Goal: Task Accomplishment & Management: Complete application form

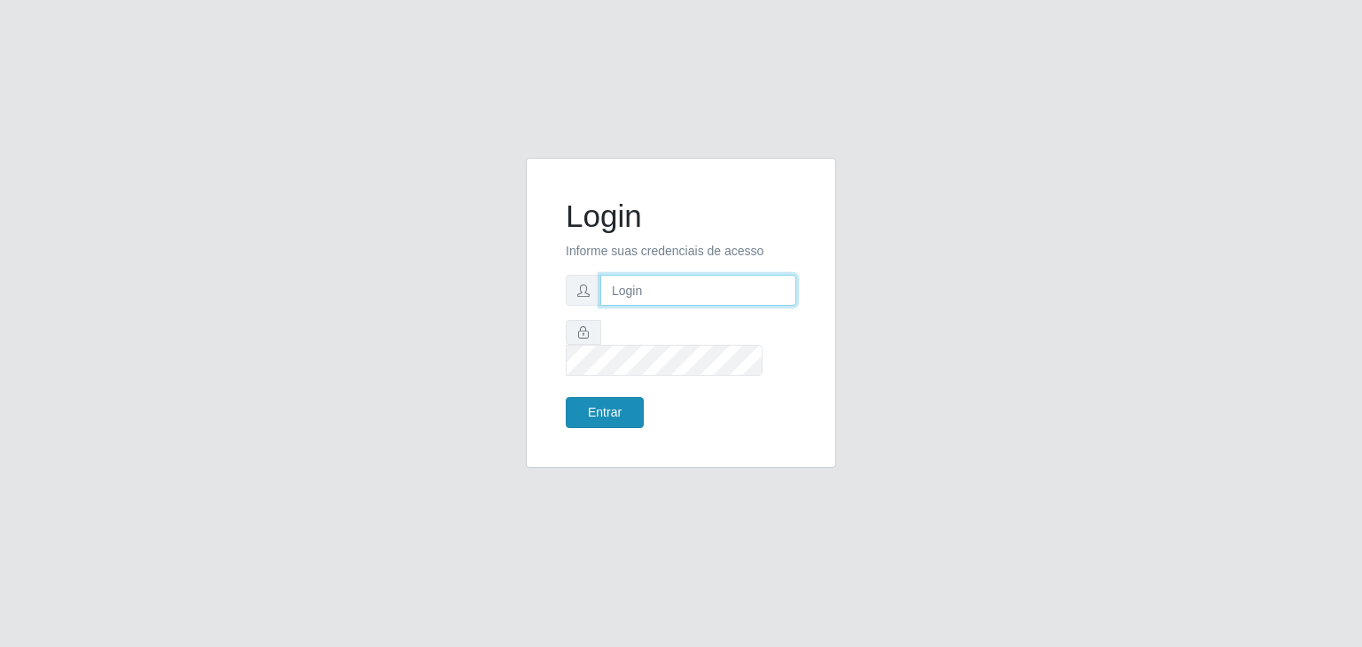
type input "jeisonrede@compras"
click at [592, 406] on button "Entrar" at bounding box center [605, 412] width 78 height 31
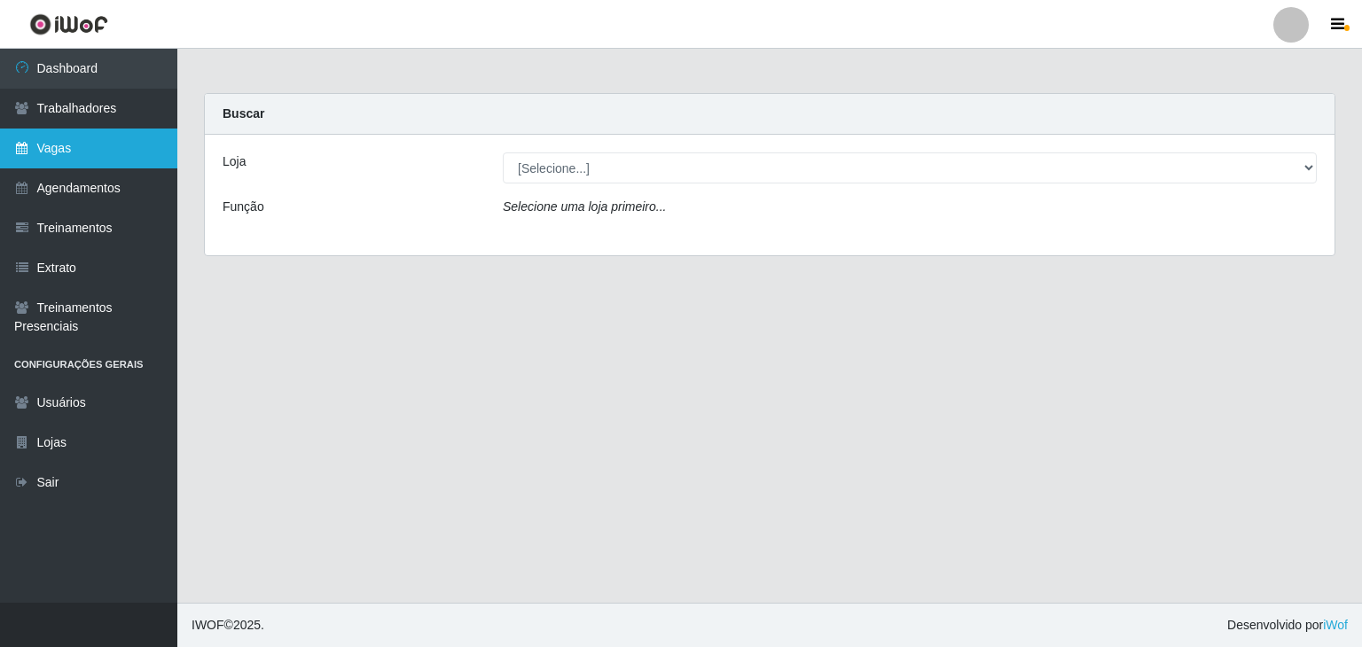
click at [64, 160] on link "Vagas" at bounding box center [88, 149] width 177 height 40
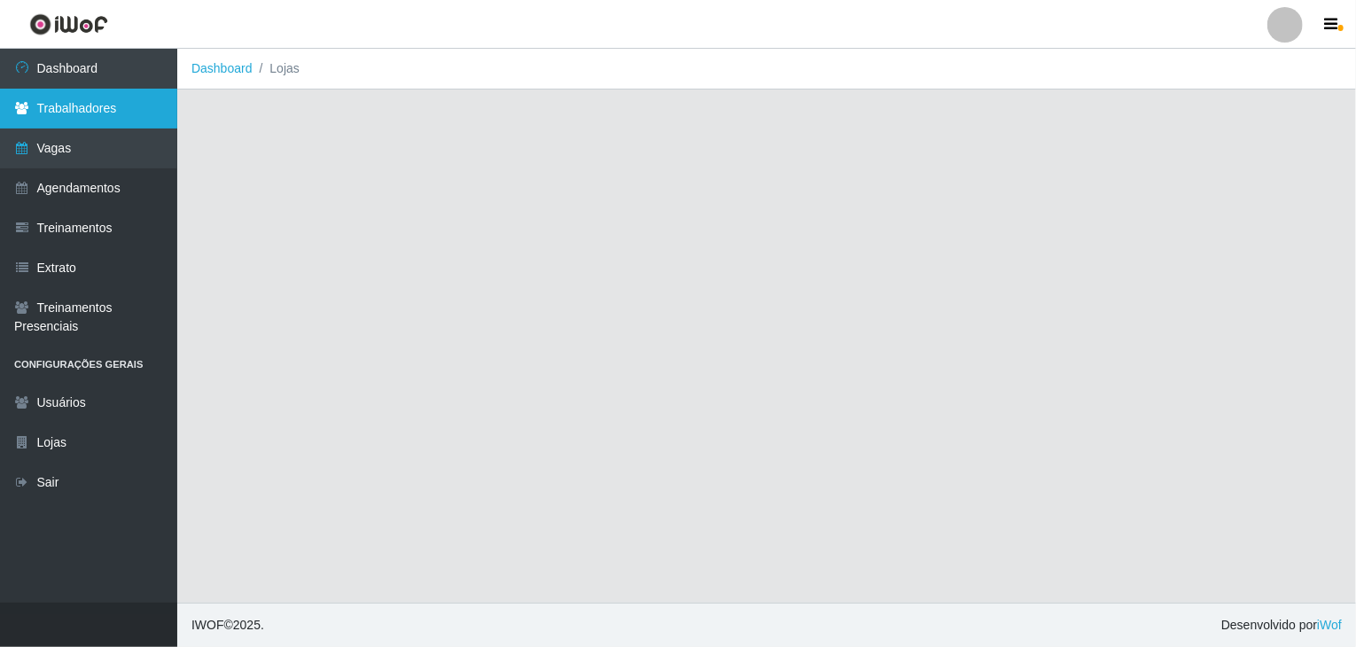
click at [66, 114] on link "Trabalhadores" at bounding box center [88, 109] width 177 height 40
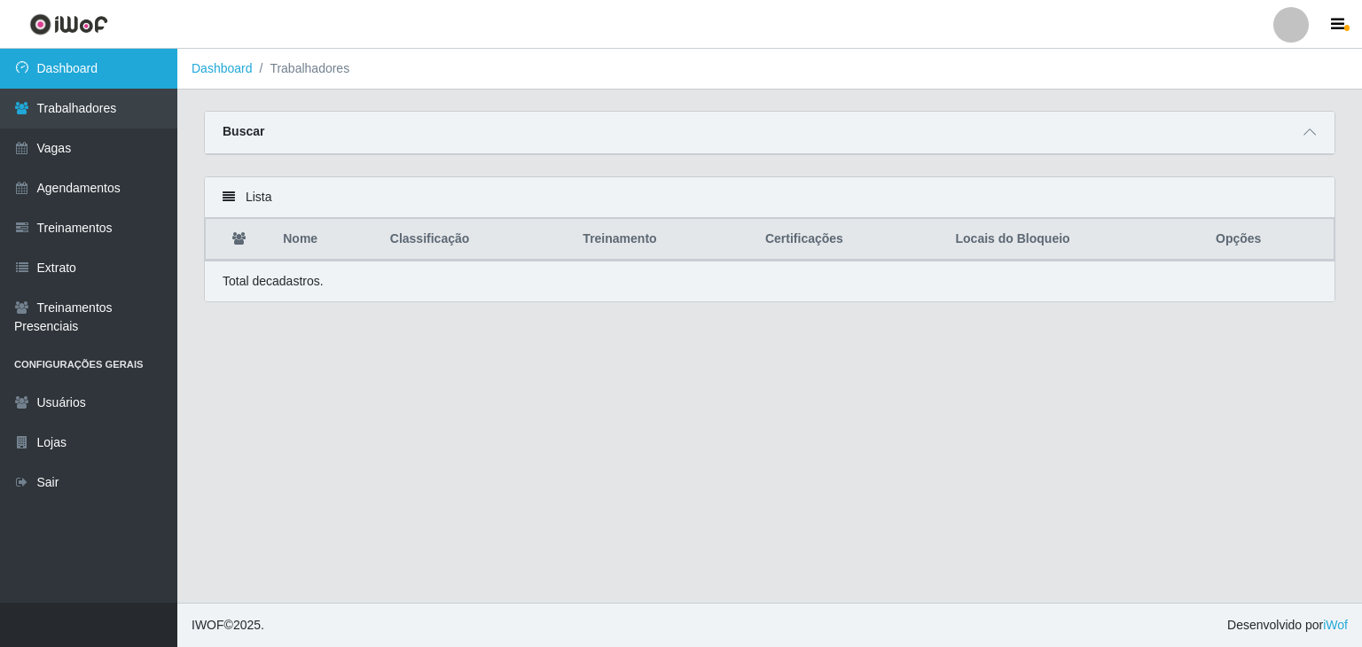
click at [69, 66] on link "Dashboard" at bounding box center [88, 69] width 177 height 40
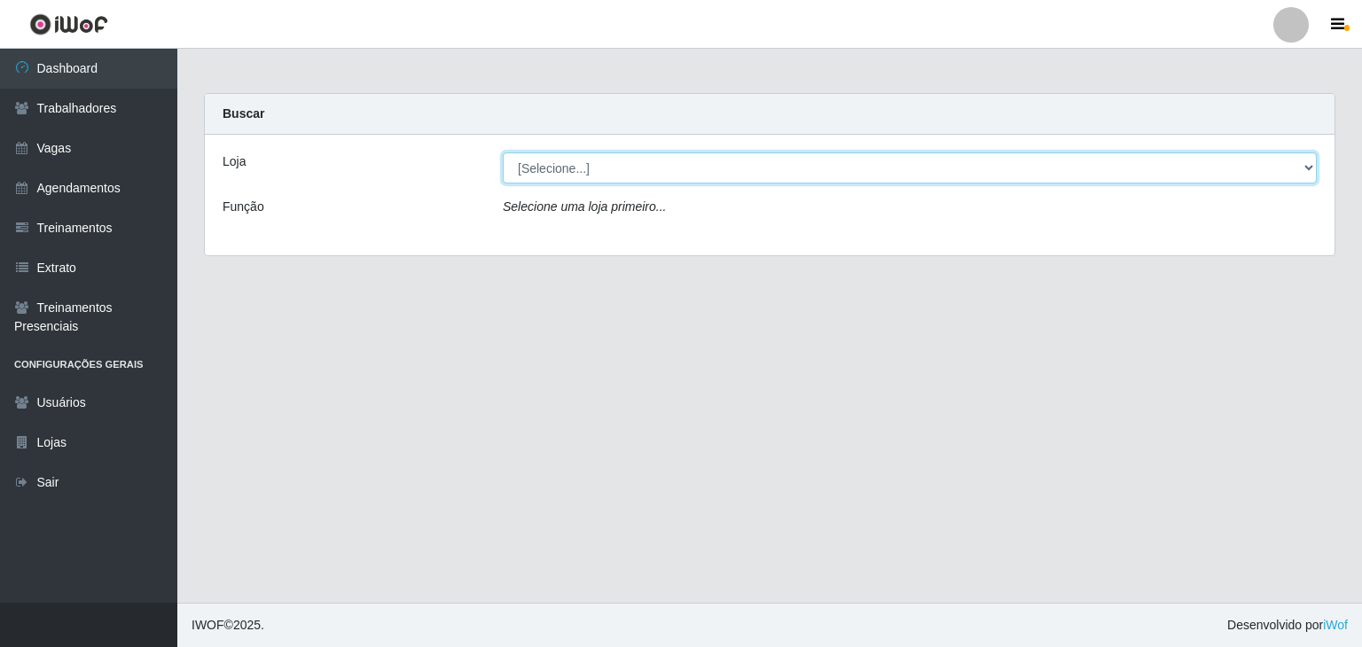
click at [610, 167] on select "[Selecione...] Rede Compras Supermercados - LOJA 1 Rede Compras Supermercados -…" at bounding box center [910, 167] width 814 height 31
select select "159"
click at [503, 152] on select "[Selecione...] Rede Compras Supermercados - LOJA 1 Rede Compras Supermercados -…" at bounding box center [910, 167] width 814 height 31
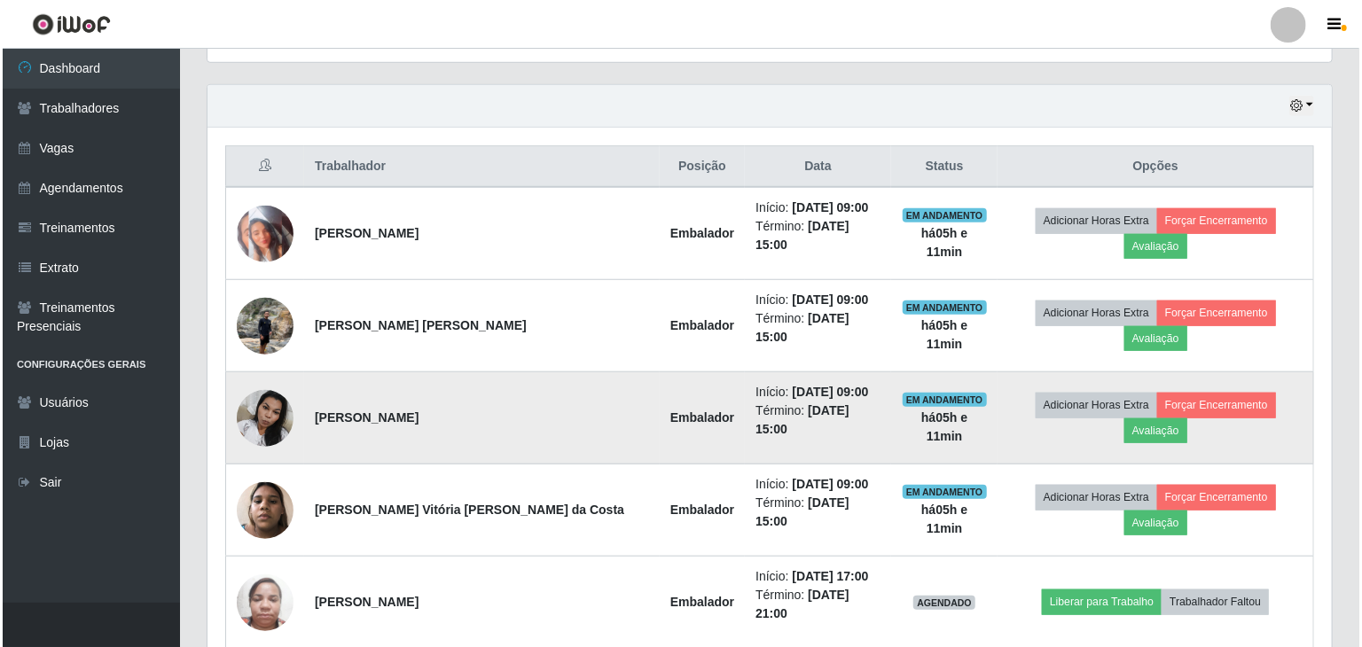
scroll to position [621, 0]
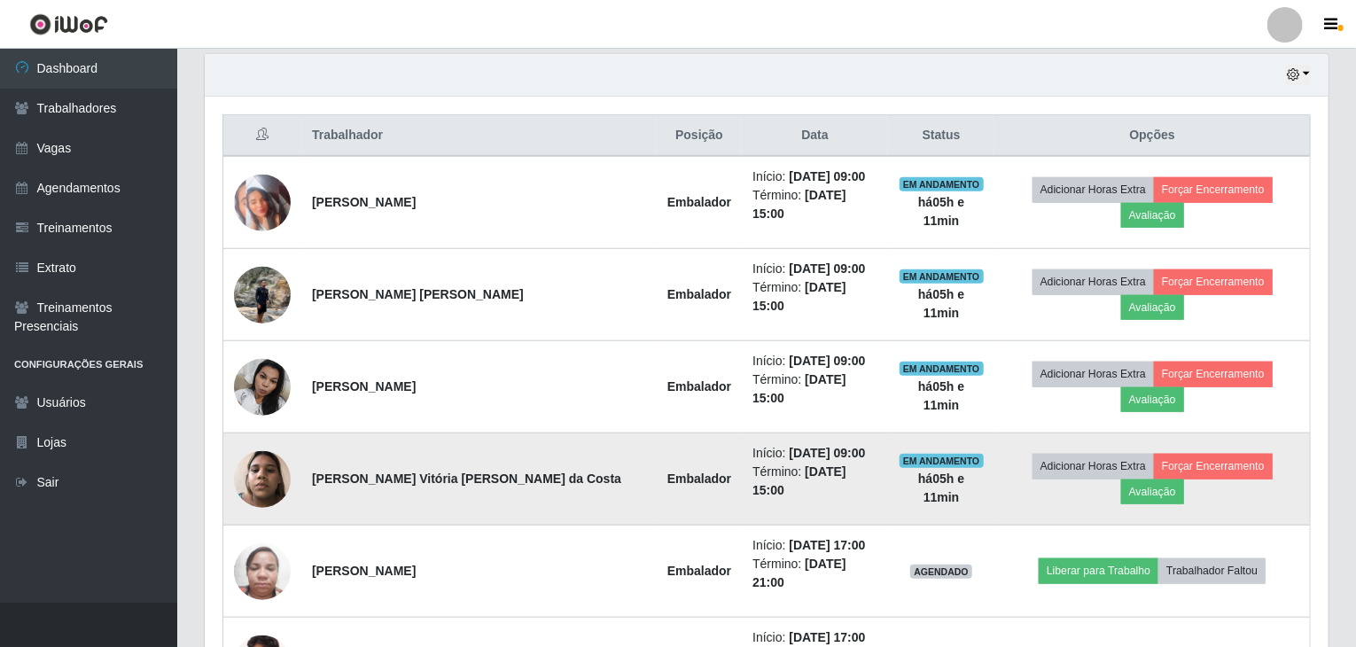
click at [268, 442] on img at bounding box center [262, 479] width 57 height 75
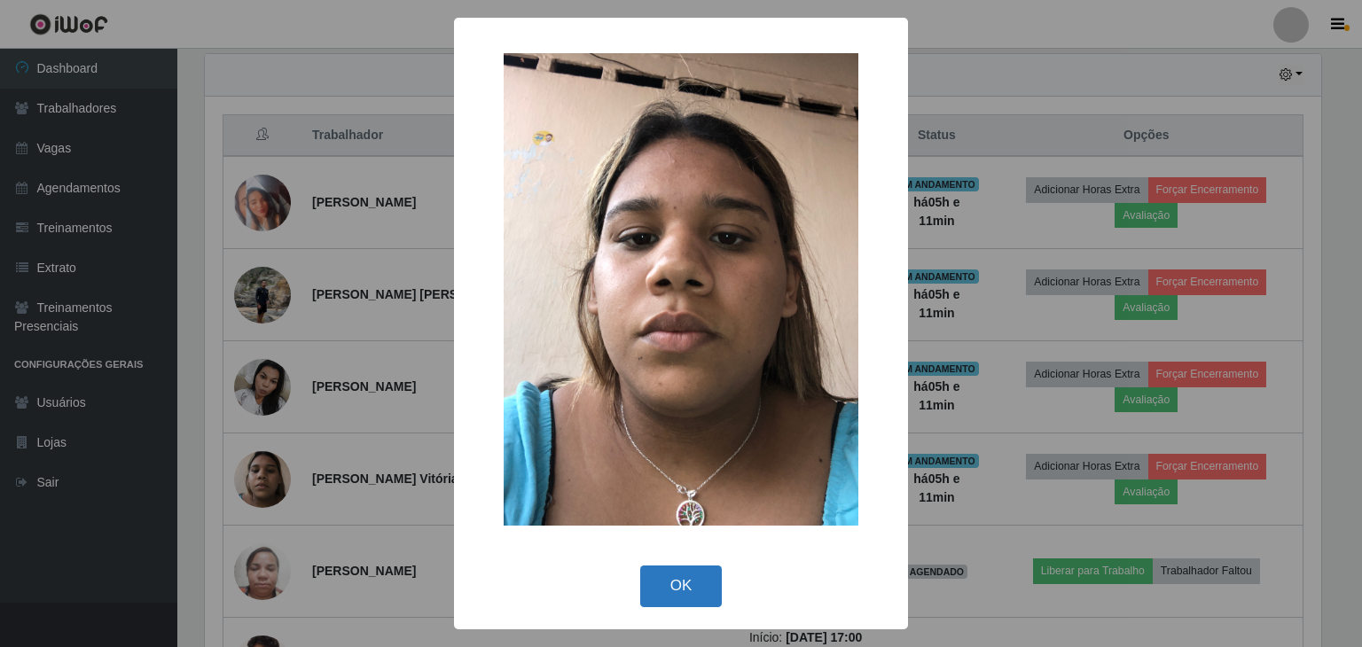
click at [697, 582] on button "OK" at bounding box center [681, 587] width 82 height 42
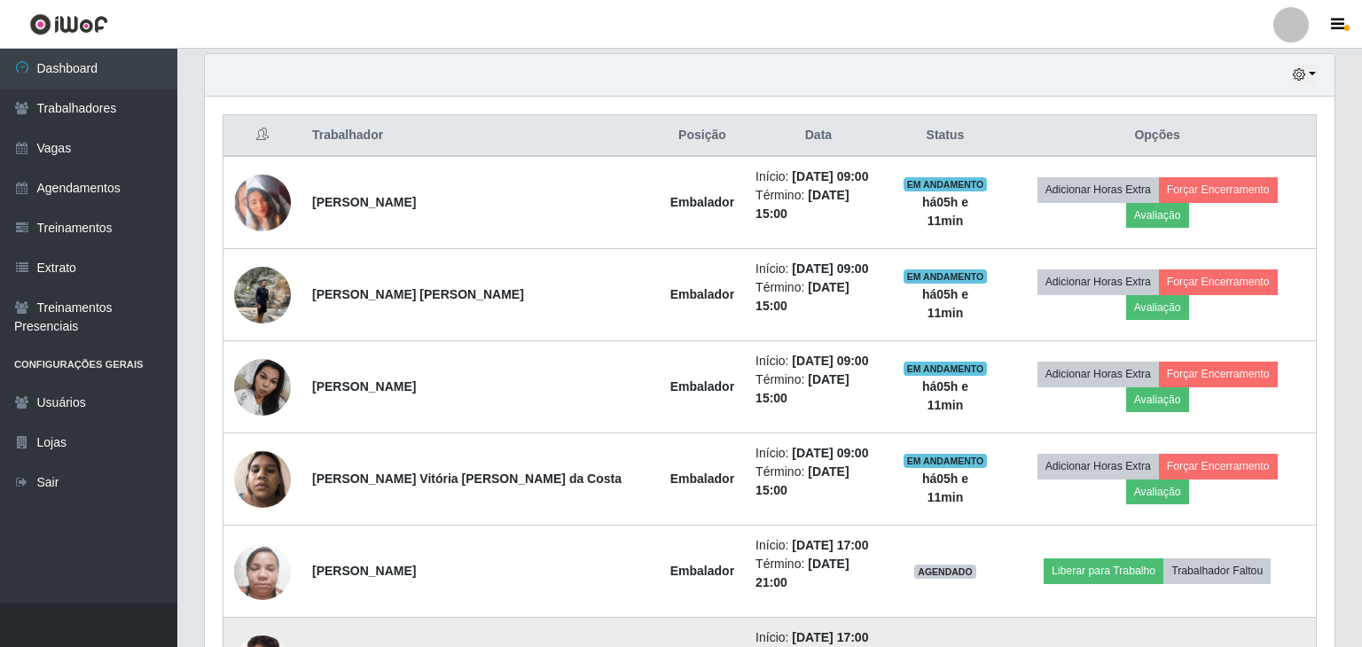
scroll to position [368, 1124]
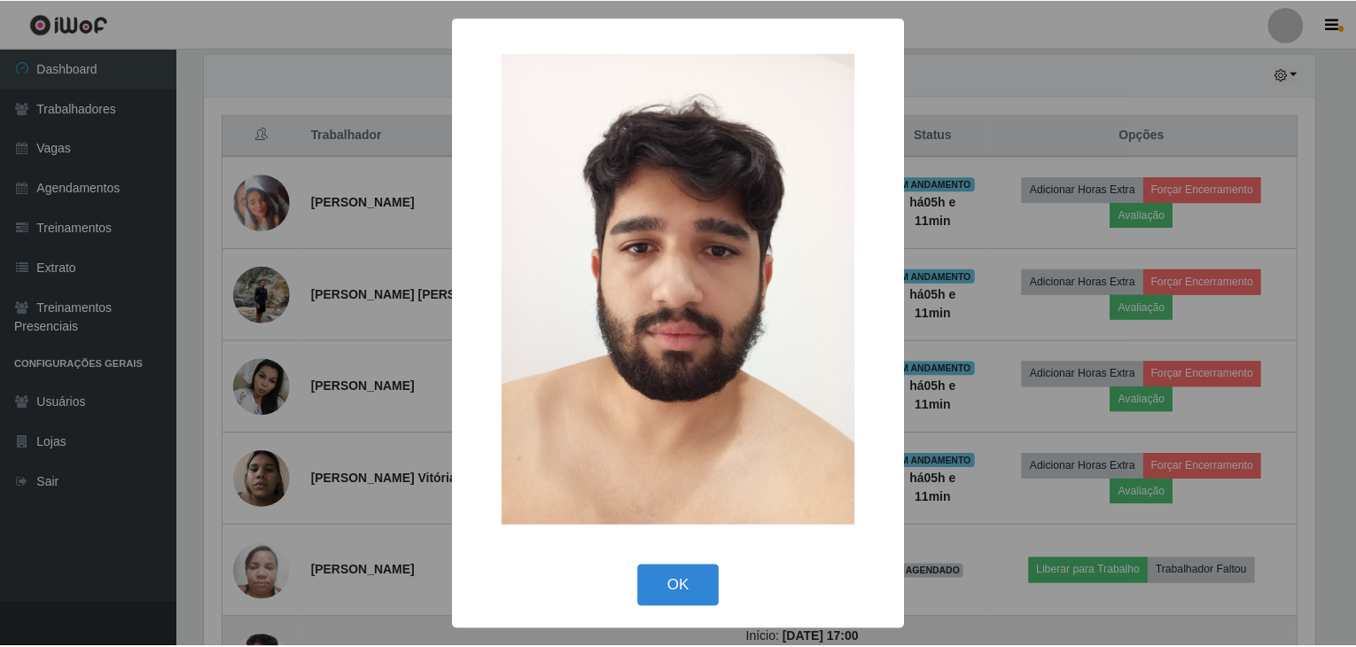
scroll to position [368, 1117]
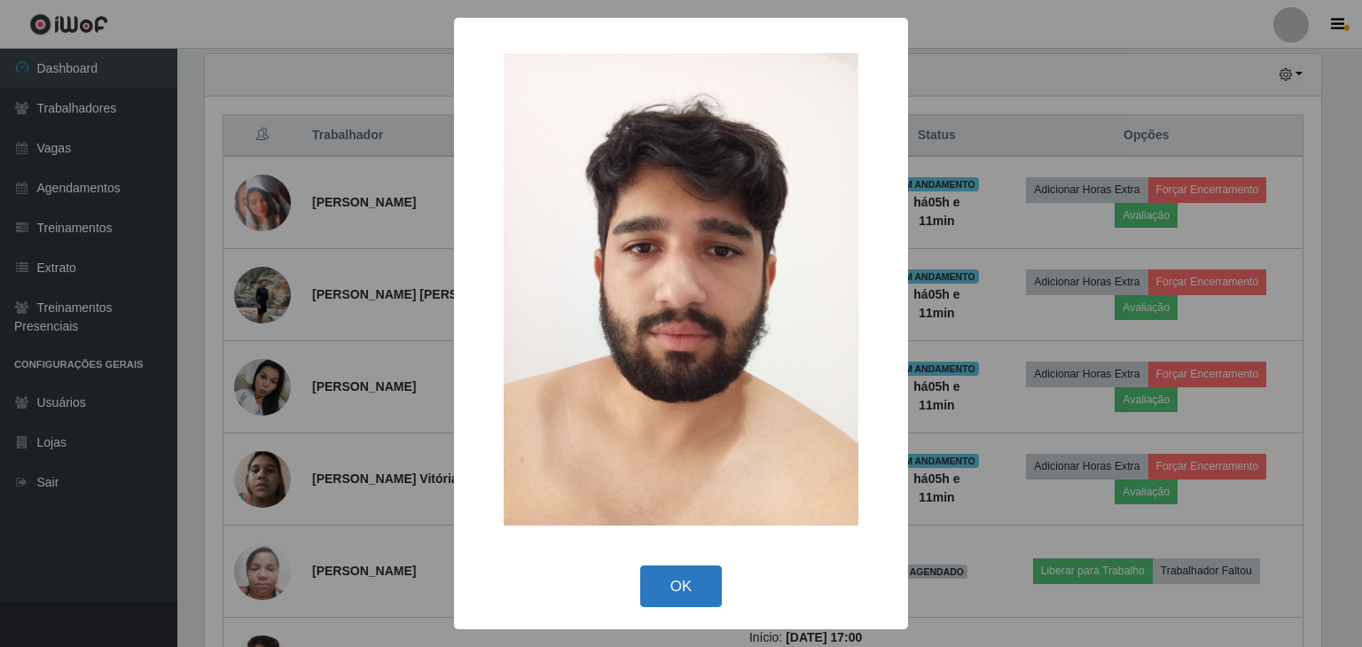
click at [676, 579] on button "OK" at bounding box center [681, 587] width 82 height 42
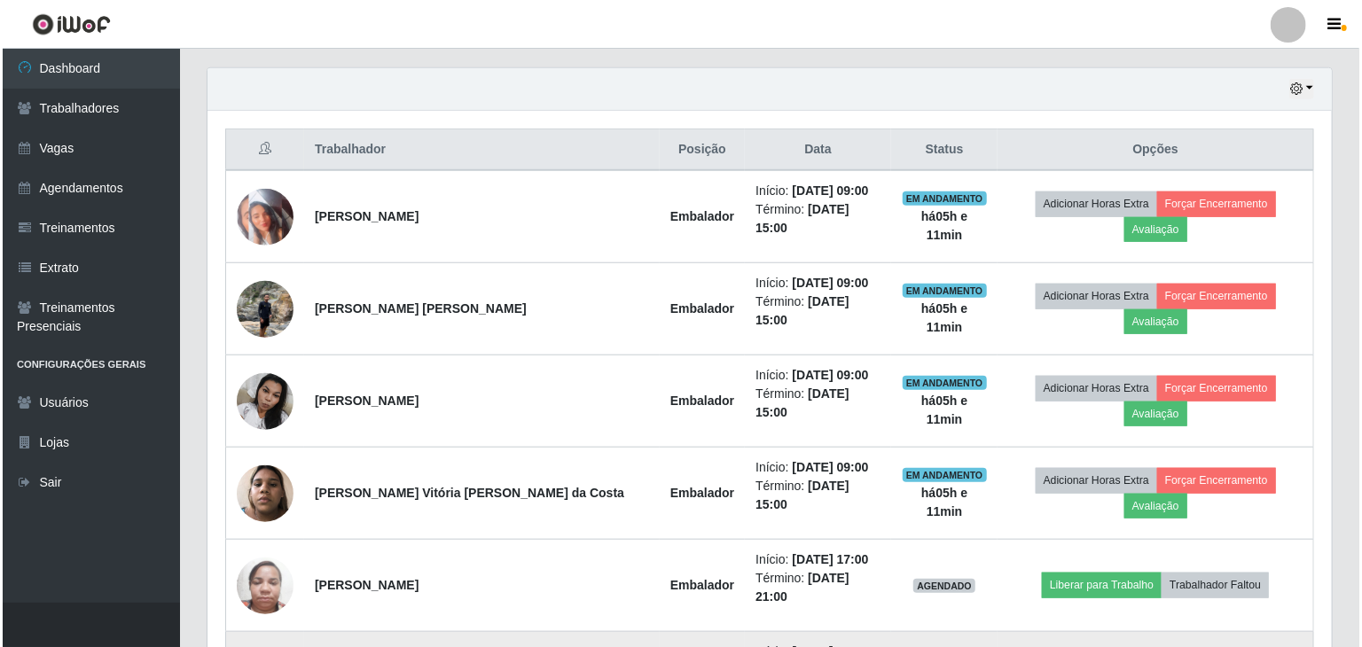
scroll to position [575, 0]
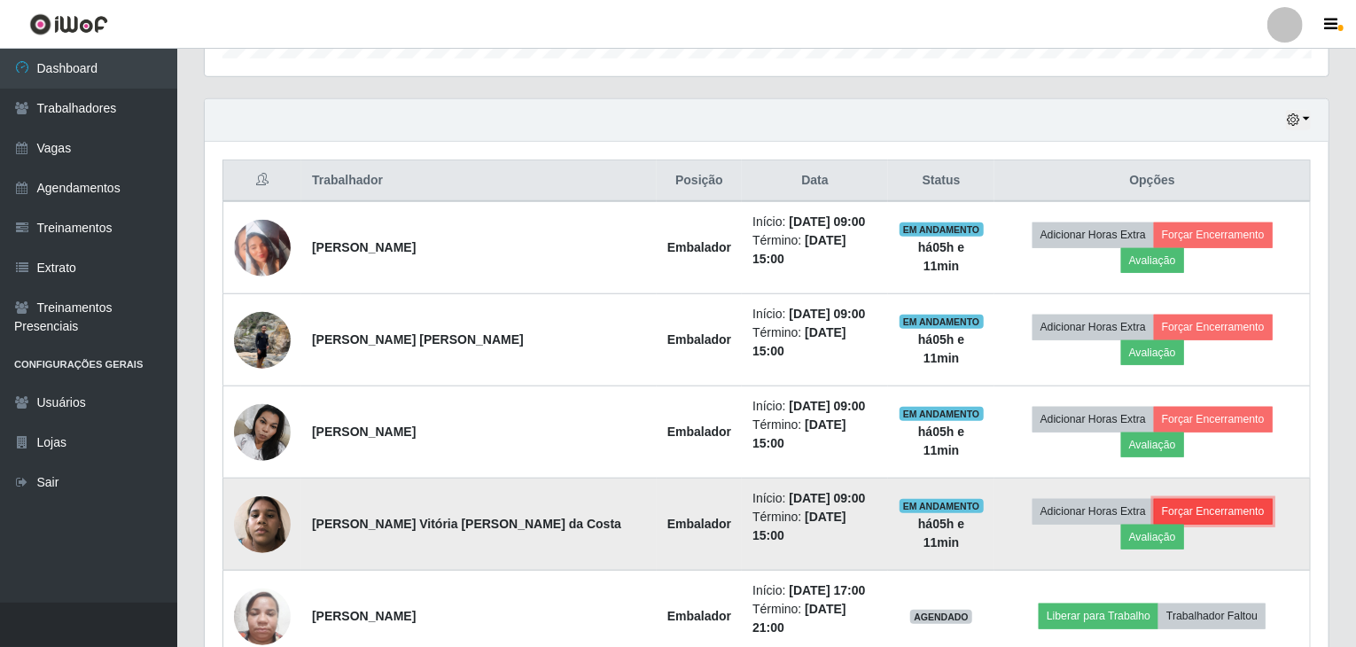
click at [1199, 499] on button "Forçar Encerramento" at bounding box center [1213, 511] width 119 height 25
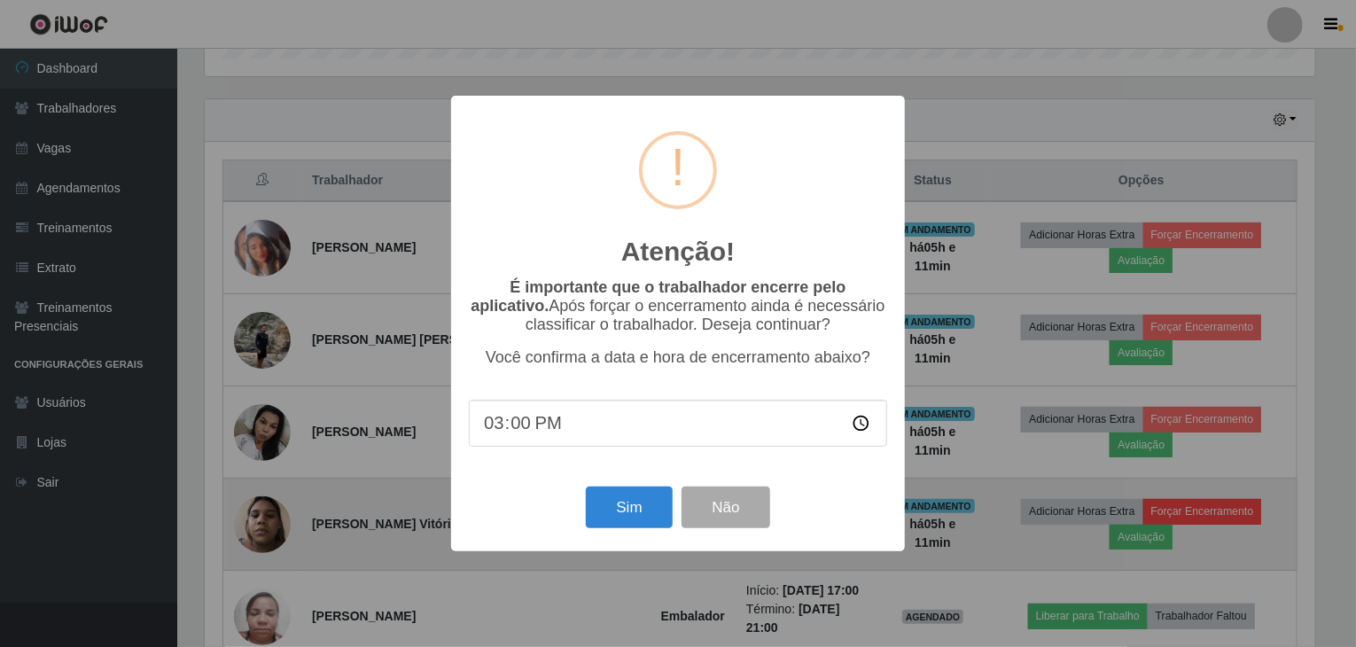
scroll to position [368, 1117]
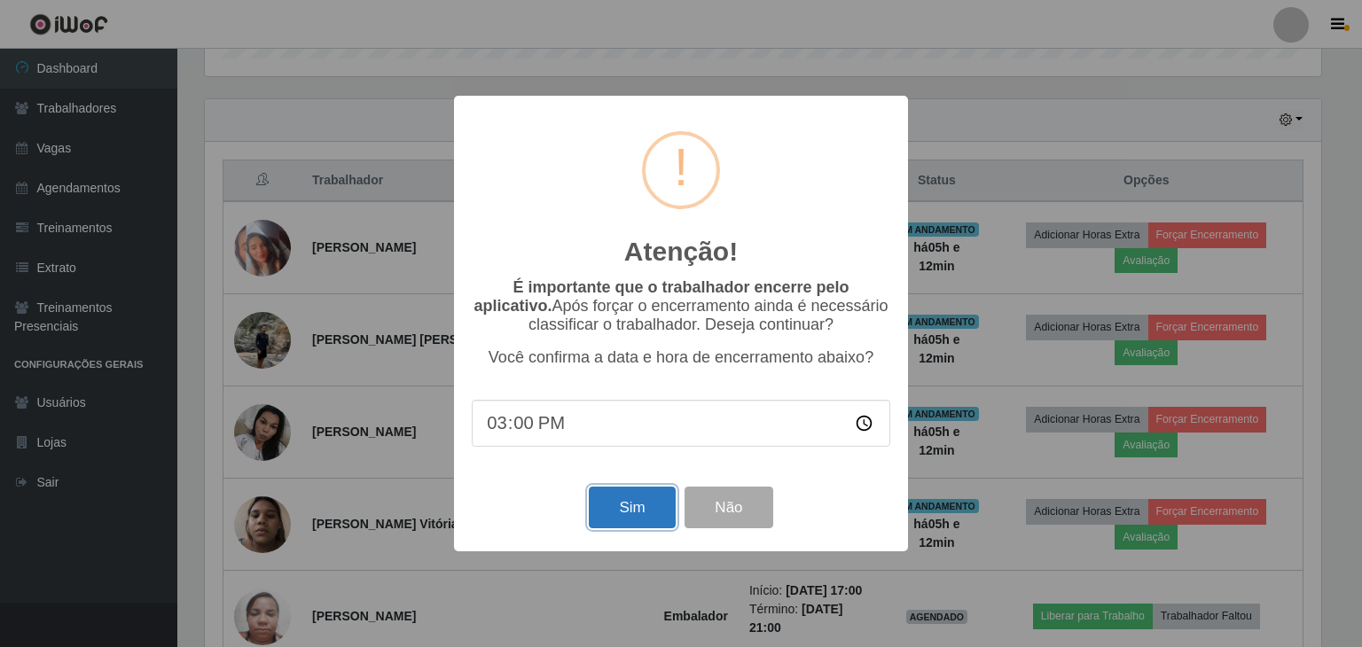
click at [619, 505] on button "Sim" at bounding box center [632, 508] width 86 height 42
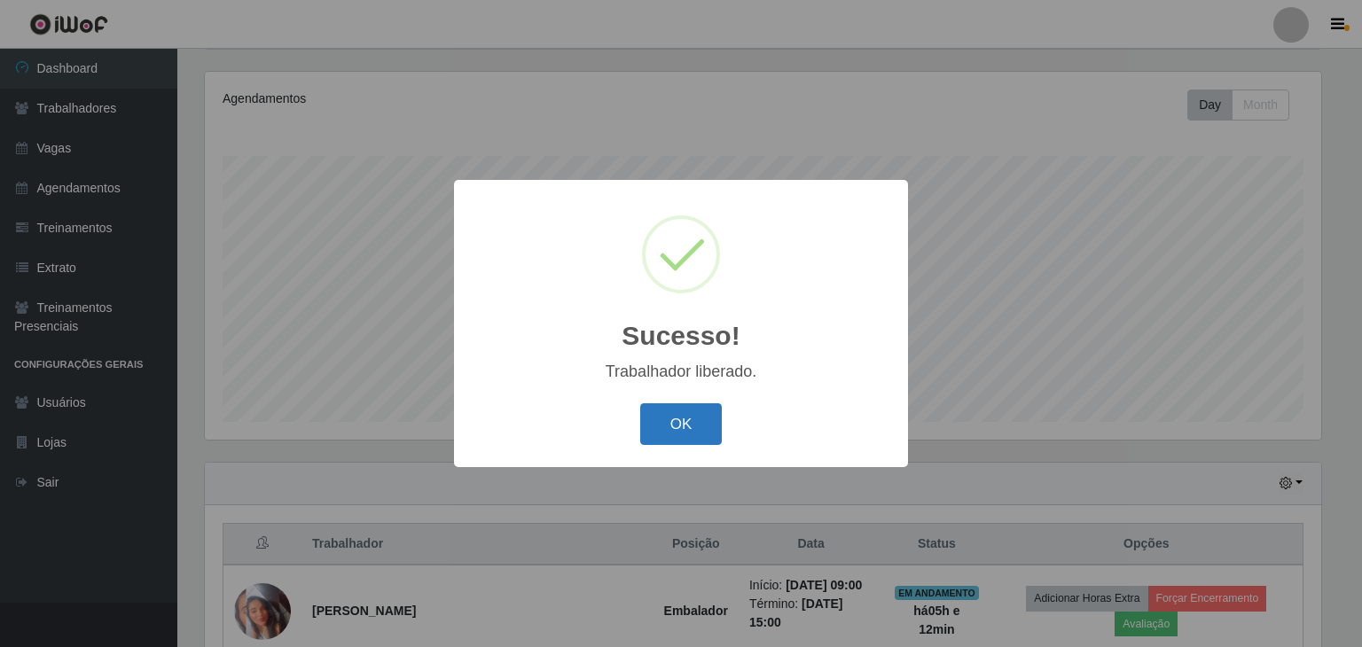
click at [695, 422] on button "OK" at bounding box center [681, 424] width 82 height 42
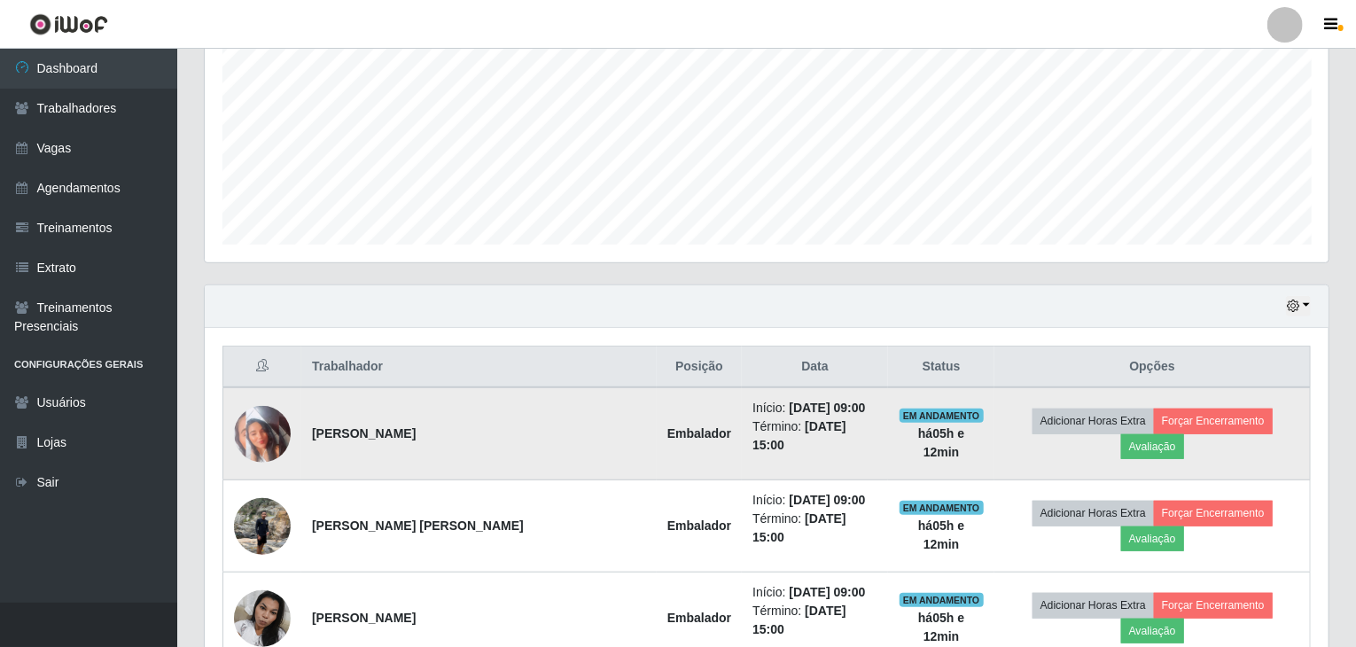
scroll to position [35, 0]
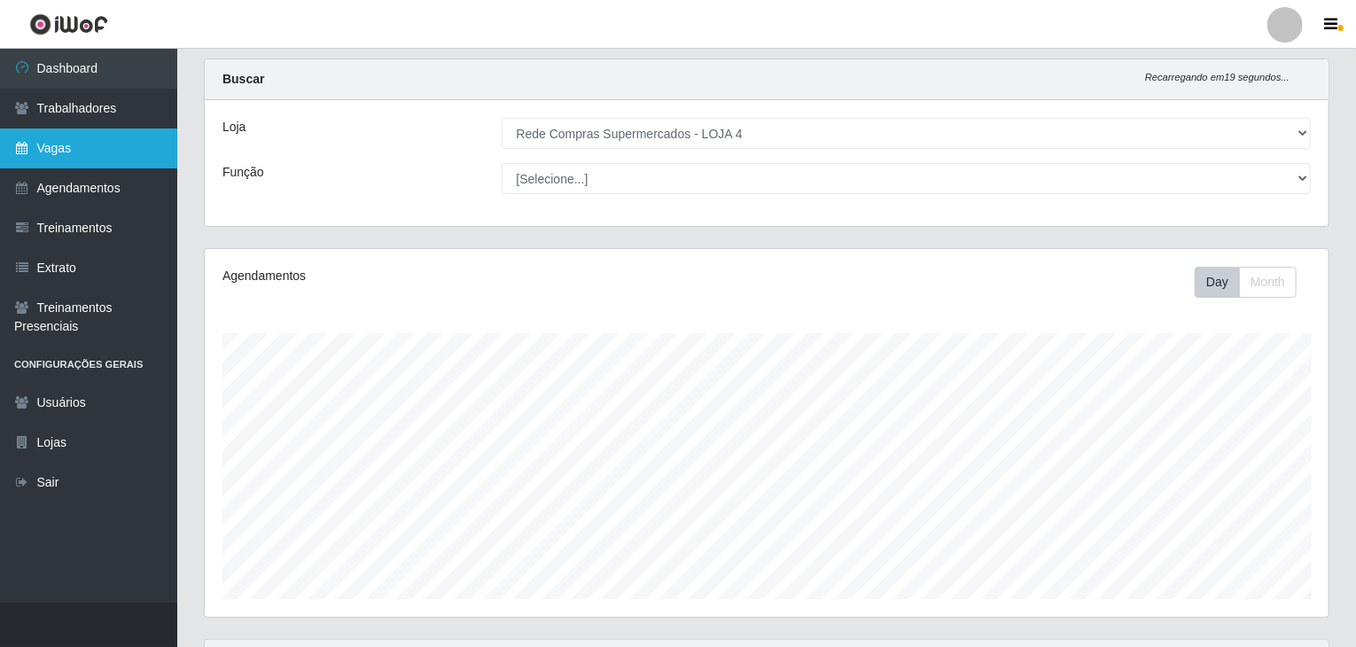
click at [42, 145] on link "Vagas" at bounding box center [88, 149] width 177 height 40
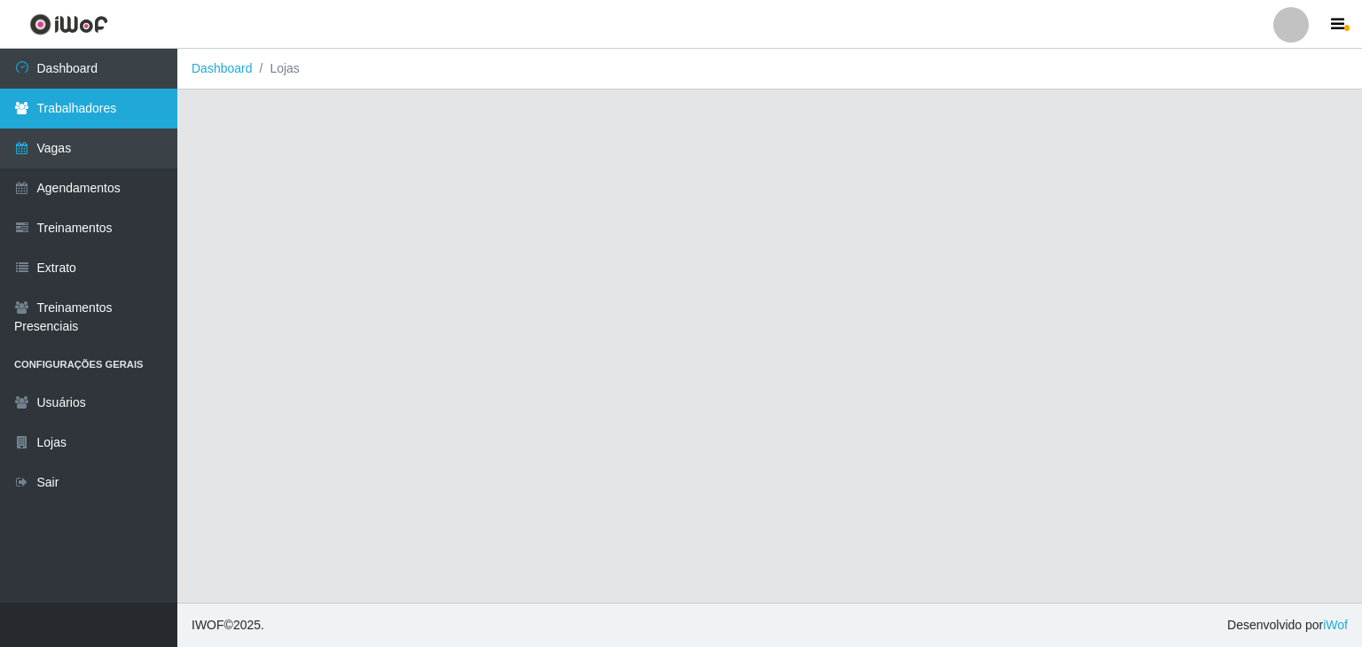
click at [51, 121] on link "Trabalhadores" at bounding box center [88, 109] width 177 height 40
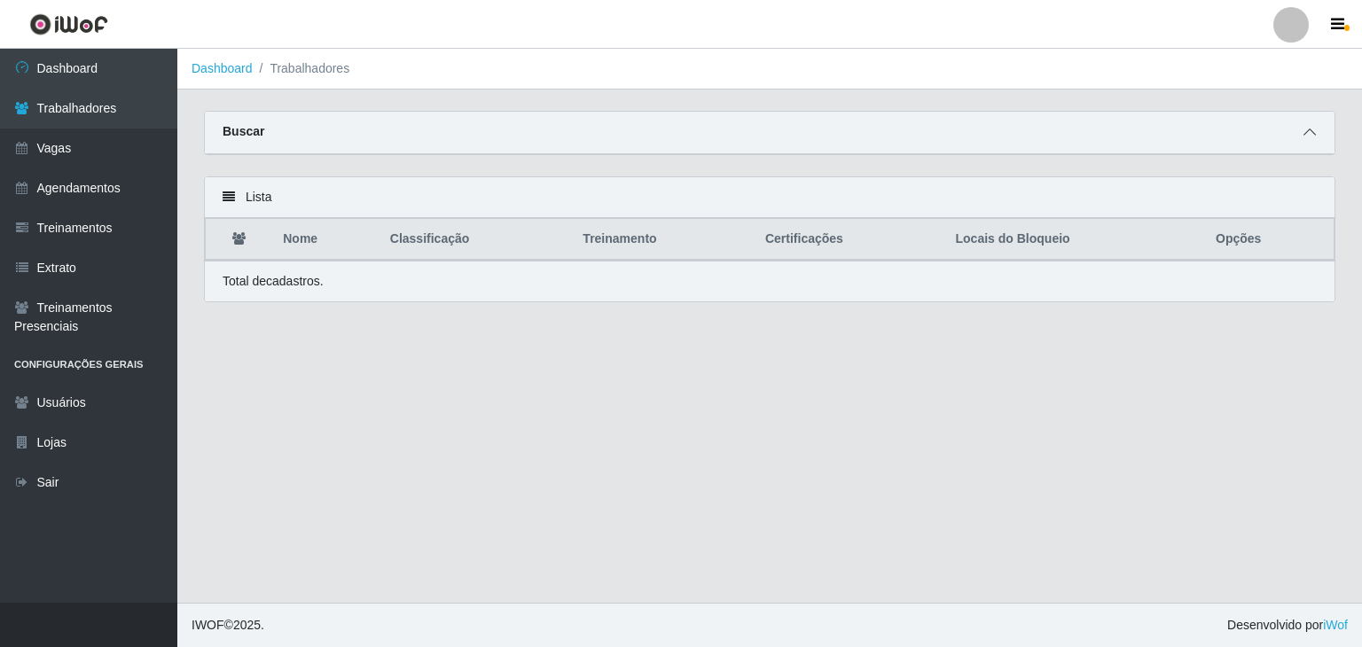
click at [1314, 129] on icon at bounding box center [1309, 132] width 12 height 12
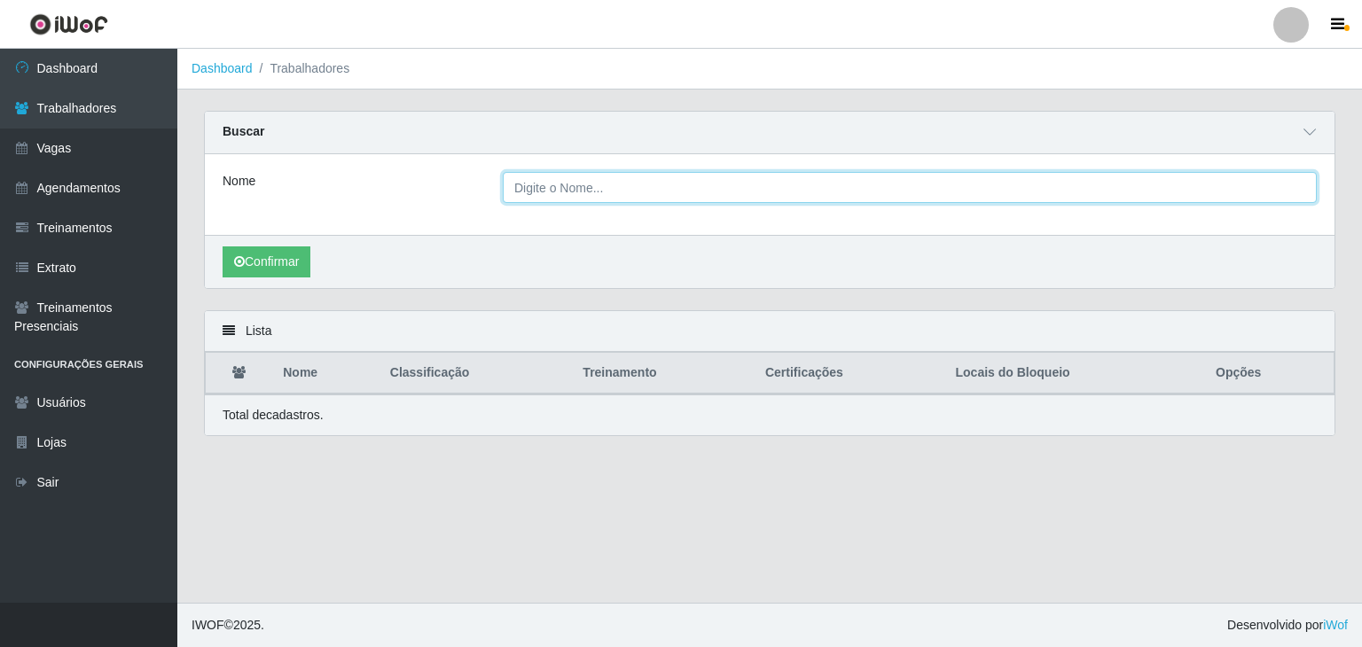
click at [612, 184] on input "Nome" at bounding box center [910, 187] width 814 height 31
type input "ana vi"
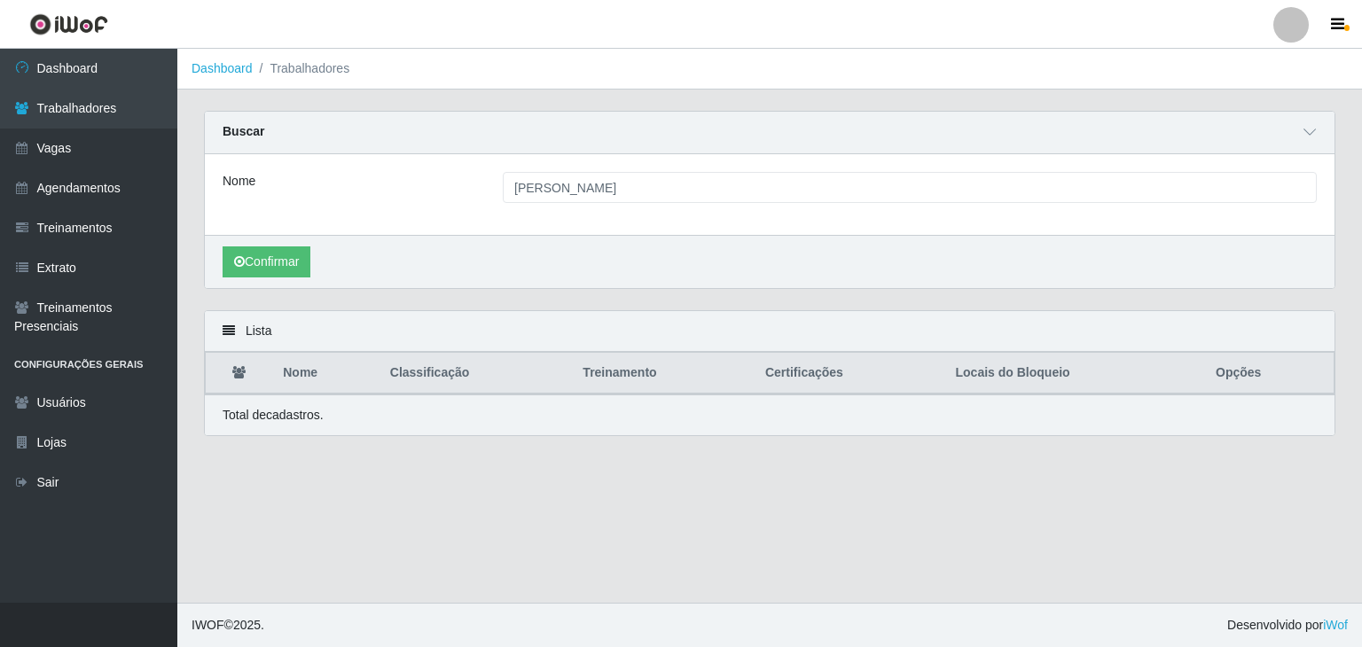
click at [293, 245] on div "Confirmar" at bounding box center [769, 261] width 1129 height 53
click at [309, 263] on button "Confirmar" at bounding box center [267, 261] width 88 height 31
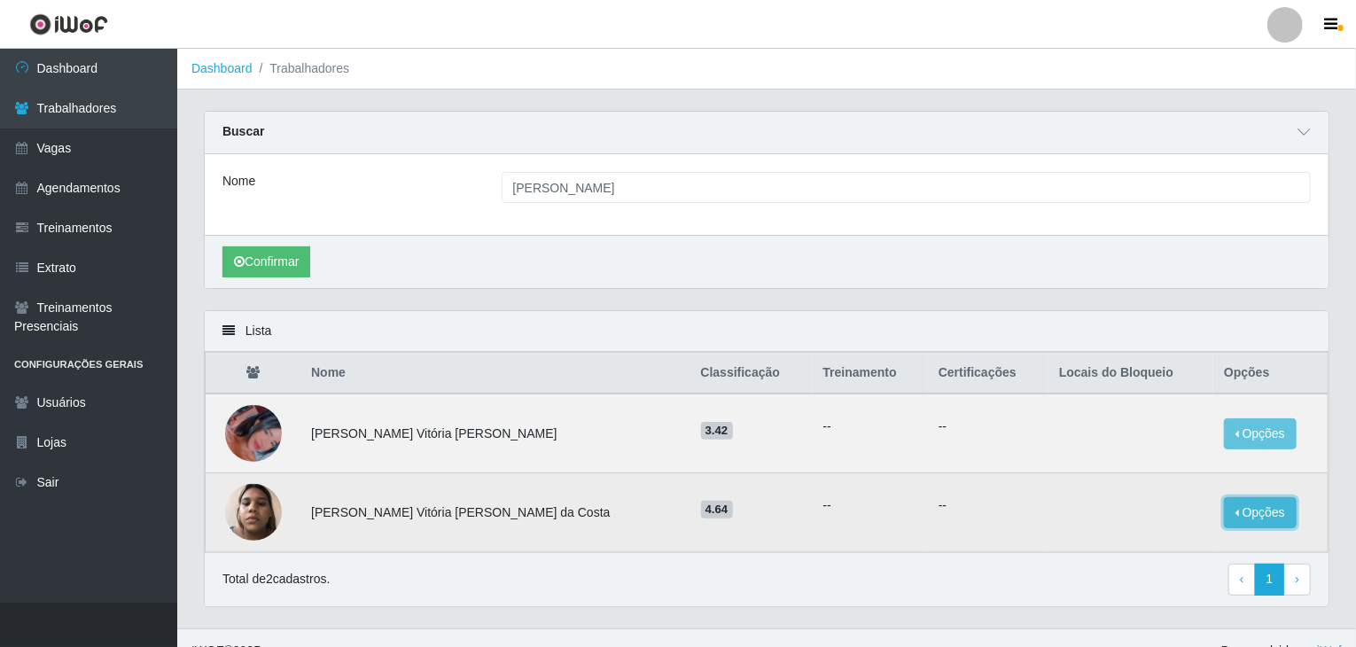
click at [1241, 507] on button "Opções" at bounding box center [1260, 512] width 73 height 31
click at [1180, 523] on button "Bloquear - Loja" at bounding box center [1150, 530] width 143 height 36
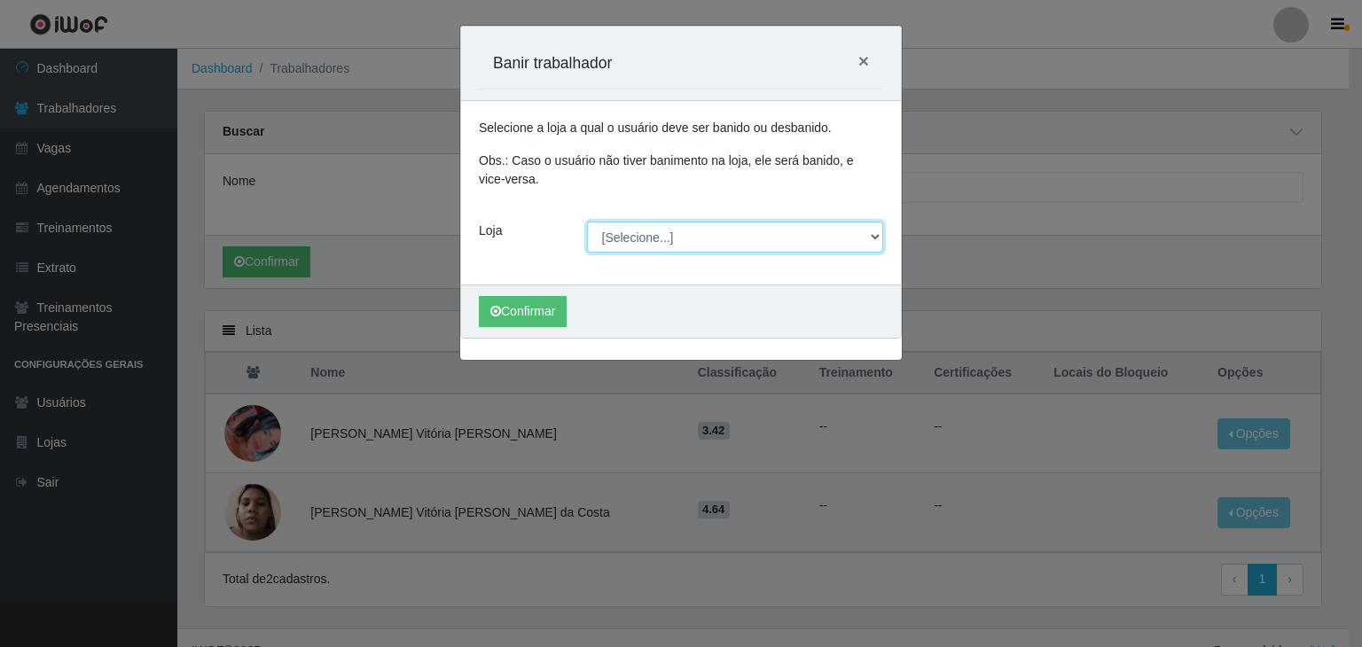
click at [643, 234] on select "[Selecione...] Rede Compras Supermercados - LOJA 1 Rede Compras Supermercados -…" at bounding box center [735, 237] width 297 height 31
select select "159"
click at [587, 222] on select "[Selecione...] Rede Compras Supermercados - LOJA 1 Rede Compras Supermercados -…" at bounding box center [735, 237] width 297 height 31
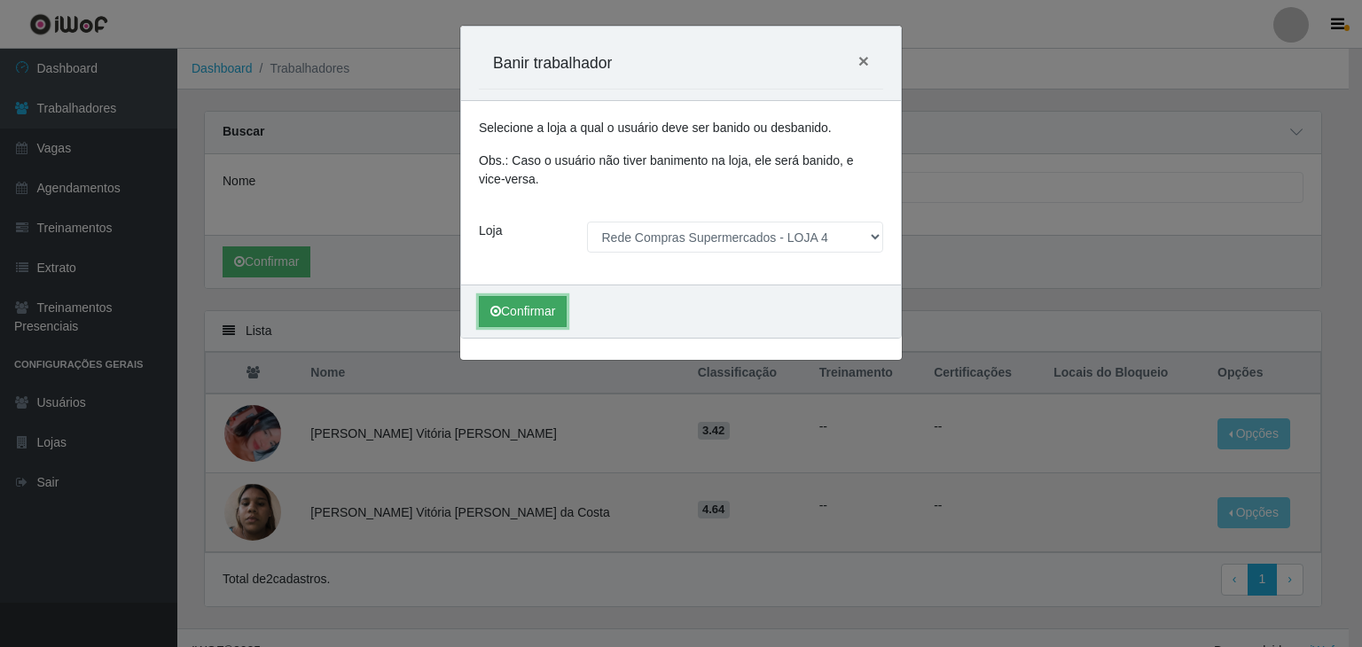
click at [549, 302] on button "Confirmar" at bounding box center [523, 311] width 88 height 31
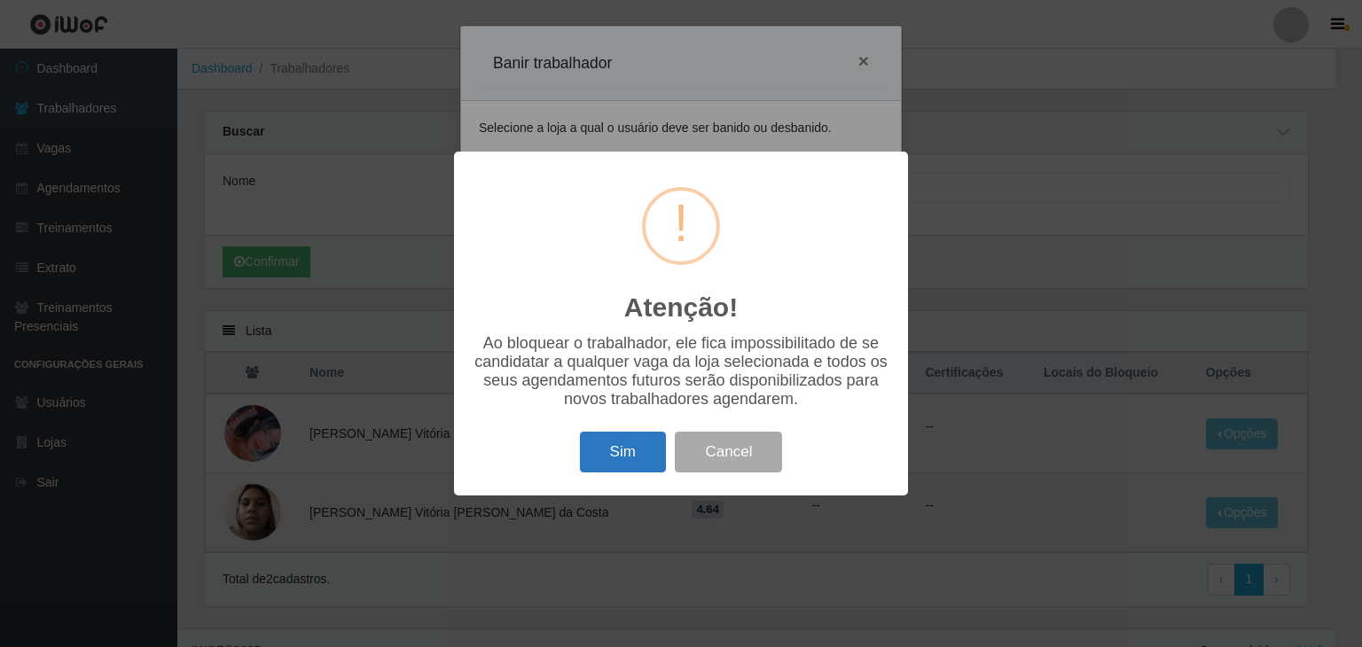
click at [623, 449] on button "Sim" at bounding box center [623, 453] width 86 height 42
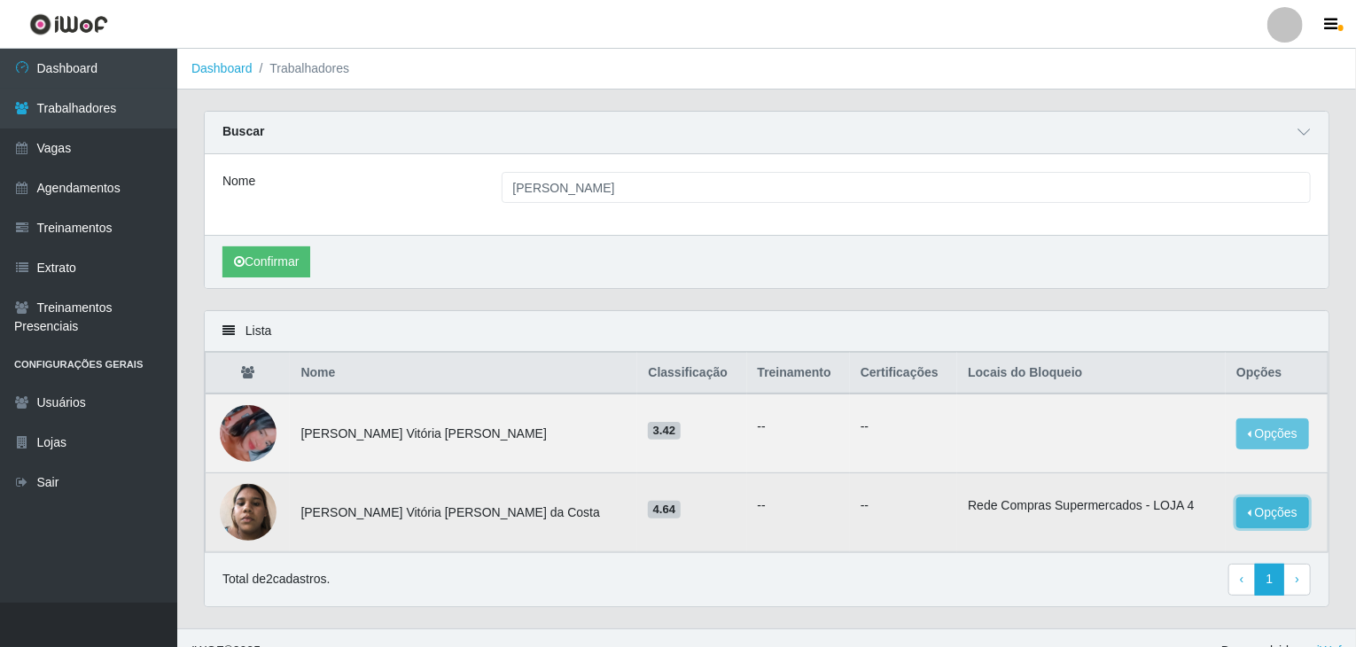
click at [1255, 514] on button "Opções" at bounding box center [1273, 512] width 73 height 31
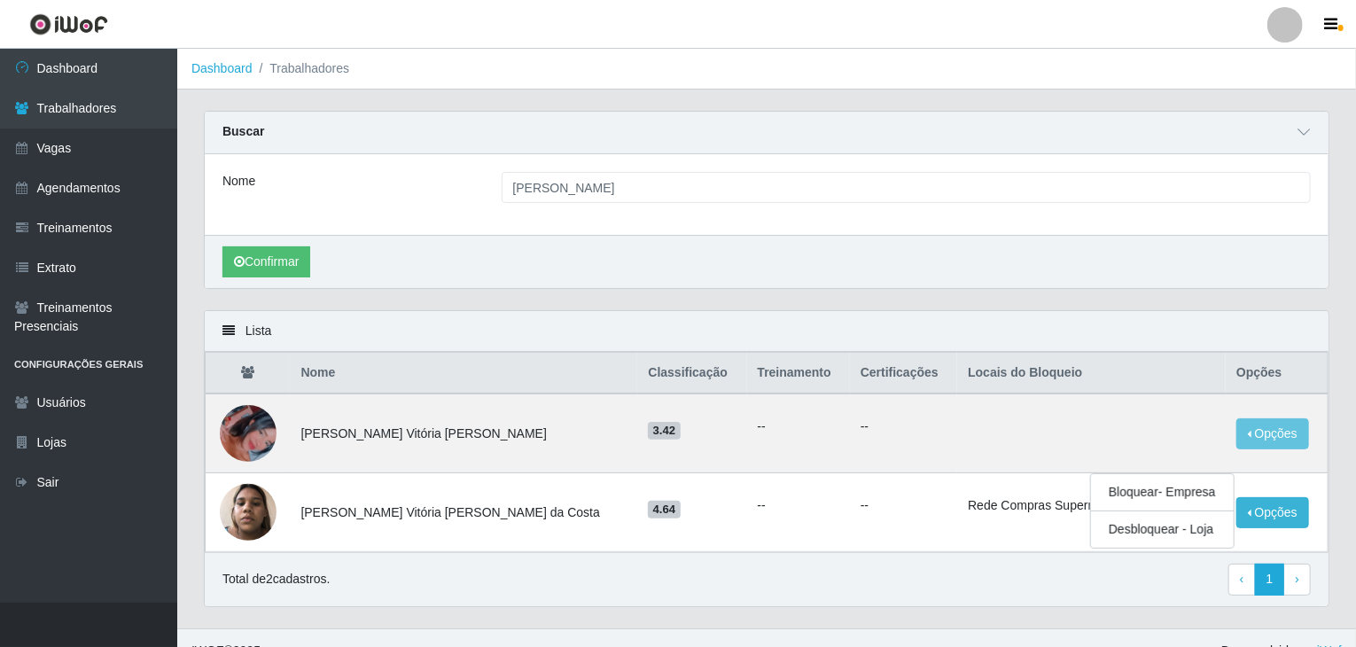
click at [1047, 313] on div "Lista" at bounding box center [767, 331] width 1124 height 41
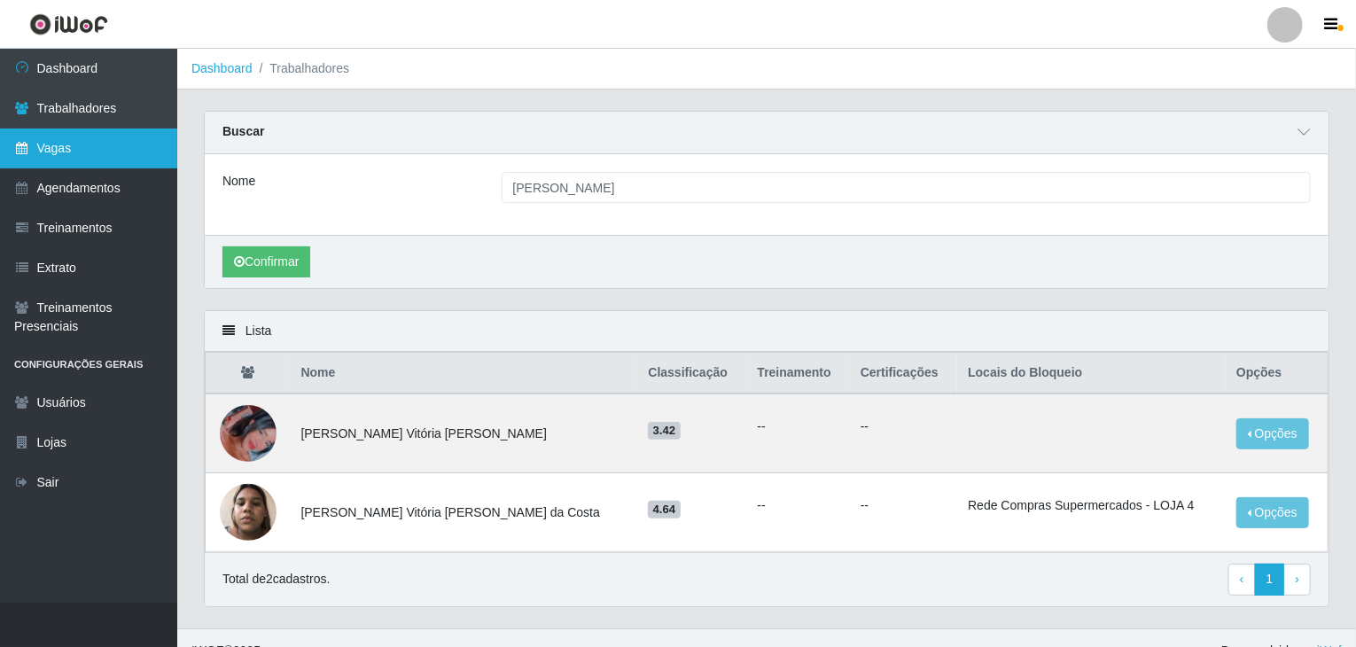
click at [32, 134] on link "Vagas" at bounding box center [88, 149] width 177 height 40
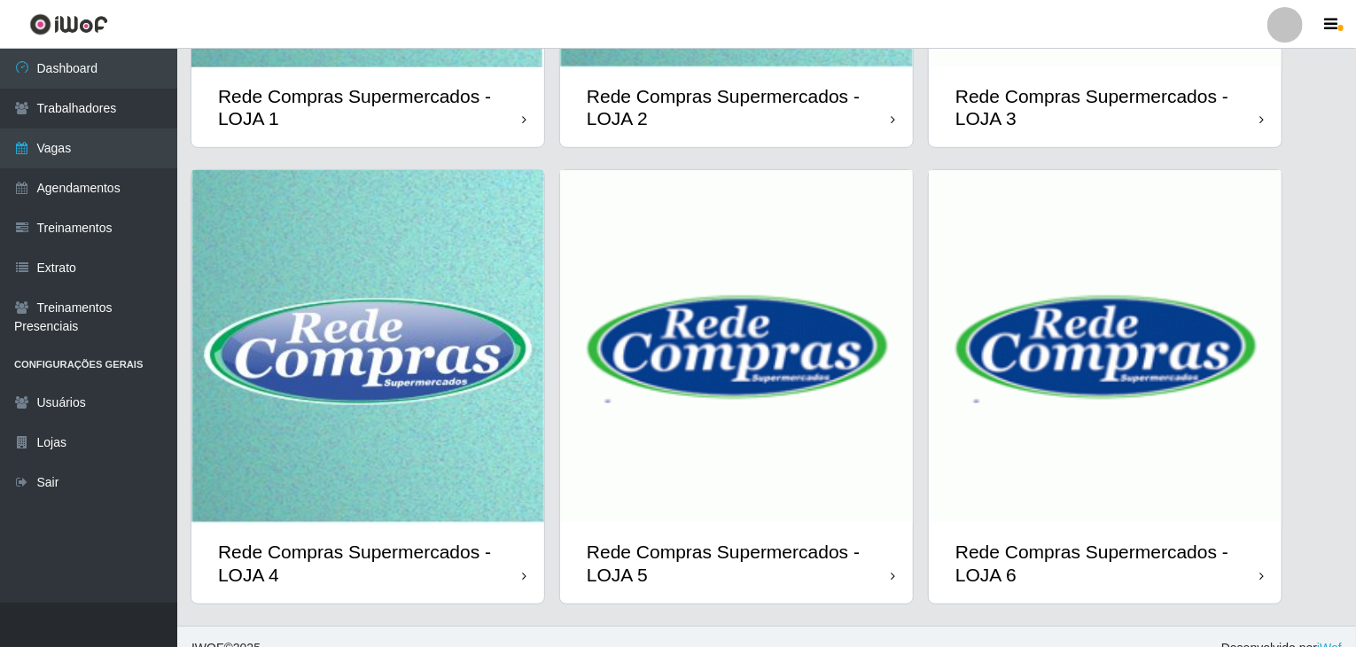
scroll to position [420, 0]
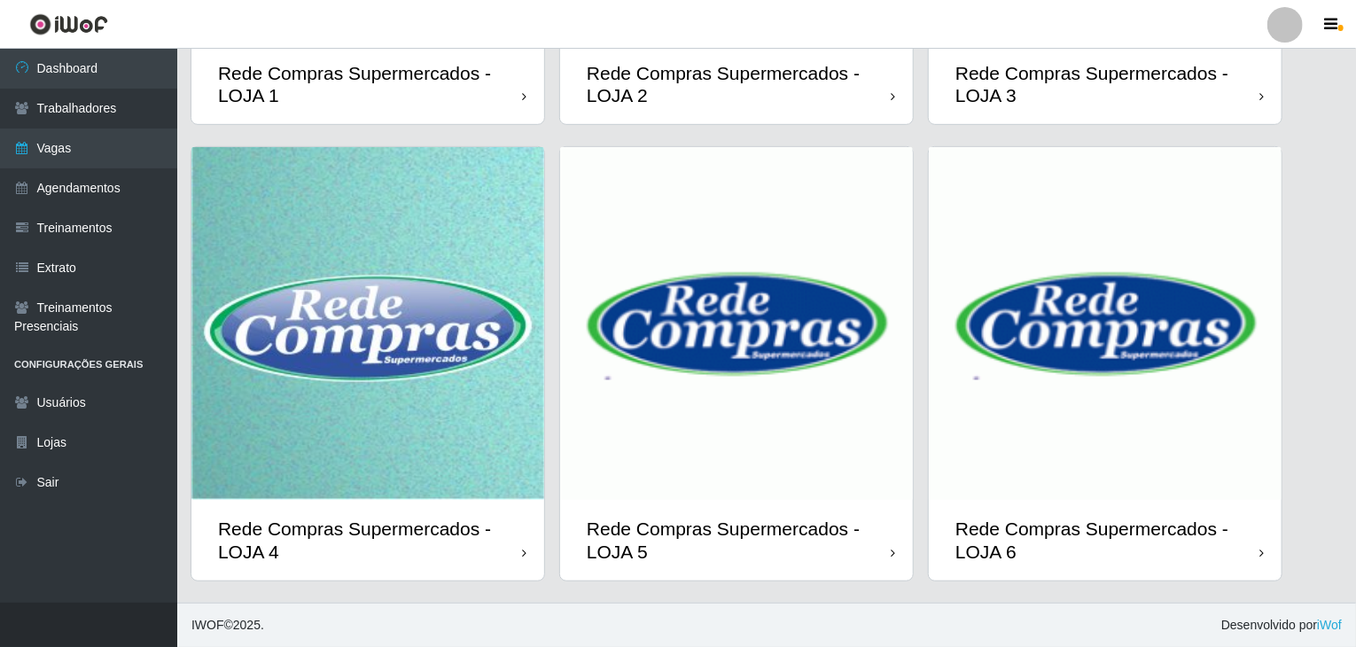
click at [738, 256] on img at bounding box center [736, 323] width 353 height 353
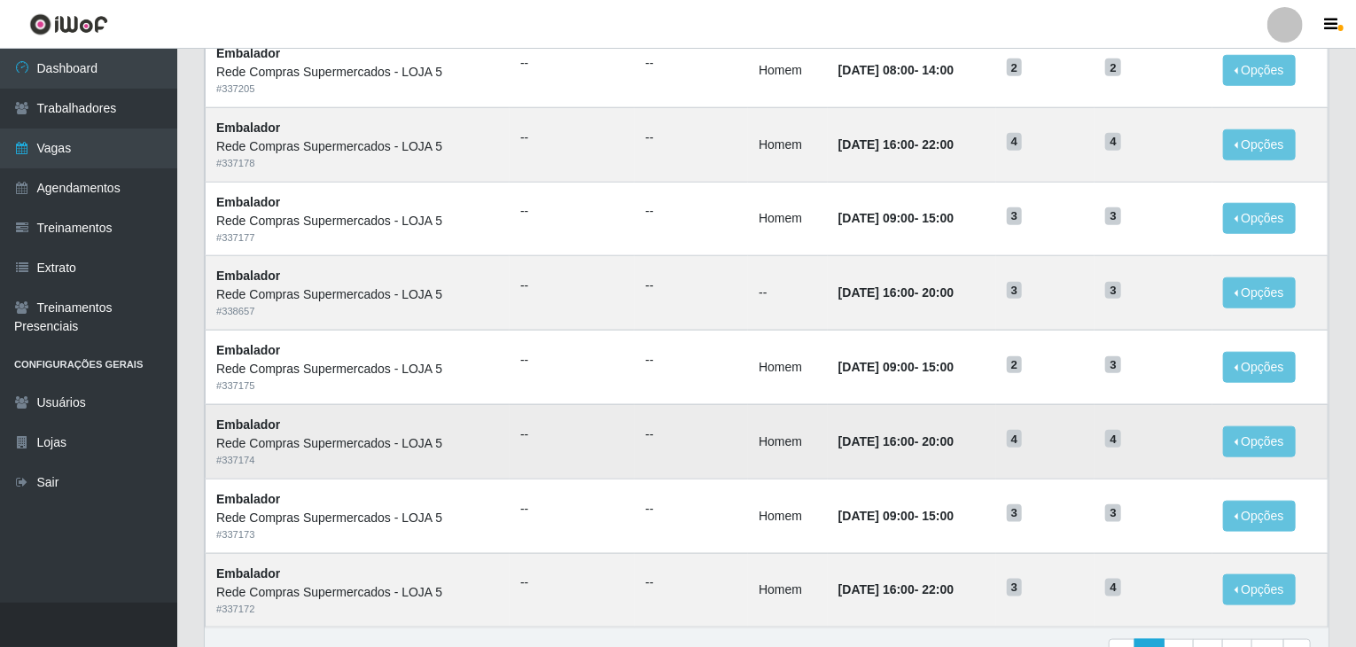
scroll to position [850, 0]
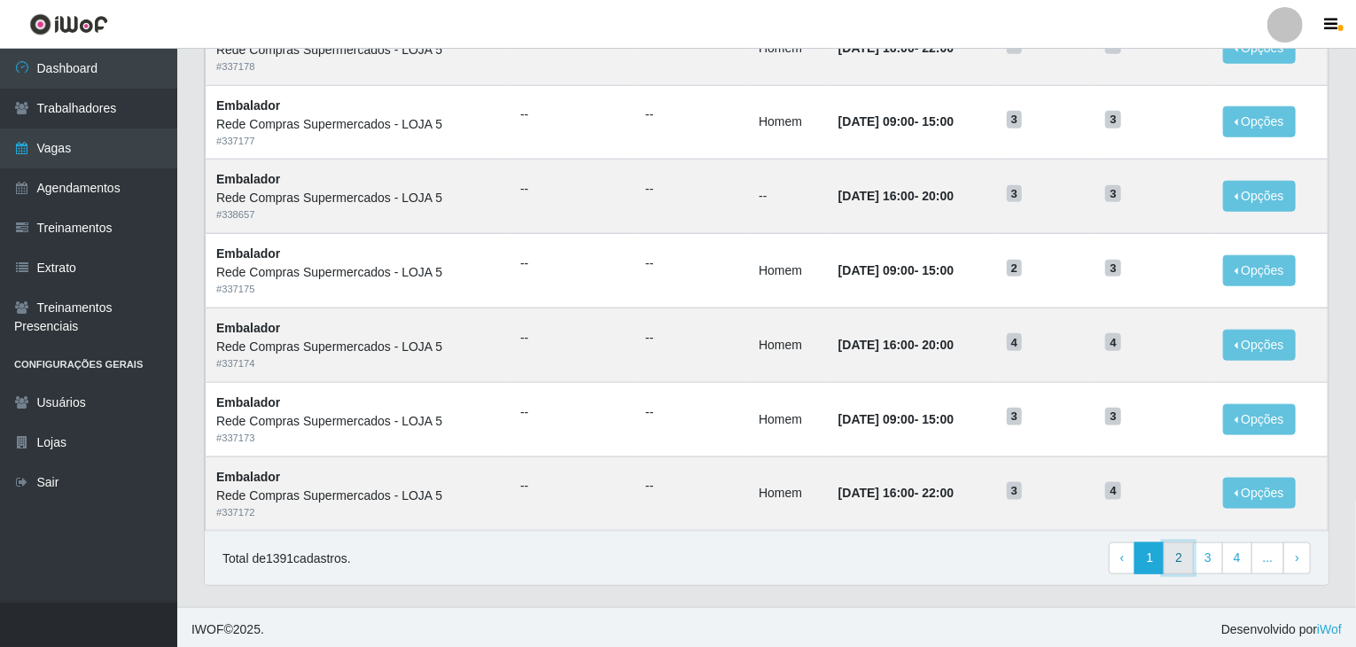
click at [1183, 558] on link "2" at bounding box center [1179, 559] width 30 height 32
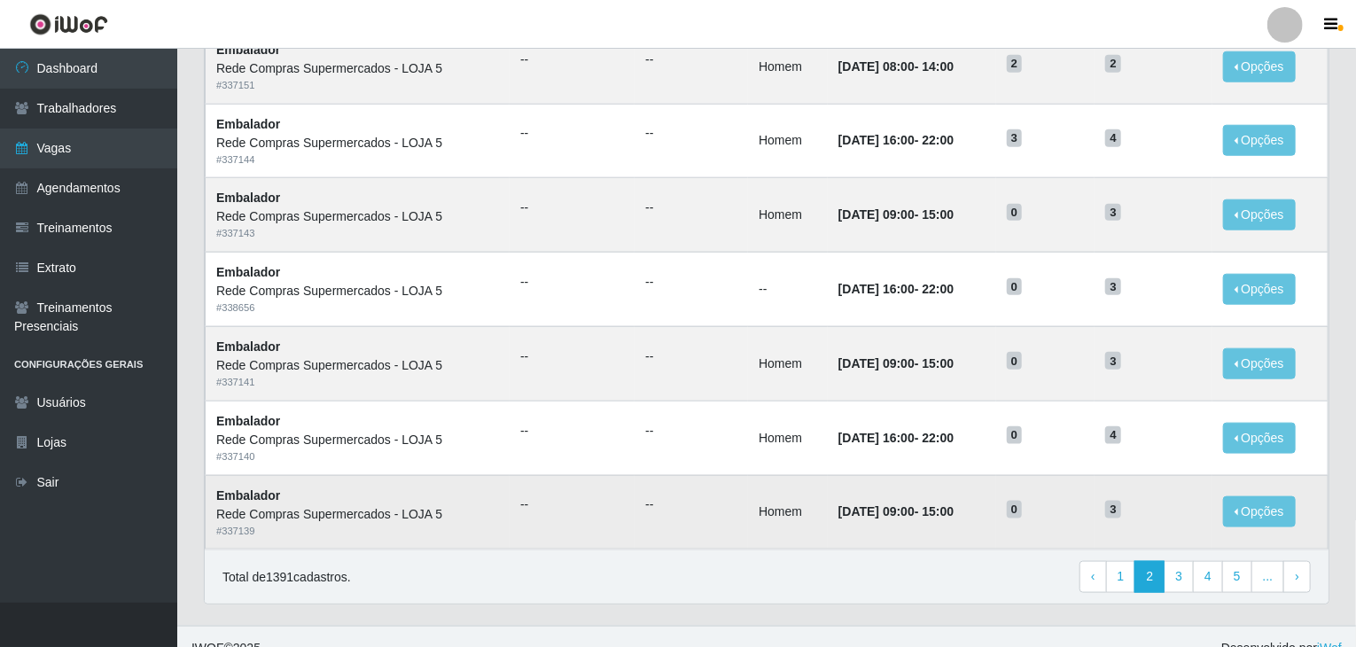
scroll to position [850, 0]
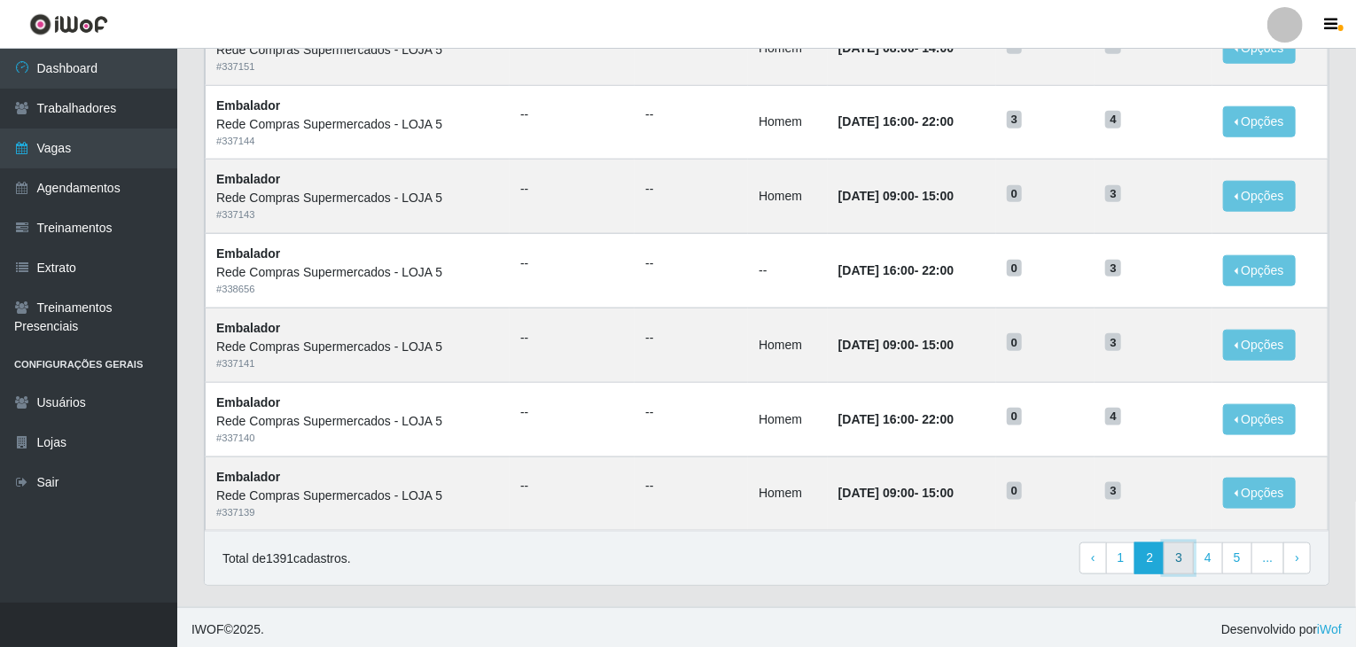
click at [1181, 554] on link "3" at bounding box center [1179, 559] width 30 height 32
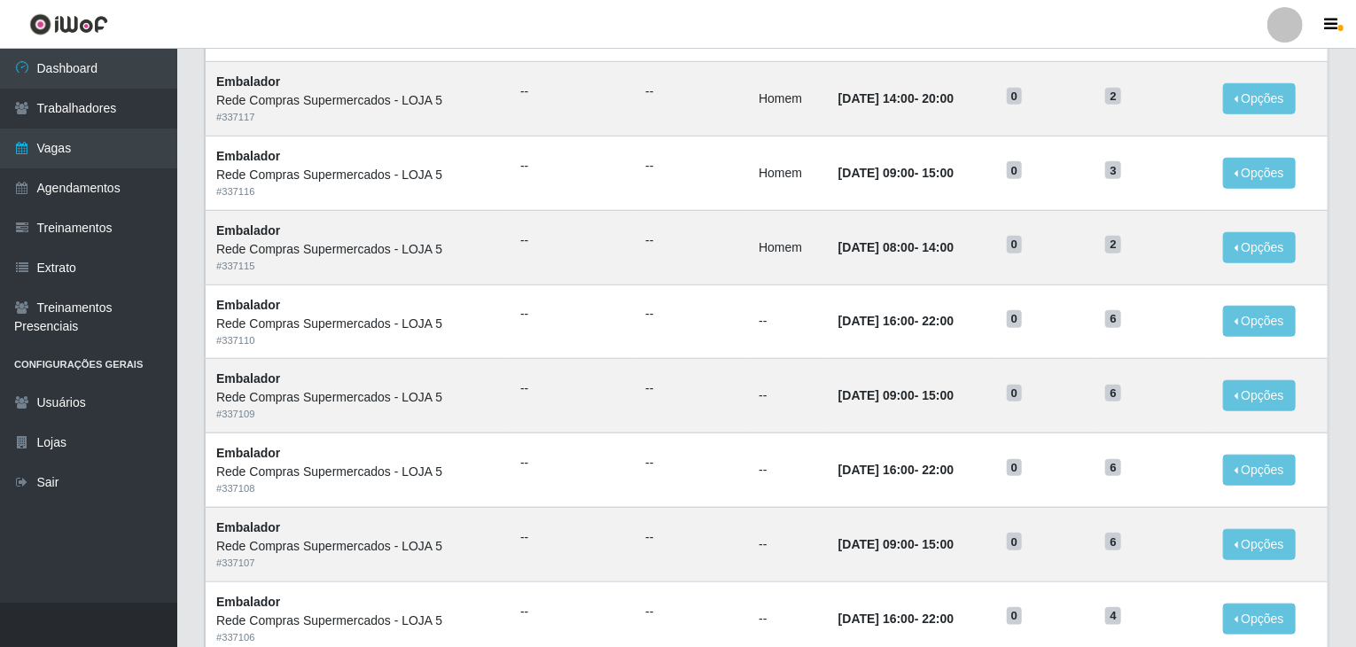
scroll to position [798, 0]
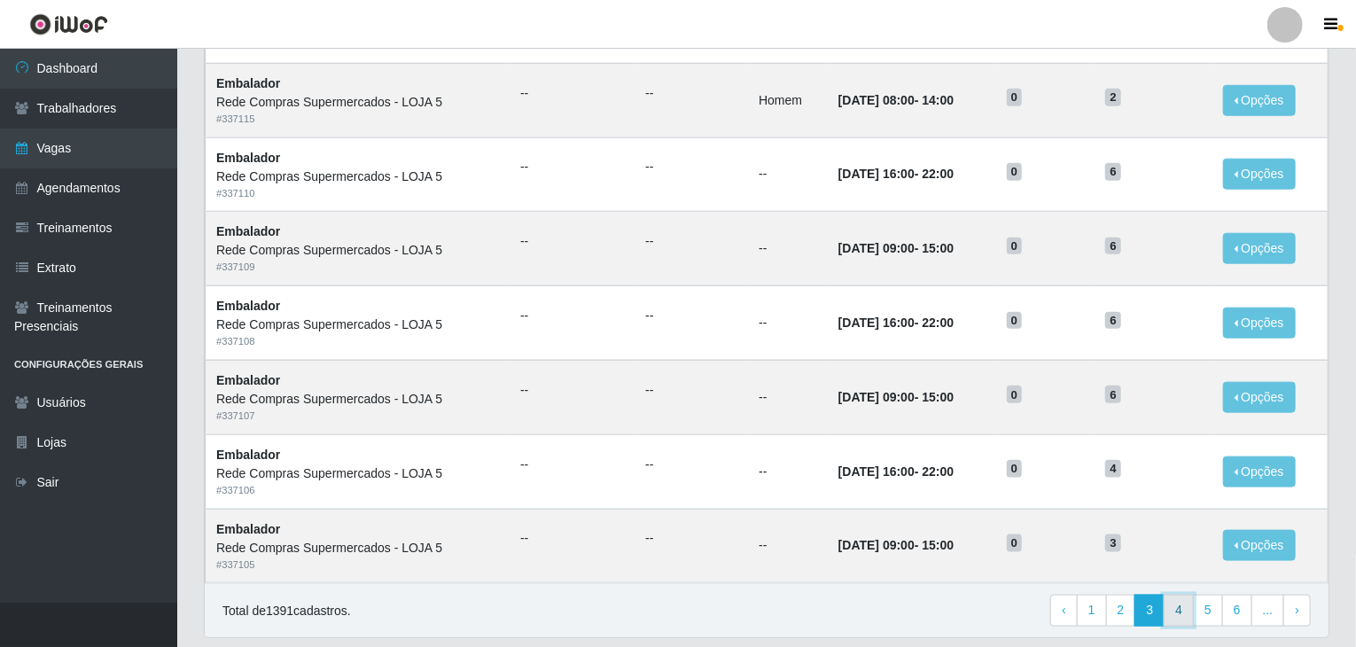
click at [1178, 612] on link "4" at bounding box center [1179, 611] width 30 height 32
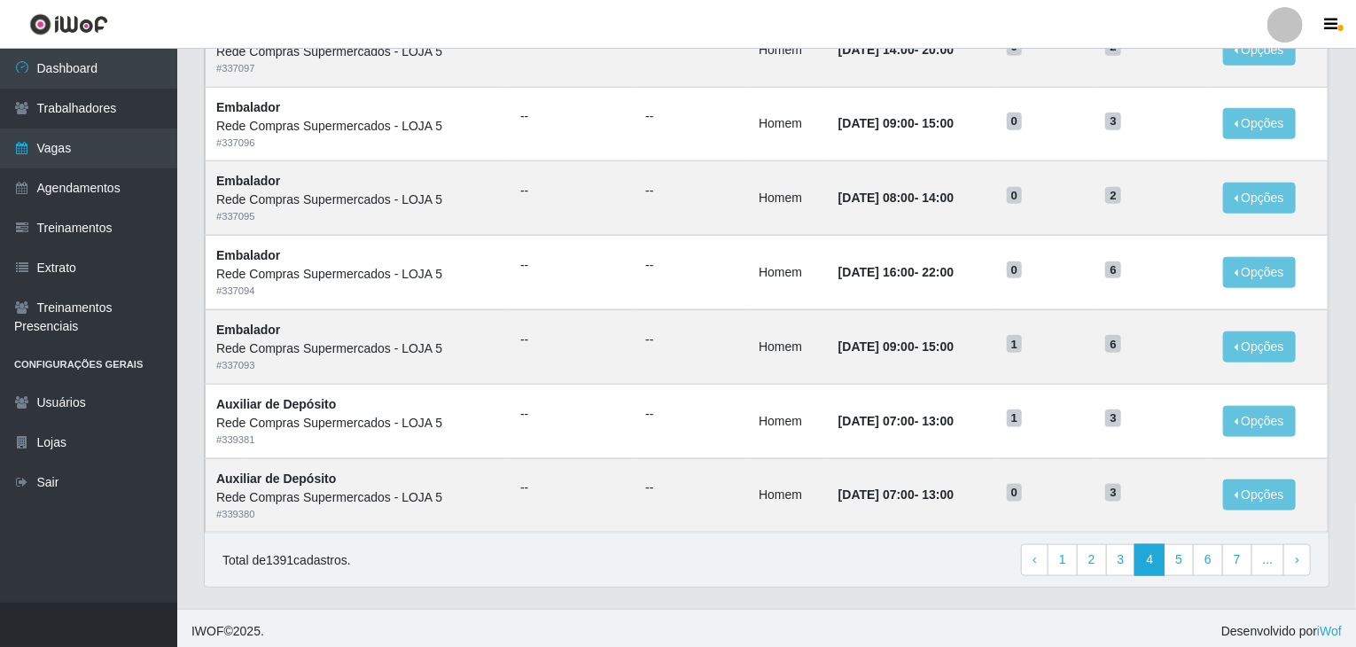
scroll to position [850, 0]
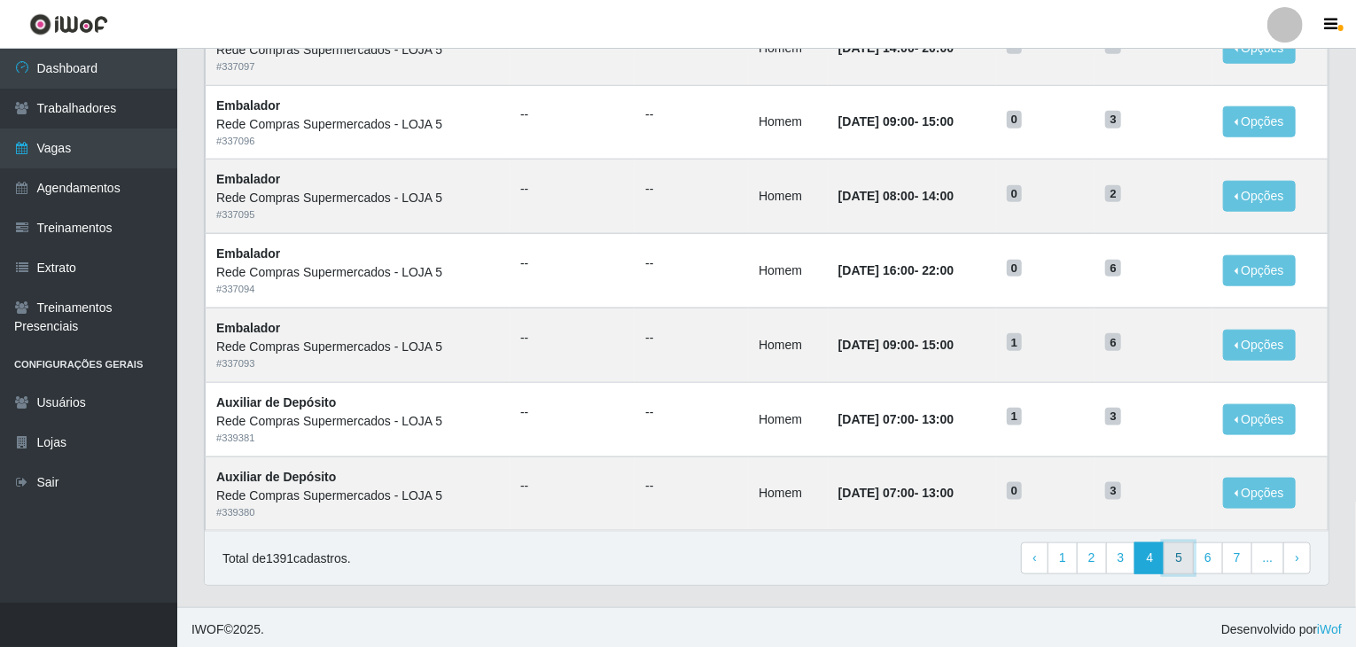
click at [1176, 563] on link "5" at bounding box center [1179, 559] width 30 height 32
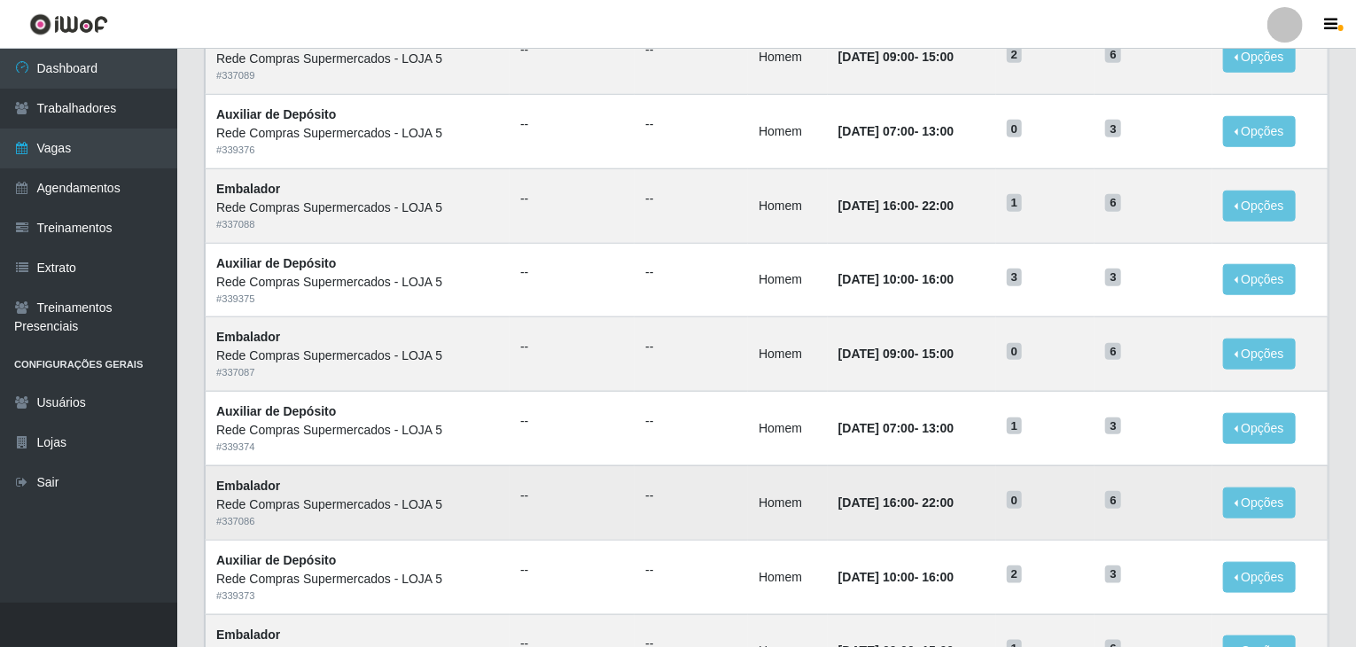
scroll to position [850, 0]
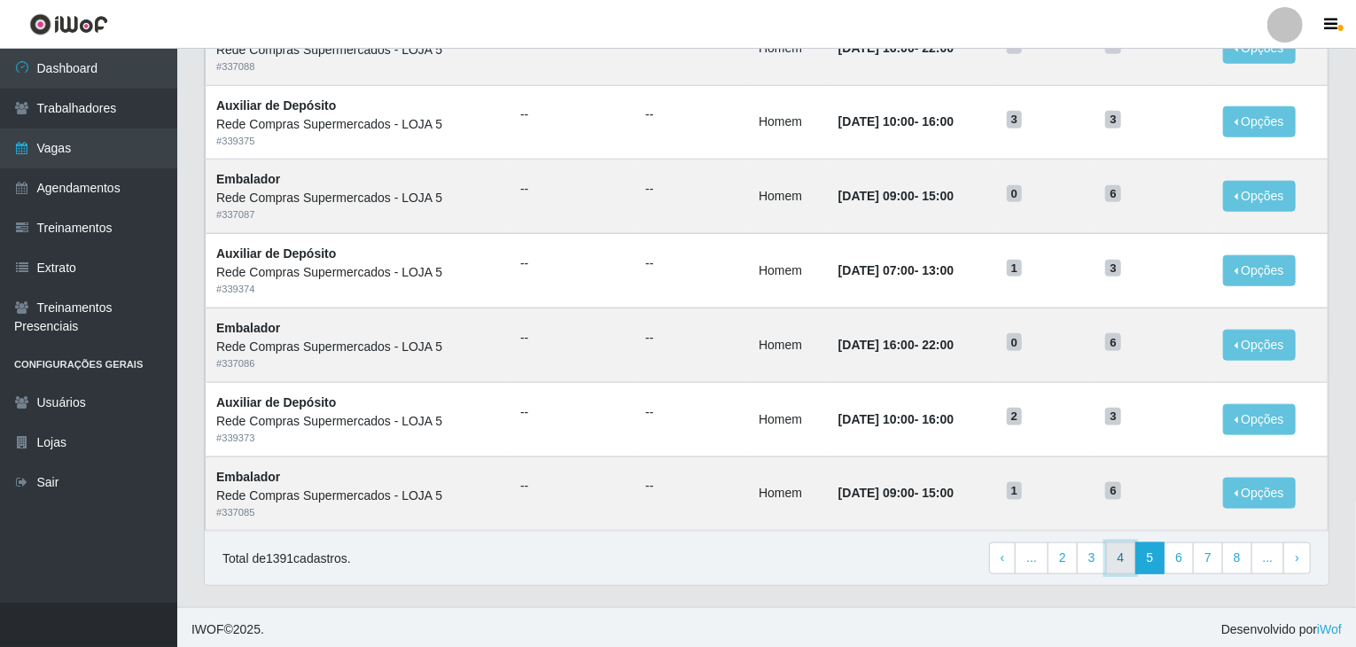
click at [1117, 557] on link "4" at bounding box center [1121, 559] width 30 height 32
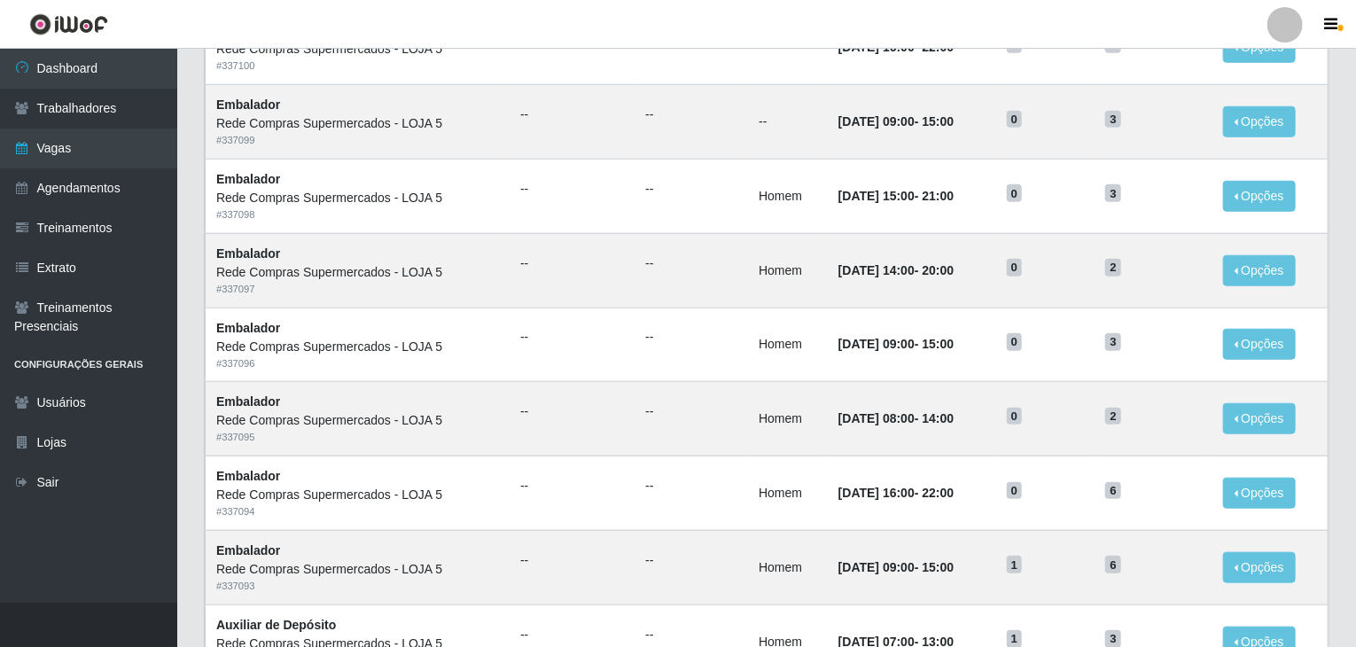
scroll to position [850, 0]
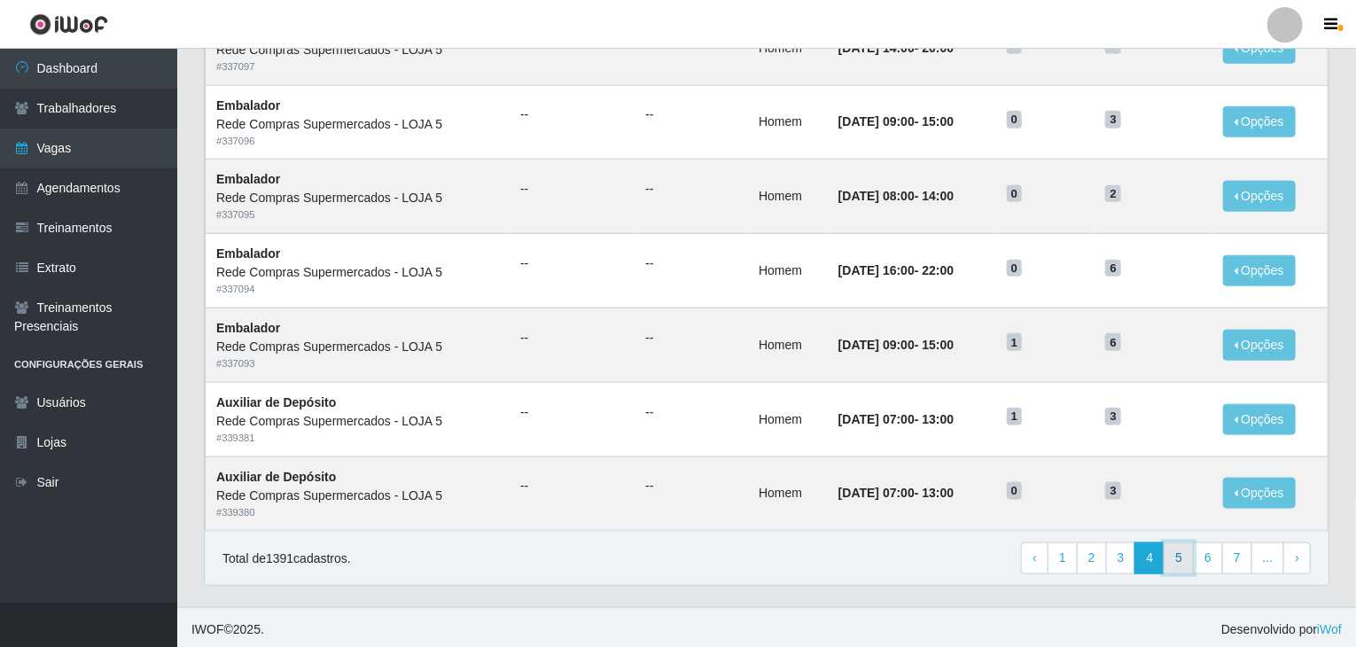
click at [1194, 548] on link "5" at bounding box center [1179, 559] width 30 height 32
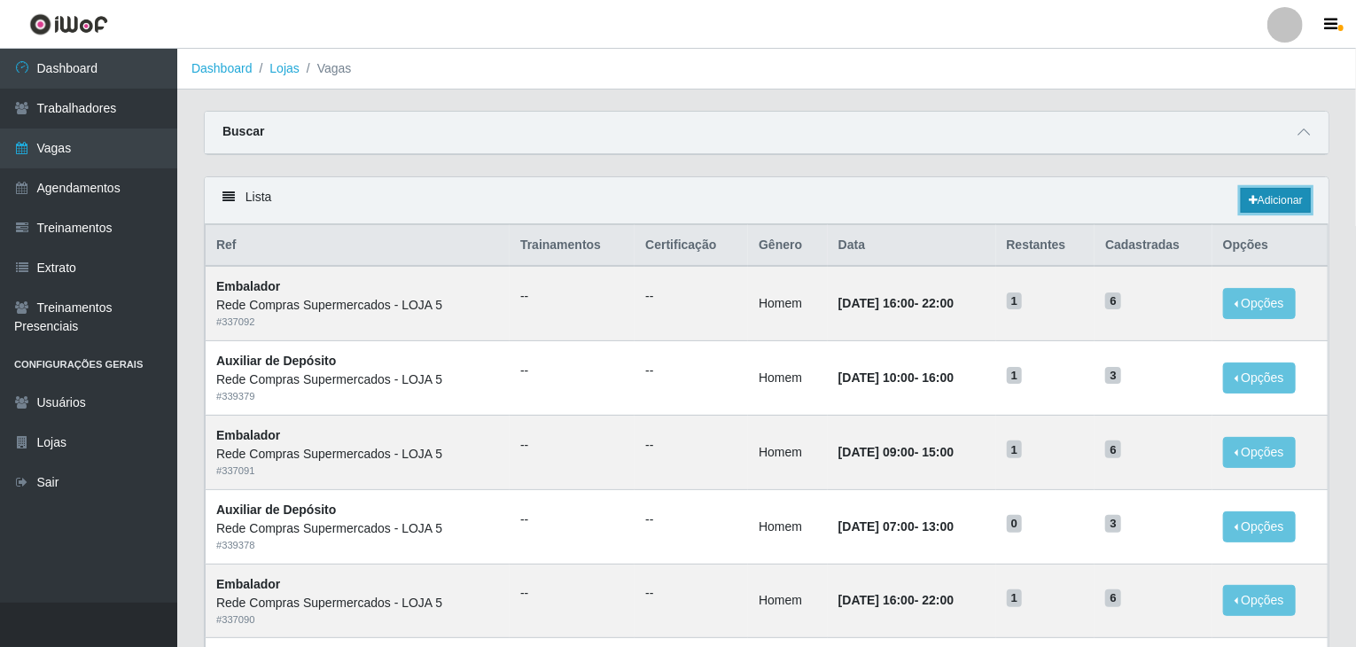
click at [1269, 191] on link "Adicionar" at bounding box center [1276, 200] width 70 height 25
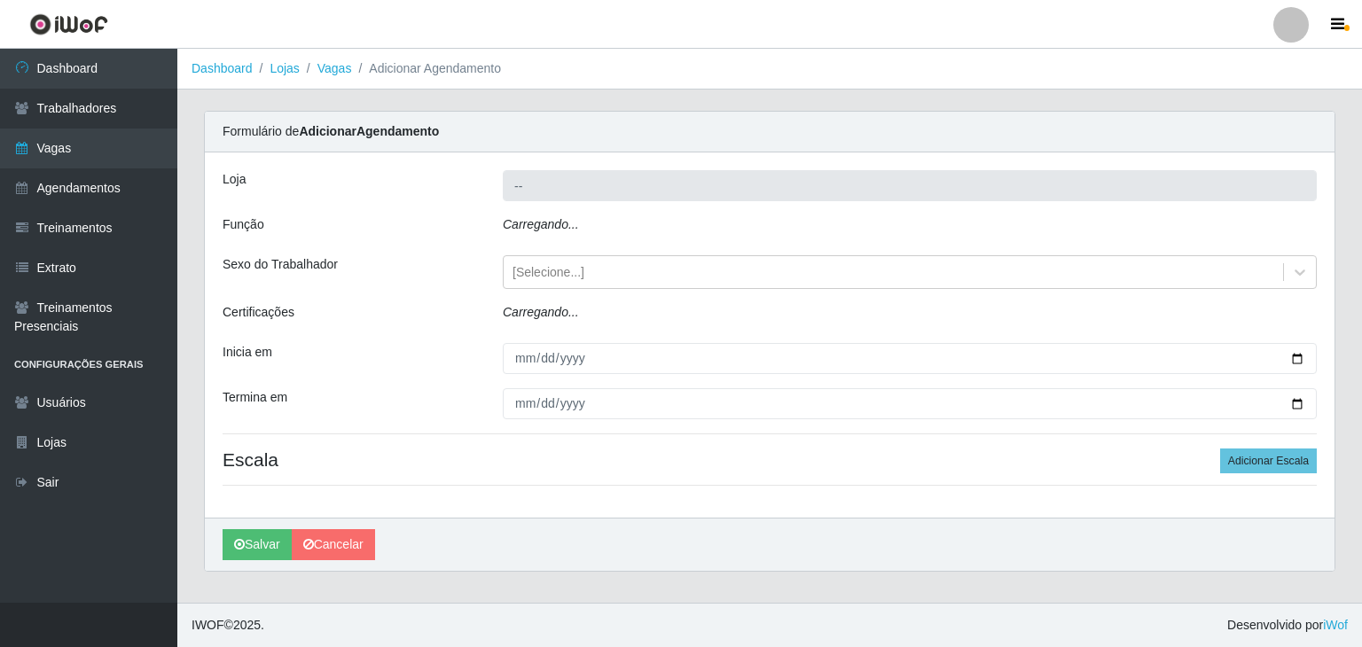
type input "Rede Compras Supermercados - LOJA 5"
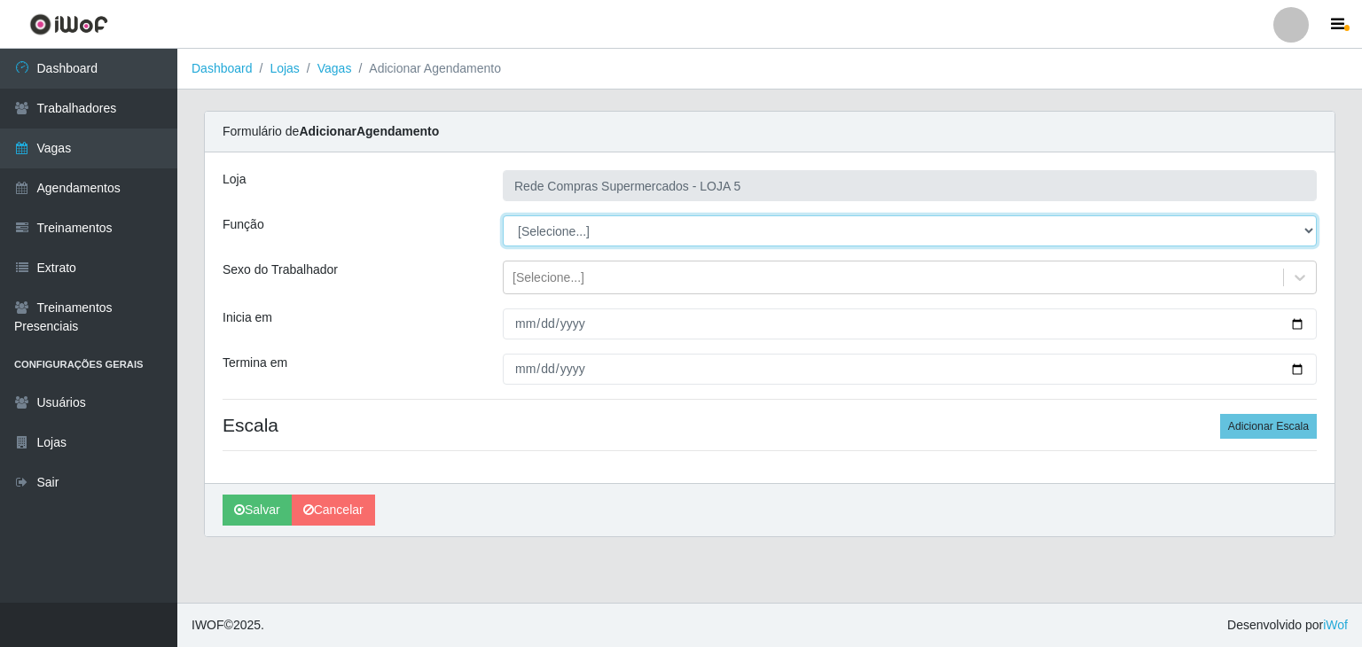
click at [567, 221] on select "[Selecione...] ASG ASG + ASG ++ Auxiliar de Depósito Auxiliar de Depósito + Aux…" at bounding box center [910, 230] width 814 height 31
select select "106"
click at [503, 215] on select "[Selecione...] ASG ASG + ASG ++ Auxiliar de Depósito Auxiliar de Depósito + Aux…" at bounding box center [910, 230] width 814 height 31
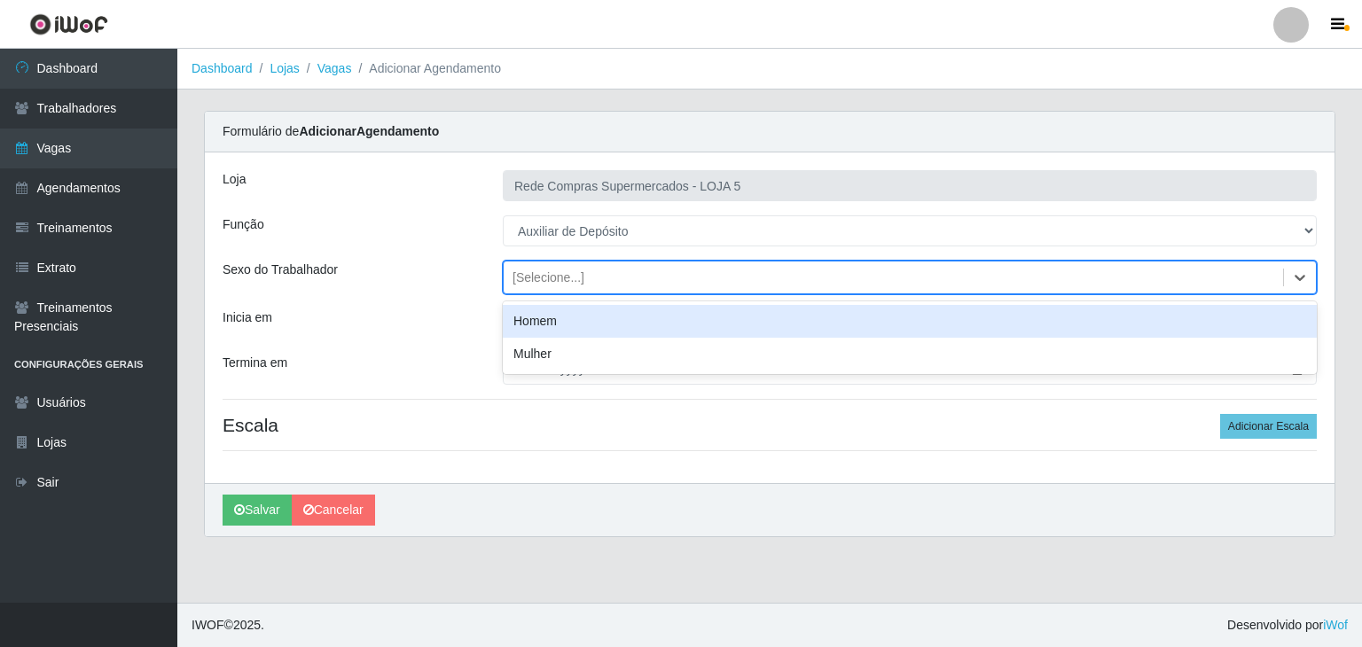
click at [1200, 269] on div "[Selecione...]" at bounding box center [893, 277] width 779 height 29
click at [1035, 332] on div "Homem" at bounding box center [910, 321] width 814 height 33
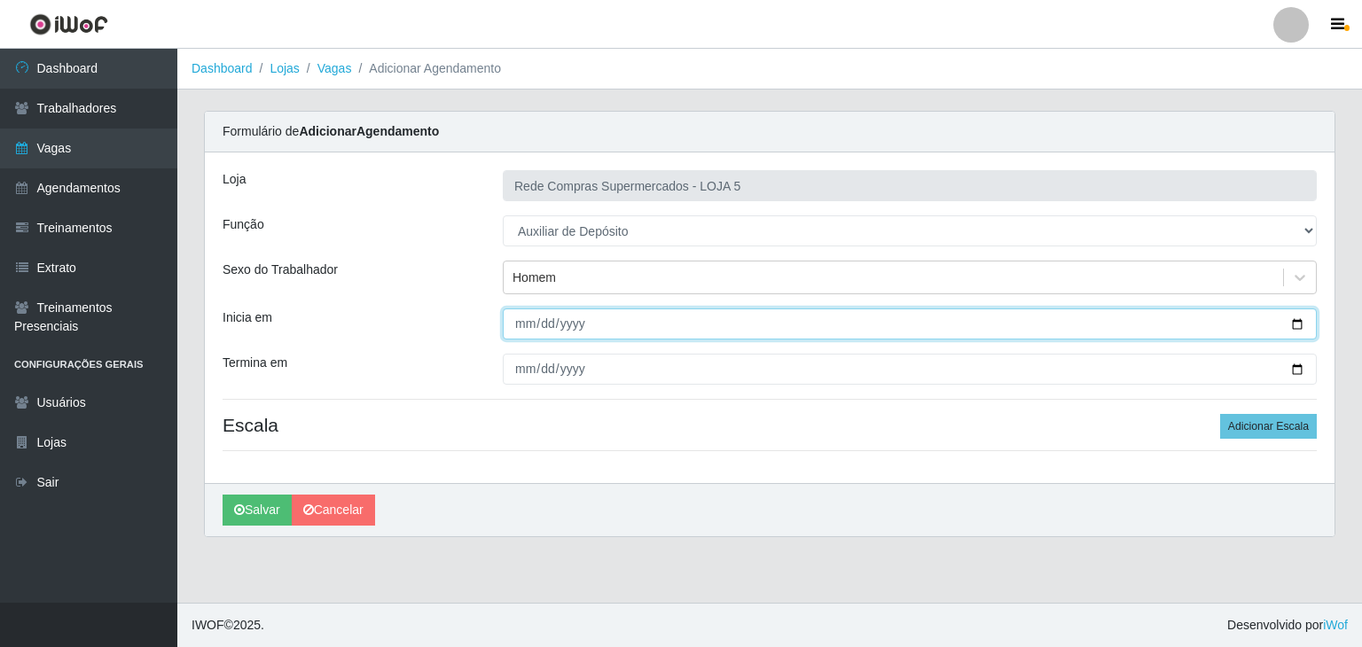
click at [1291, 315] on input "Inicia em" at bounding box center [910, 324] width 814 height 31
type input "2025-09-08"
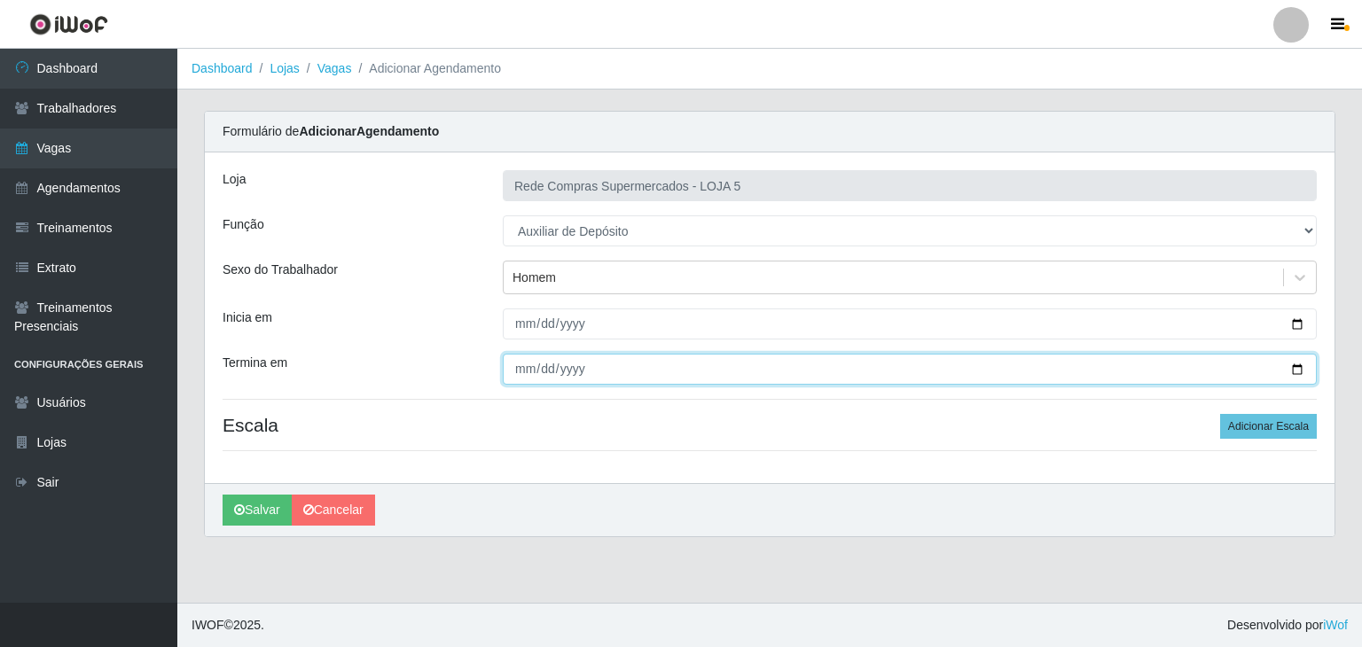
click at [1291, 367] on input "Termina em" at bounding box center [910, 369] width 814 height 31
type input "2025-09-13"
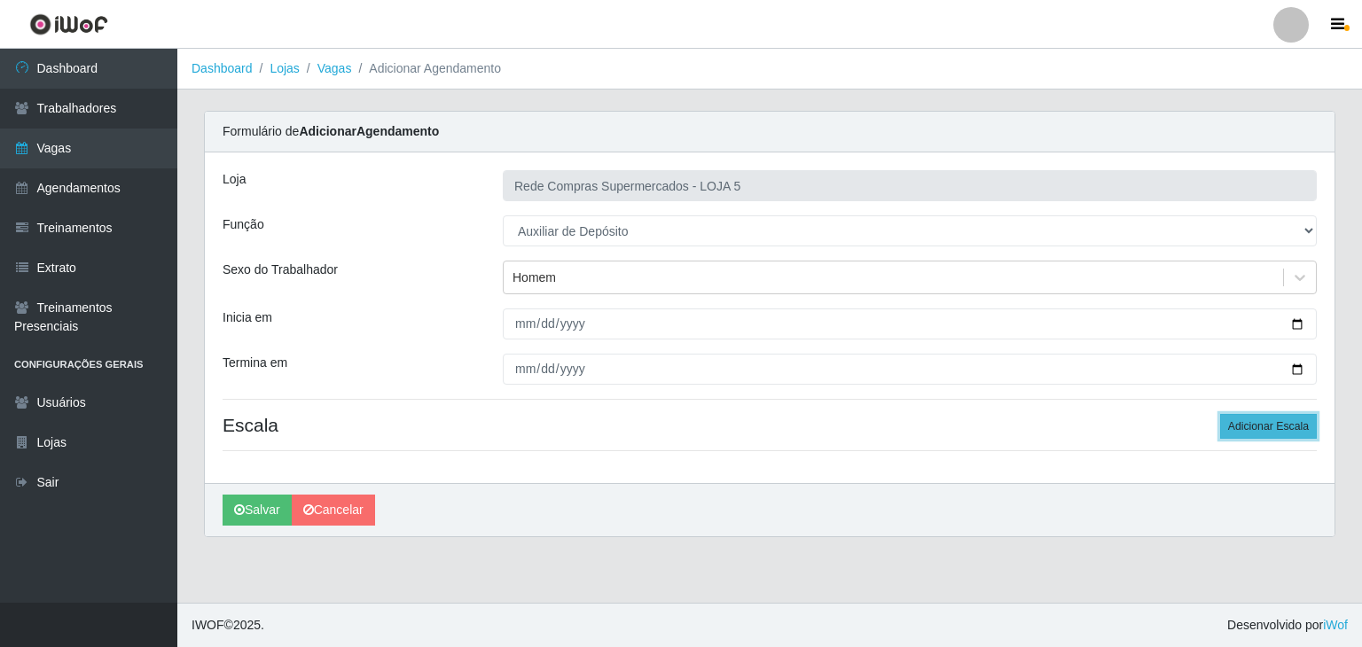
click at [1305, 430] on button "Adicionar Escala" at bounding box center [1268, 426] width 97 height 25
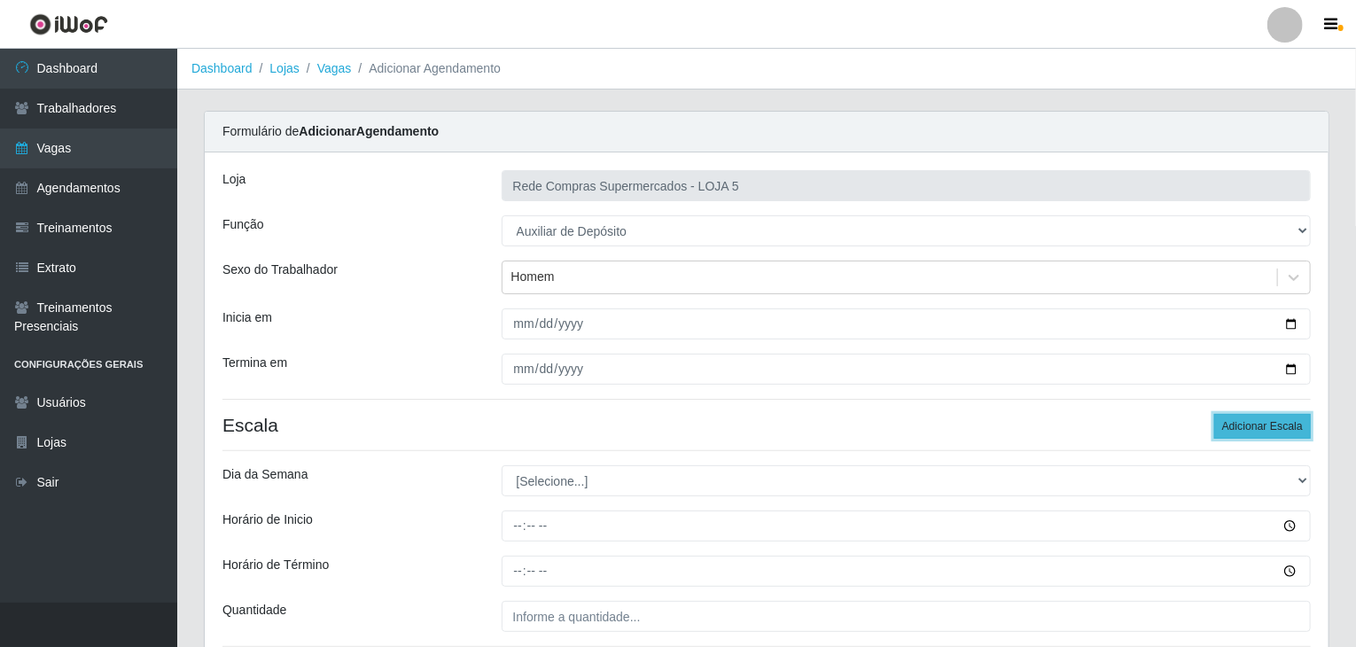
click at [1305, 430] on button "Adicionar Escala" at bounding box center [1263, 426] width 97 height 25
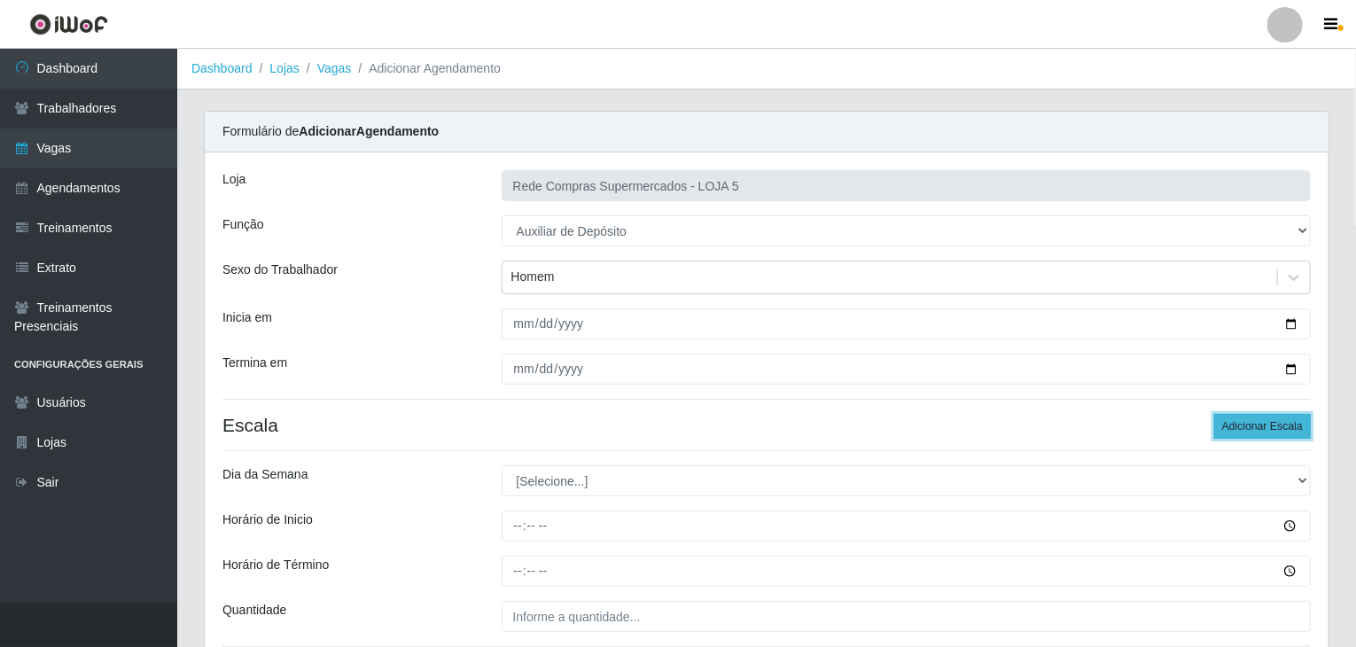
click at [1304, 430] on button "Adicionar Escala" at bounding box center [1263, 426] width 97 height 25
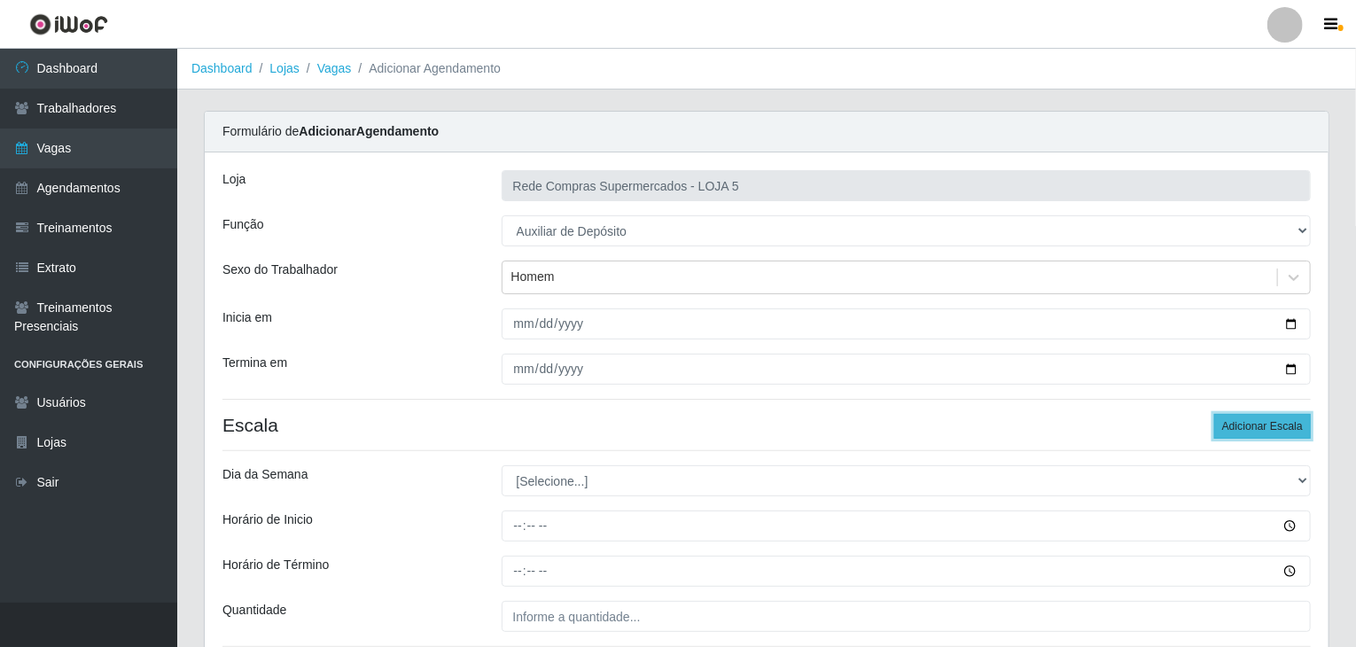
click at [1304, 430] on button "Adicionar Escala" at bounding box center [1263, 426] width 97 height 25
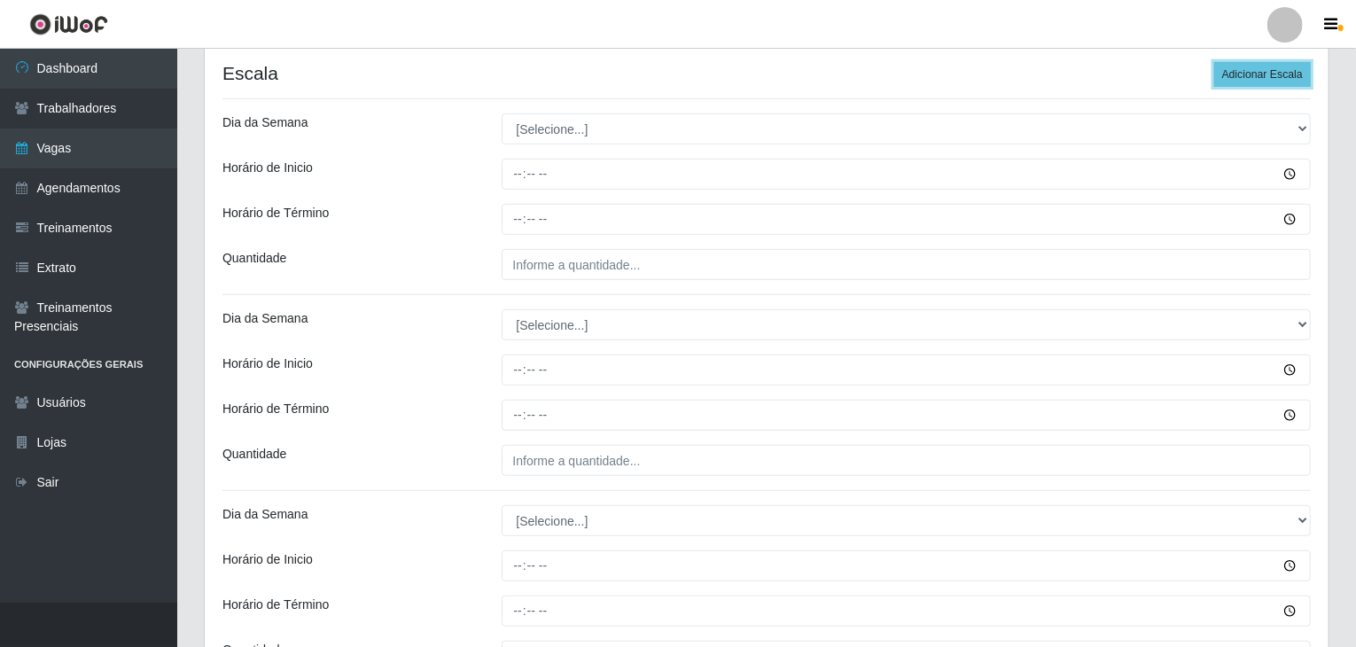
scroll to position [355, 0]
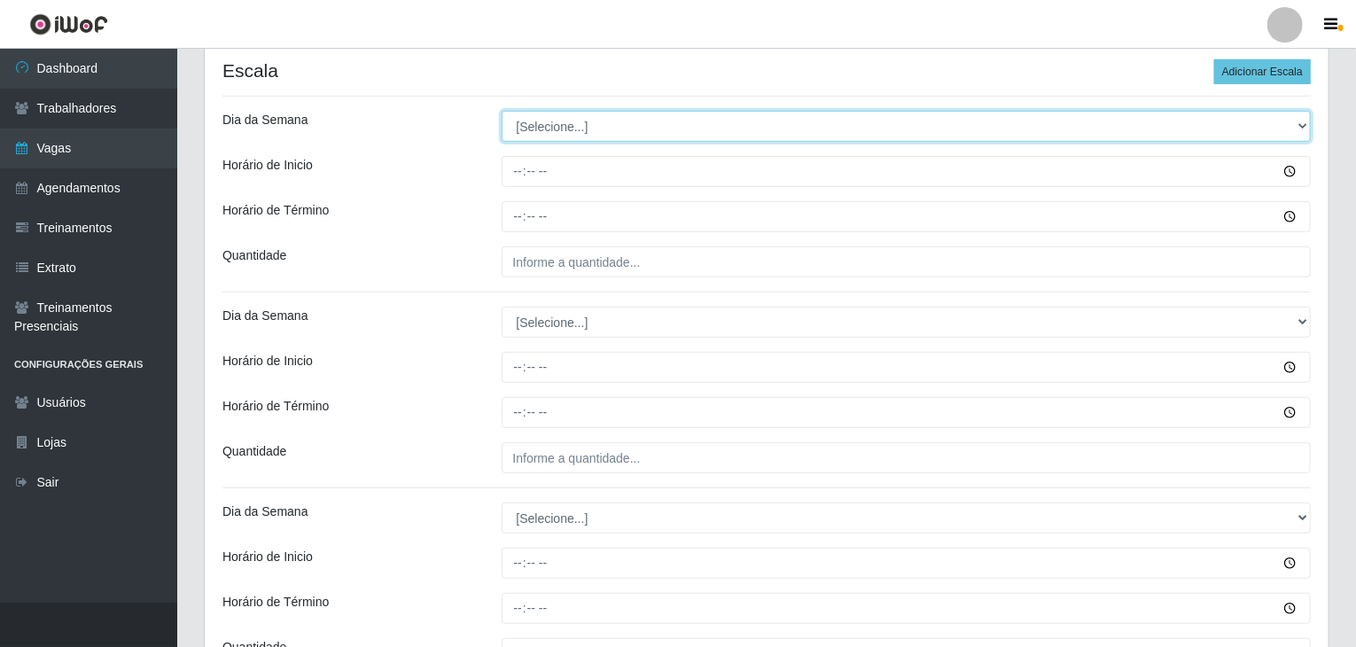
click at [532, 126] on select "[Selecione...] Segunda Terça Quarta Quinta Sexta Sábado Domingo" at bounding box center [907, 126] width 810 height 31
click at [502, 111] on select "[Selecione...] Segunda Terça Quarta Quinta Sexta Sábado Domingo" at bounding box center [907, 126] width 810 height 31
select select "1"
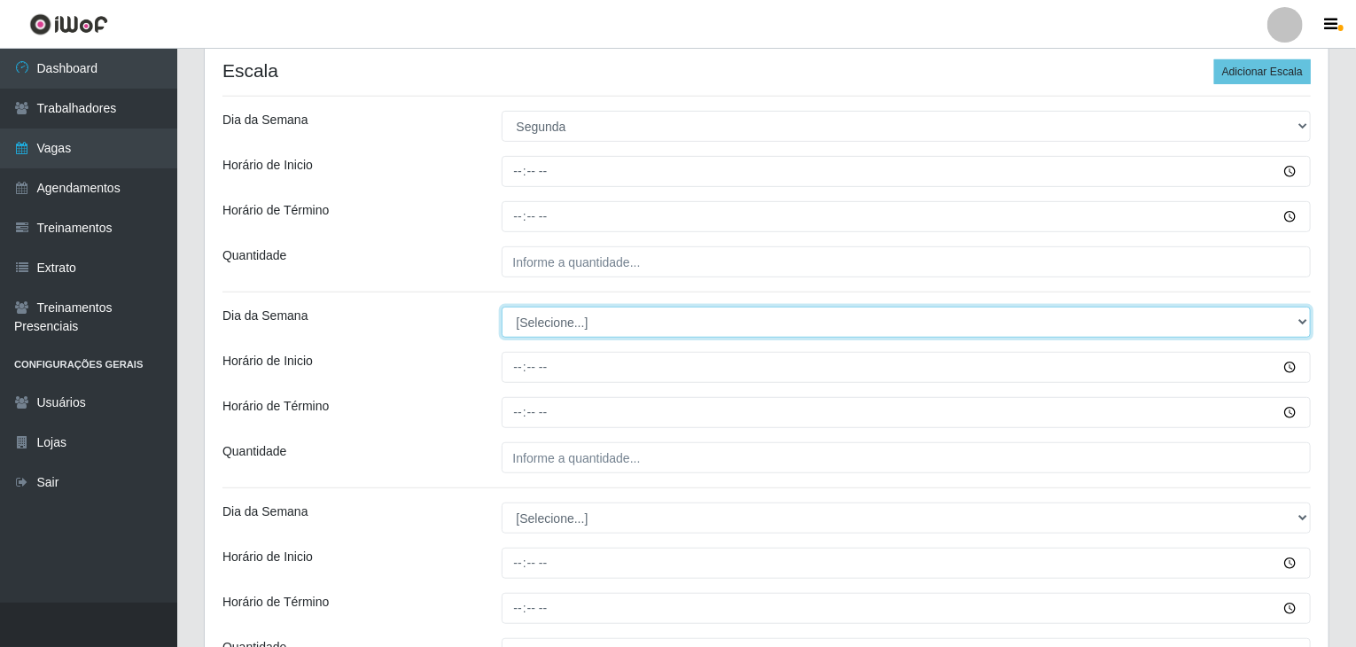
click at [558, 328] on select "[Selecione...] Segunda Terça Quarta Quinta Sexta Sábado Domingo" at bounding box center [907, 322] width 810 height 31
select select "1"
click at [502, 307] on select "[Selecione...] Segunda Terça Quarta Quinta Sexta Sábado Domingo" at bounding box center [907, 322] width 810 height 31
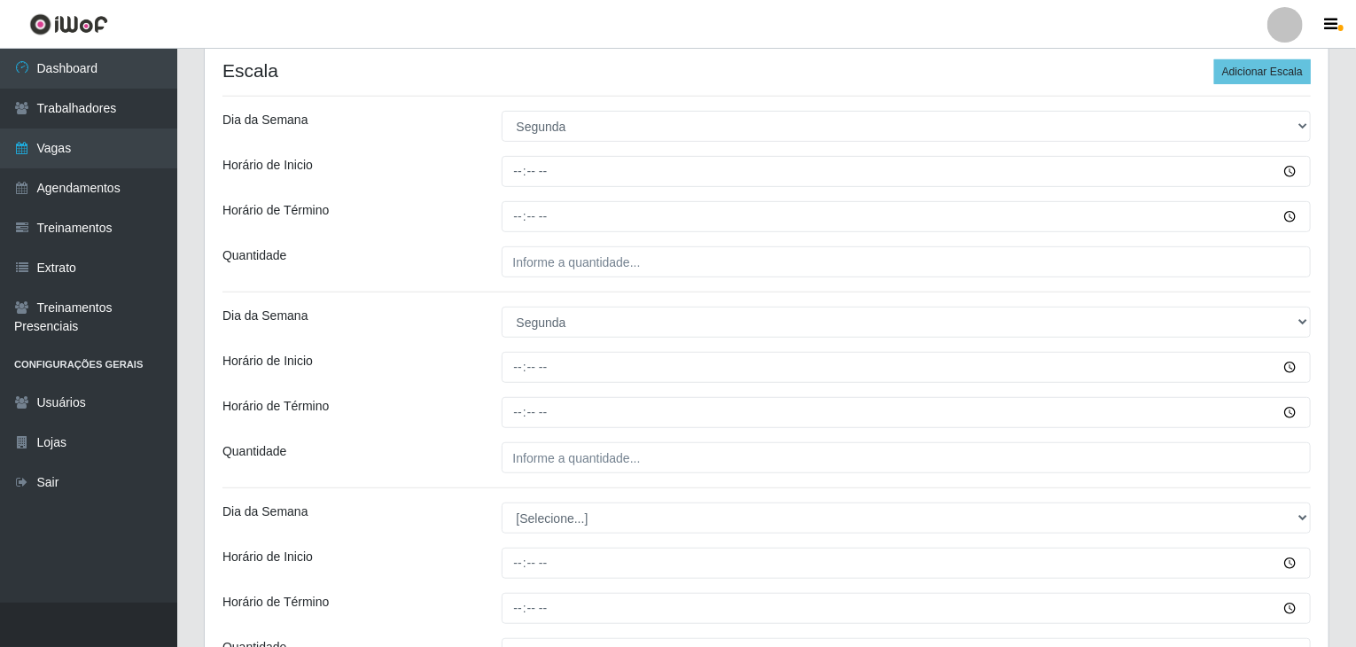
click at [475, 370] on div "Horário de Inicio" at bounding box center [348, 367] width 279 height 31
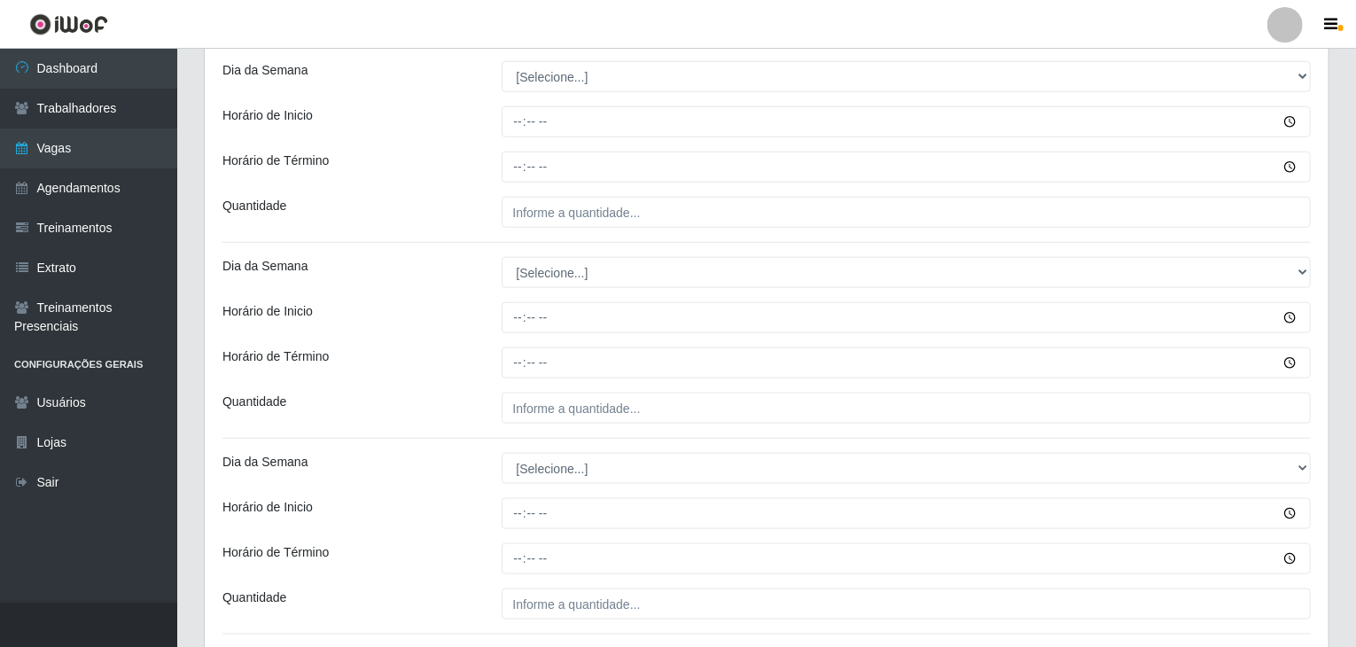
scroll to position [798, 0]
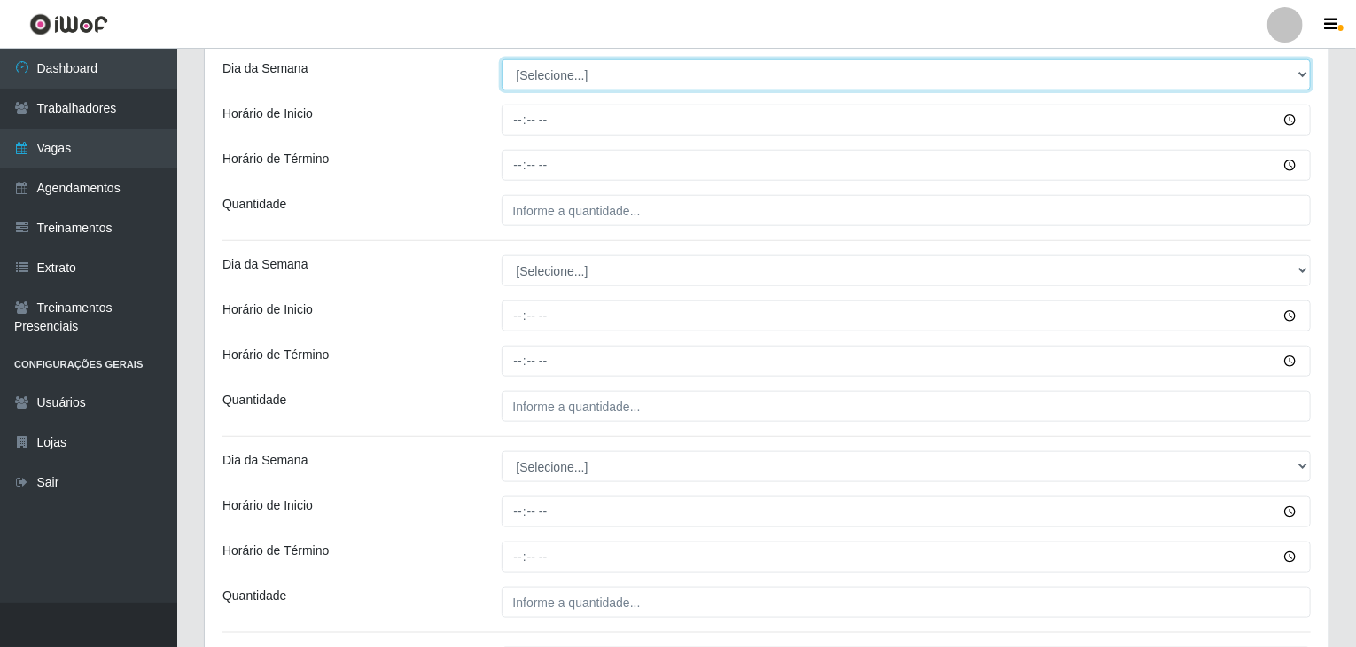
click at [522, 63] on select "[Selecione...] Segunda Terça Quarta Quinta Sexta Sábado Domingo" at bounding box center [907, 74] width 810 height 31
select select "2"
click at [502, 59] on select "[Selecione...] Segunda Terça Quarta Quinta Sexta Sábado Domingo" at bounding box center [907, 74] width 810 height 31
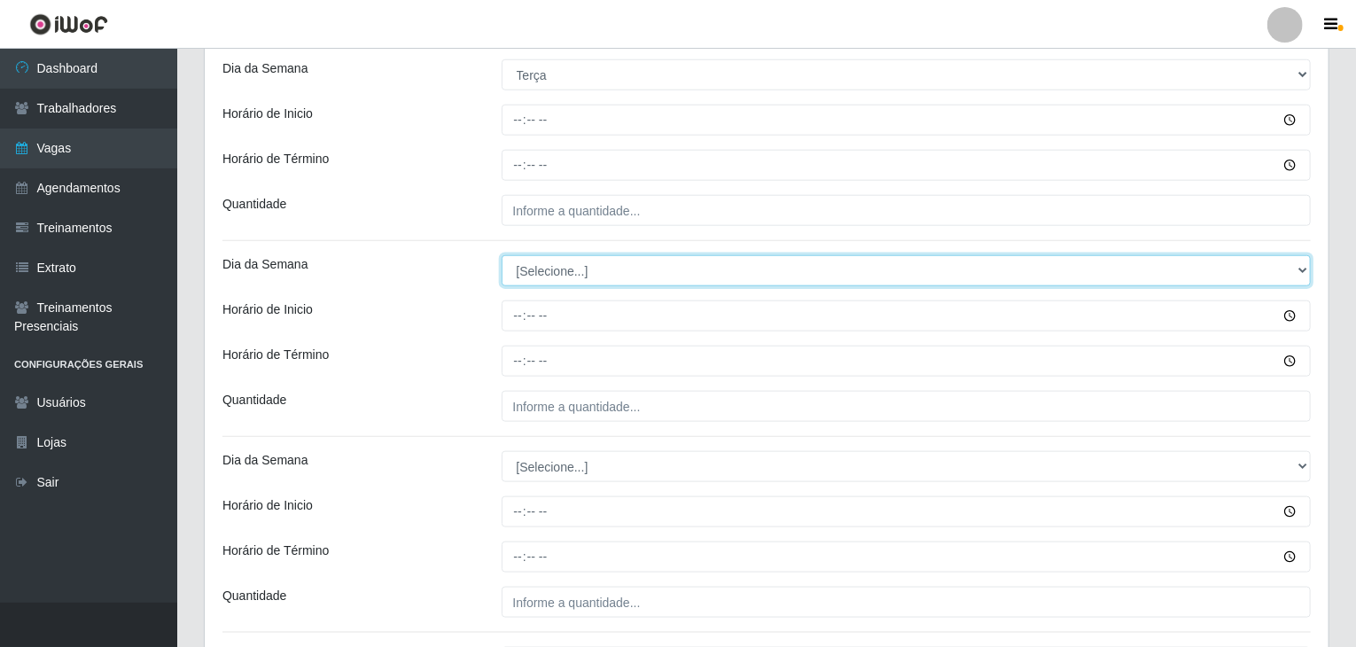
click at [574, 272] on select "[Selecione...] Segunda Terça Quarta Quinta Sexta Sábado Domingo" at bounding box center [907, 270] width 810 height 31
select select "2"
click at [502, 255] on select "[Selecione...] Segunda Terça Quarta Quinta Sexta Sábado Domingo" at bounding box center [907, 270] width 810 height 31
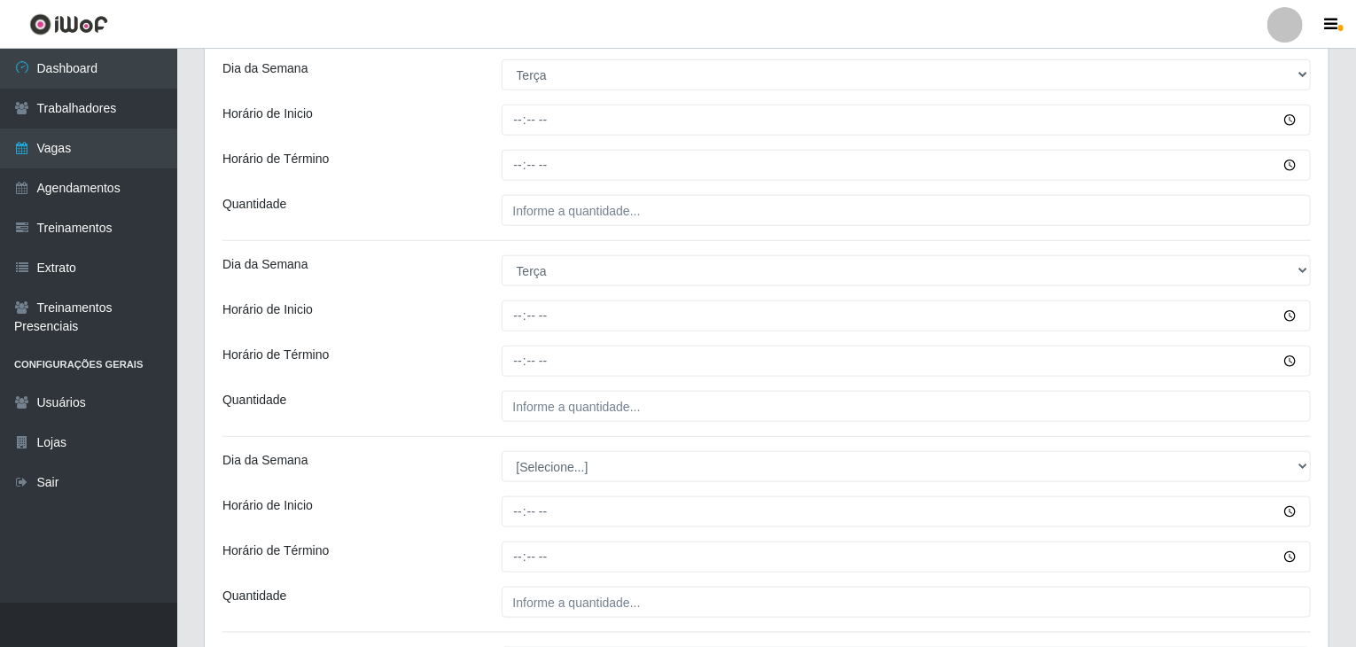
click at [458, 371] on div "Horário de Término" at bounding box center [348, 361] width 279 height 31
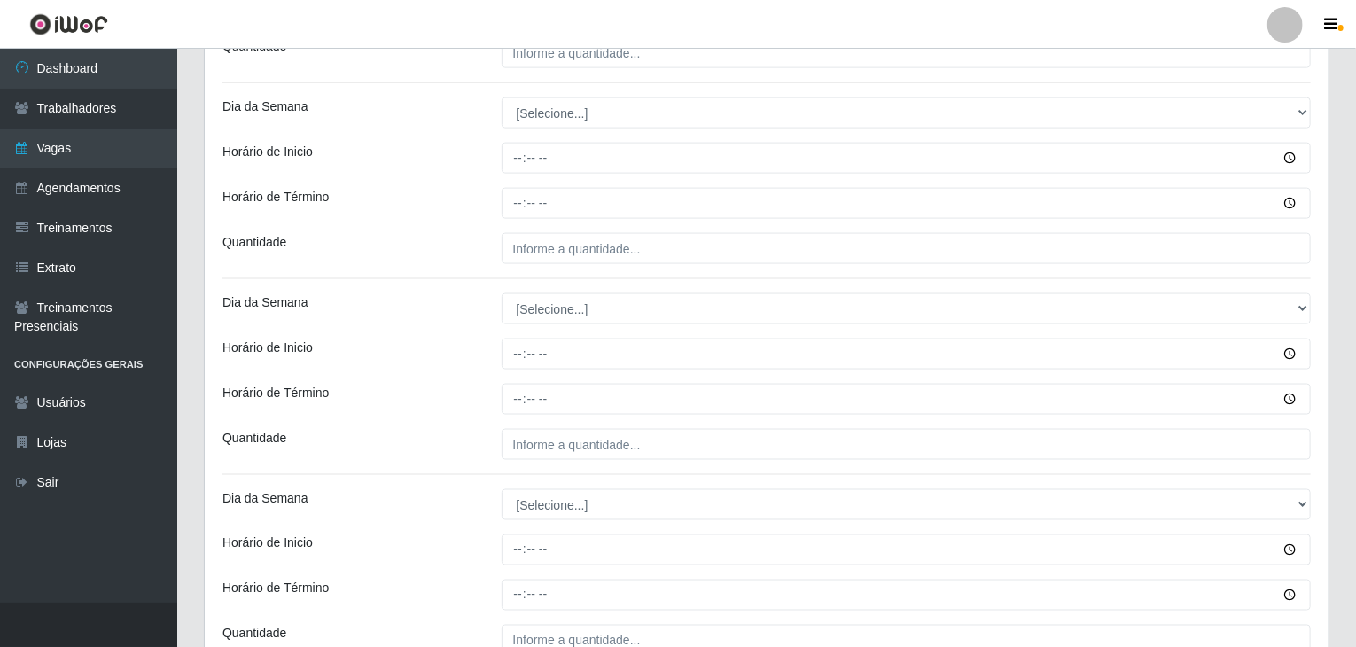
scroll to position [1153, 0]
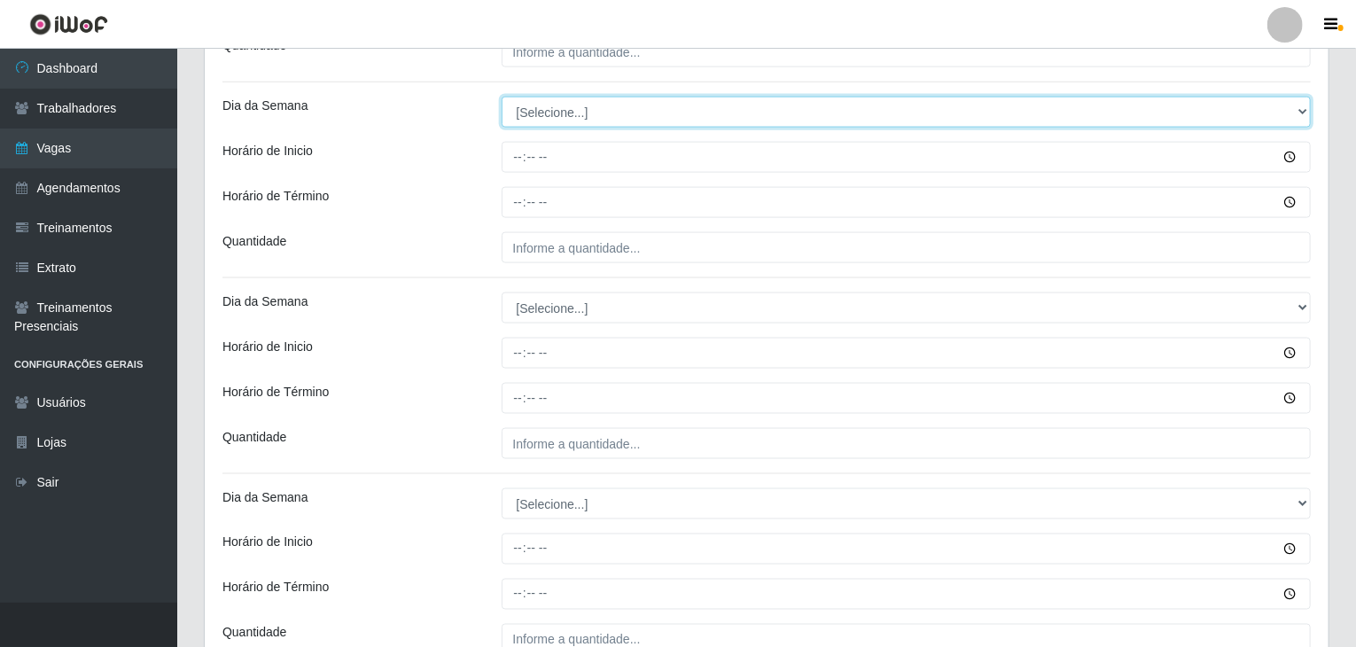
click at [533, 114] on select "[Selecione...] Segunda Terça Quarta Quinta Sexta Sábado Domingo" at bounding box center [907, 112] width 810 height 31
select select "3"
click at [502, 97] on select "[Selecione...] Segunda Terça Quarta Quinta Sexta Sábado Domingo" at bounding box center [907, 112] width 810 height 31
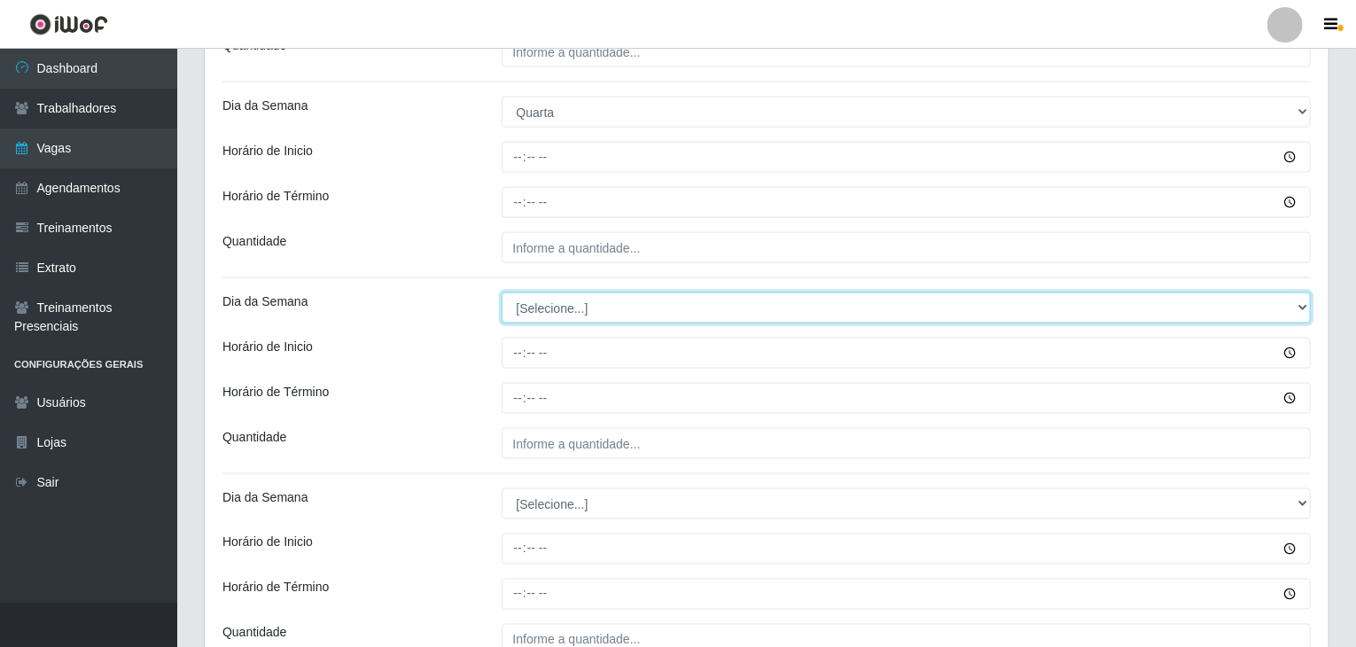
click at [555, 320] on select "[Selecione...] Segunda Terça Quarta Quinta Sexta Sábado Domingo" at bounding box center [907, 308] width 810 height 31
select select "3"
click at [502, 293] on select "[Selecione...] Segunda Terça Quarta Quinta Sexta Sábado Domingo" at bounding box center [907, 308] width 810 height 31
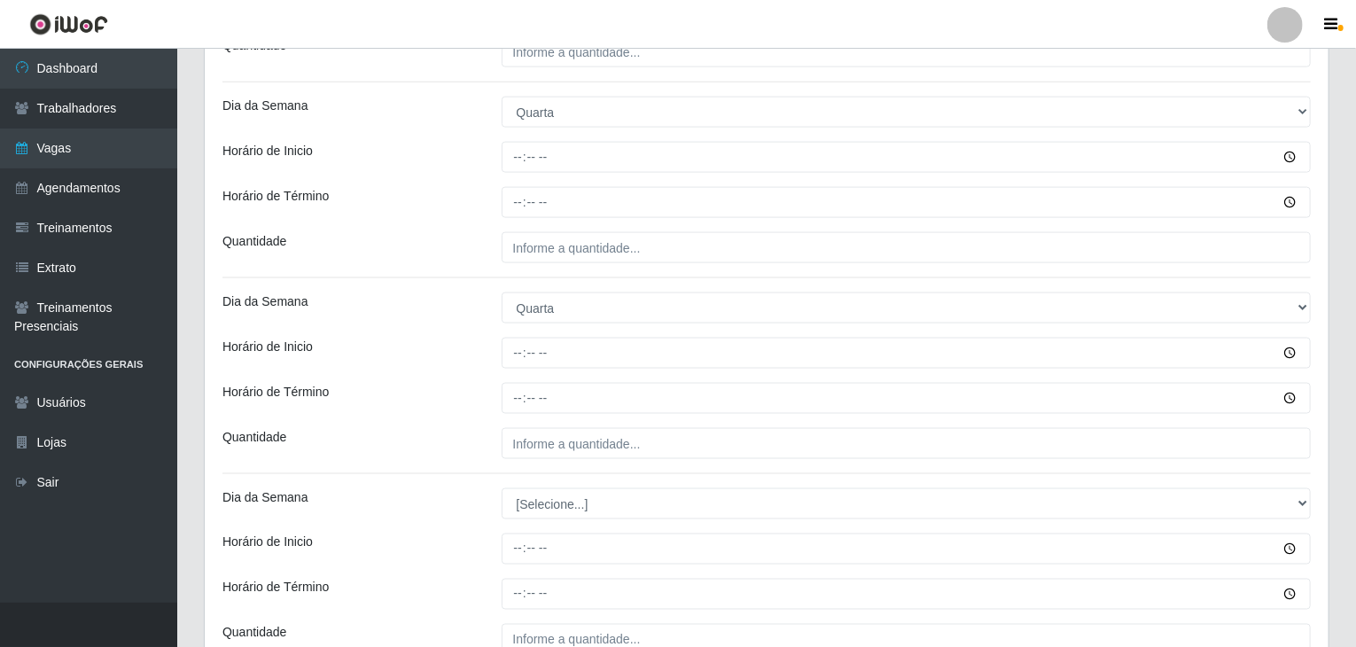
click at [357, 315] on div "Dia da Semana" at bounding box center [348, 308] width 279 height 31
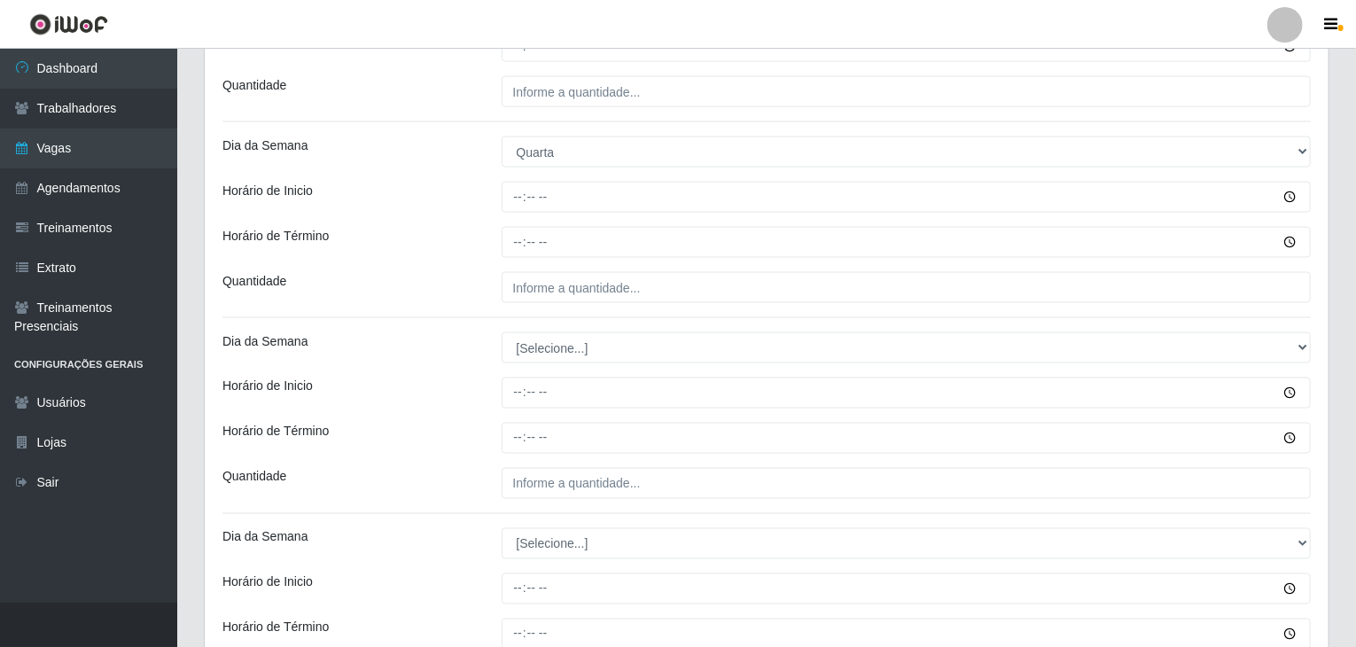
scroll to position [1419, 0]
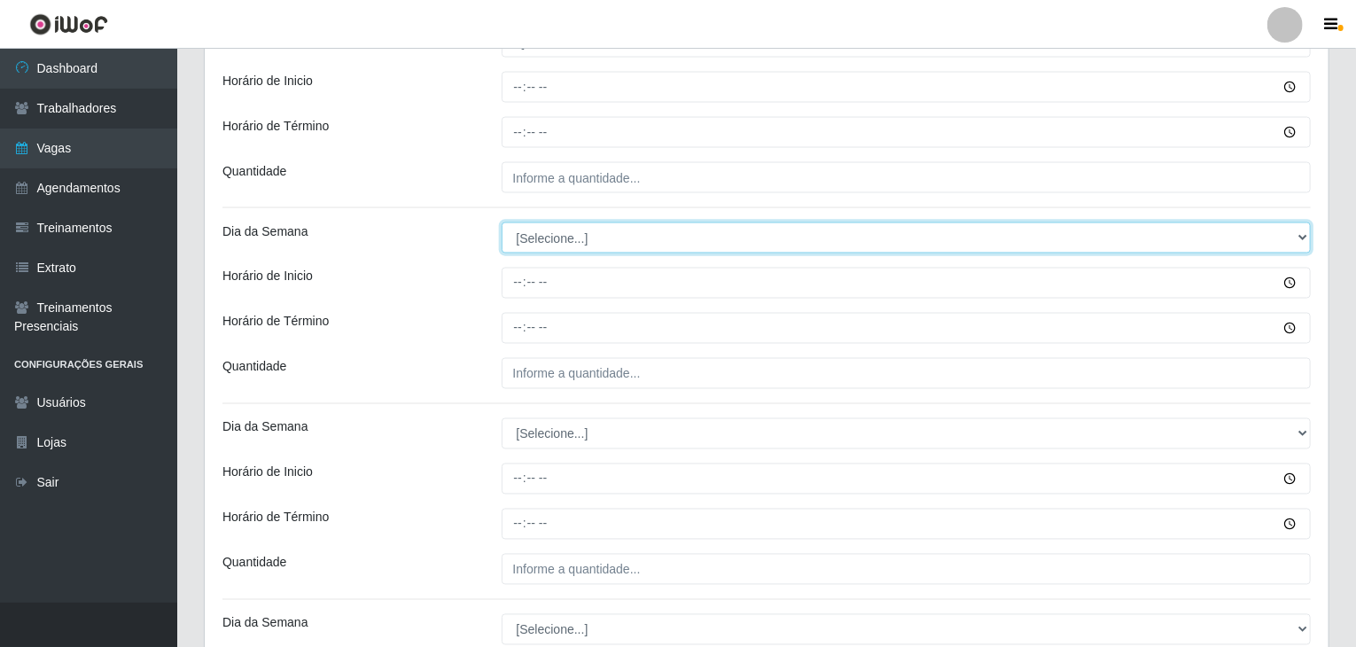
click at [530, 229] on select "[Selecione...] Segunda Terça Quarta Quinta Sexta Sábado Domingo" at bounding box center [907, 238] width 810 height 31
select select "4"
click at [502, 223] on select "[Selecione...] Segunda Terça Quarta Quinta Sexta Sábado Domingo" at bounding box center [907, 238] width 810 height 31
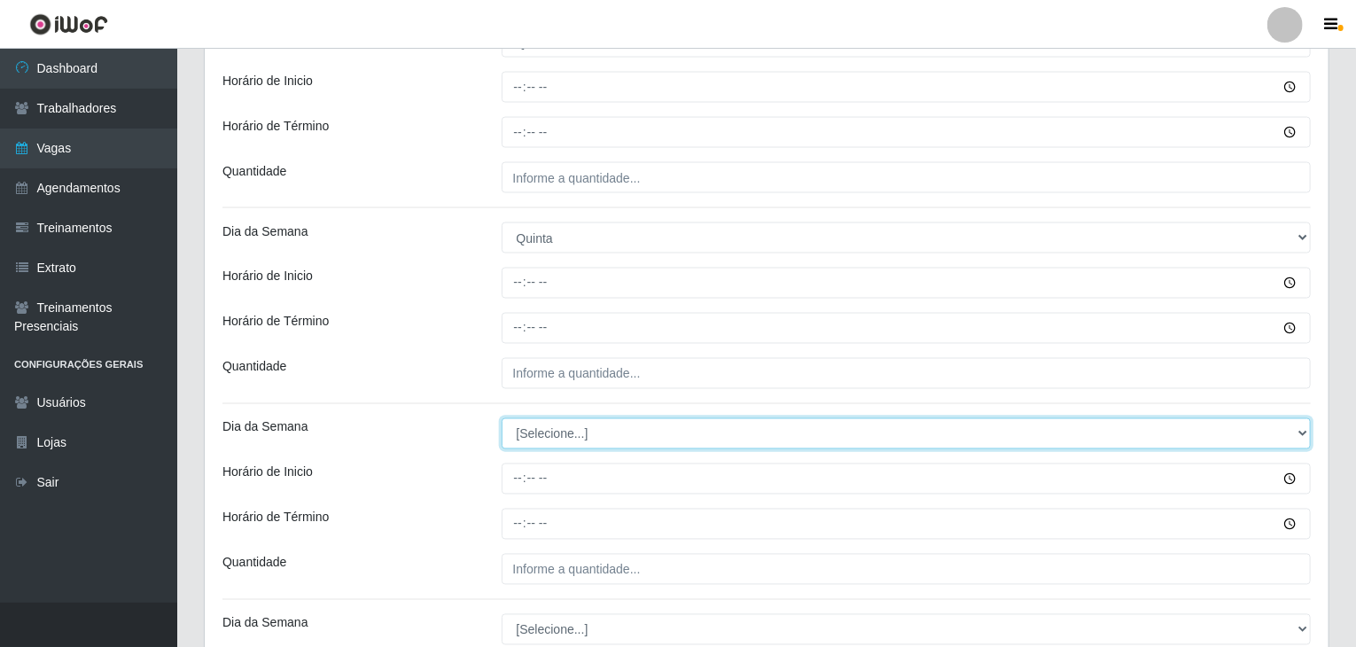
click at [604, 430] on select "[Selecione...] Segunda Terça Quarta Quinta Sexta Sábado Domingo" at bounding box center [907, 433] width 810 height 31
select select "4"
click at [502, 418] on select "[Selecione...] Segunda Terça Quarta Quinta Sexta Sábado Domingo" at bounding box center [907, 433] width 810 height 31
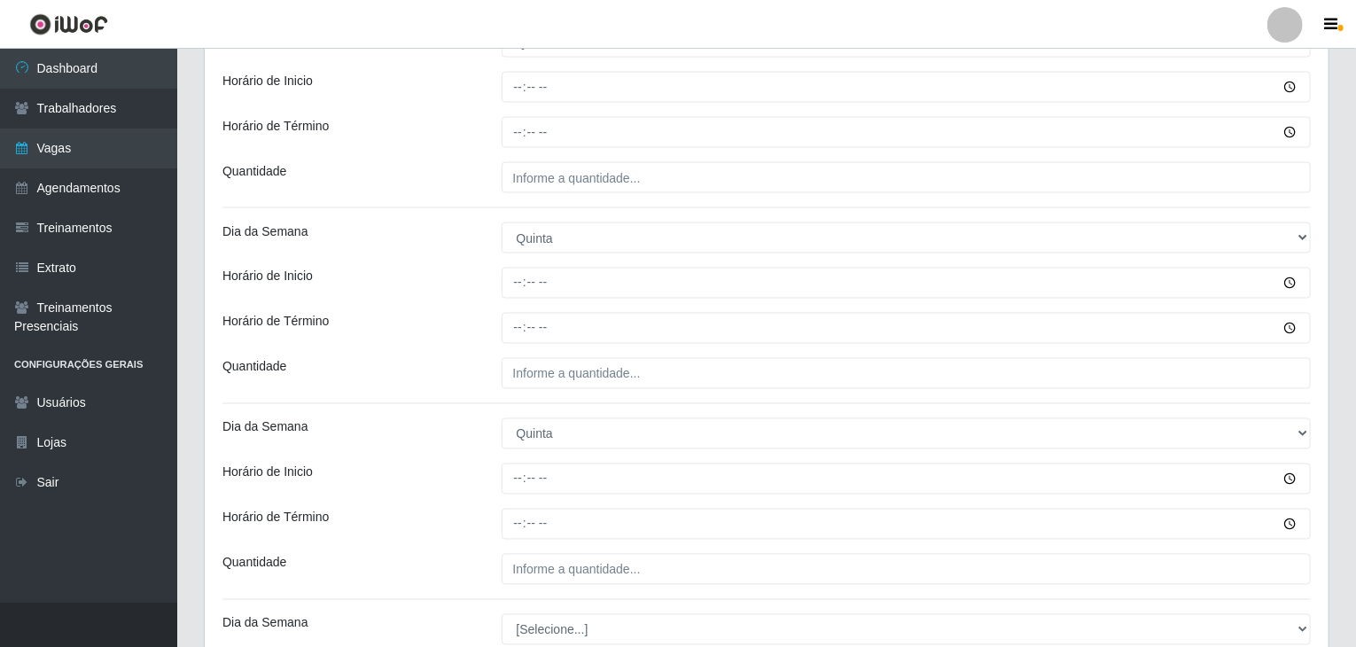
click at [429, 410] on div "Loja Rede Compras Supermercados - LOJA 5 Função [Selecione...] ASG ASG + ASG ++…" at bounding box center [767, 75] width 1124 height 2682
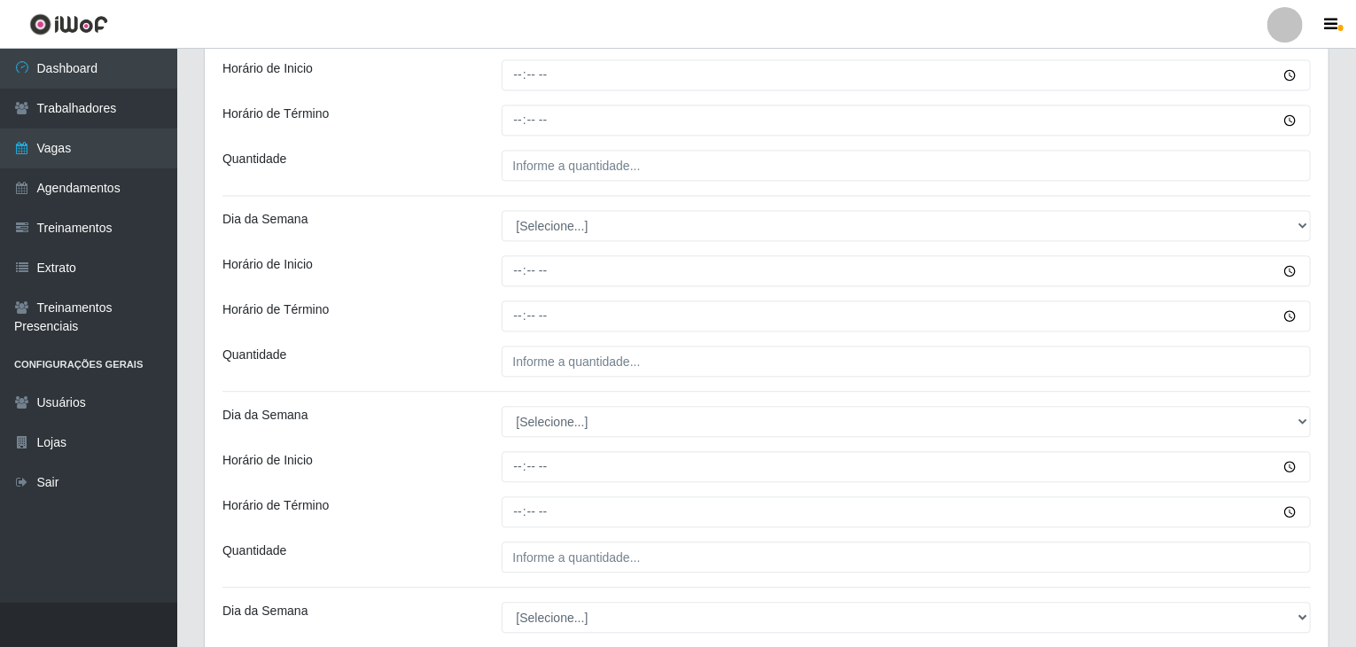
scroll to position [1862, 0]
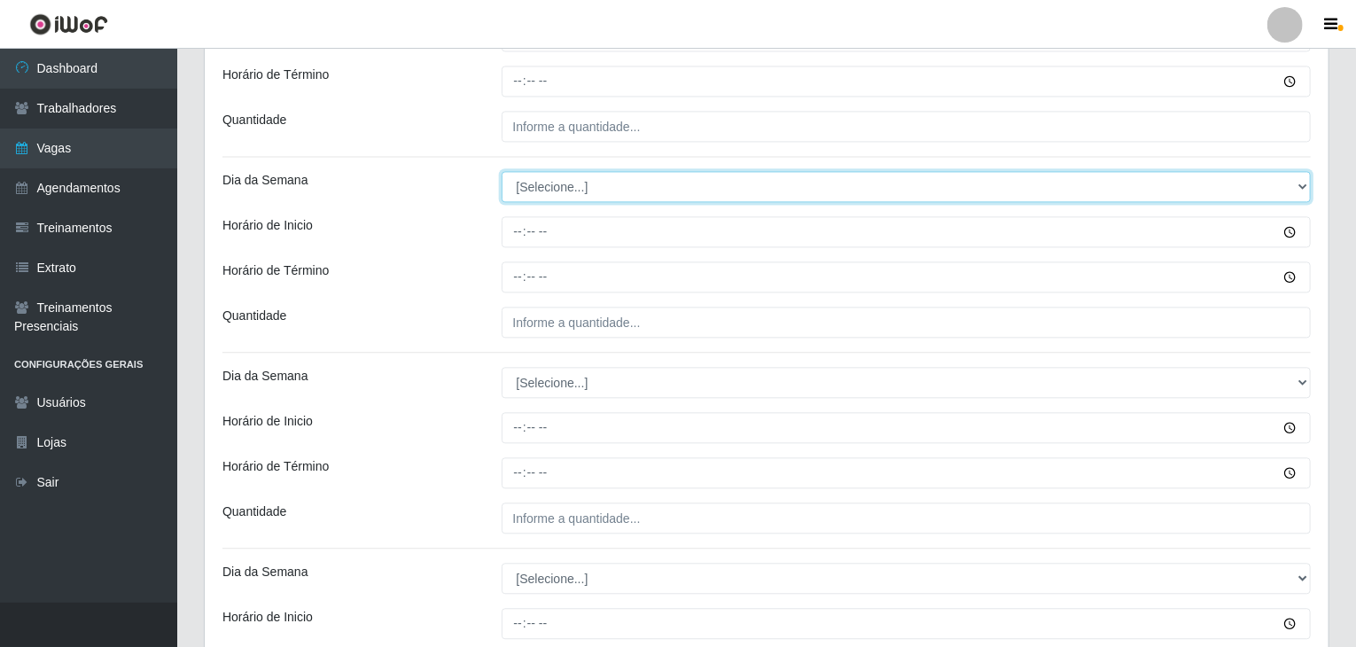
click at [535, 171] on select "[Selecione...] Segunda Terça Quarta Quinta Sexta Sábado Domingo" at bounding box center [907, 186] width 810 height 31
click at [502, 171] on select "[Selecione...] Segunda Terça Quarta Quinta Sexta Sábado Domingo" at bounding box center [907, 186] width 810 height 31
select select "5"
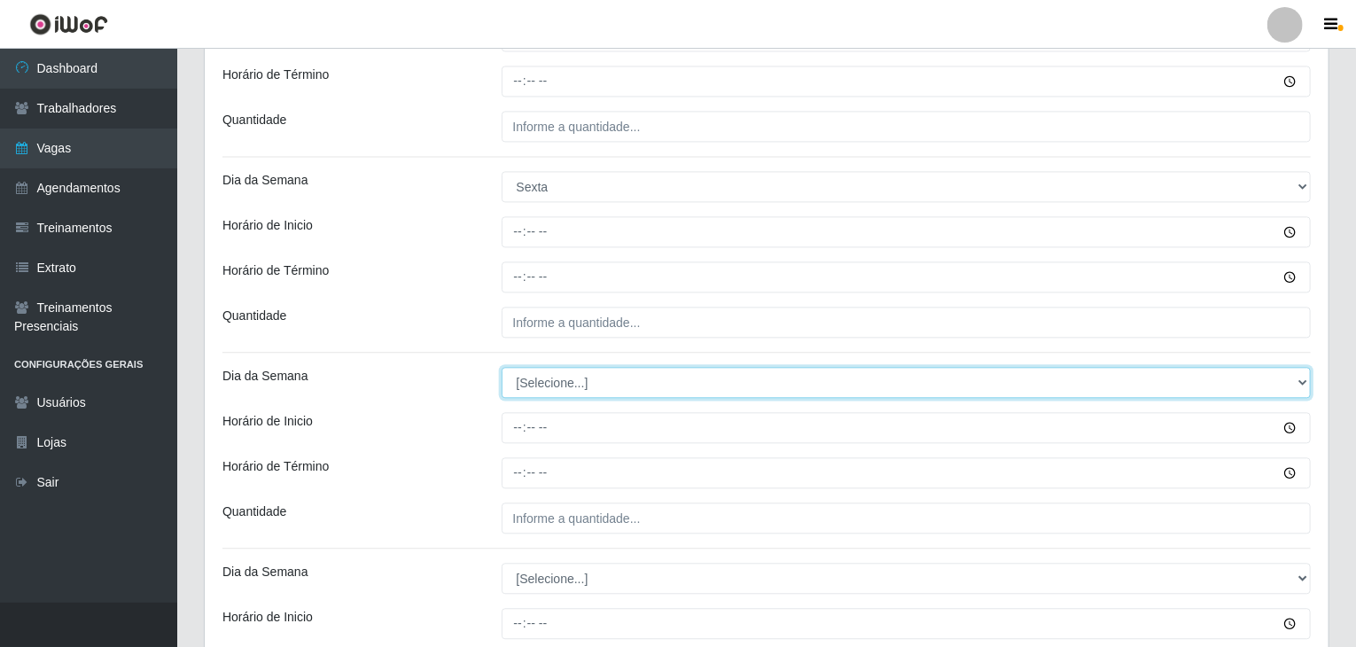
click at [614, 374] on select "[Selecione...] Segunda Terça Quarta Quinta Sexta Sábado Domingo" at bounding box center [907, 382] width 810 height 31
select select "5"
click at [502, 367] on select "[Selecione...] Segunda Terça Quarta Quinta Sexta Sábado Domingo" at bounding box center [907, 382] width 810 height 31
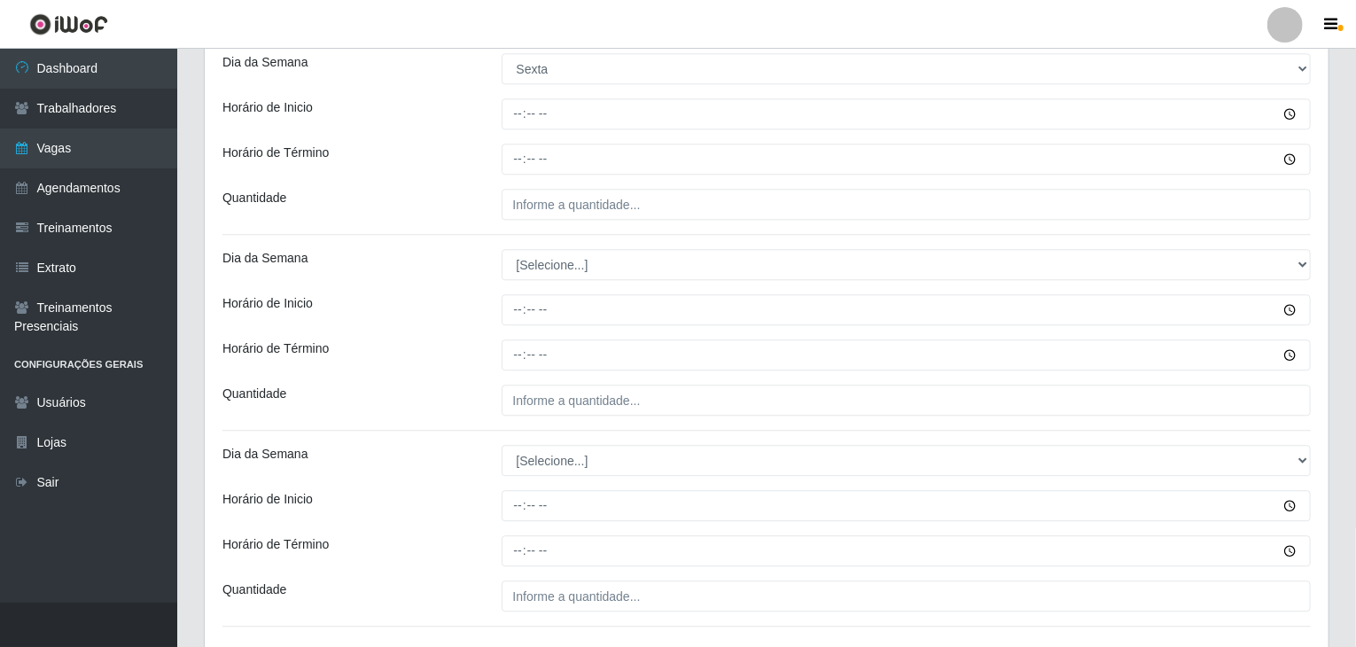
scroll to position [2216, 0]
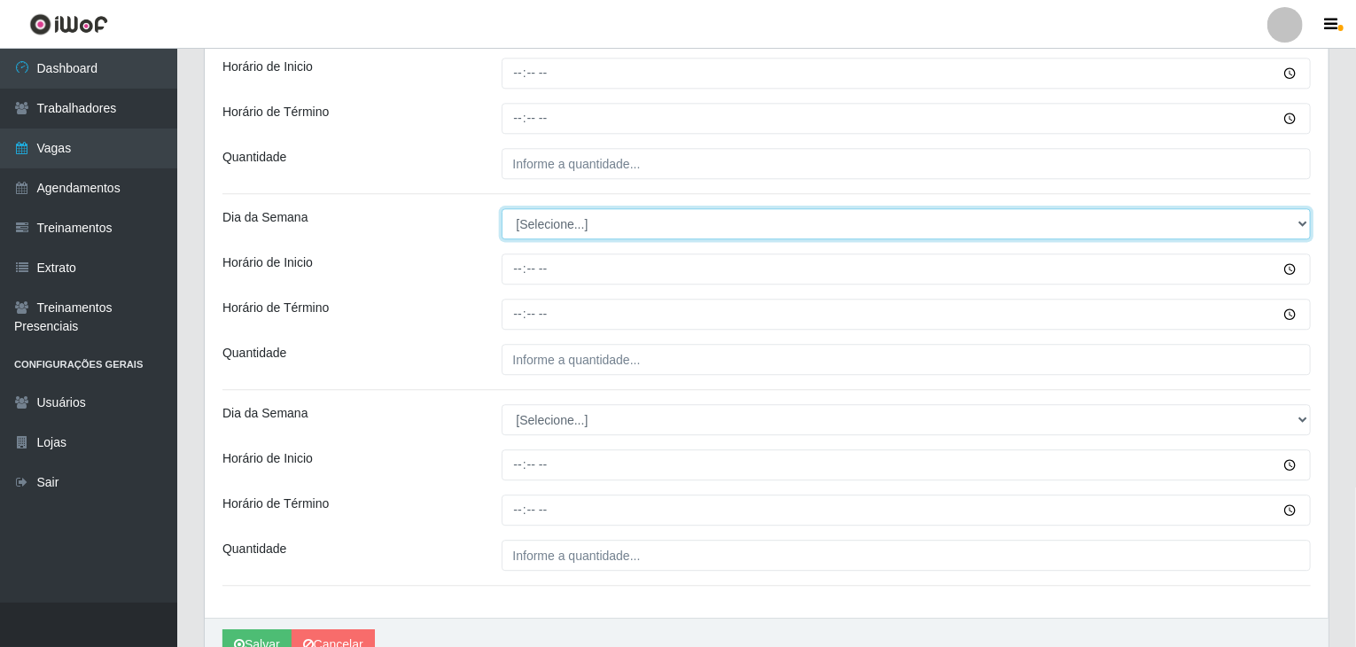
click at [588, 218] on select "[Selecione...] Segunda Terça Quarta Quinta Sexta Sábado Domingo" at bounding box center [907, 223] width 810 height 31
click at [502, 208] on select "[Selecione...] Segunda Terça Quarta Quinta Sexta Sábado Domingo" at bounding box center [907, 223] width 810 height 31
select select "6"
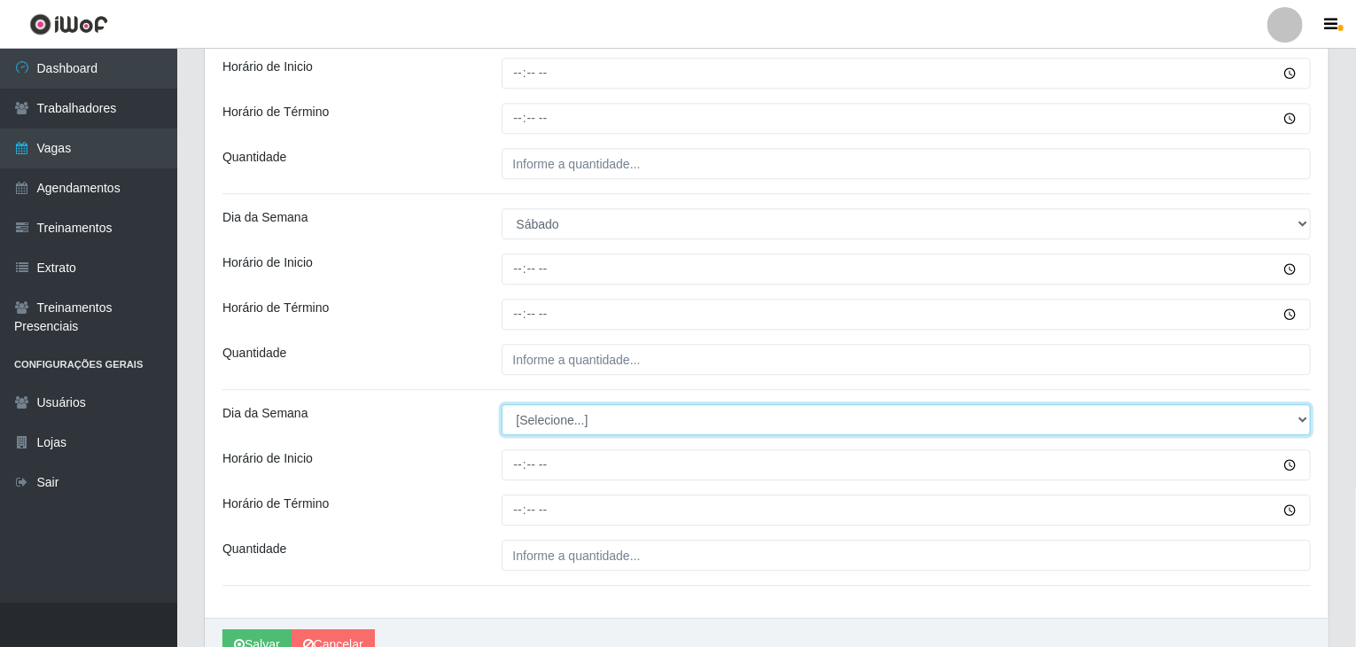
click at [573, 405] on select "[Selecione...] Segunda Terça Quarta Quinta Sexta Sábado Domingo" at bounding box center [907, 419] width 810 height 31
select select "6"
click at [502, 404] on select "[Selecione...] Segunda Terça Quarta Quinta Sexta Sábado Domingo" at bounding box center [907, 419] width 810 height 31
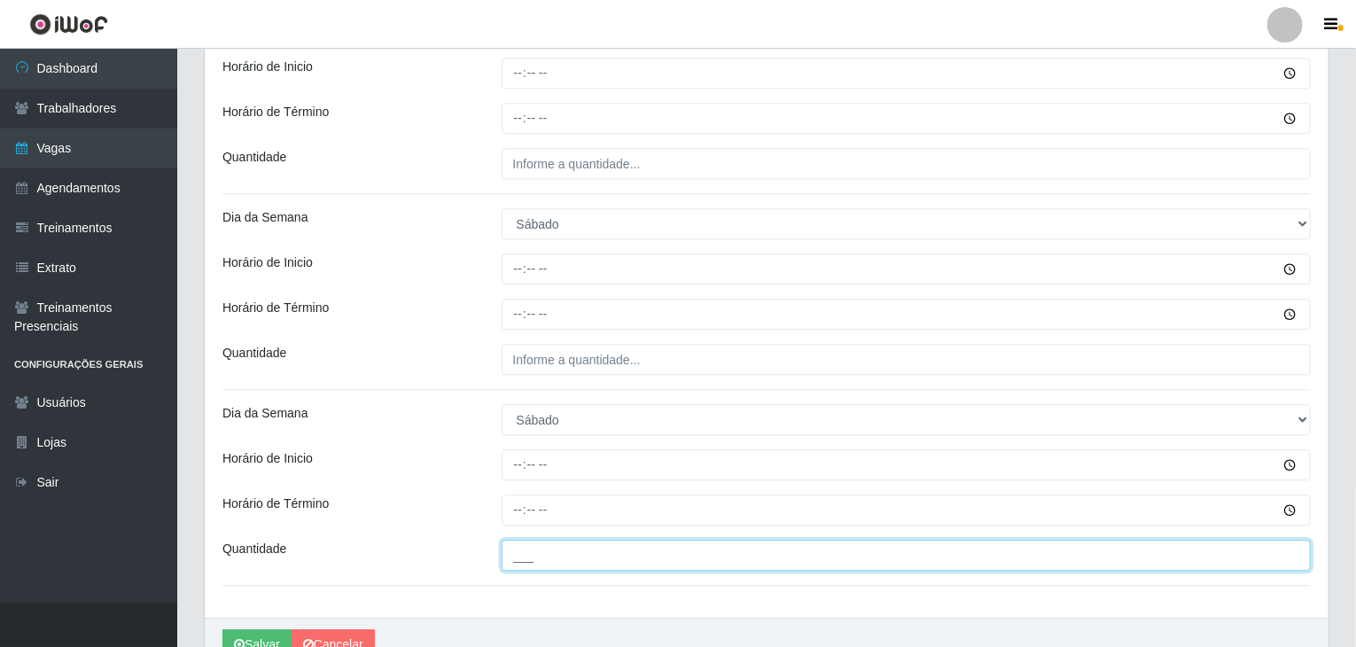
click at [557, 540] on input "___" at bounding box center [907, 555] width 810 height 31
type input "3__"
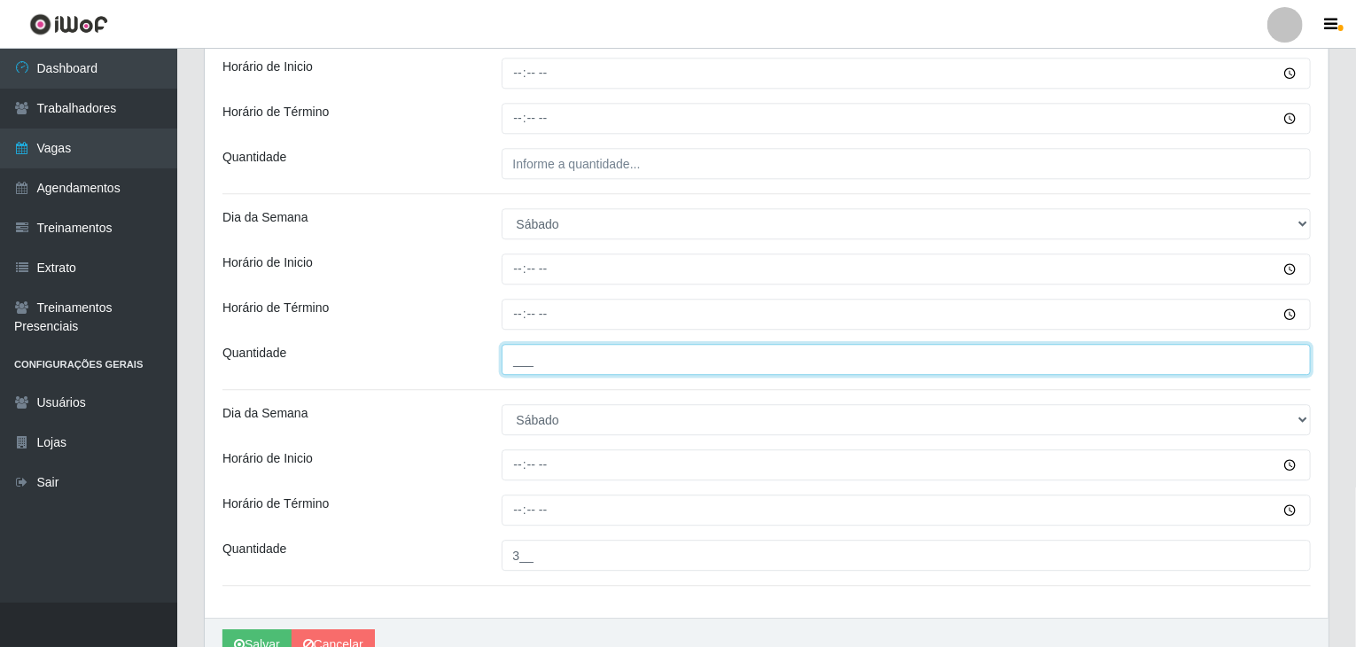
click at [562, 363] on input "___" at bounding box center [907, 359] width 810 height 31
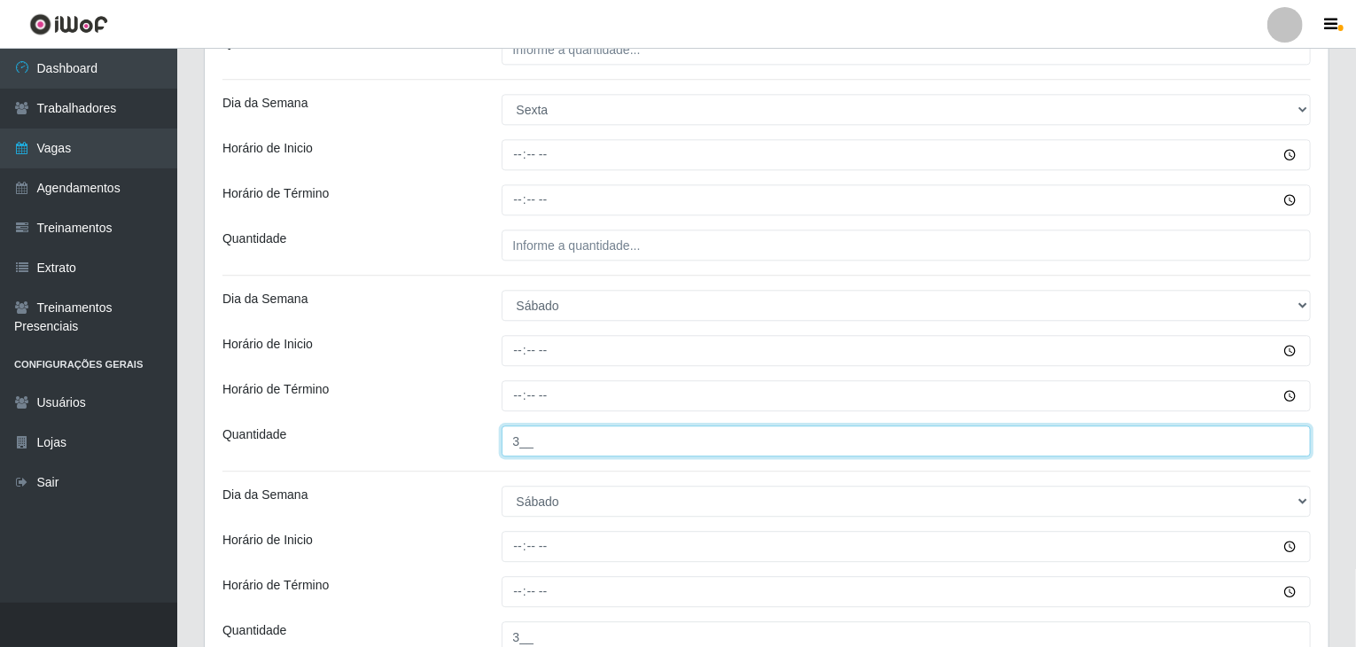
scroll to position [2039, 0]
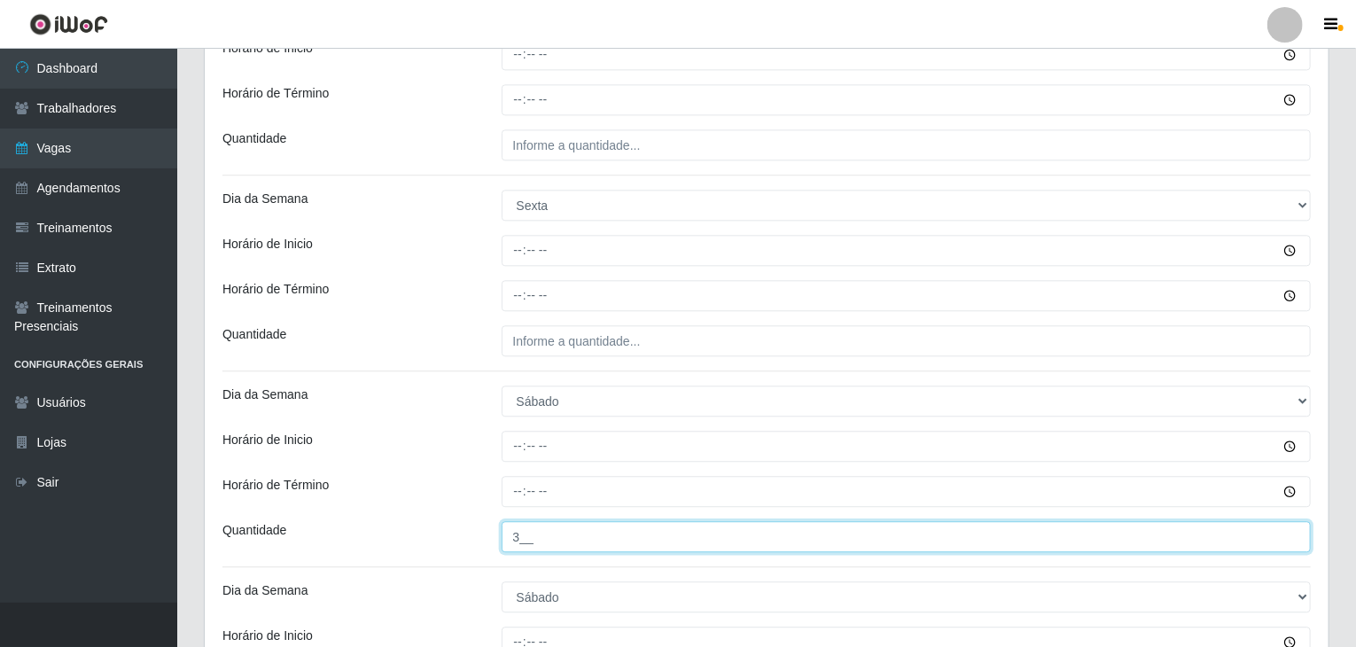
type input "3__"
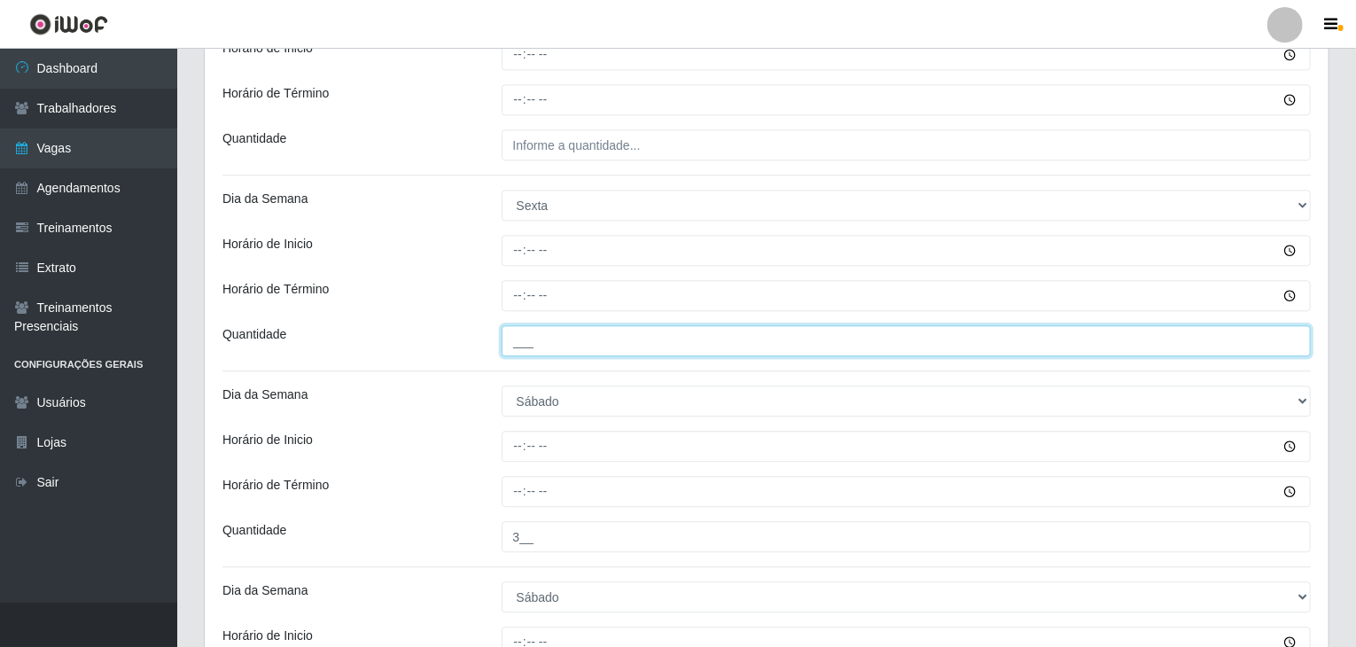
click at [604, 345] on input "___" at bounding box center [907, 340] width 810 height 31
type input "3__"
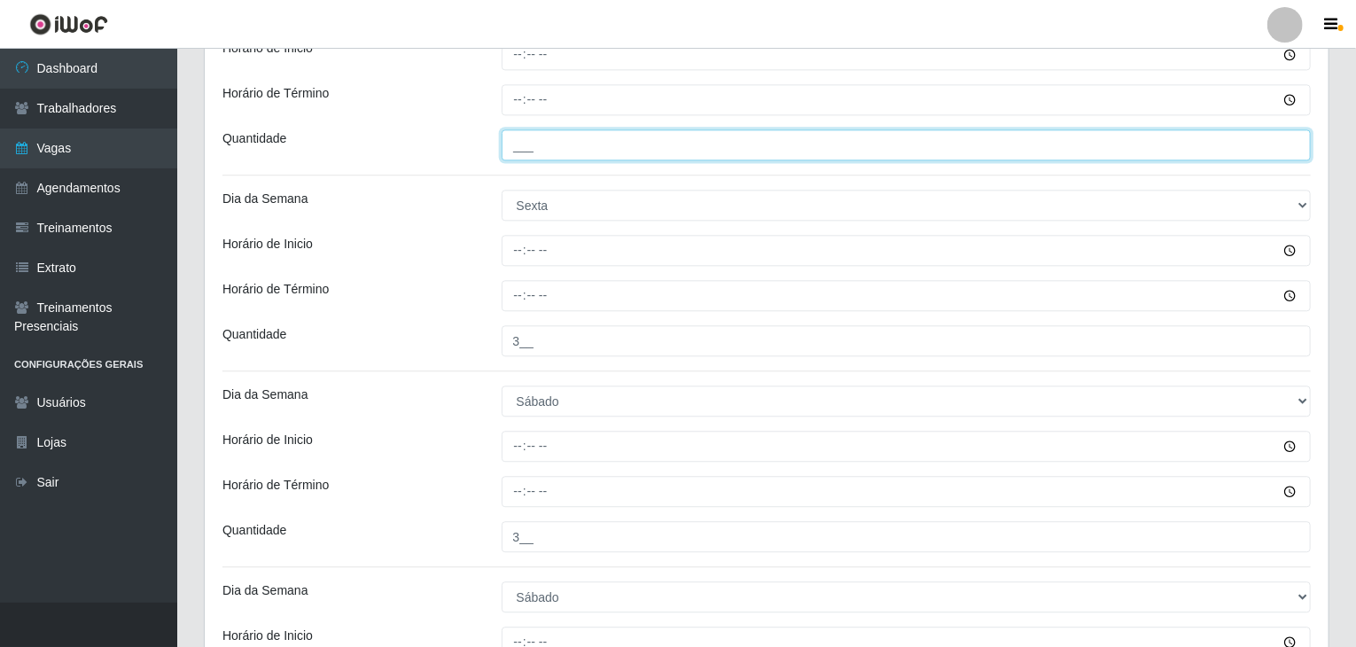
click at [582, 150] on input "___" at bounding box center [907, 144] width 810 height 31
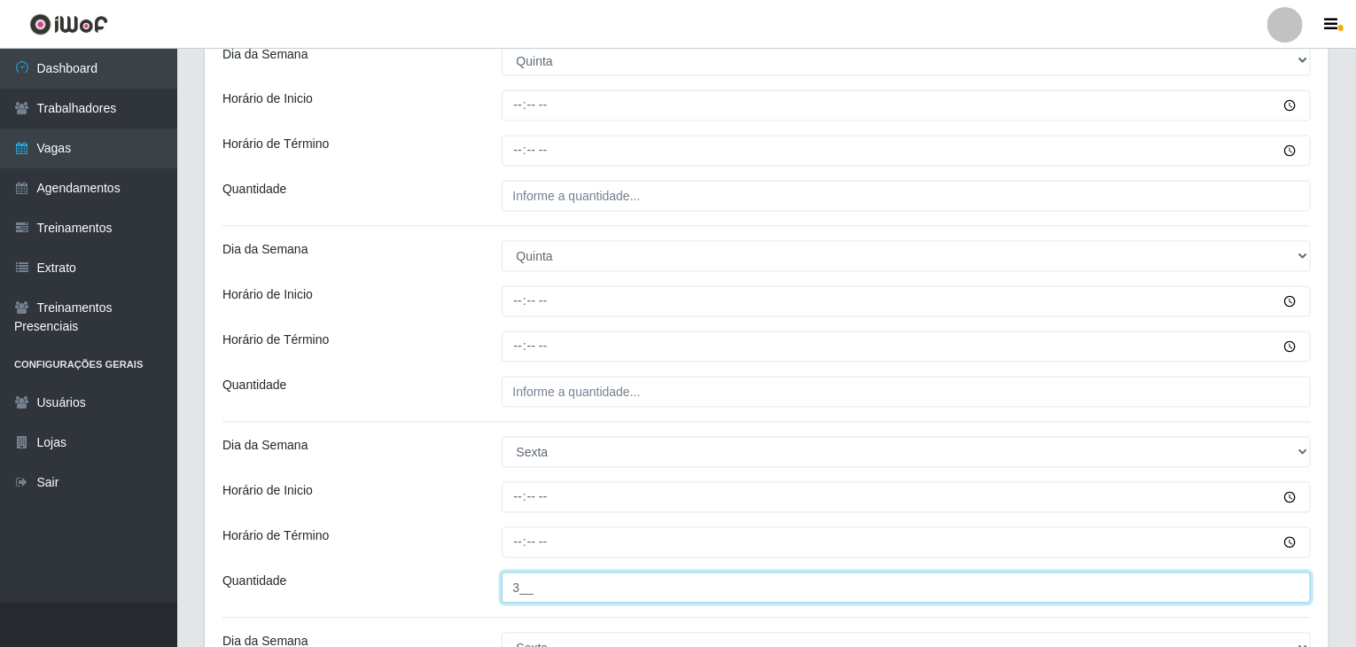
type input "3__"
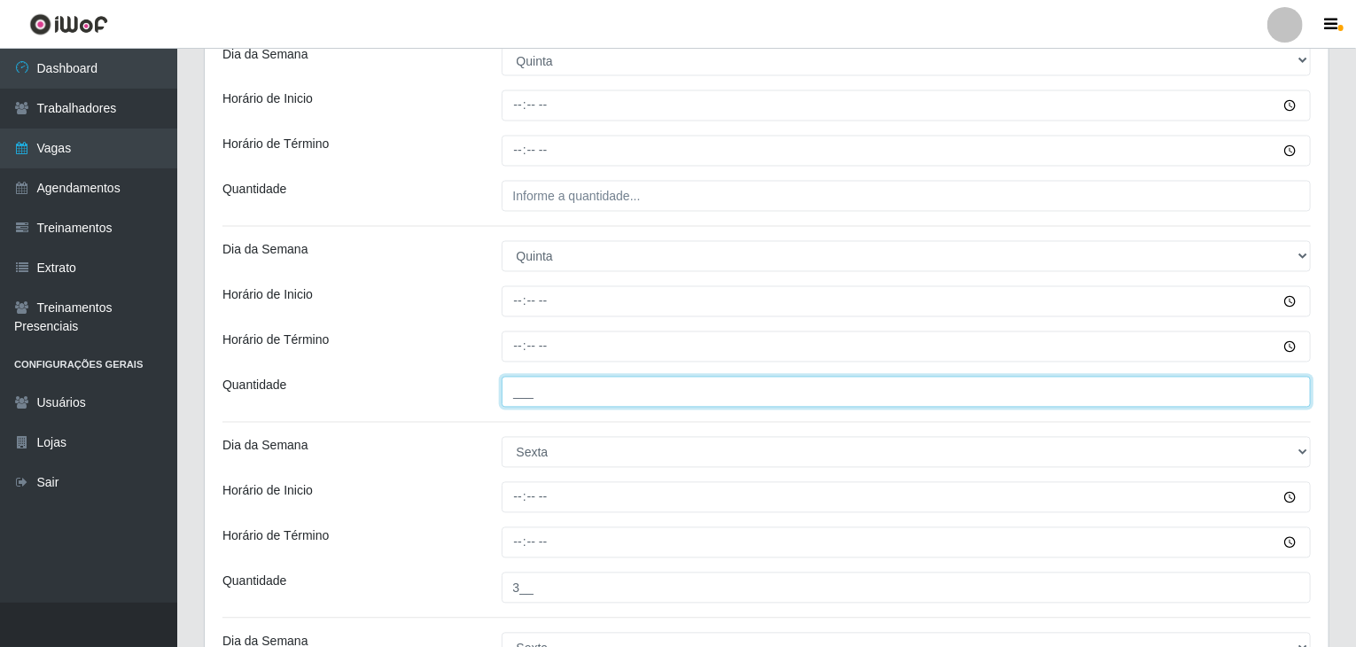
click at [584, 377] on input "___" at bounding box center [907, 392] width 810 height 31
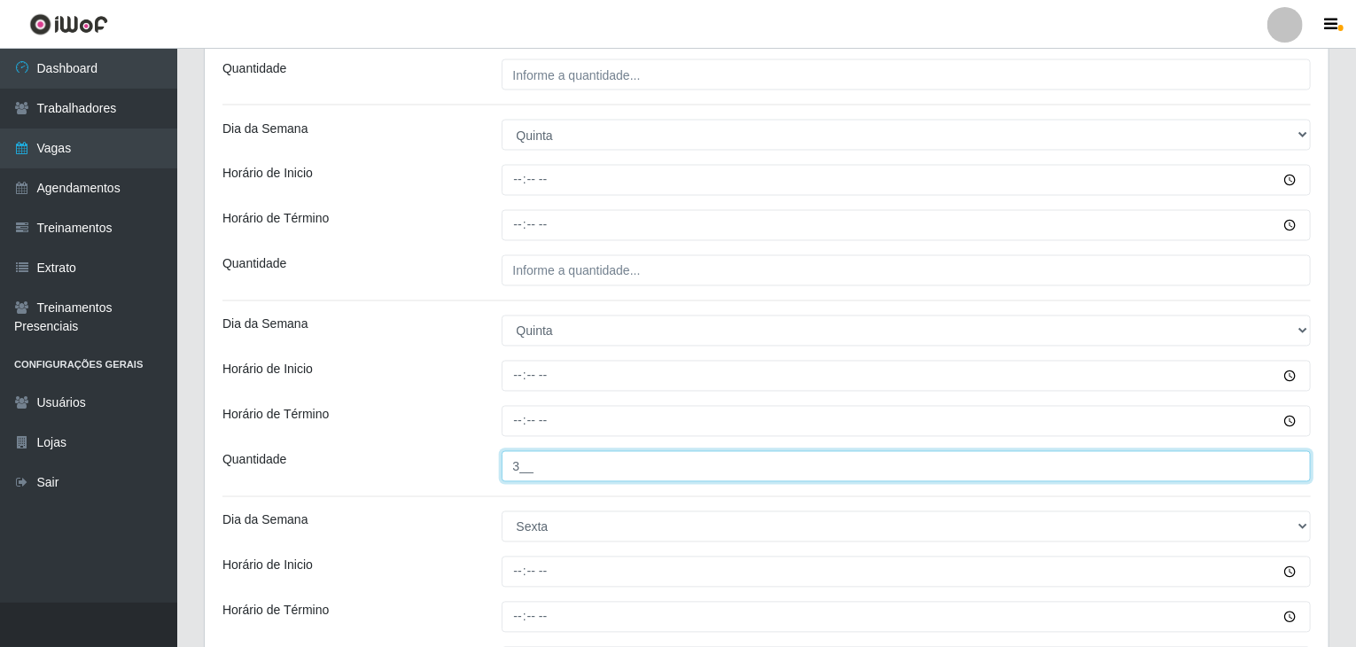
scroll to position [1419, 0]
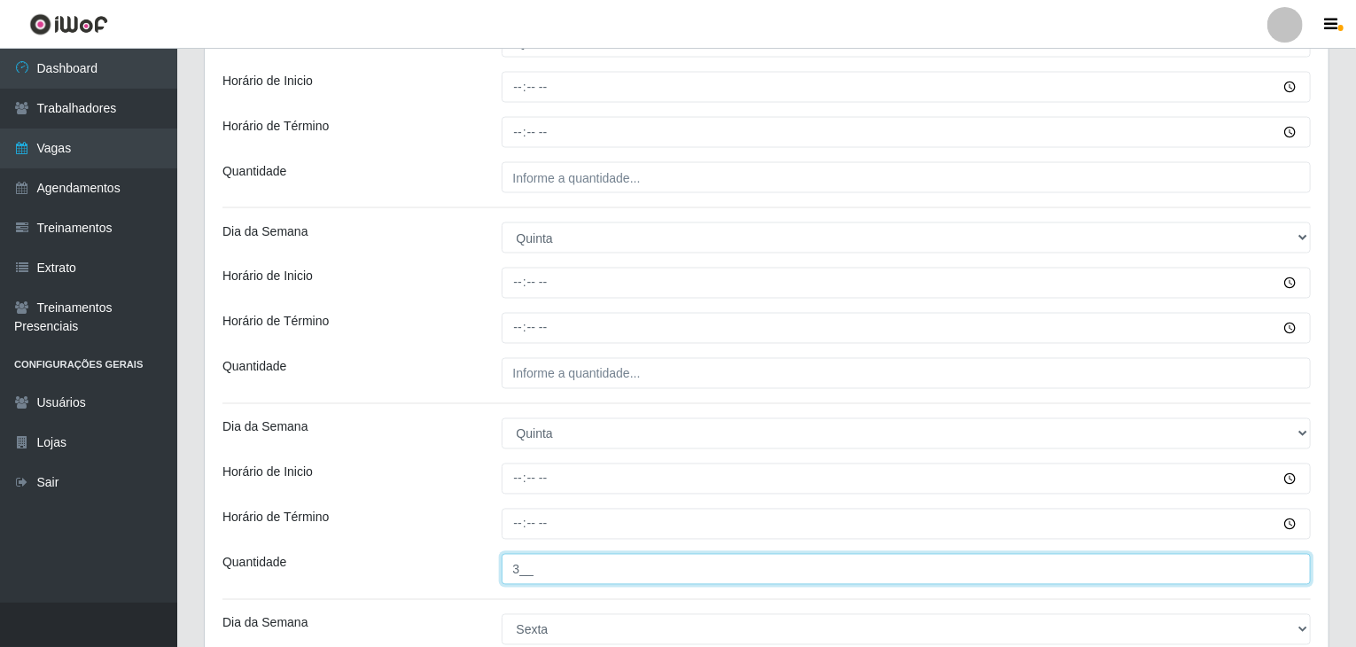
type input "3__"
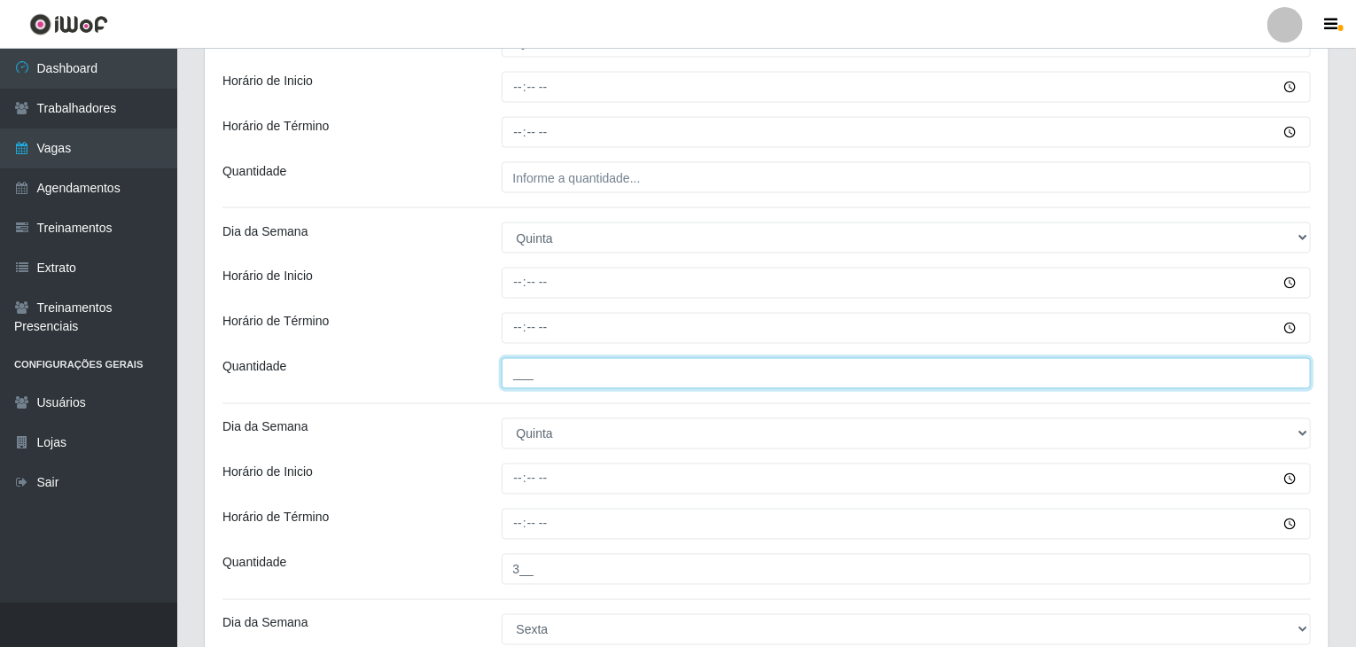
click at [592, 377] on input "___" at bounding box center [907, 373] width 810 height 31
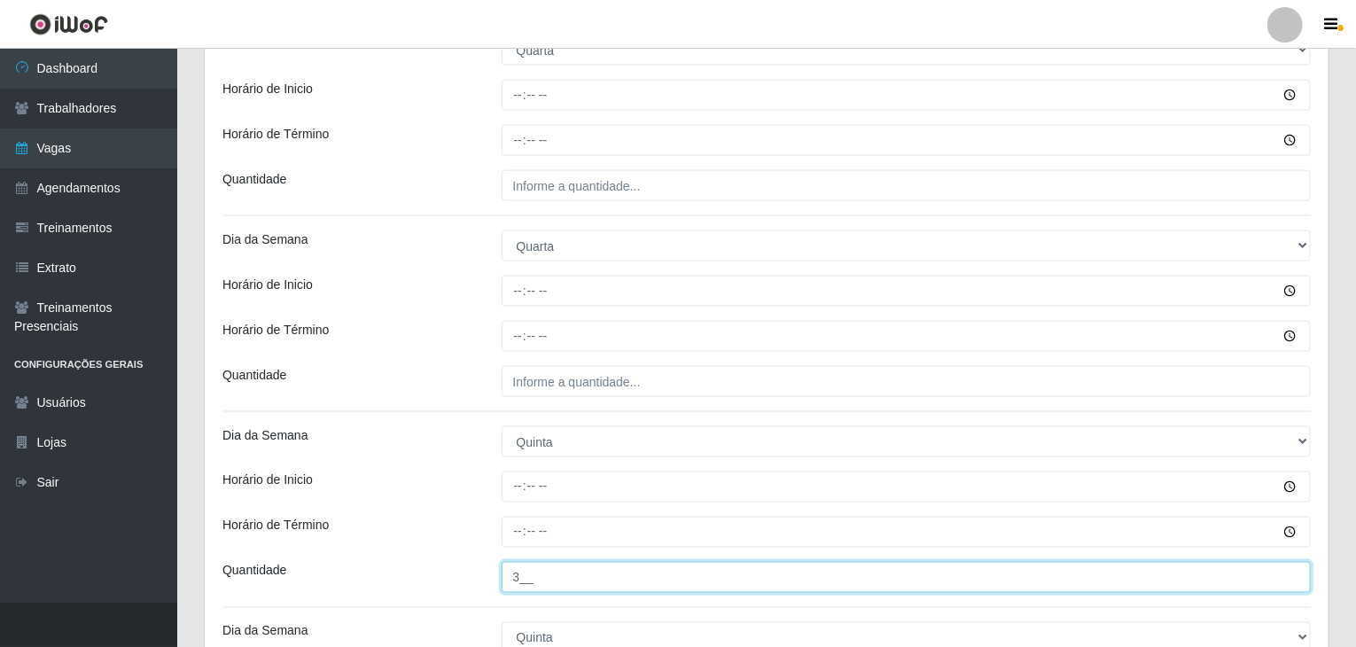
scroll to position [1153, 0]
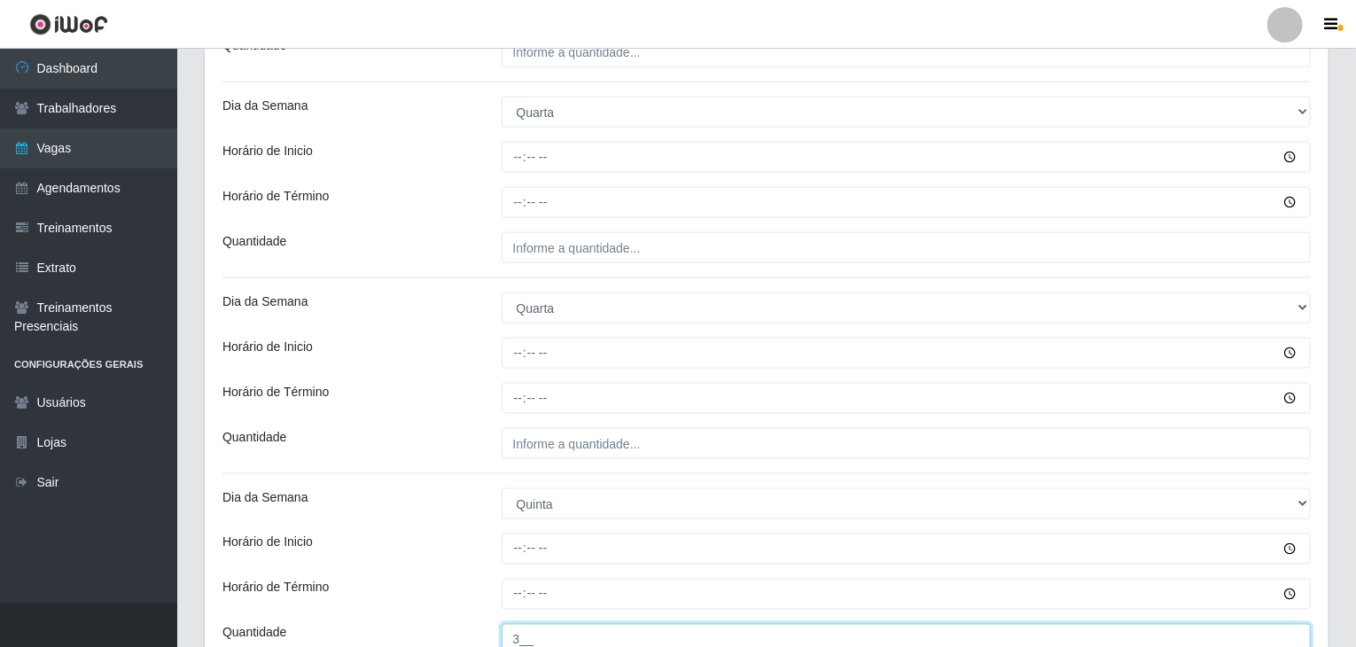
type input "3__"
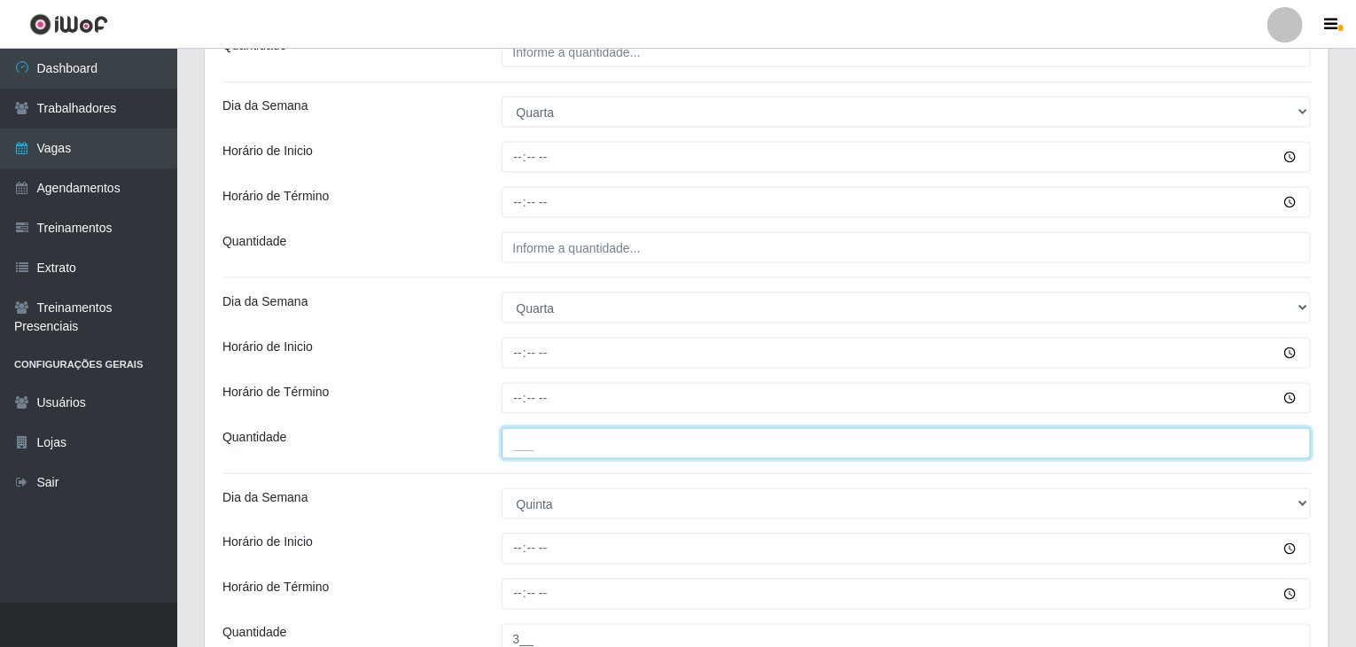
click at [667, 456] on input "___" at bounding box center [907, 443] width 810 height 31
type input "3__"
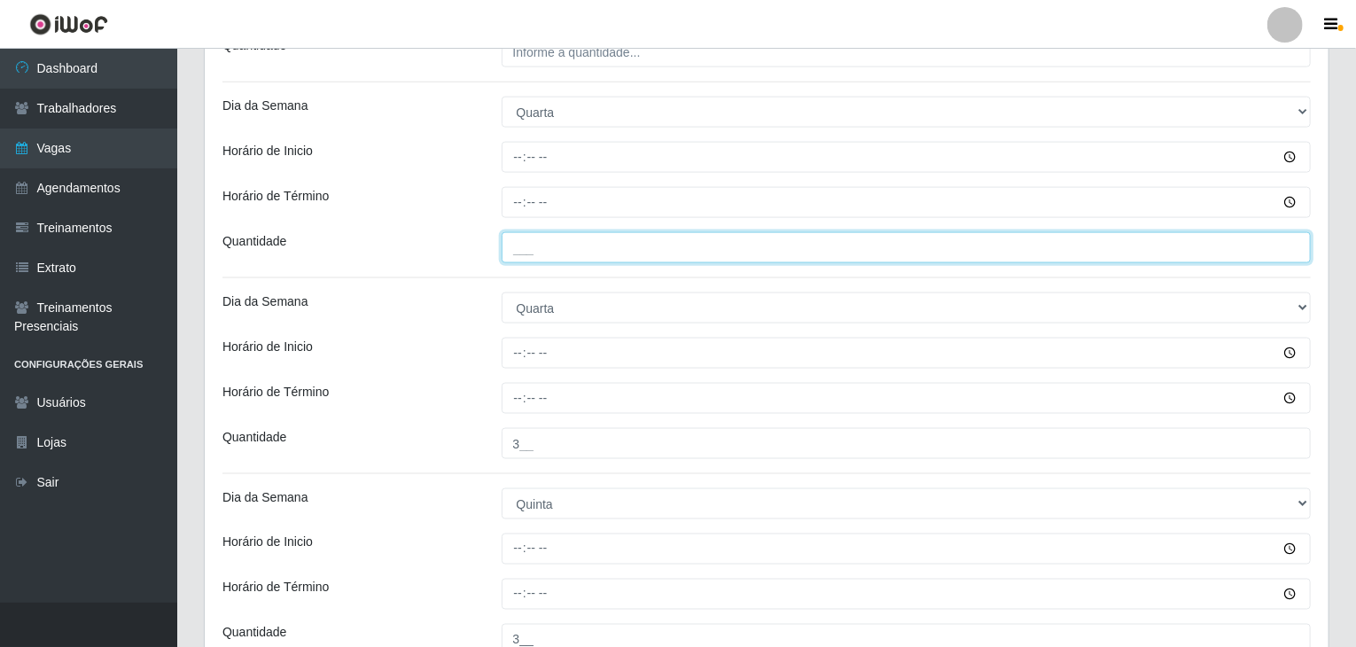
click at [553, 242] on input "___" at bounding box center [907, 247] width 810 height 31
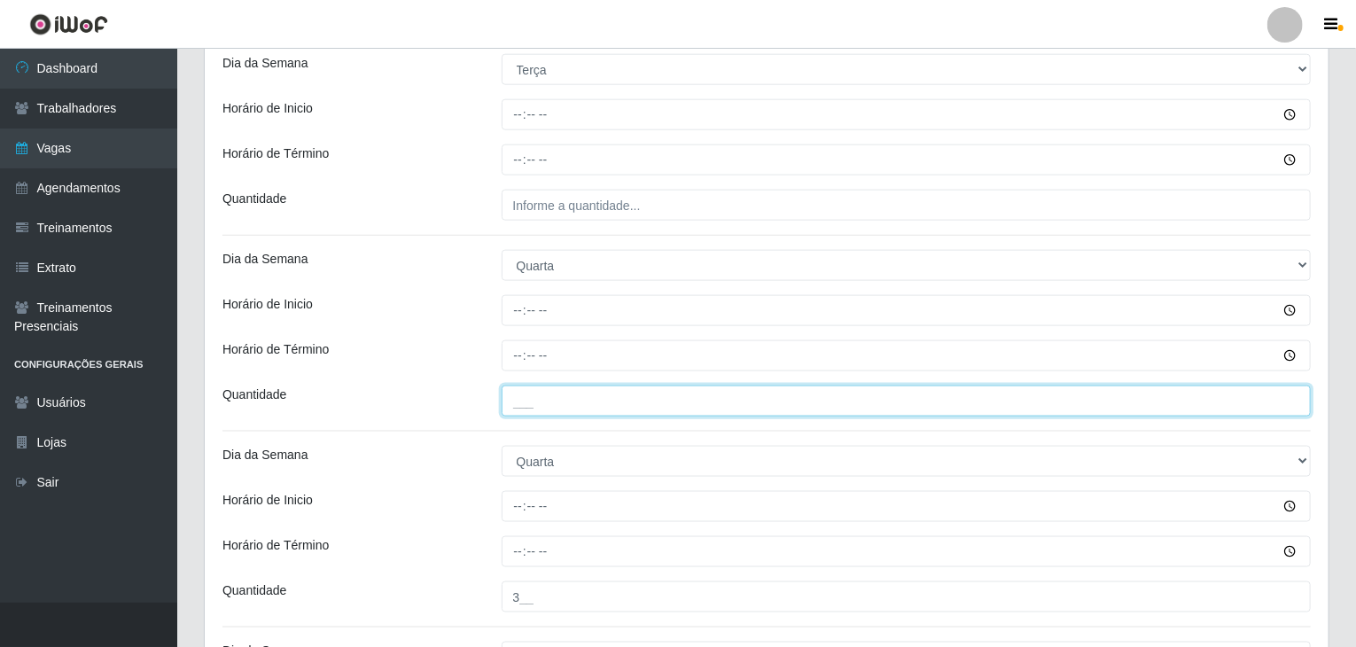
scroll to position [975, 0]
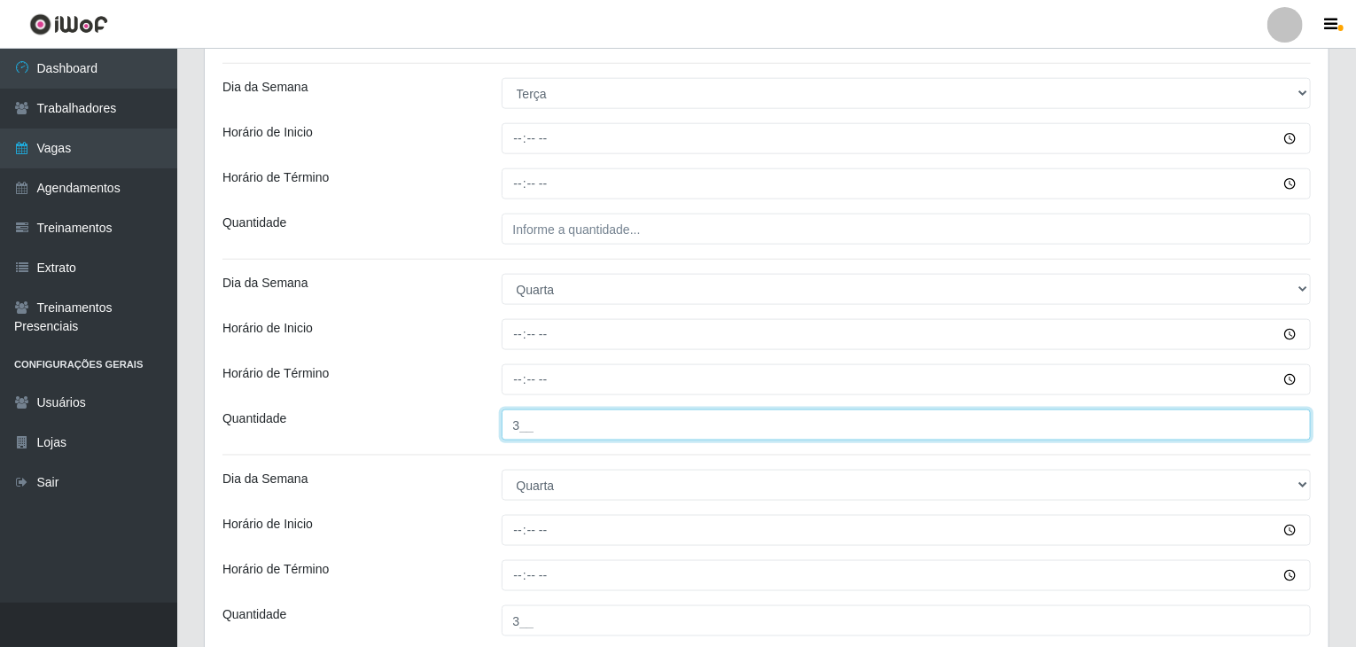
type input "3__"
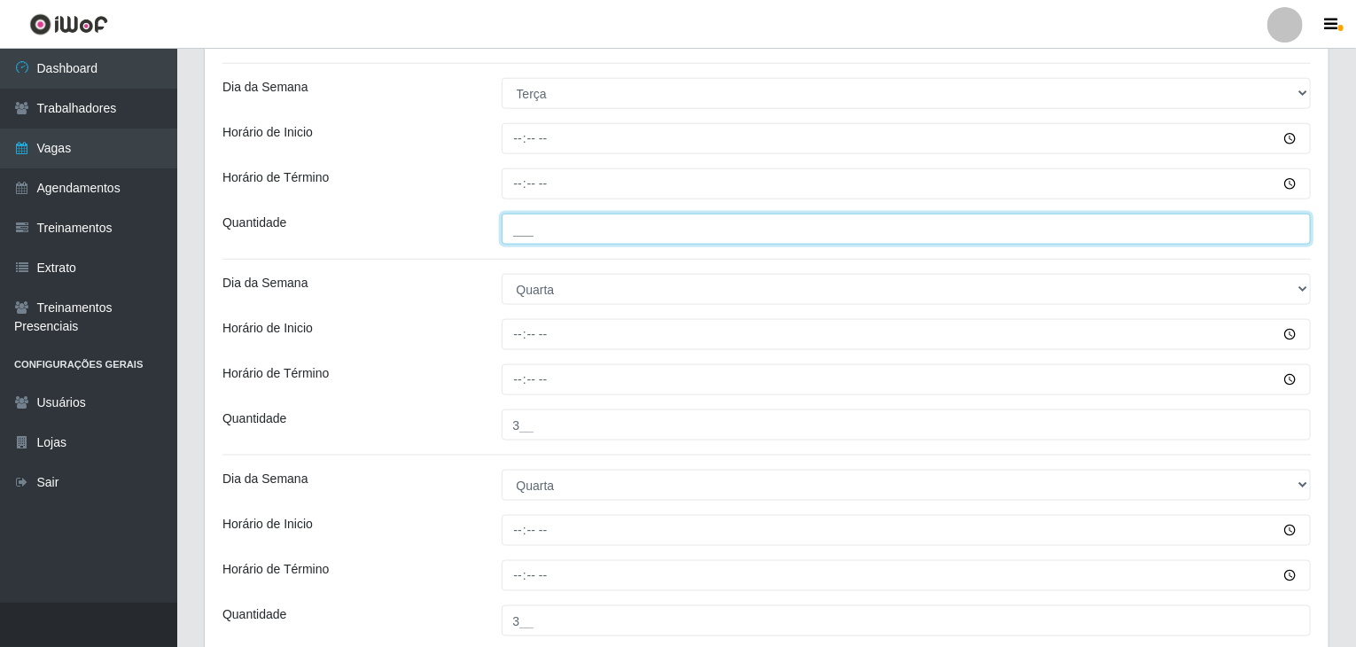
click at [623, 222] on input "___" at bounding box center [907, 229] width 810 height 31
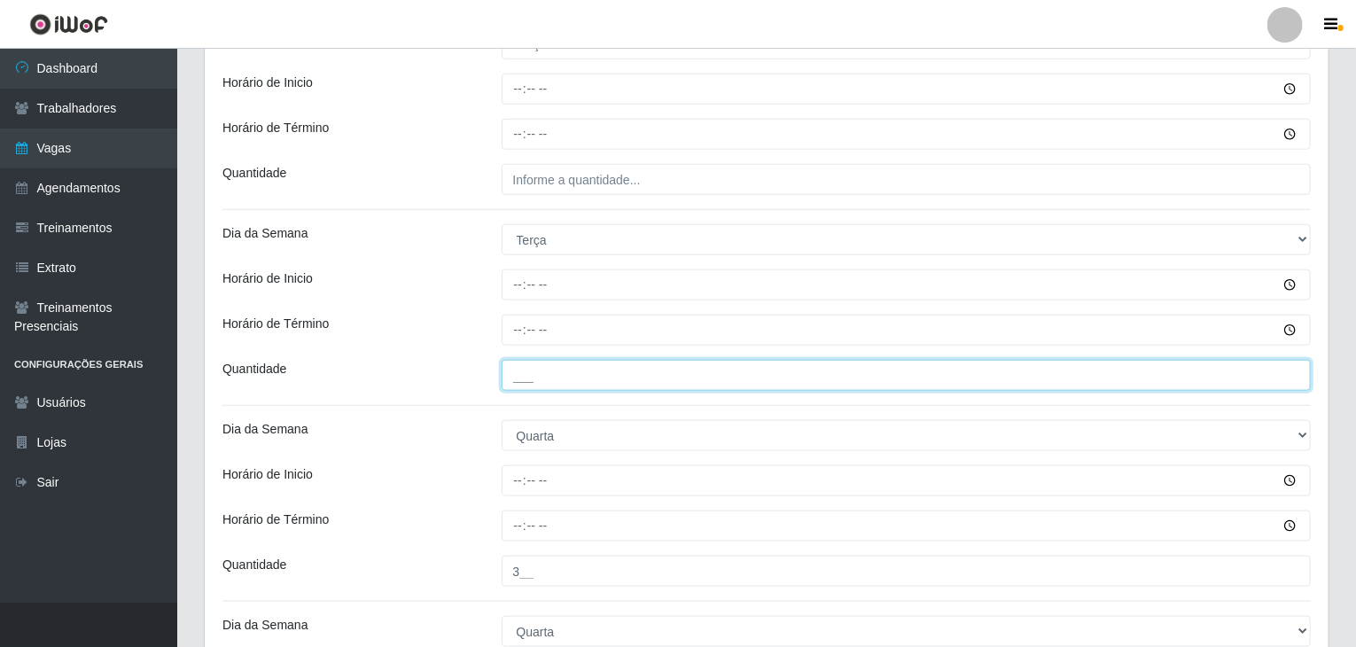
scroll to position [798, 0]
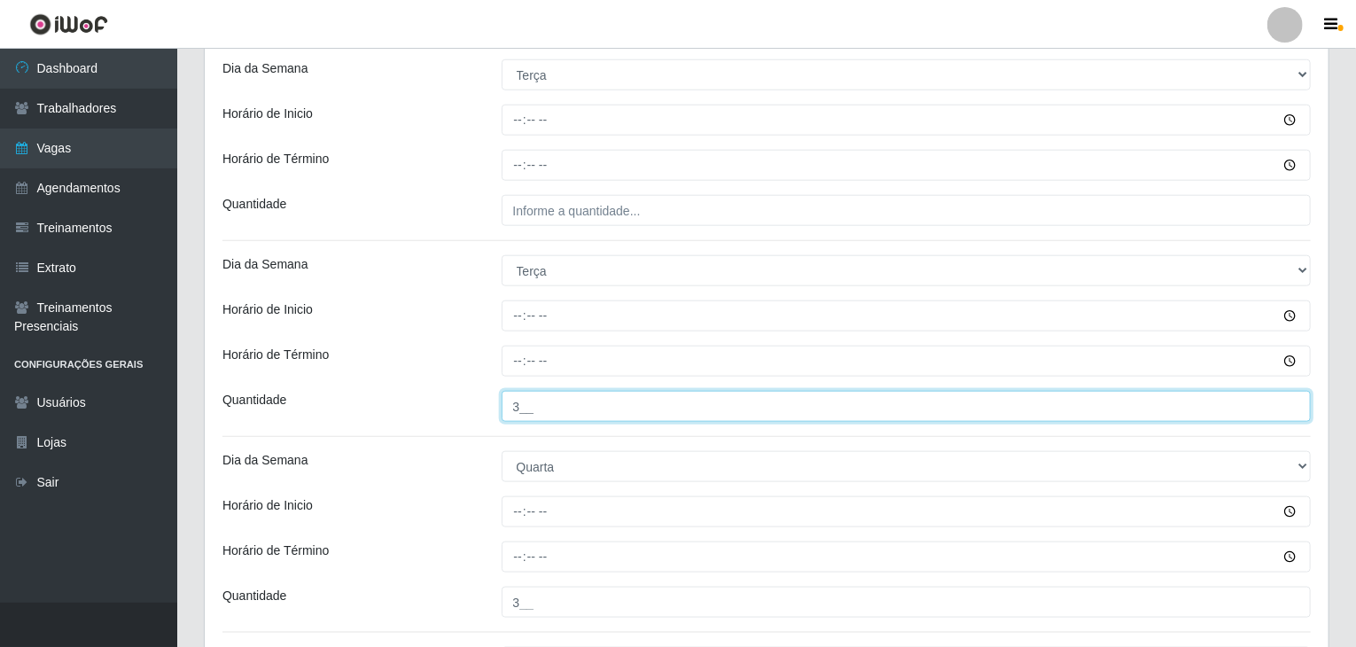
type input "3__"
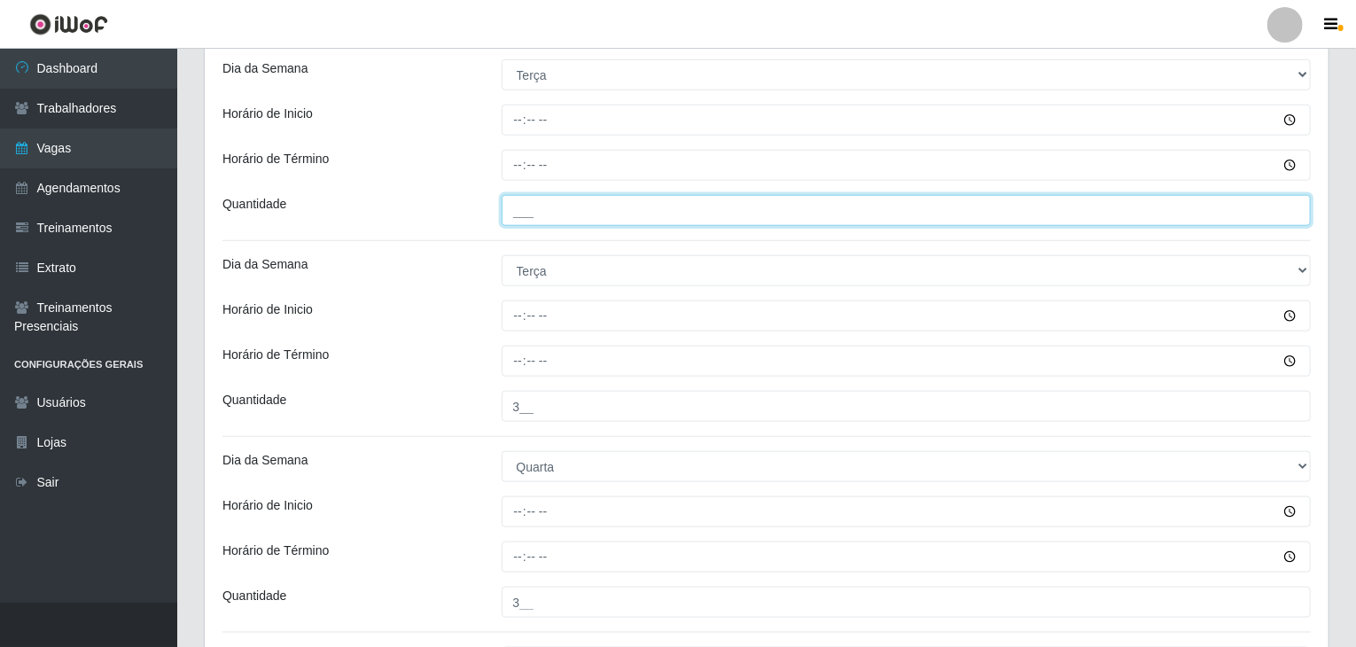
click at [606, 210] on input "___" at bounding box center [907, 210] width 810 height 31
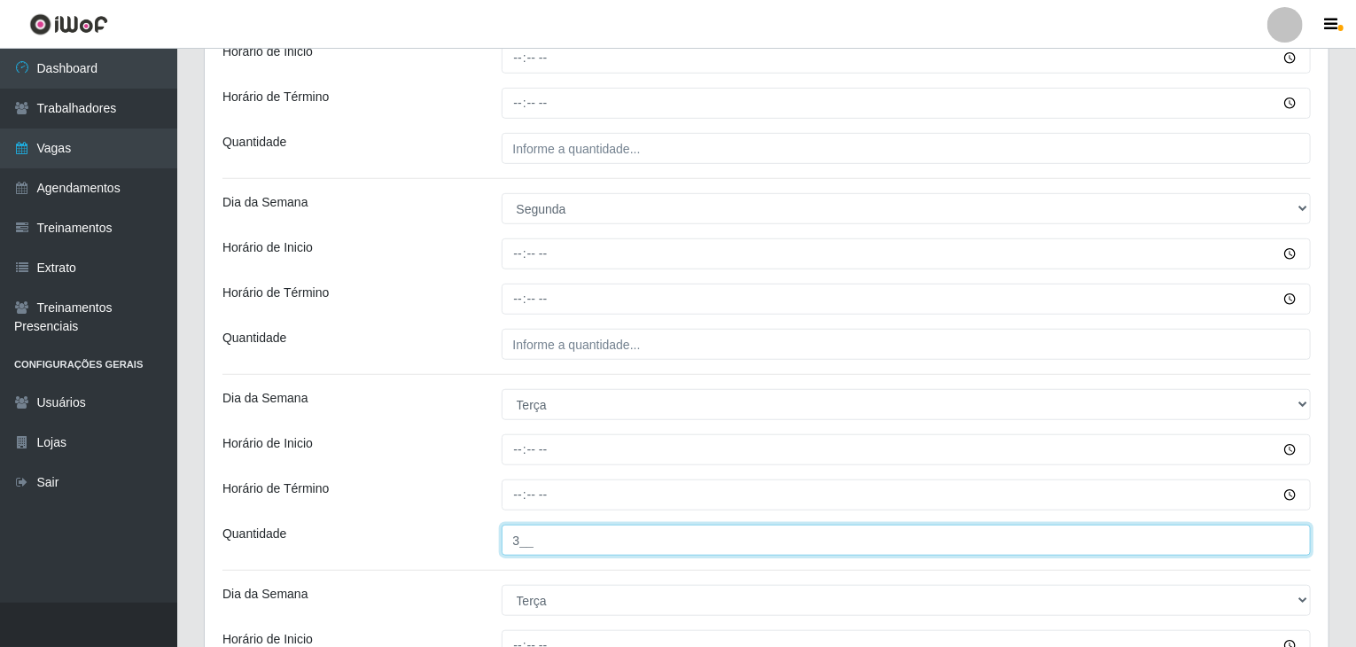
scroll to position [443, 0]
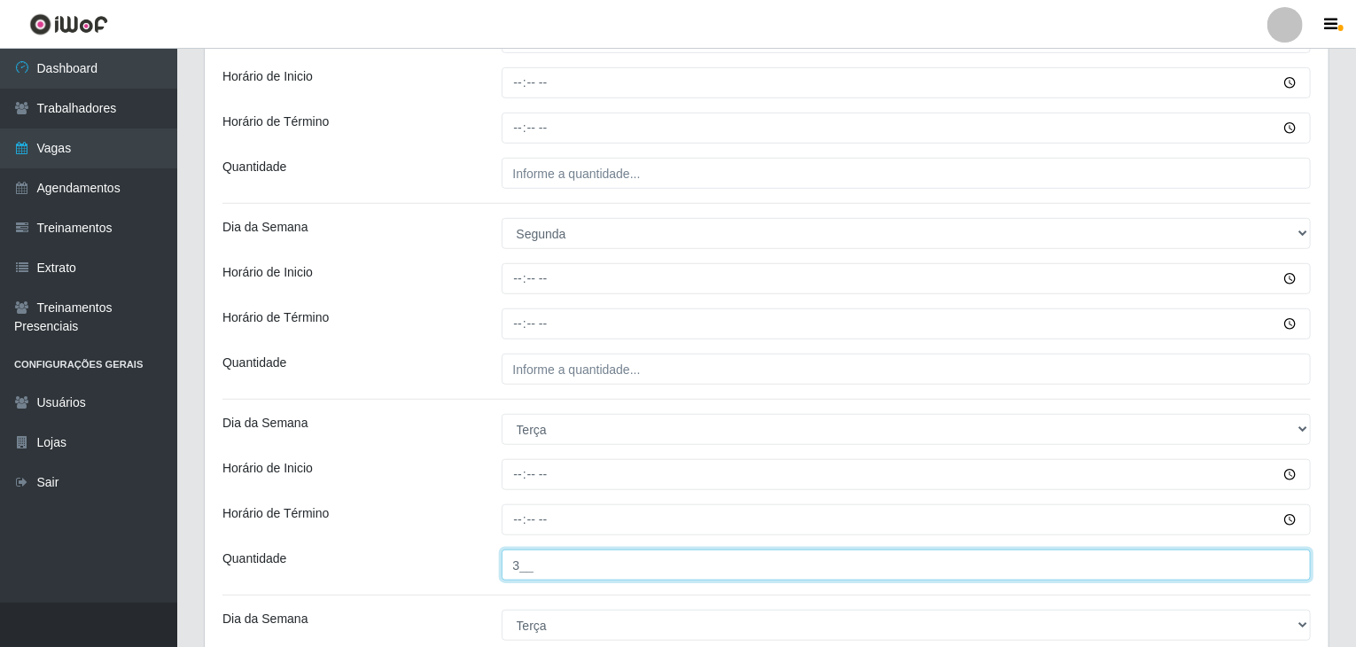
type input "3__"
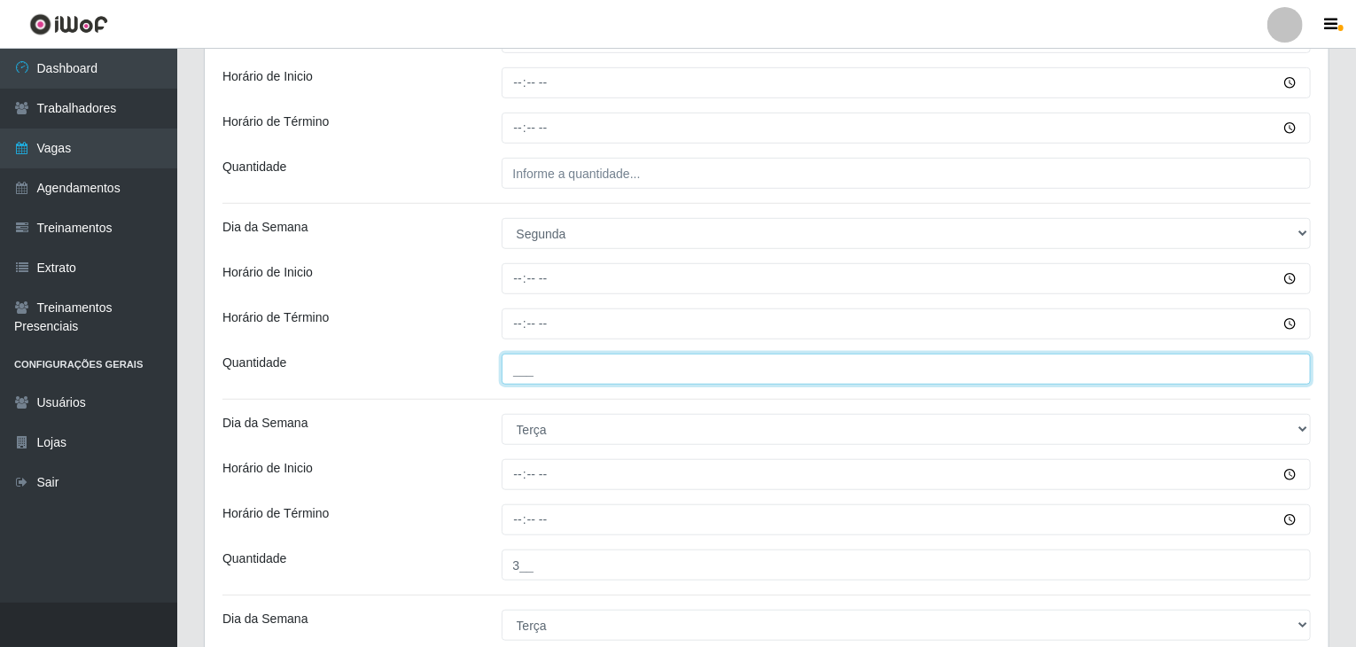
click at [596, 375] on input "___" at bounding box center [907, 369] width 810 height 31
type input "3__"
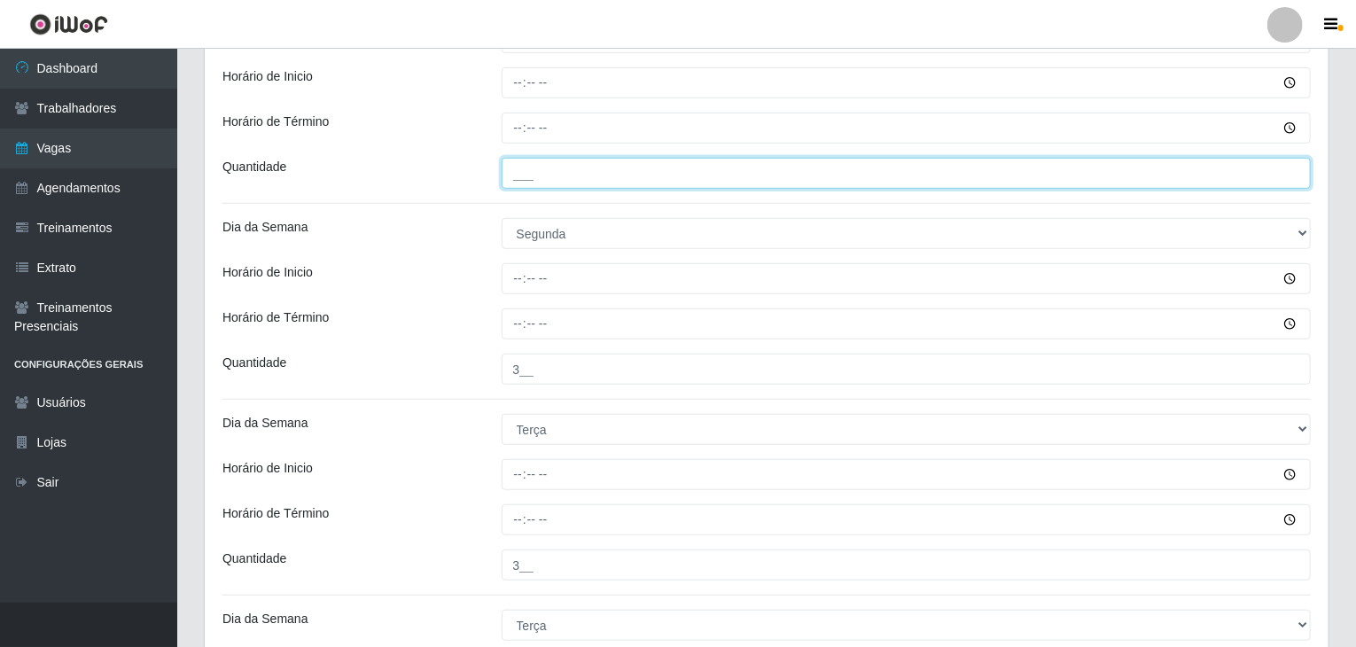
click at [567, 184] on input "___" at bounding box center [907, 173] width 810 height 31
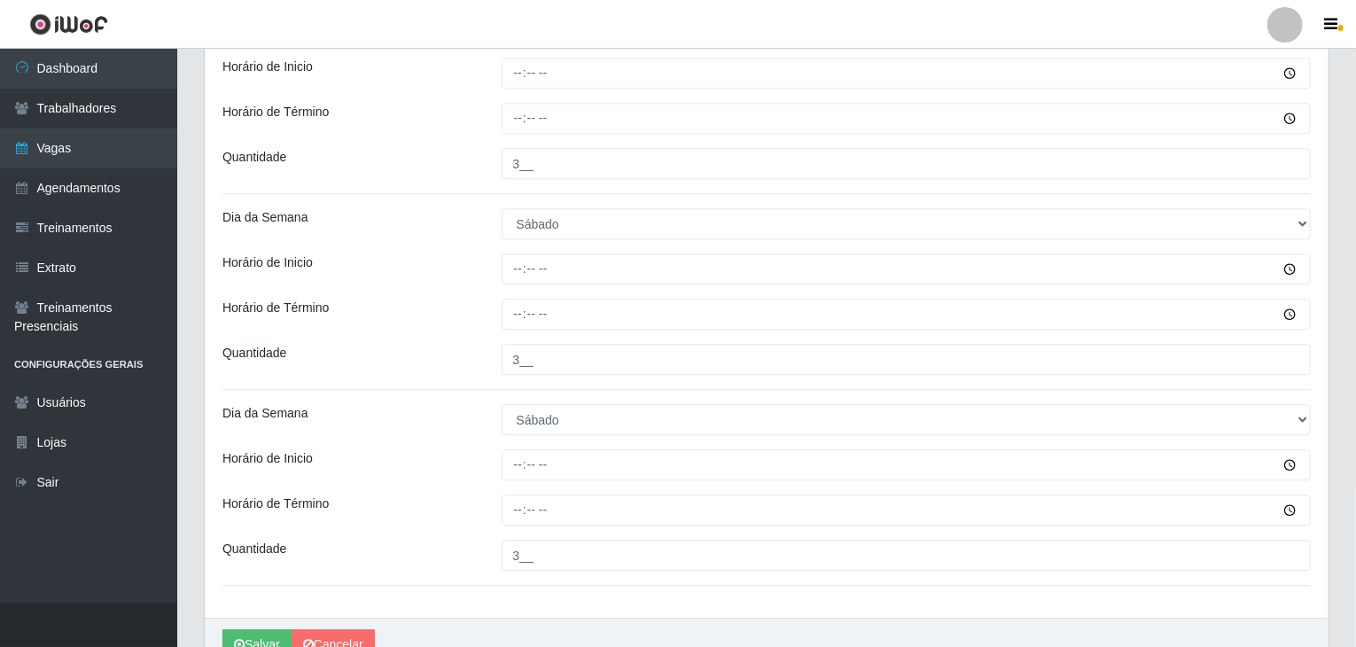
scroll to position [2303, 0]
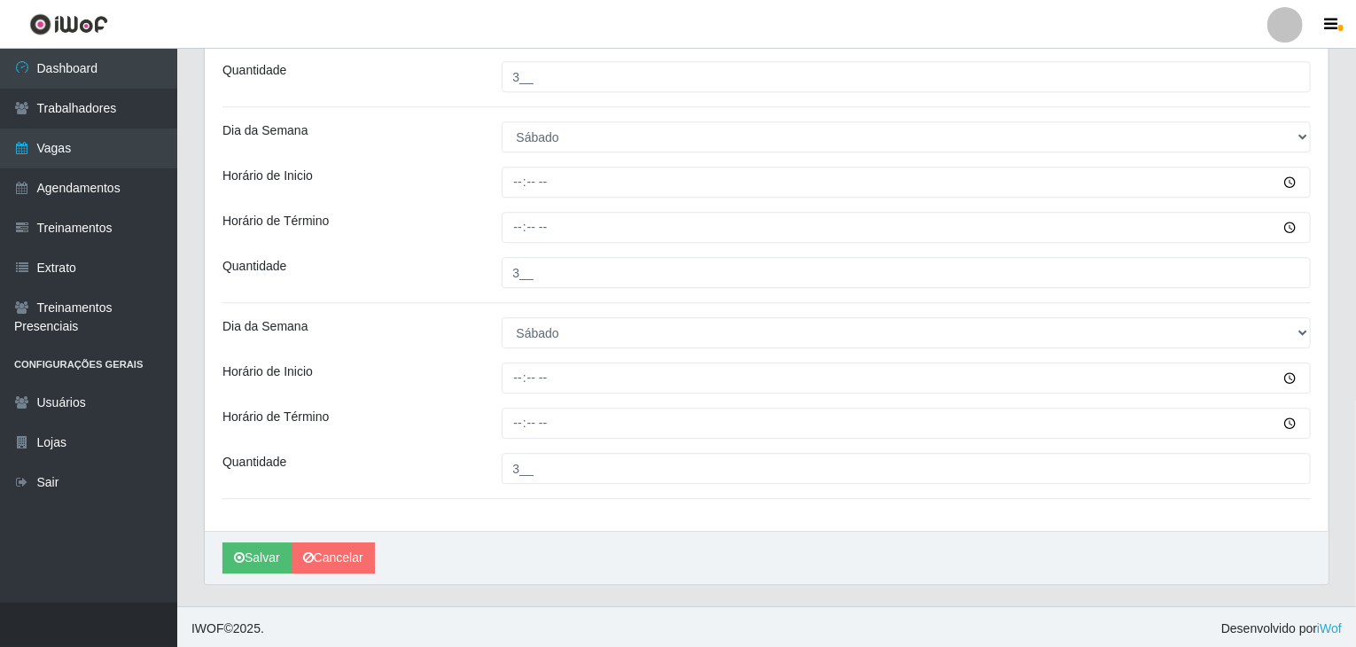
type input "3__"
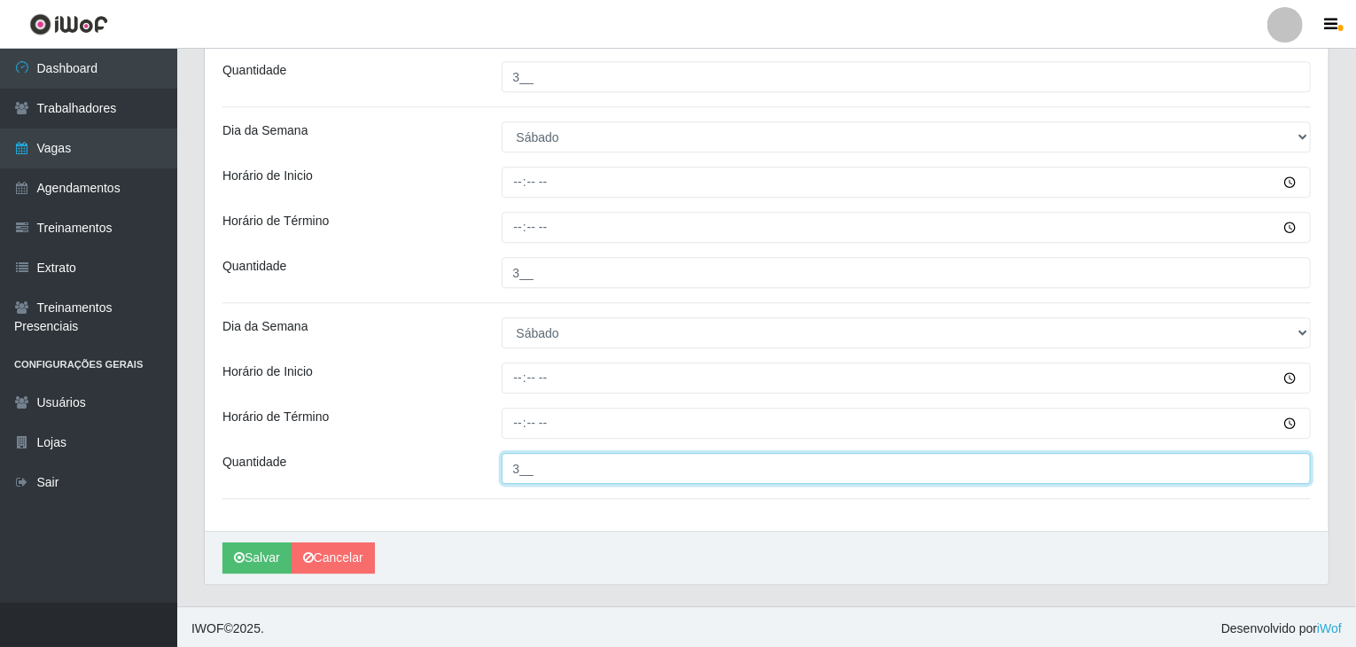
drag, startPoint x: 561, startPoint y: 458, endPoint x: 378, endPoint y: 453, distance: 183.6
click at [376, 454] on div "Quantidade 3__" at bounding box center [766, 468] width 1115 height 31
type input "2__"
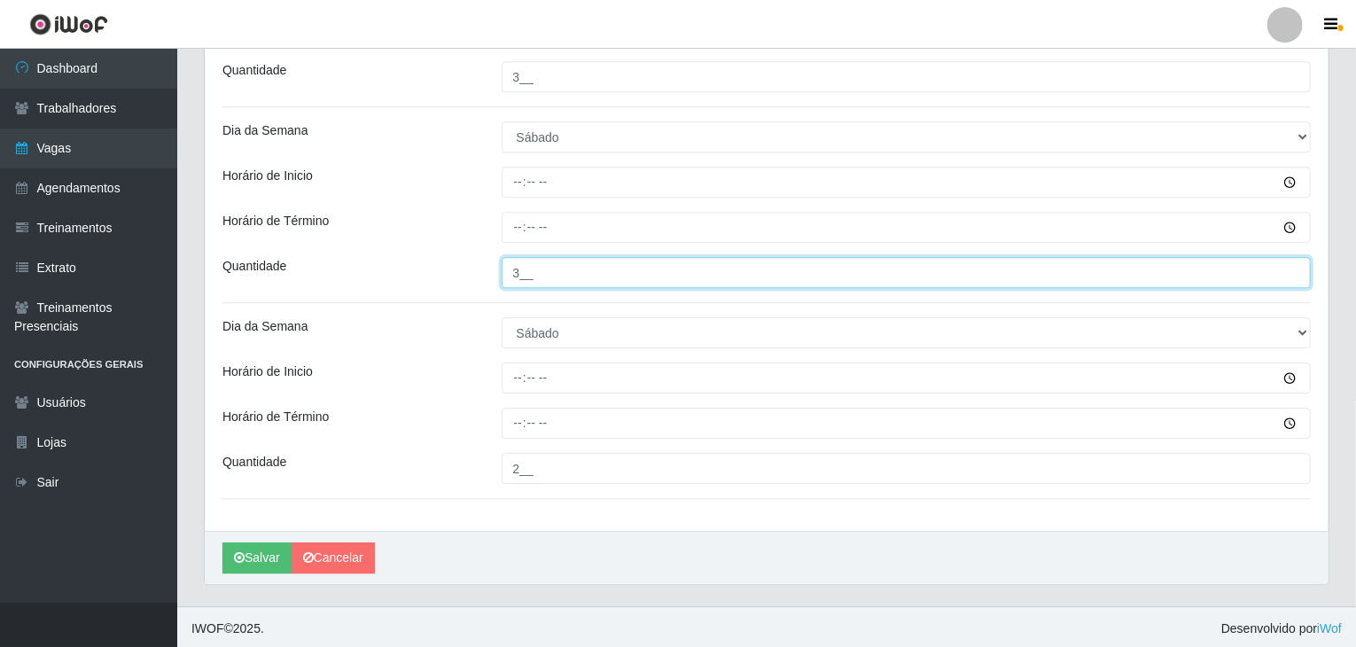
drag, startPoint x: 522, startPoint y: 270, endPoint x: 481, endPoint y: 253, distance: 45.3
type input "2__"
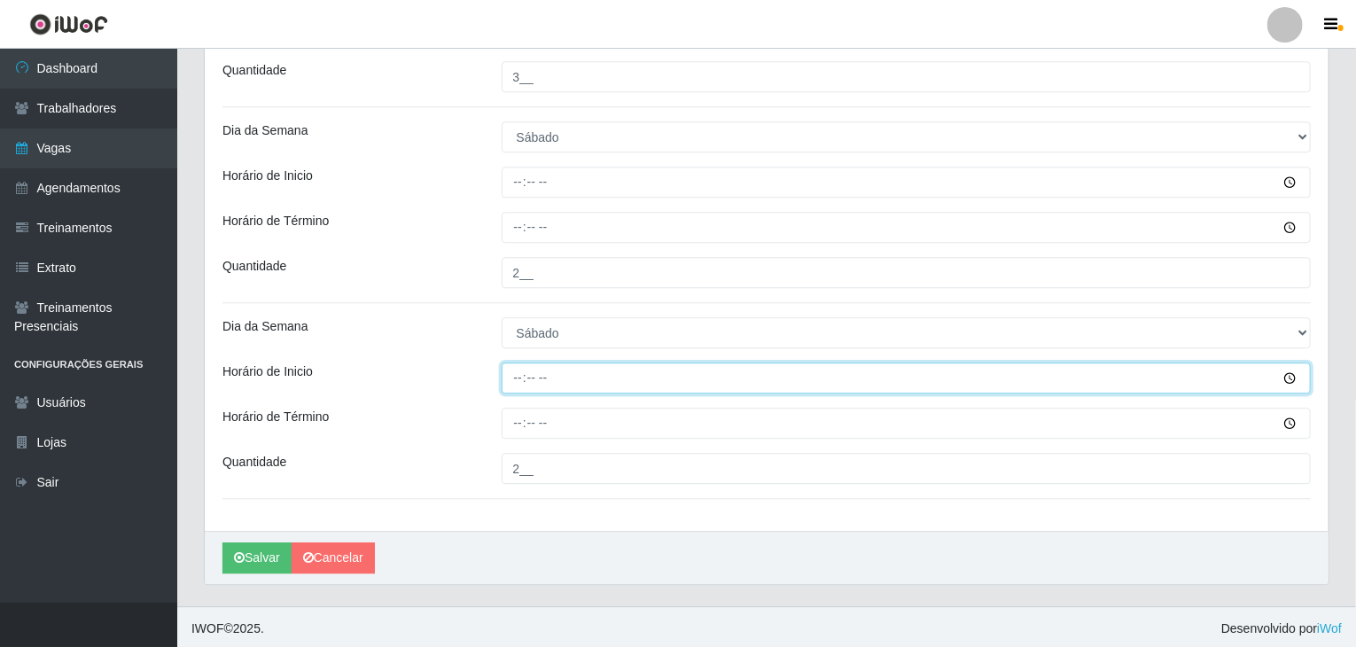
click at [518, 378] on input "Horário de Inicio" at bounding box center [907, 378] width 810 height 31
type input "07:00"
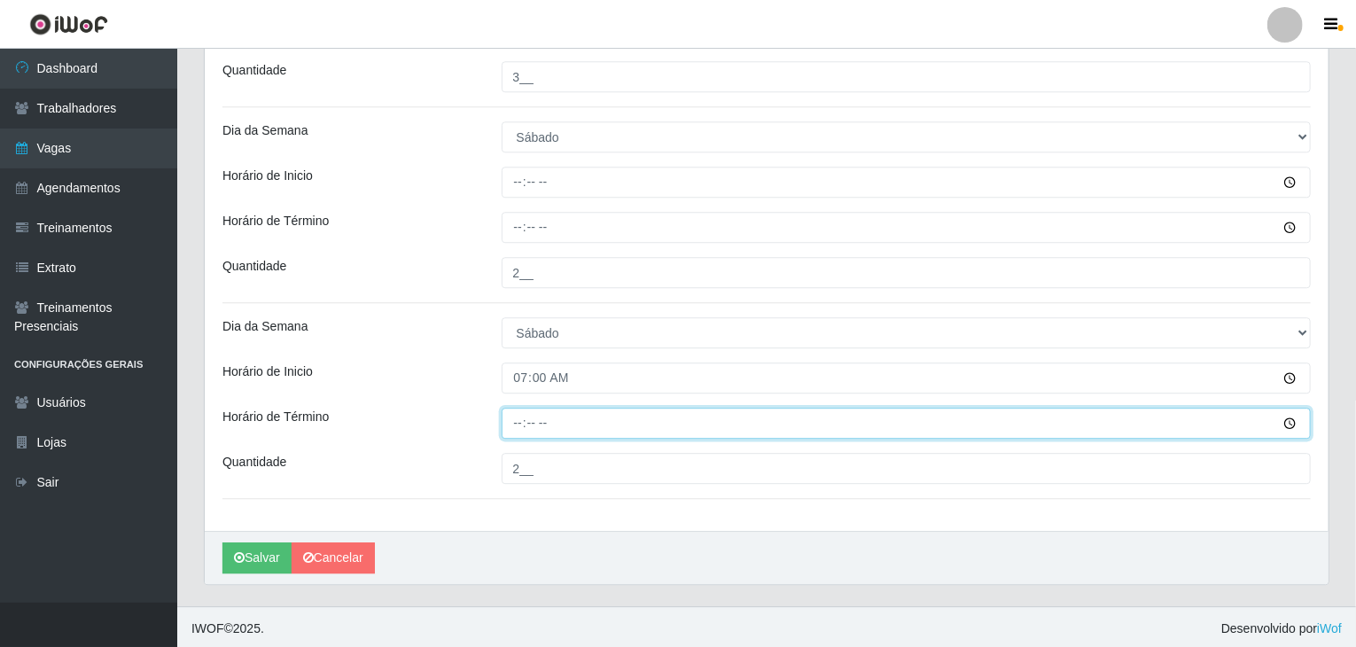
click at [512, 413] on input "Horário de Término" at bounding box center [907, 423] width 810 height 31
type input "13:30"
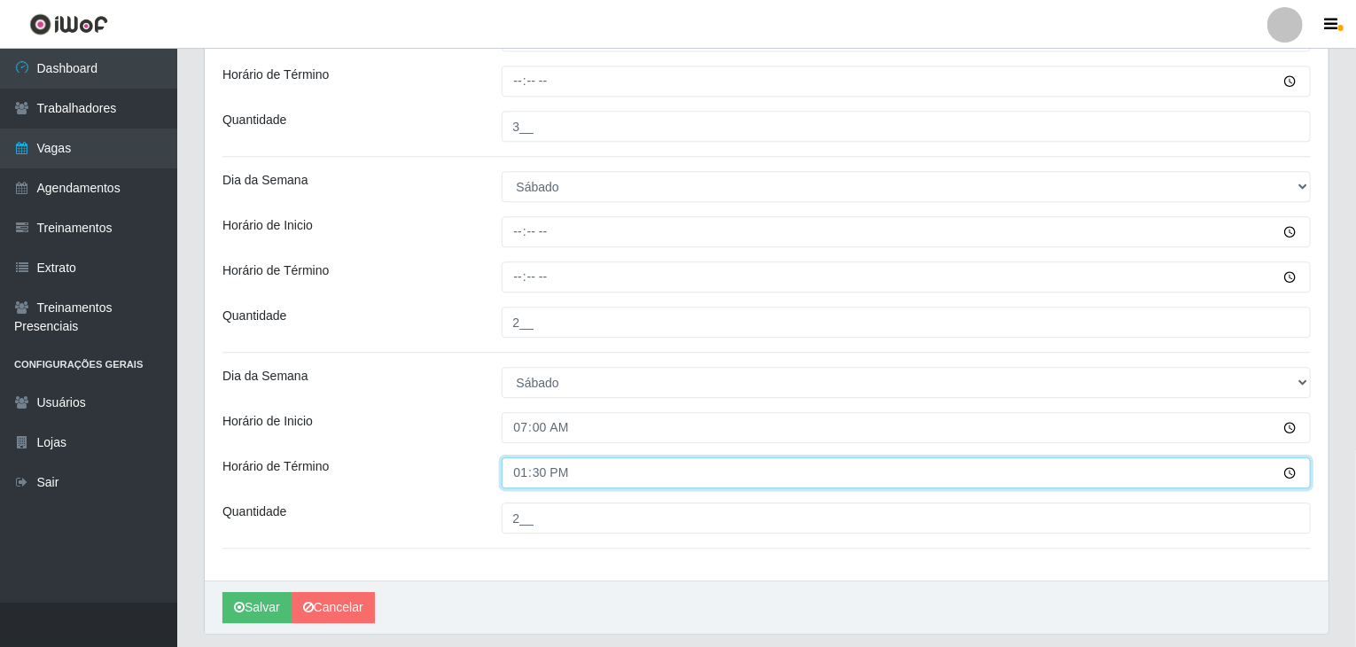
scroll to position [2215, 0]
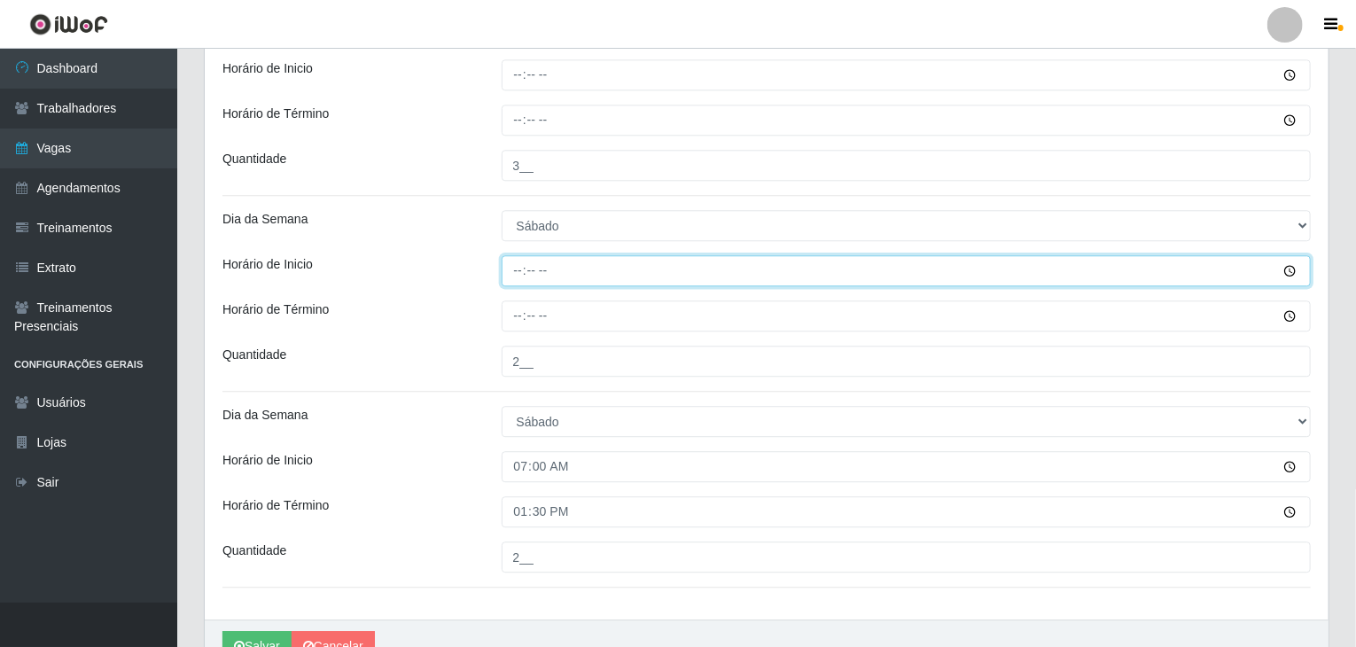
click at [514, 274] on input "Horário de Inicio" at bounding box center [907, 270] width 810 height 31
type input "07:00"
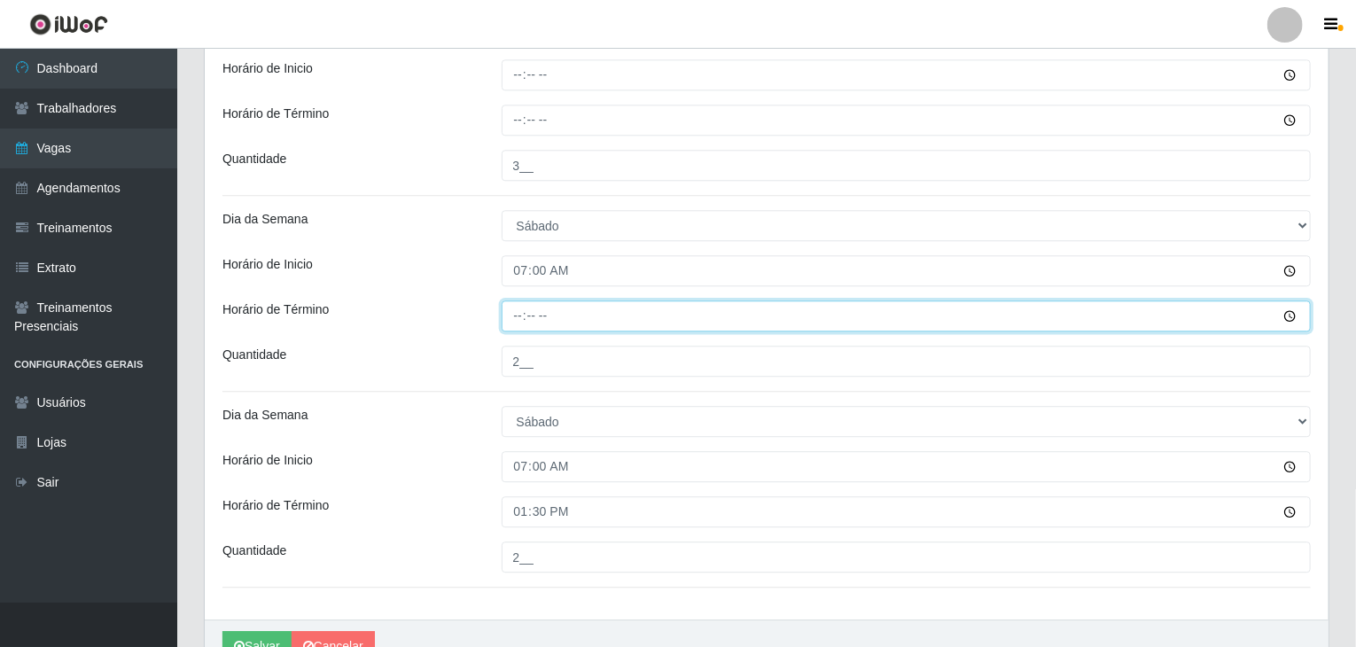
click at [511, 309] on input "Horário de Término" at bounding box center [907, 316] width 810 height 31
type input "13:00"
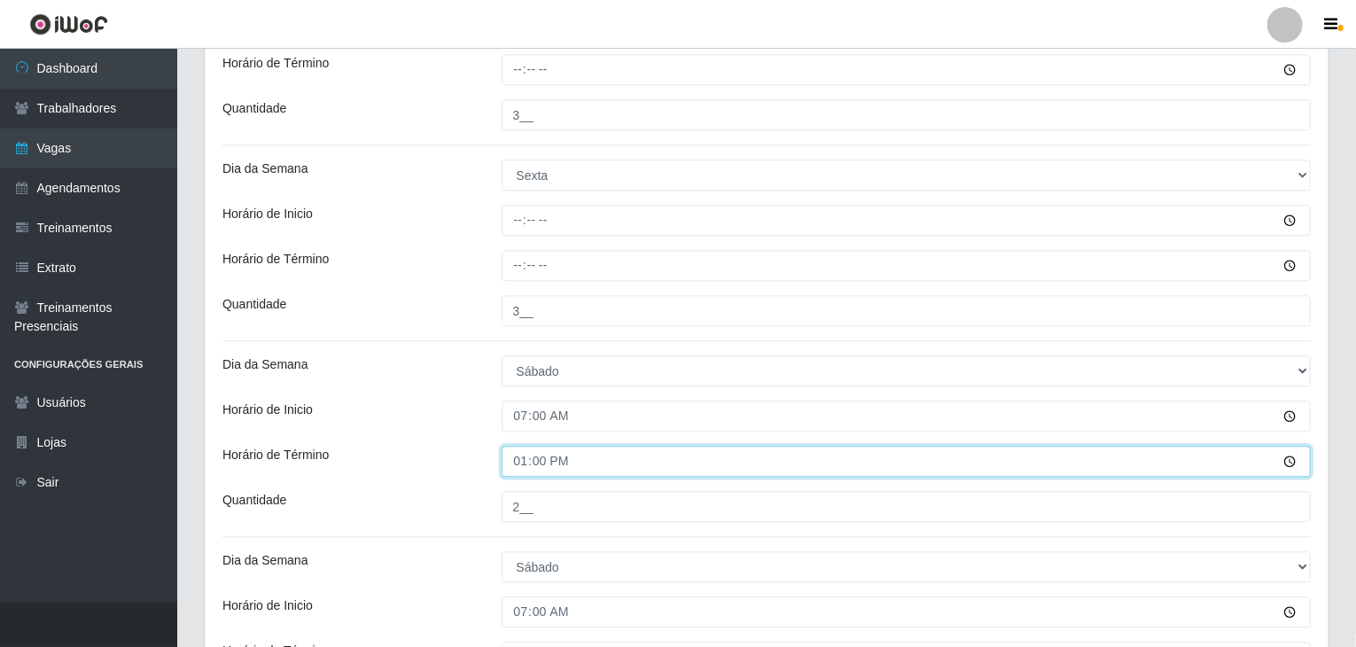
scroll to position [2037, 0]
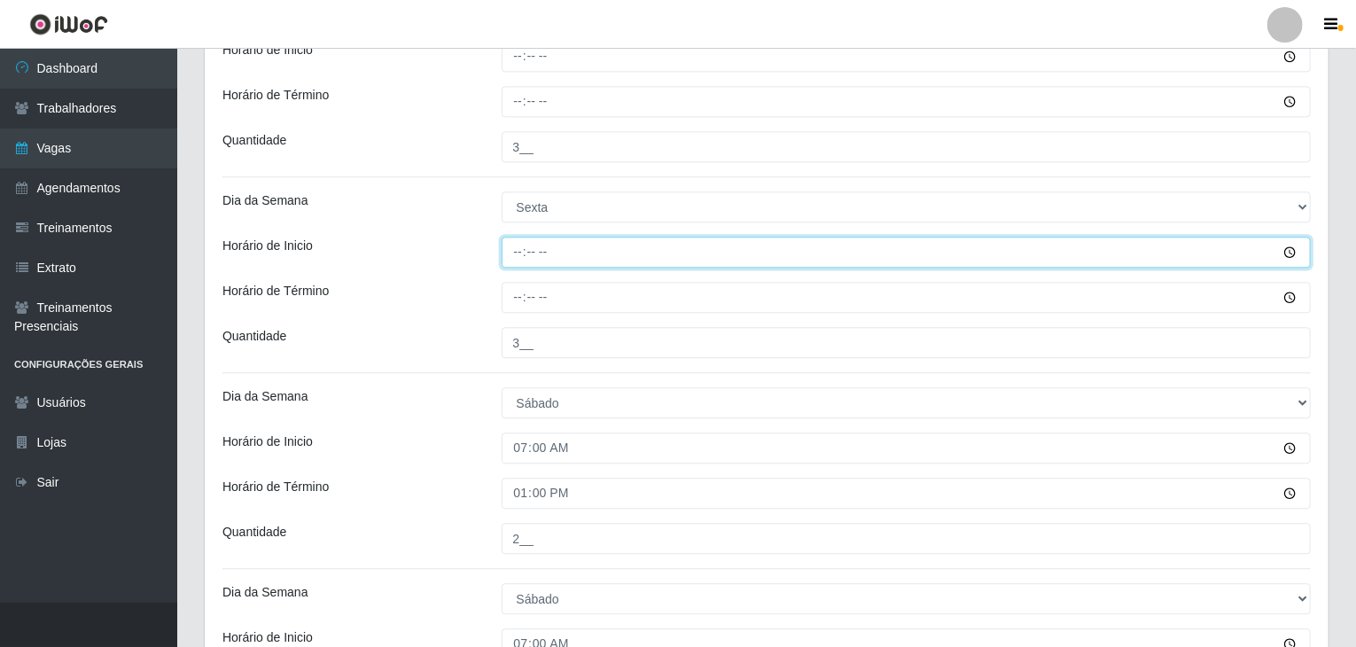
click at [517, 254] on input "Horário de Inicio" at bounding box center [907, 252] width 810 height 31
type input "10:00"
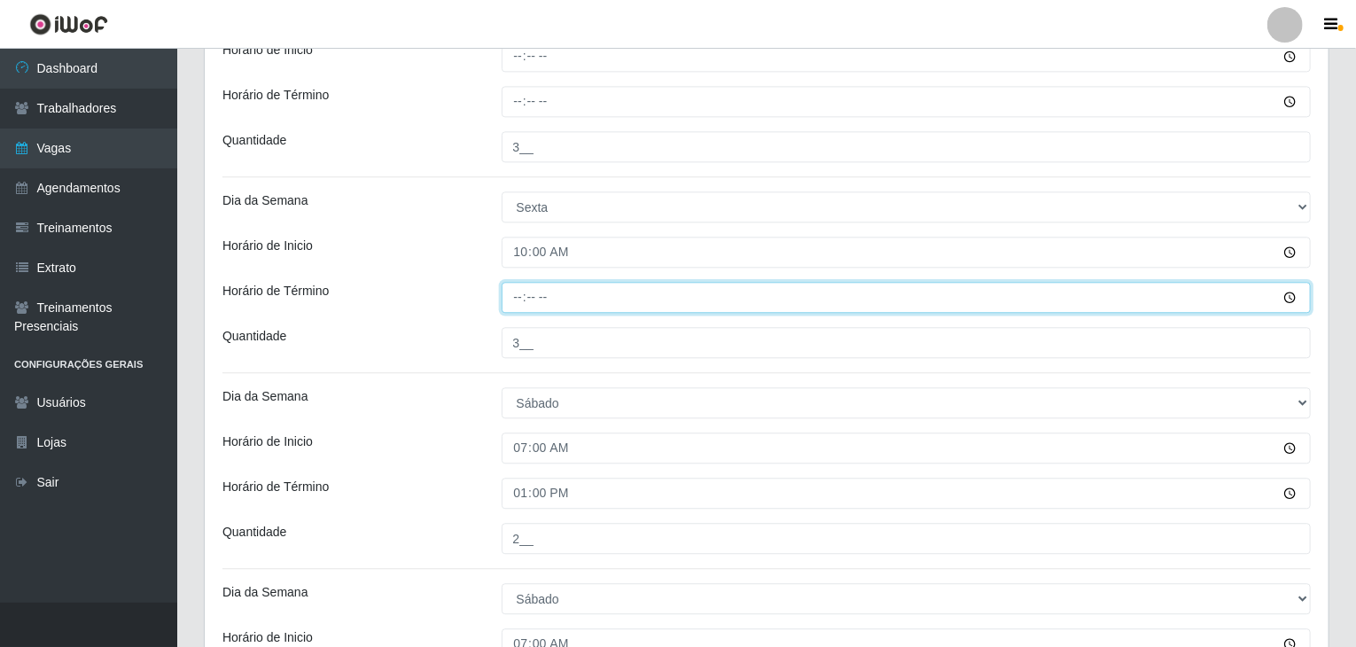
click at [521, 291] on input "Horário de Término" at bounding box center [907, 297] width 810 height 31
type input "16:00"
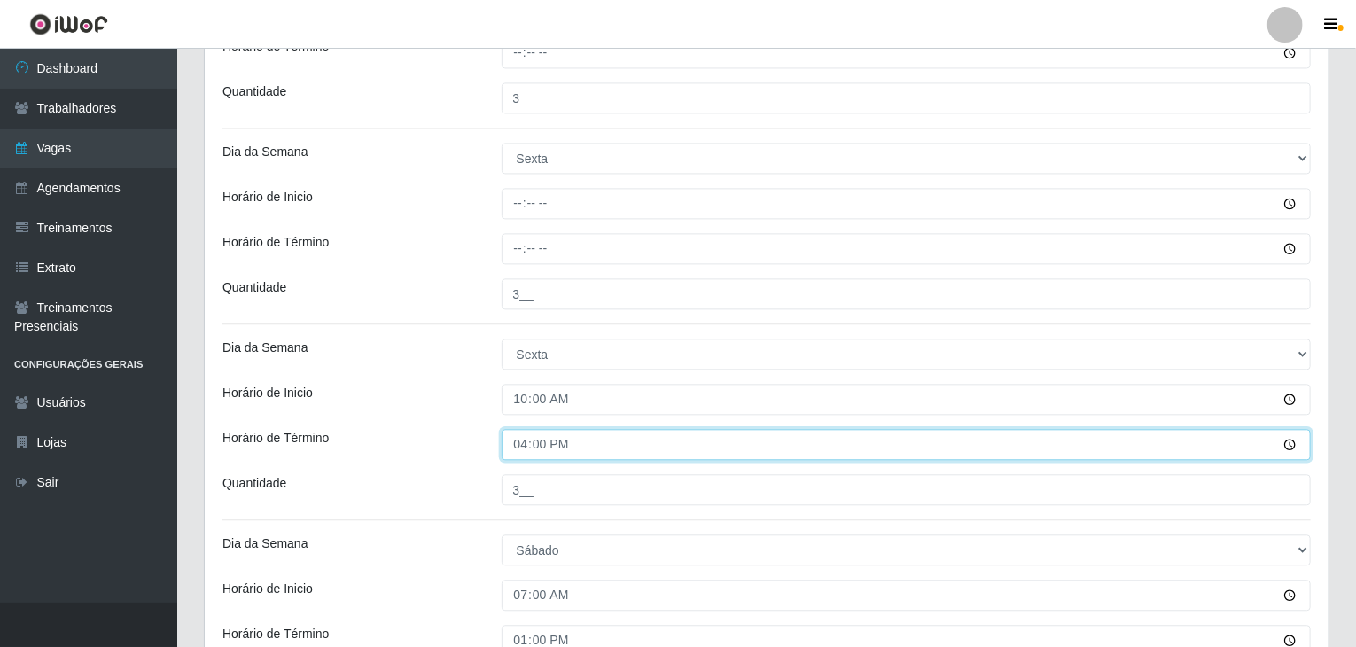
scroll to position [1860, 0]
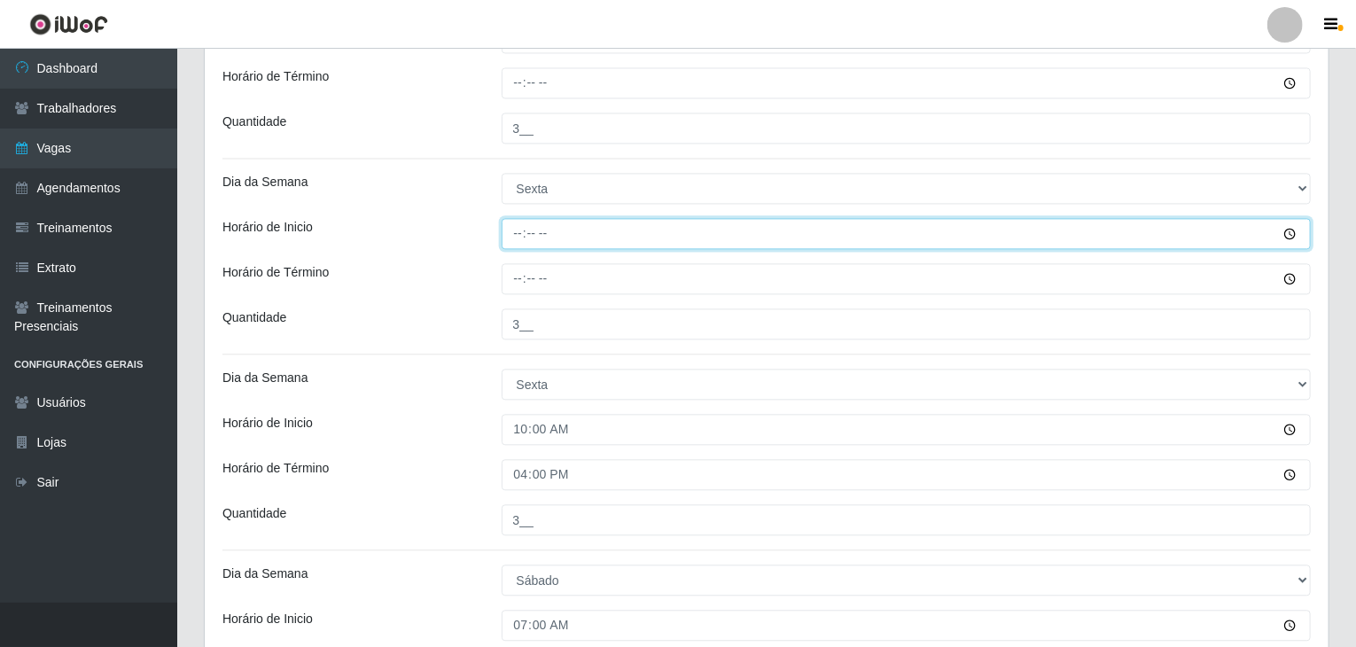
click at [518, 227] on input "Horário de Inicio" at bounding box center [907, 233] width 810 height 31
type input "07:00"
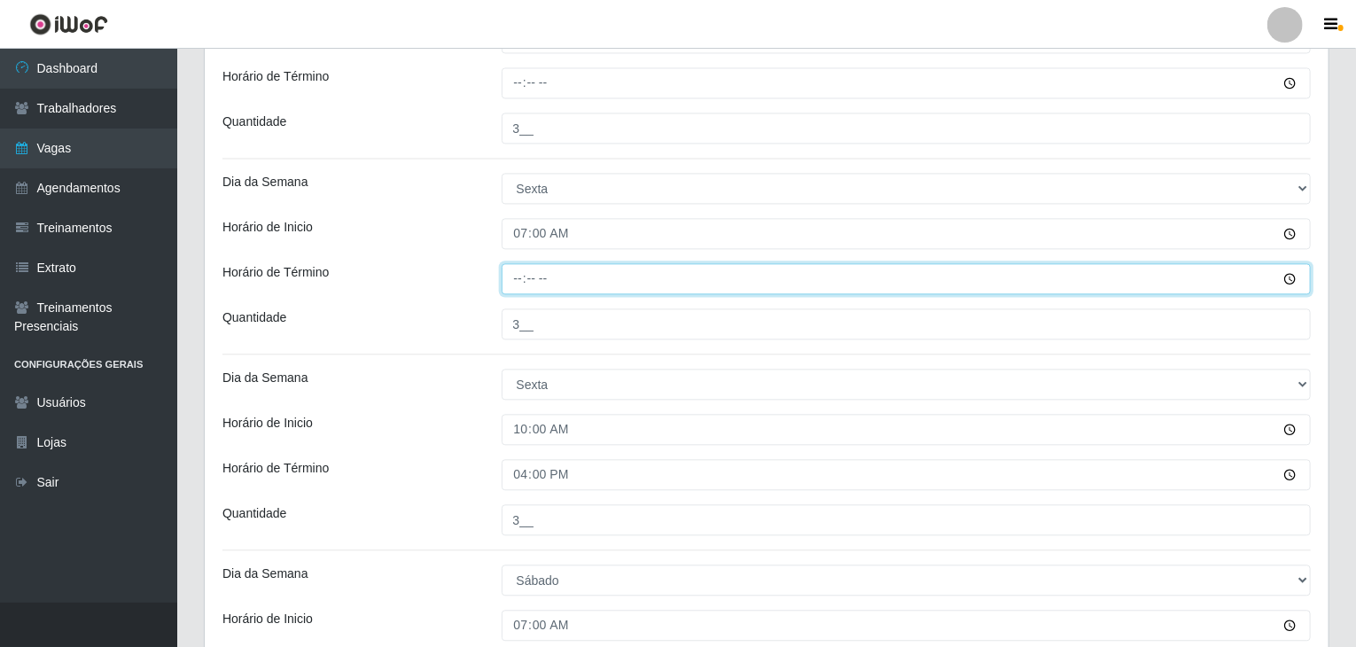
click at [519, 281] on input "Horário de Término" at bounding box center [907, 278] width 810 height 31
type input "13:00"
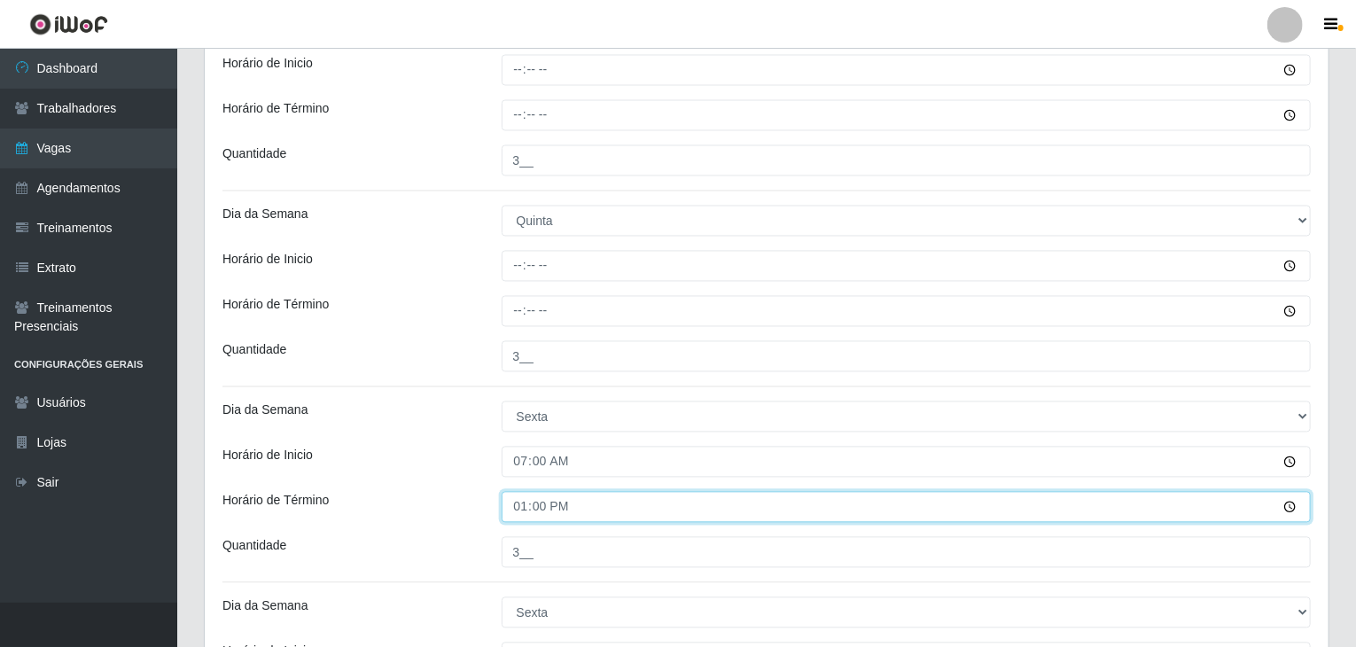
scroll to position [1594, 0]
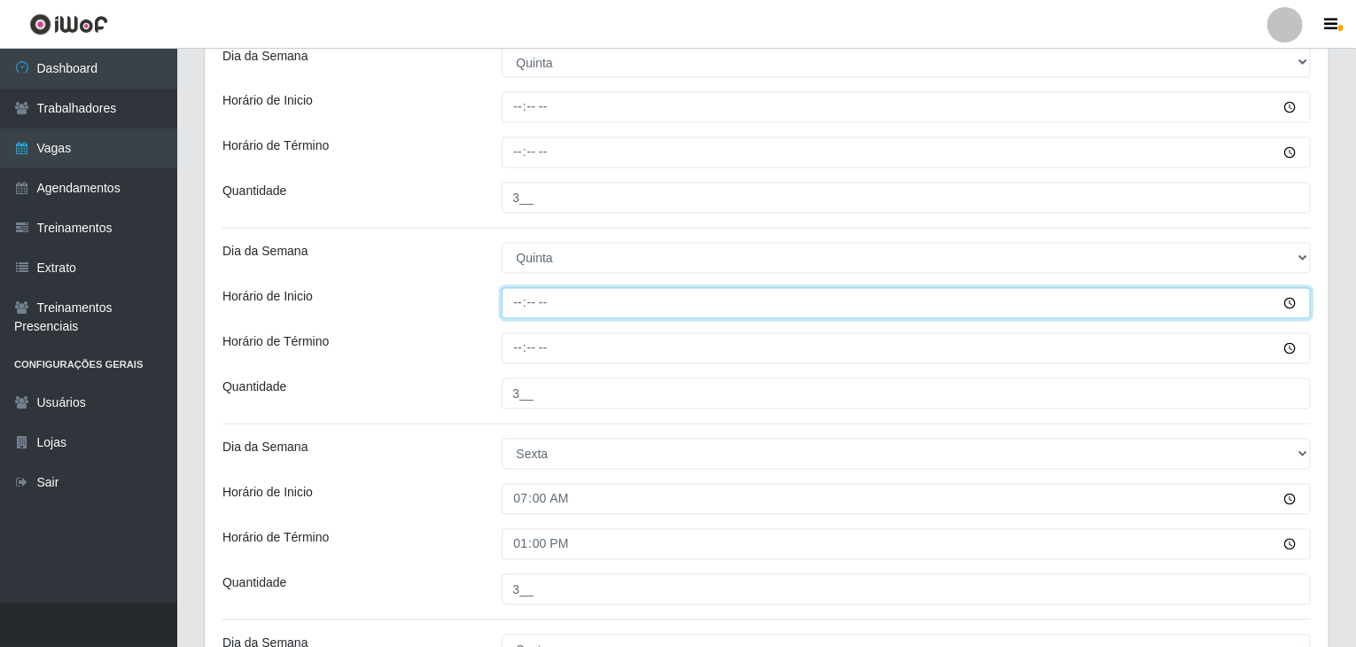
click at [517, 301] on input "Horário de Inicio" at bounding box center [907, 303] width 810 height 31
type input "10:00"
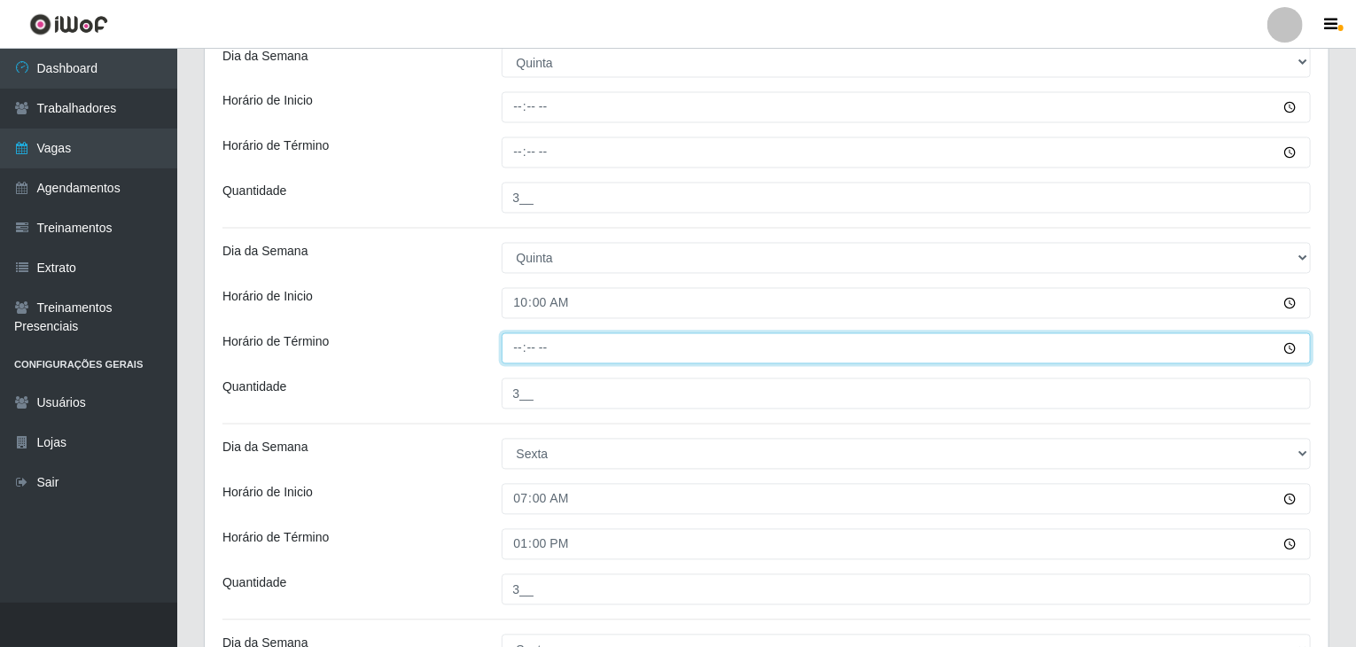
click at [510, 340] on input "Horário de Término" at bounding box center [907, 348] width 810 height 31
type input "16:00"
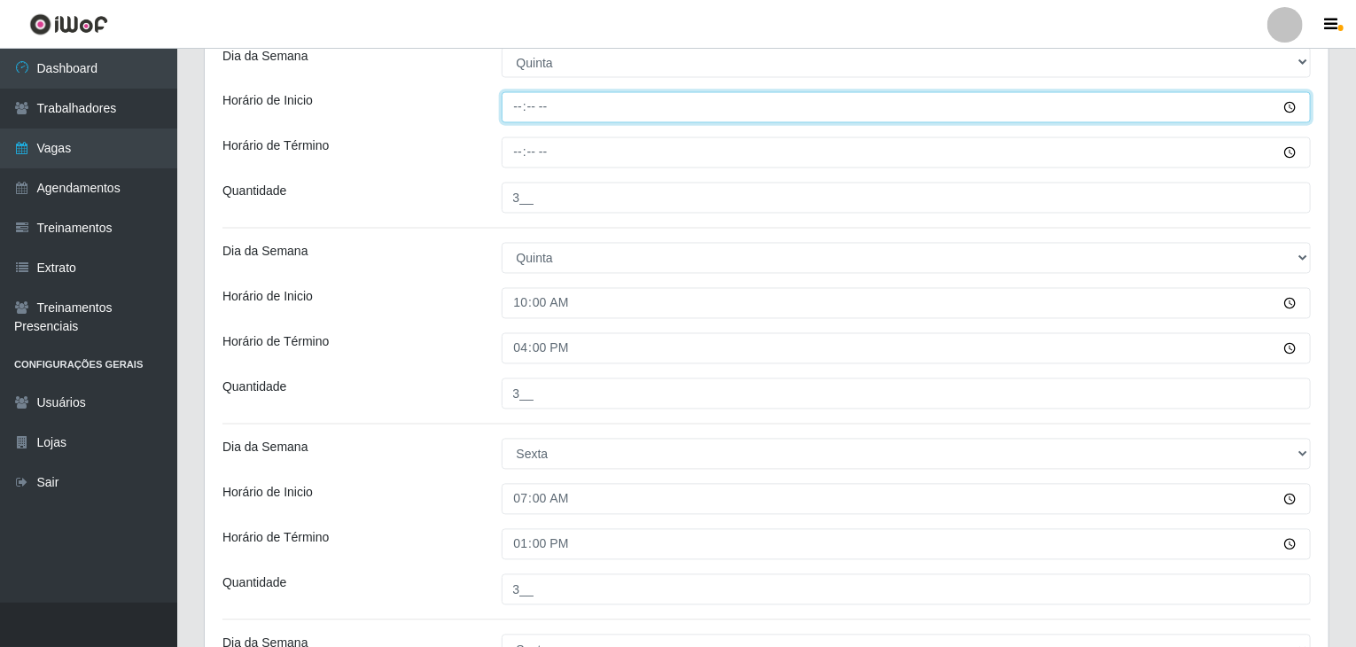
click at [513, 107] on input "Horário de Inicio" at bounding box center [907, 107] width 810 height 31
type input "07:00"
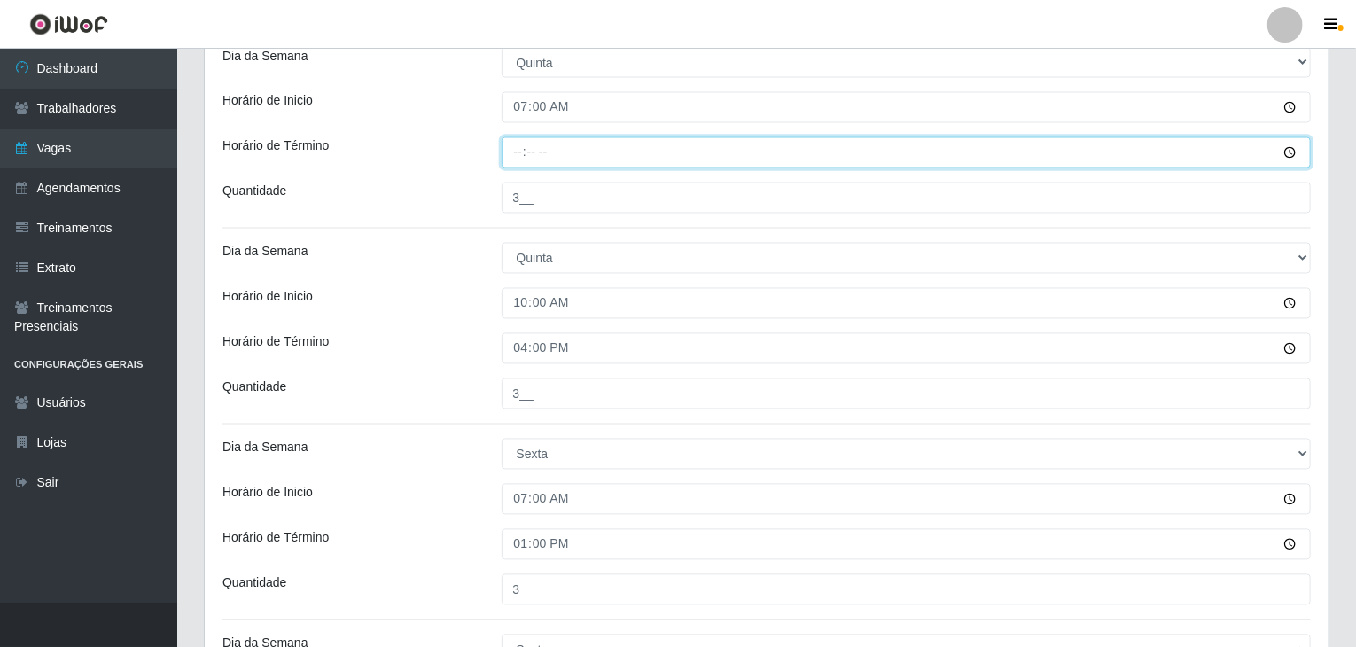
click at [506, 149] on input "Horário de Término" at bounding box center [907, 152] width 810 height 31
type input "13:00"
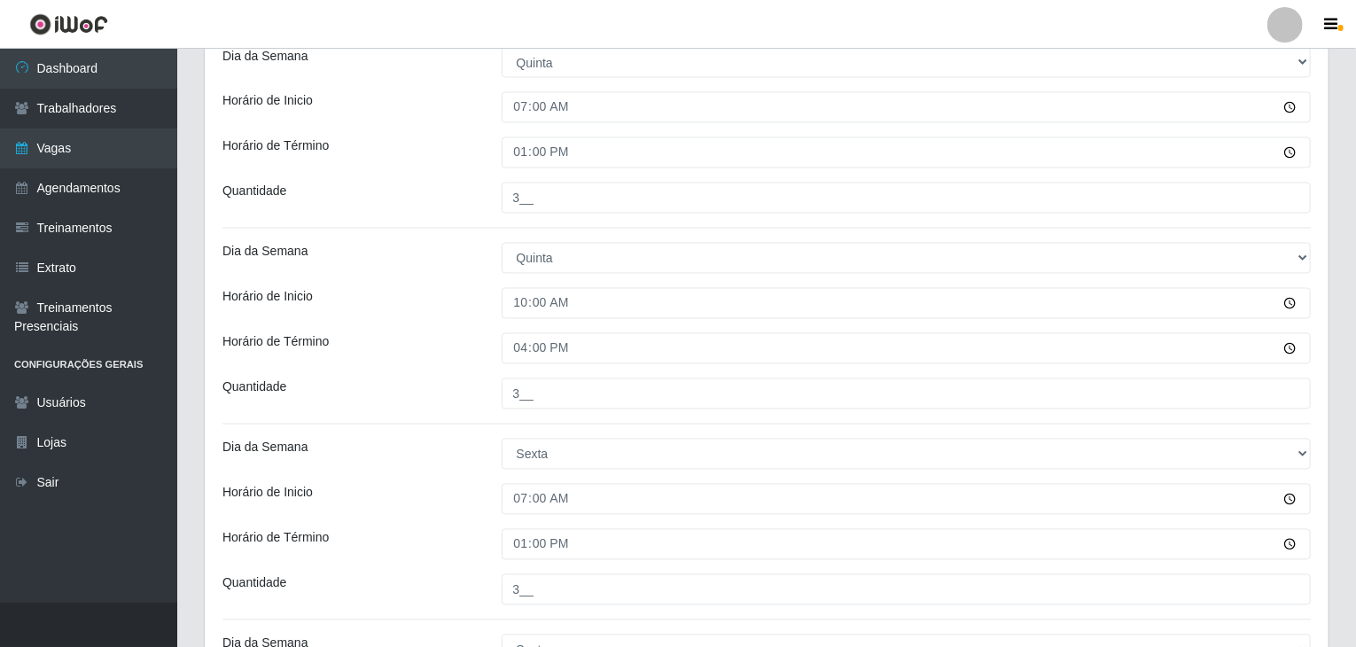
click at [369, 264] on div "Dia da Semana" at bounding box center [348, 258] width 279 height 31
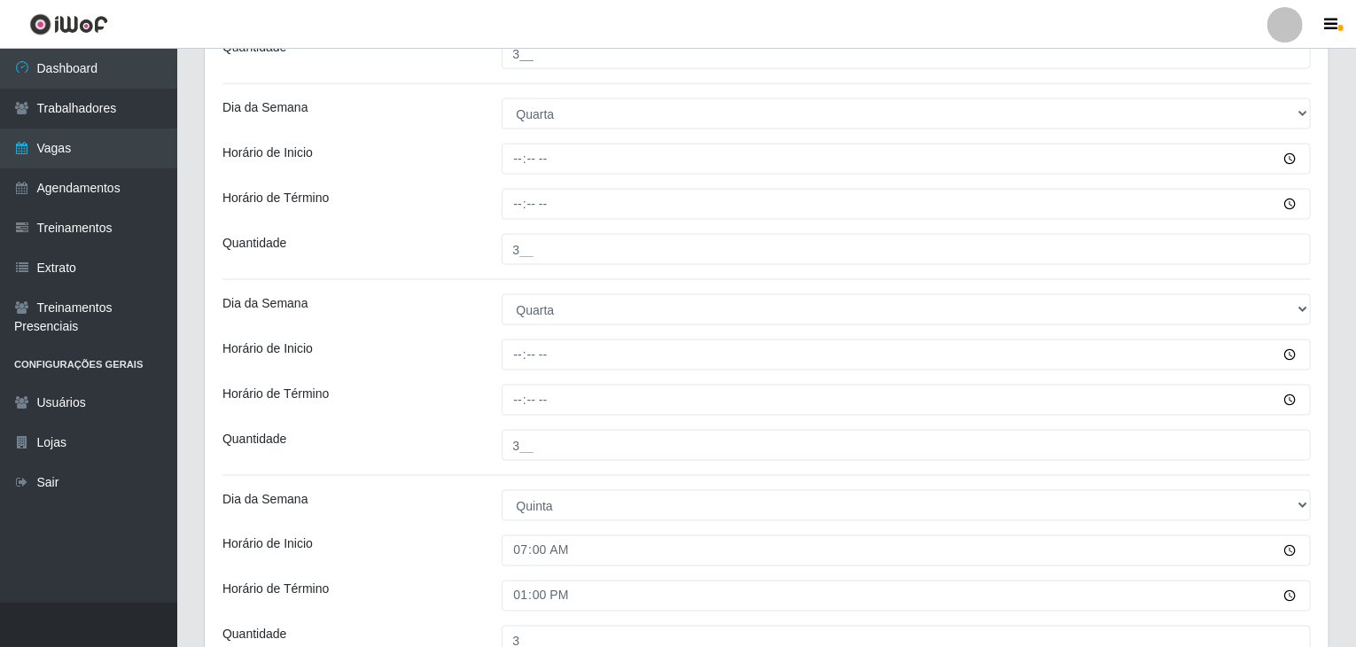
scroll to position [1062, 0]
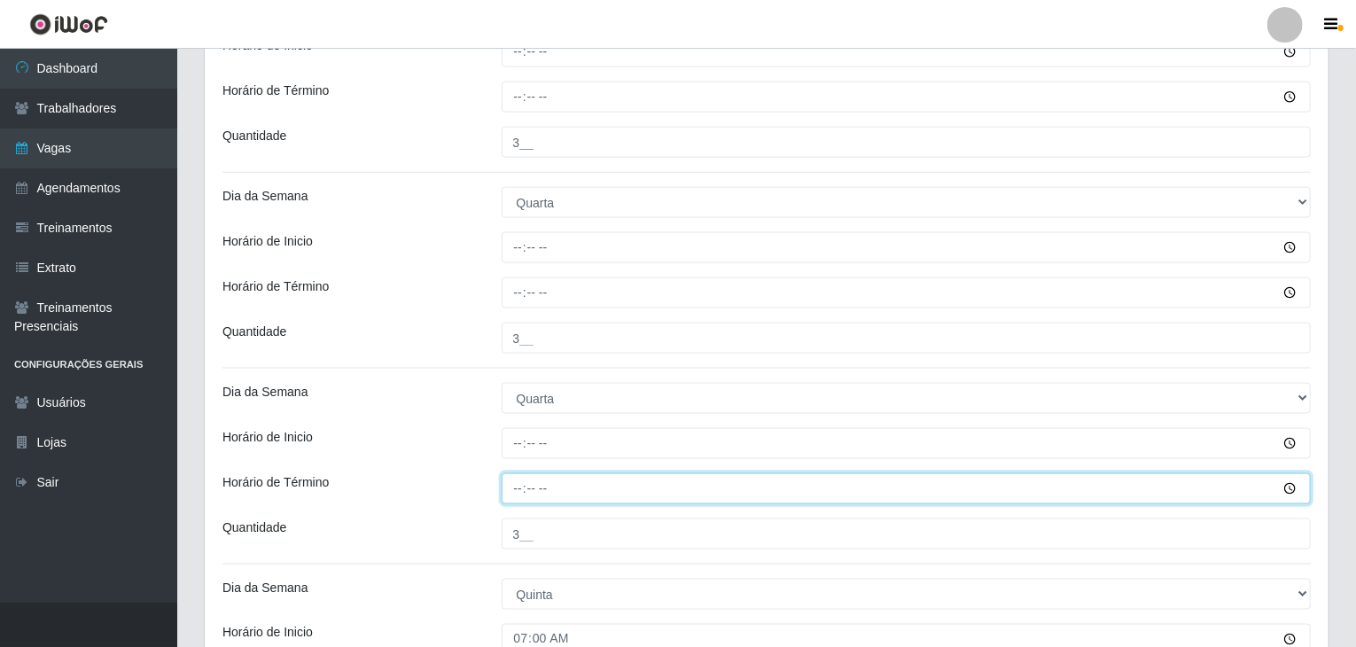
click at [518, 481] on input "Horário de Término" at bounding box center [907, 488] width 810 height 31
type input "10:00"
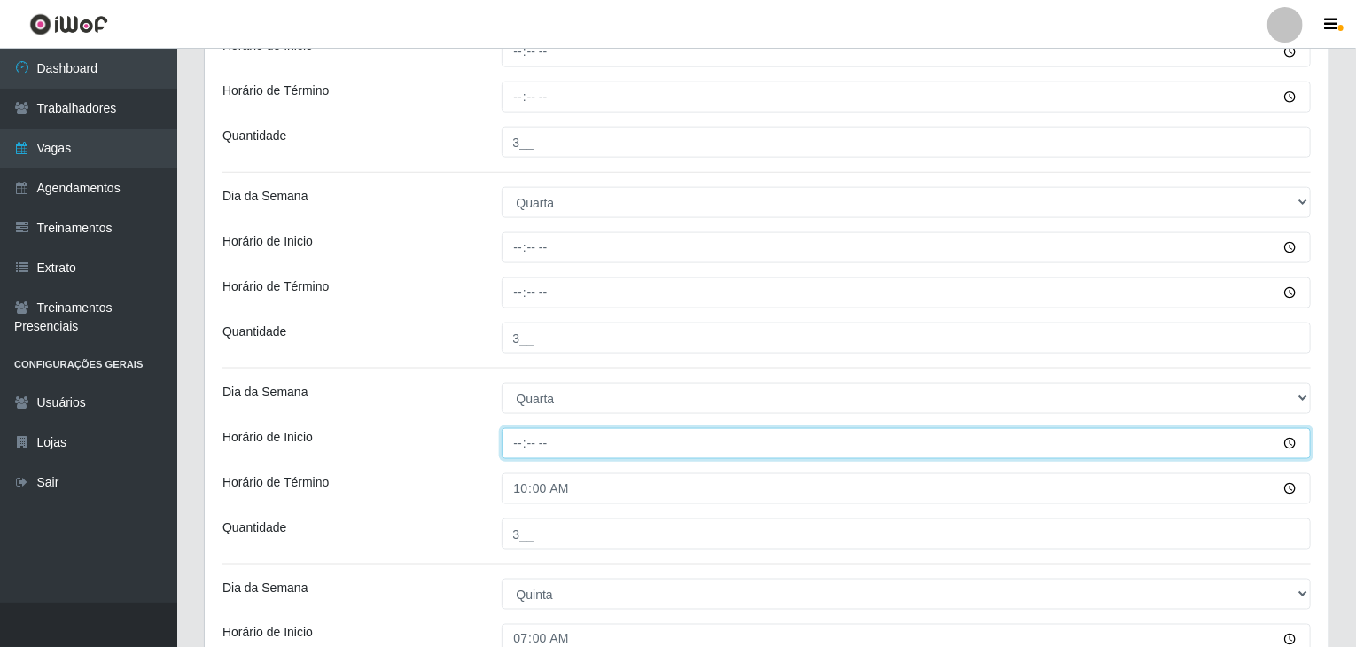
click at [519, 437] on input "Horário de Inicio" at bounding box center [907, 443] width 810 height 31
type input "10:00"
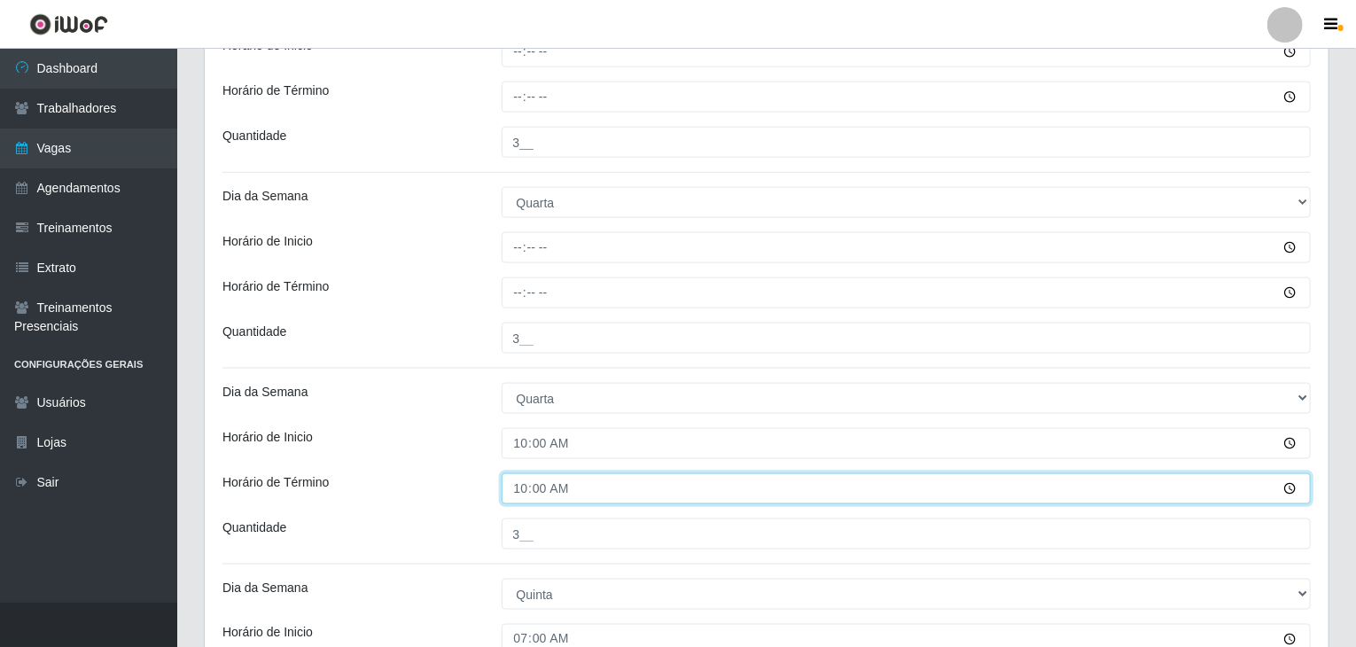
click at [524, 489] on input "10:00" at bounding box center [907, 488] width 810 height 31
type input "16:00"
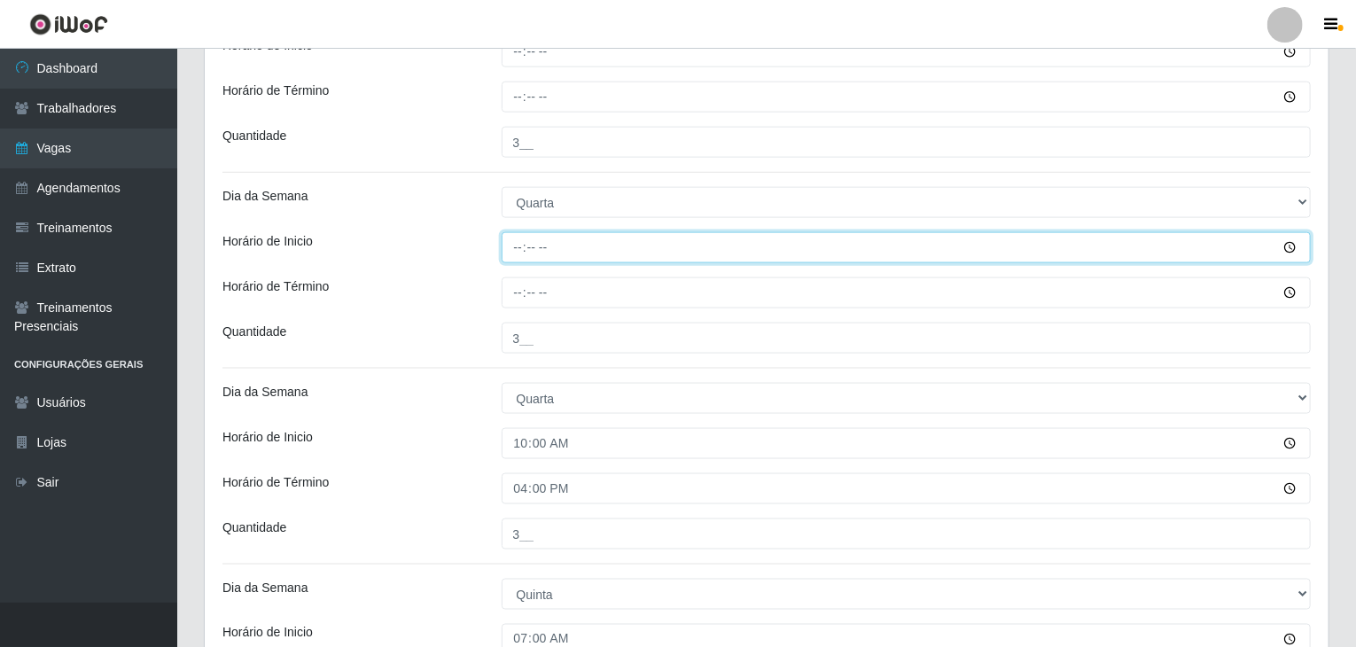
click at [509, 256] on input "Horário de Inicio" at bounding box center [907, 247] width 810 height 31
type input "07:00"
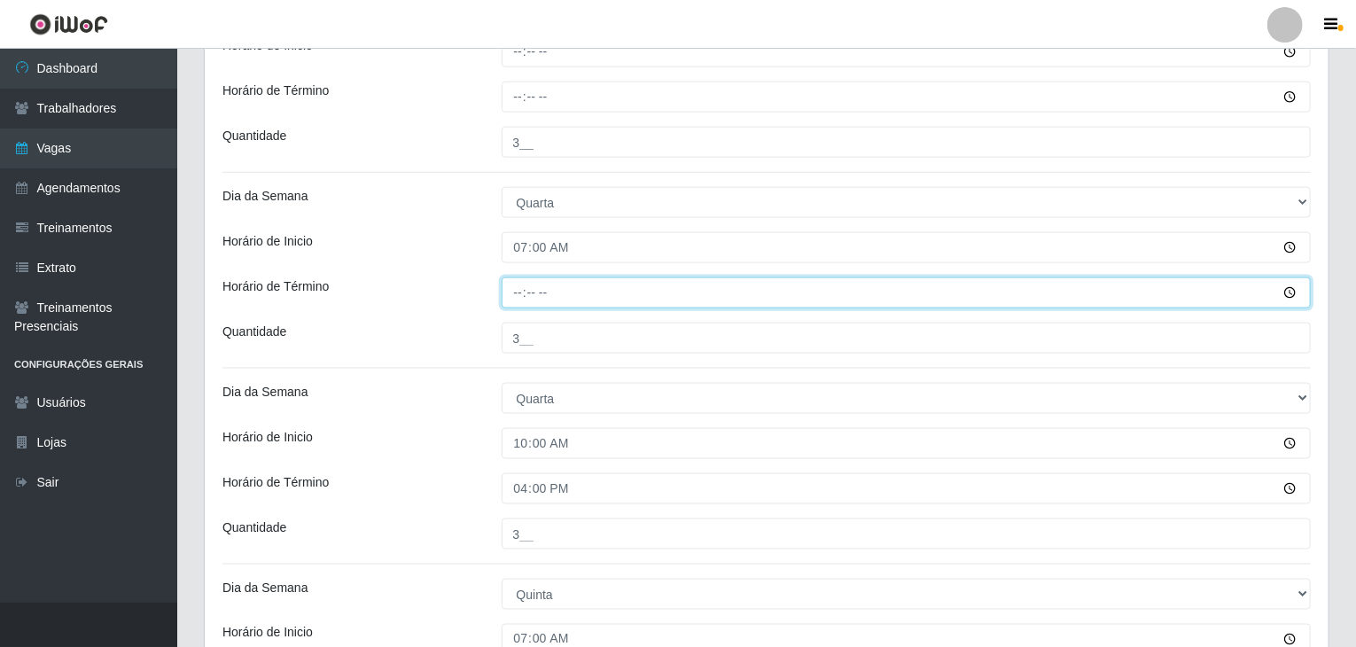
click at [522, 287] on input "Horário de Término" at bounding box center [907, 292] width 810 height 31
type input "13:00"
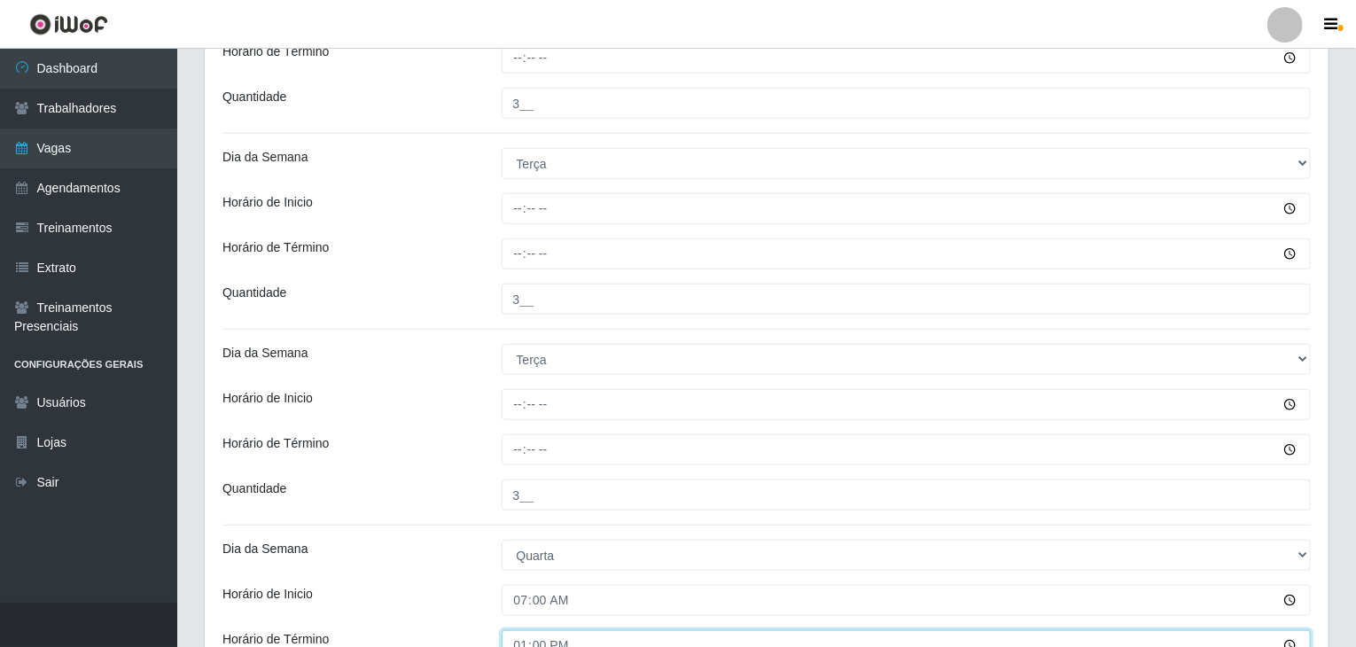
scroll to position [707, 0]
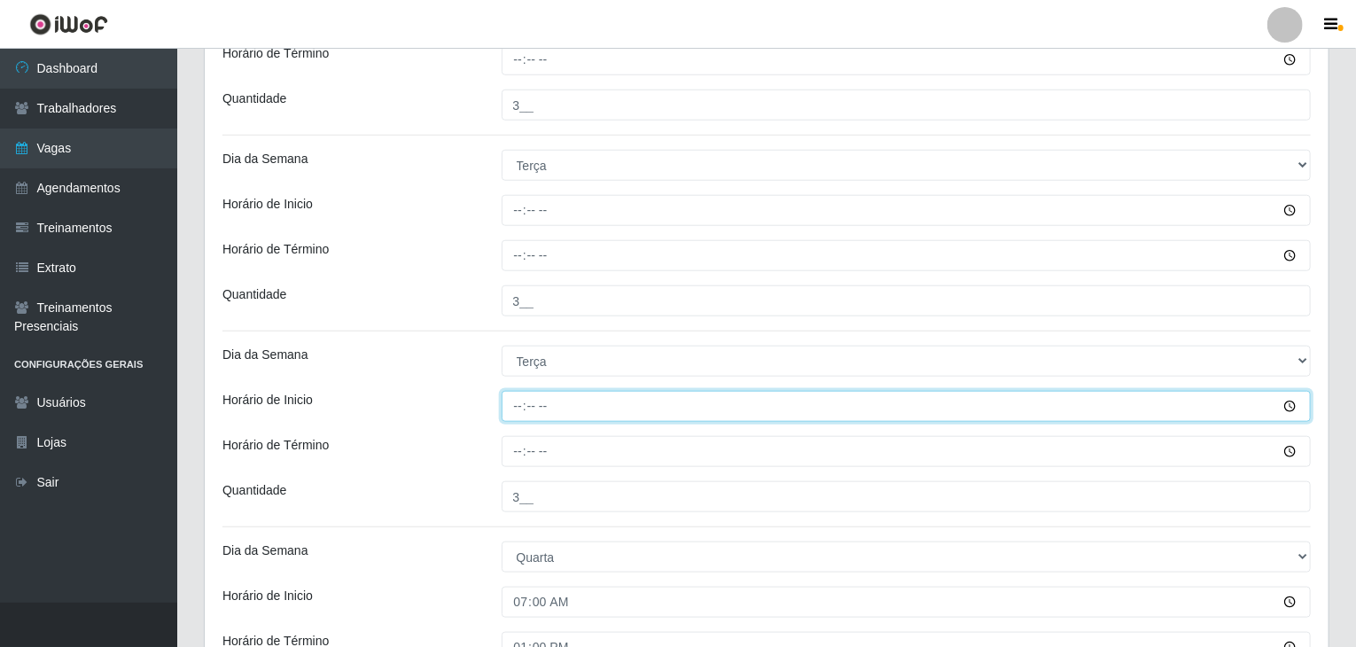
click at [525, 409] on input "Horário de Inicio" at bounding box center [907, 406] width 810 height 31
type input "10:00"
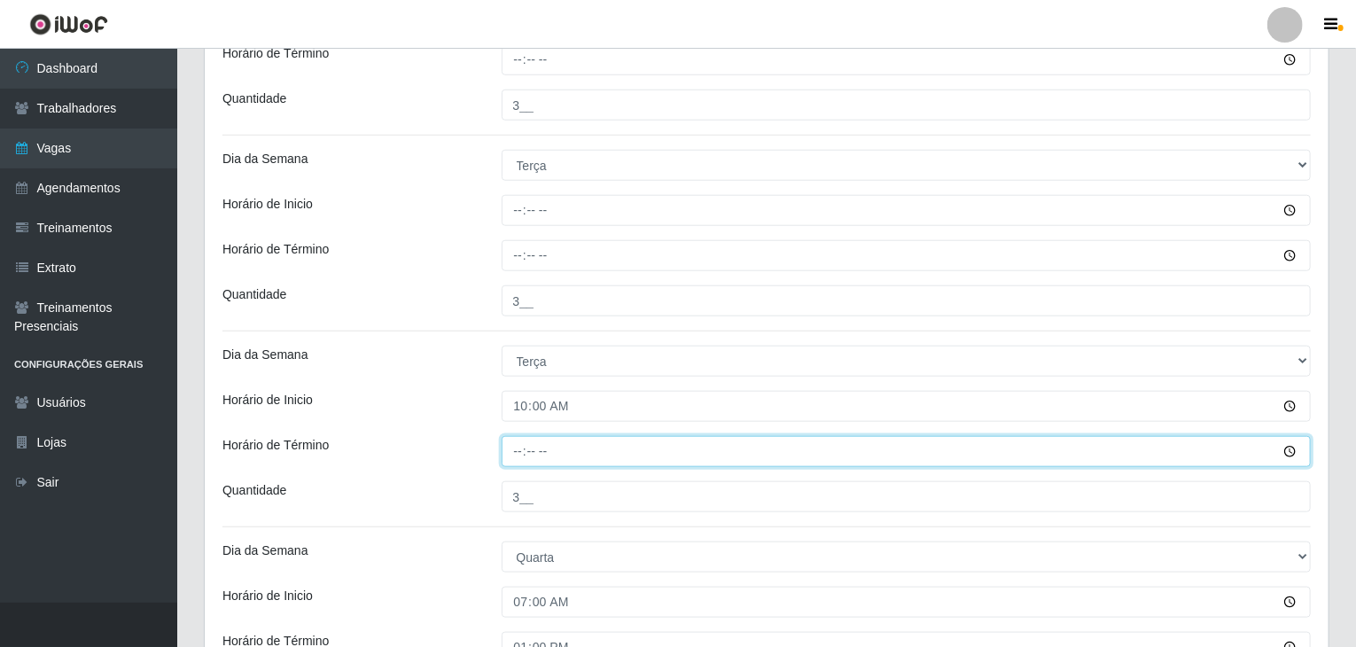
click at [517, 437] on input "Horário de Término" at bounding box center [907, 451] width 810 height 31
type input "16:00"
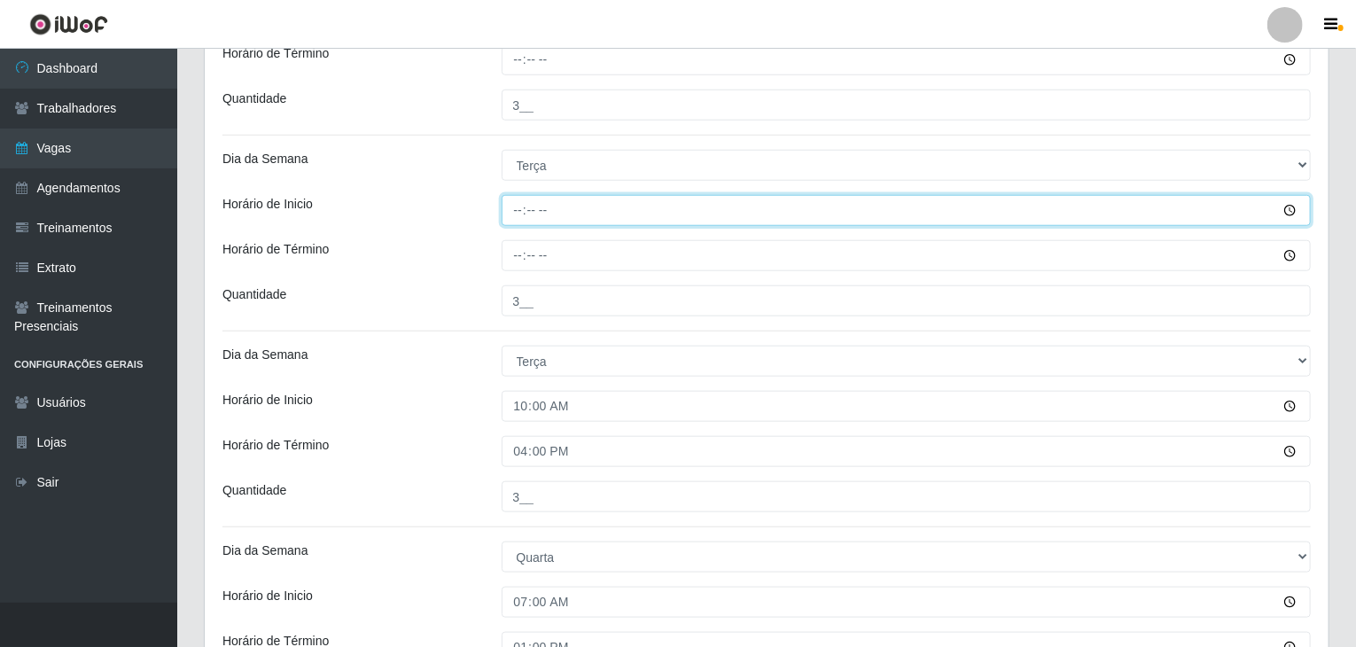
click at [524, 215] on input "Horário de Inicio" at bounding box center [907, 210] width 810 height 31
type input "07:00"
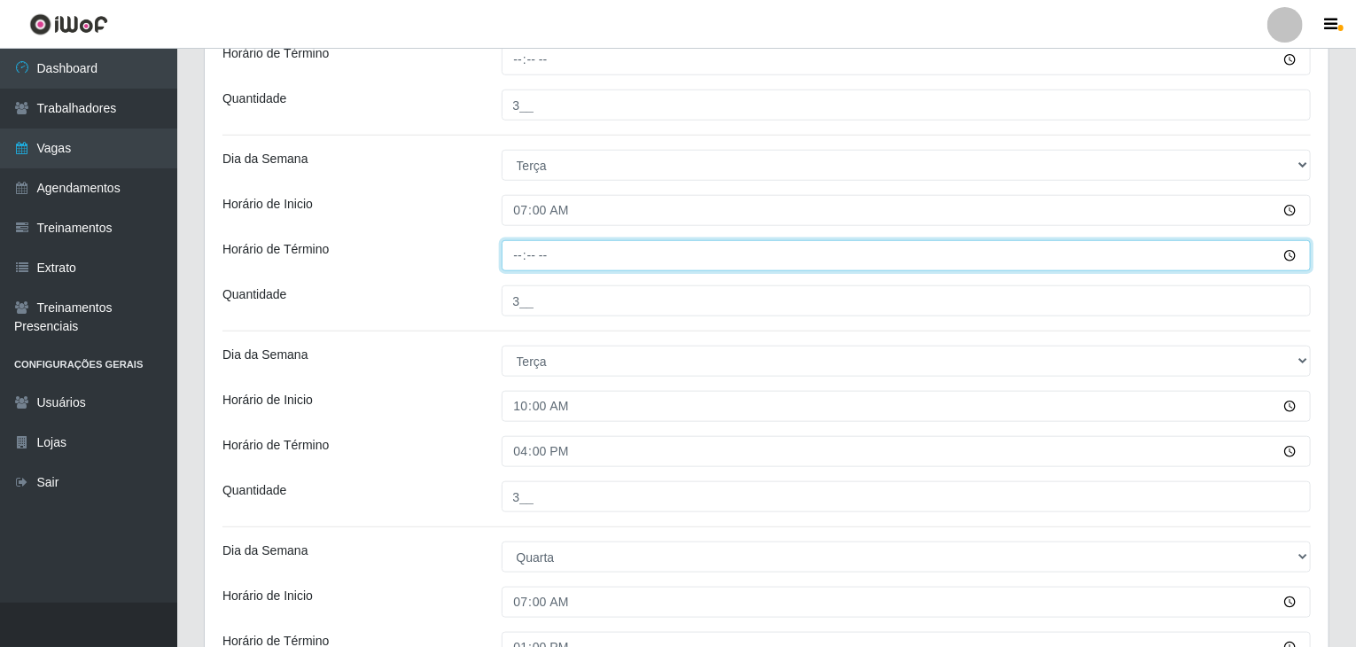
click at [519, 262] on input "Horário de Término" at bounding box center [907, 255] width 810 height 31
type input "13:00"
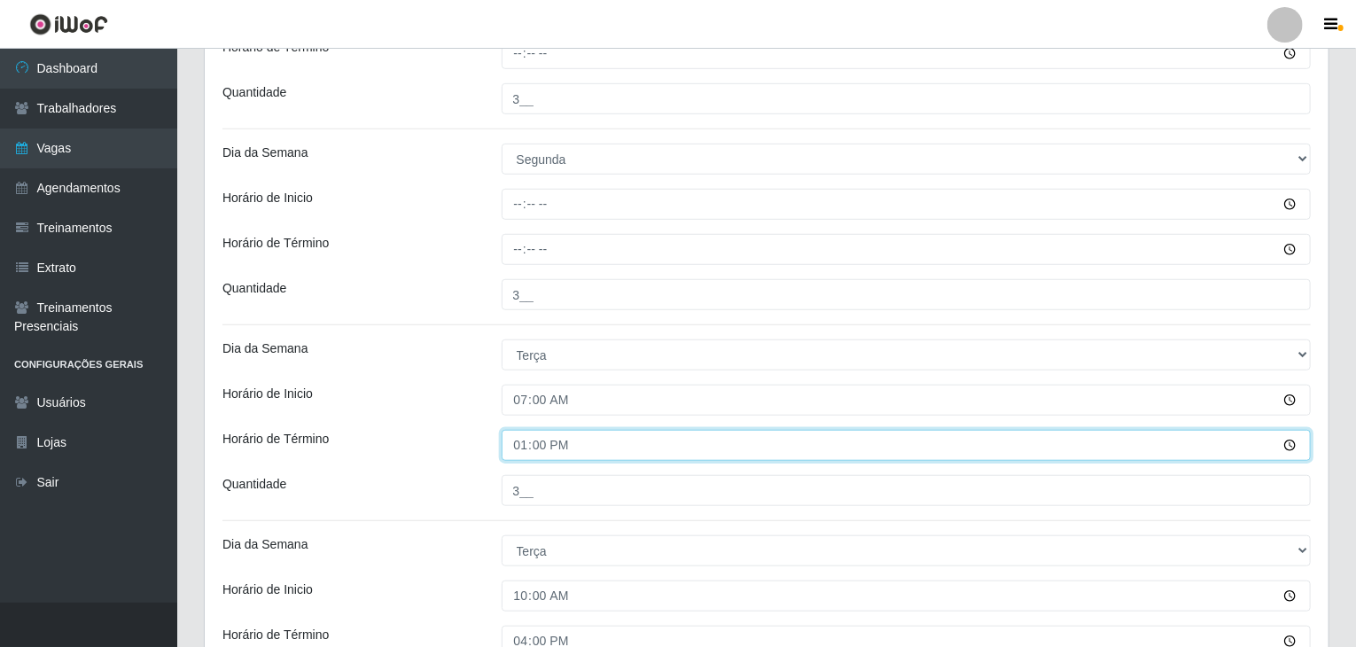
scroll to position [442, 0]
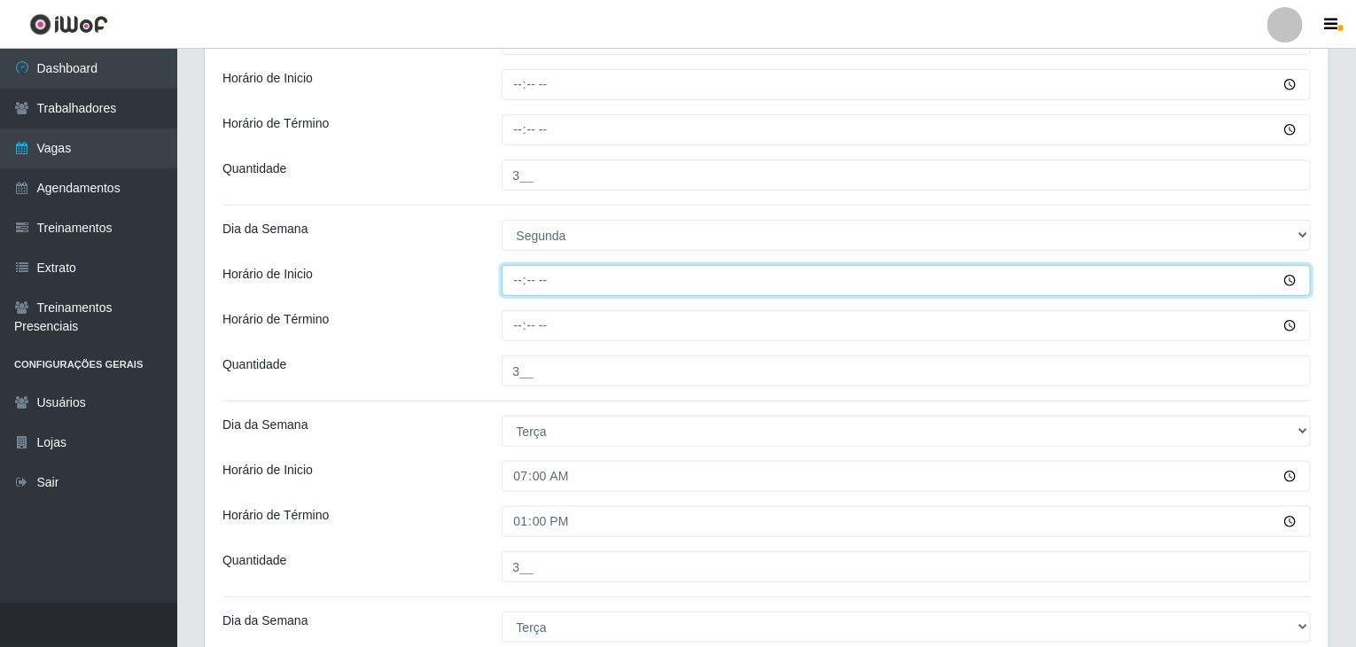
click at [508, 270] on input "Horário de Inicio" at bounding box center [907, 280] width 810 height 31
type input "10:00"
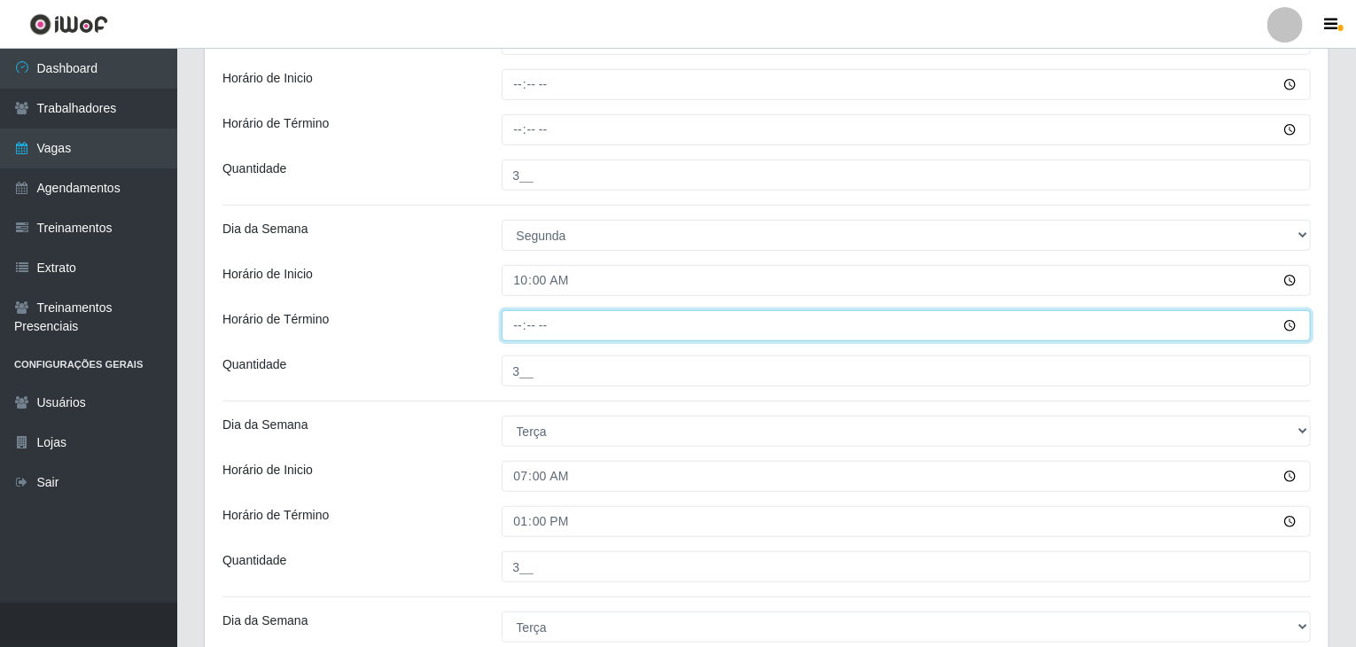
click at [528, 331] on input "Horário de Término" at bounding box center [907, 325] width 810 height 31
type input "16:00"
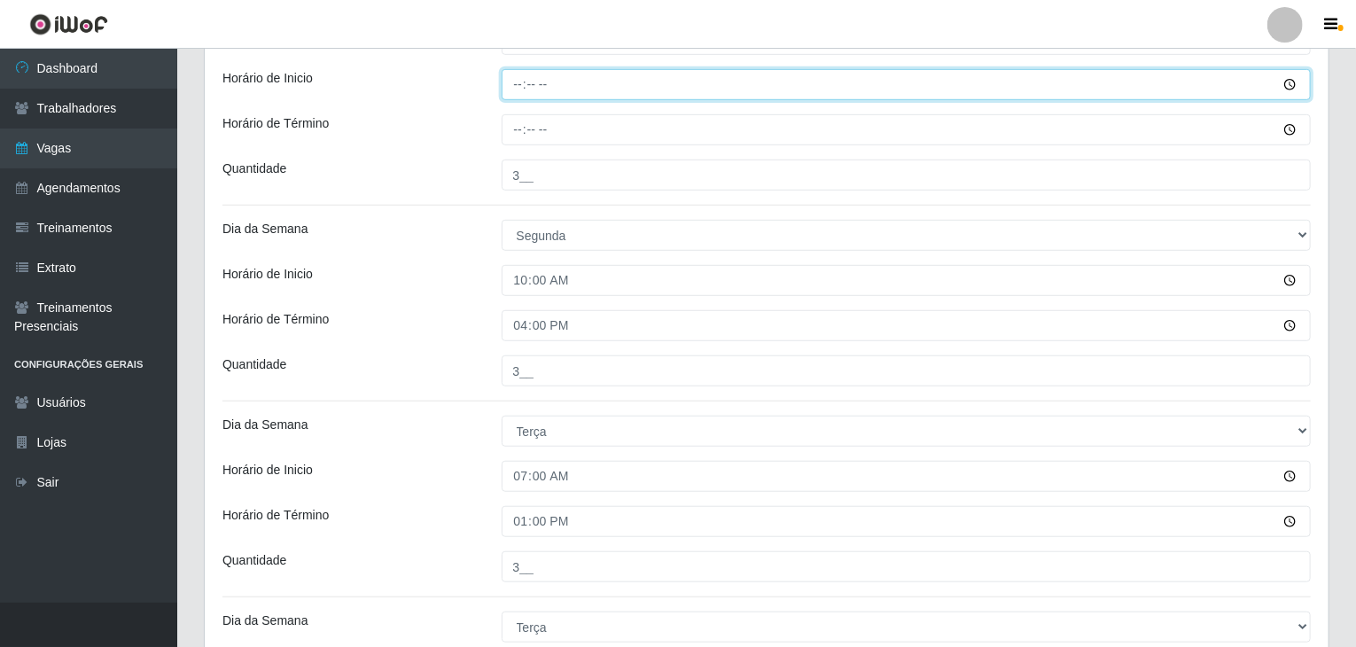
click at [516, 94] on input "Horário de Inicio" at bounding box center [907, 84] width 810 height 31
type input "07:00"
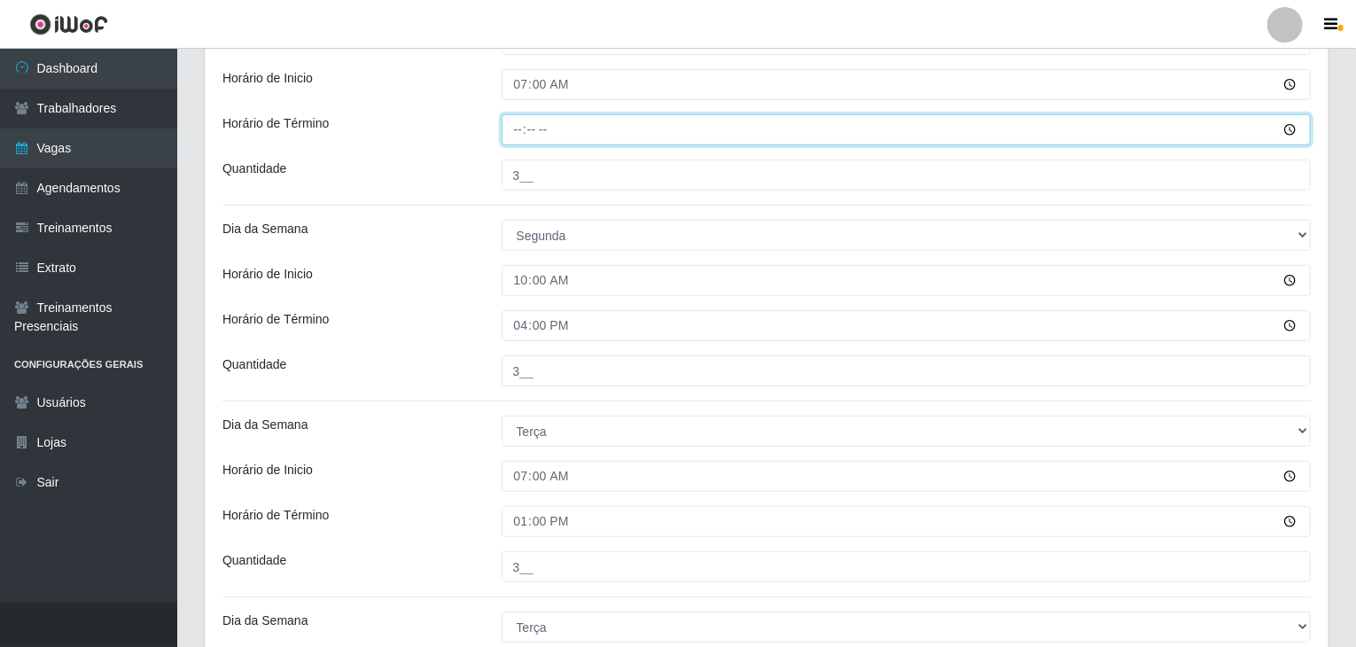
click at [516, 127] on input "Horário de Término" at bounding box center [907, 129] width 810 height 31
type input "13:00"
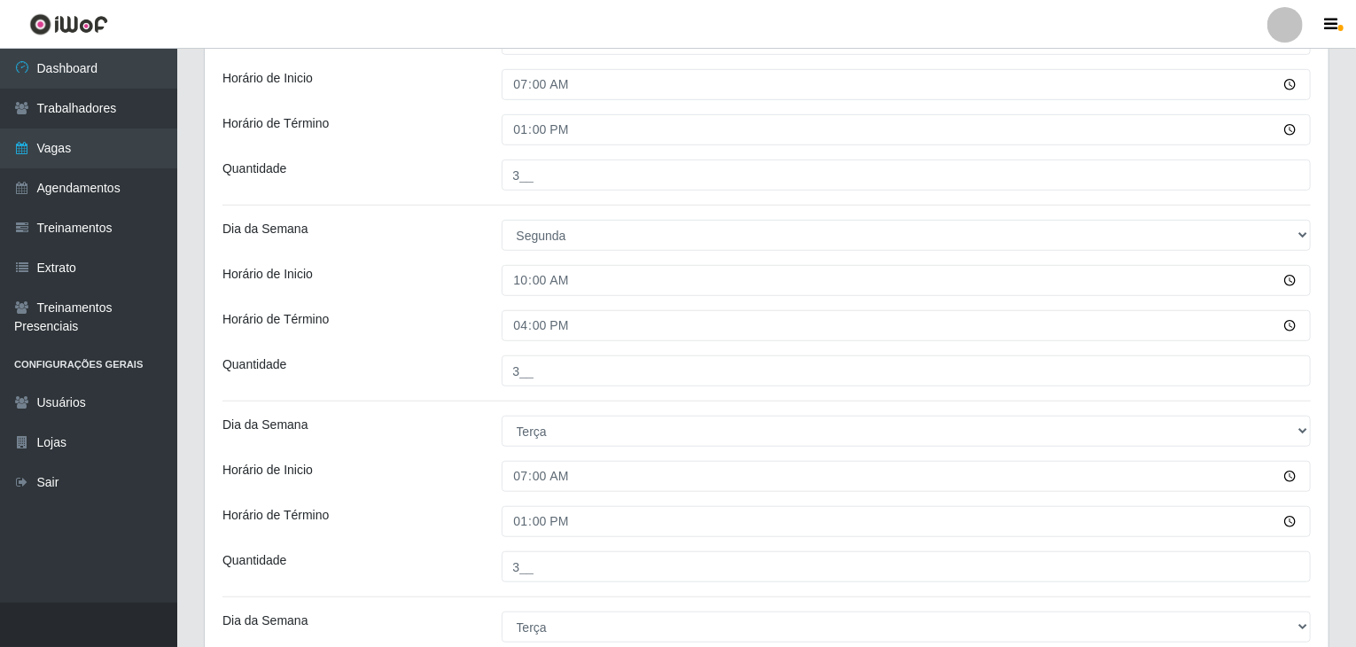
click at [479, 185] on div "Quantidade" at bounding box center [348, 175] width 279 height 31
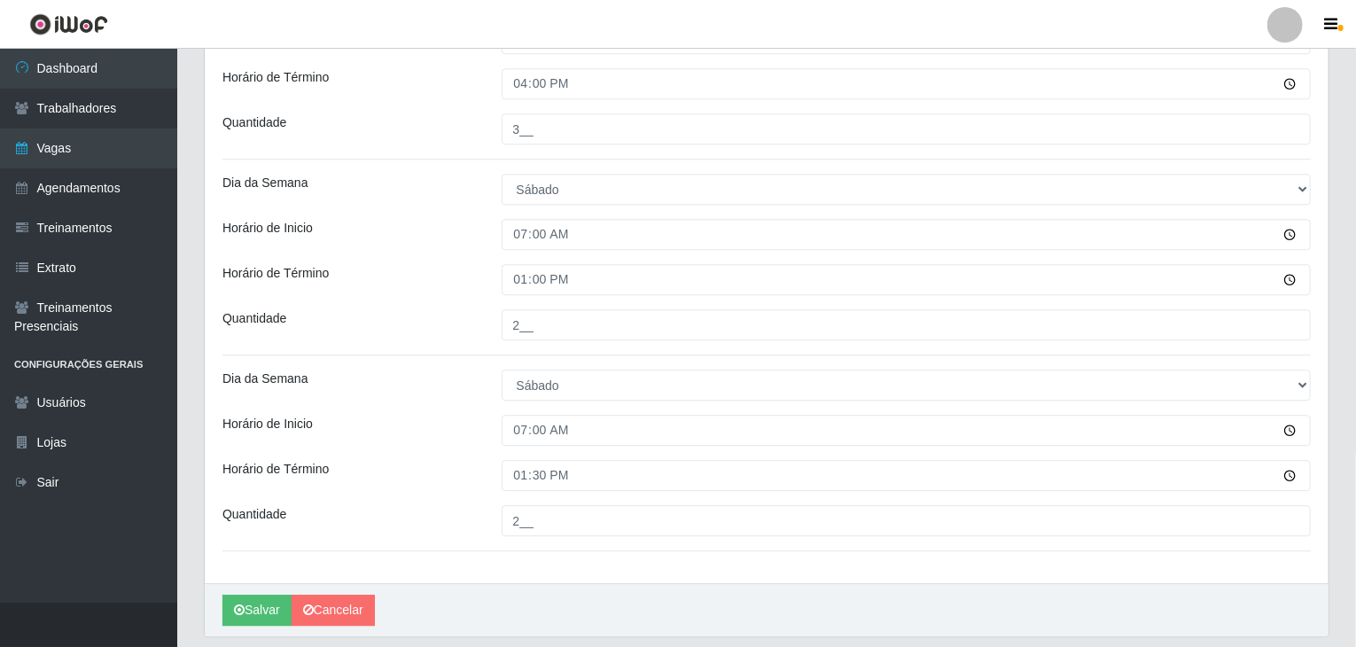
scroll to position [2303, 0]
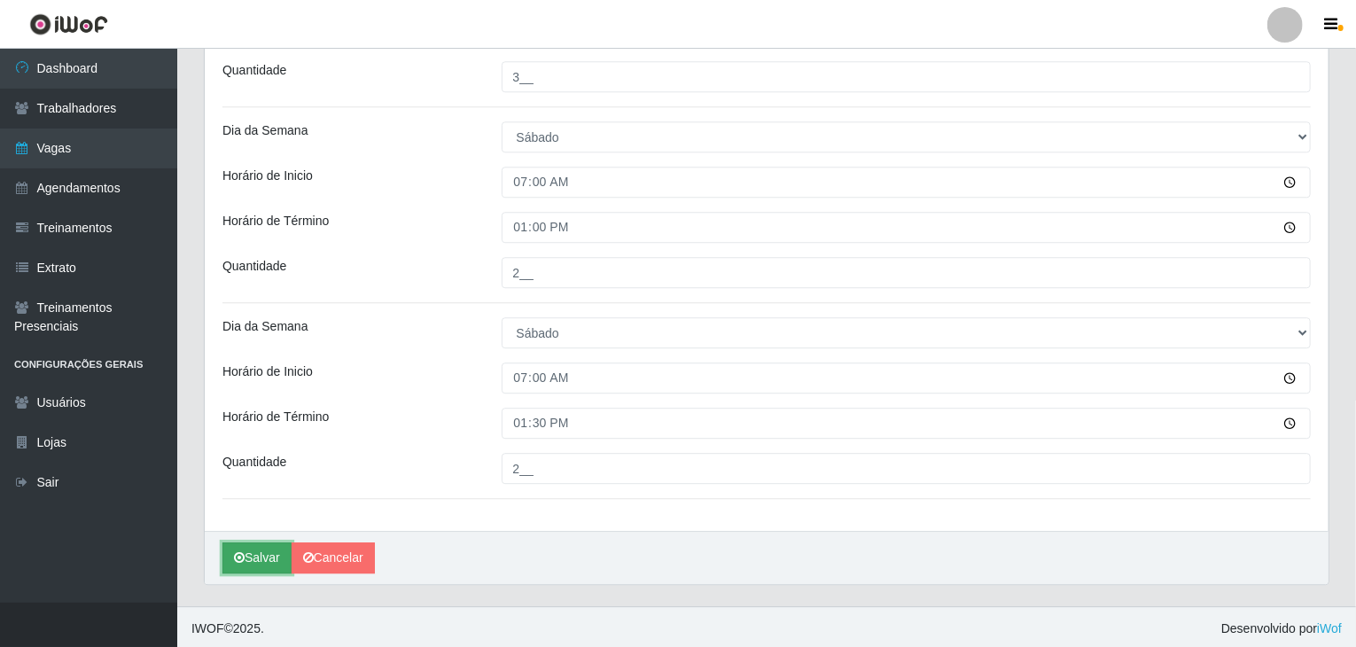
click at [272, 546] on button "Salvar" at bounding box center [257, 558] width 69 height 31
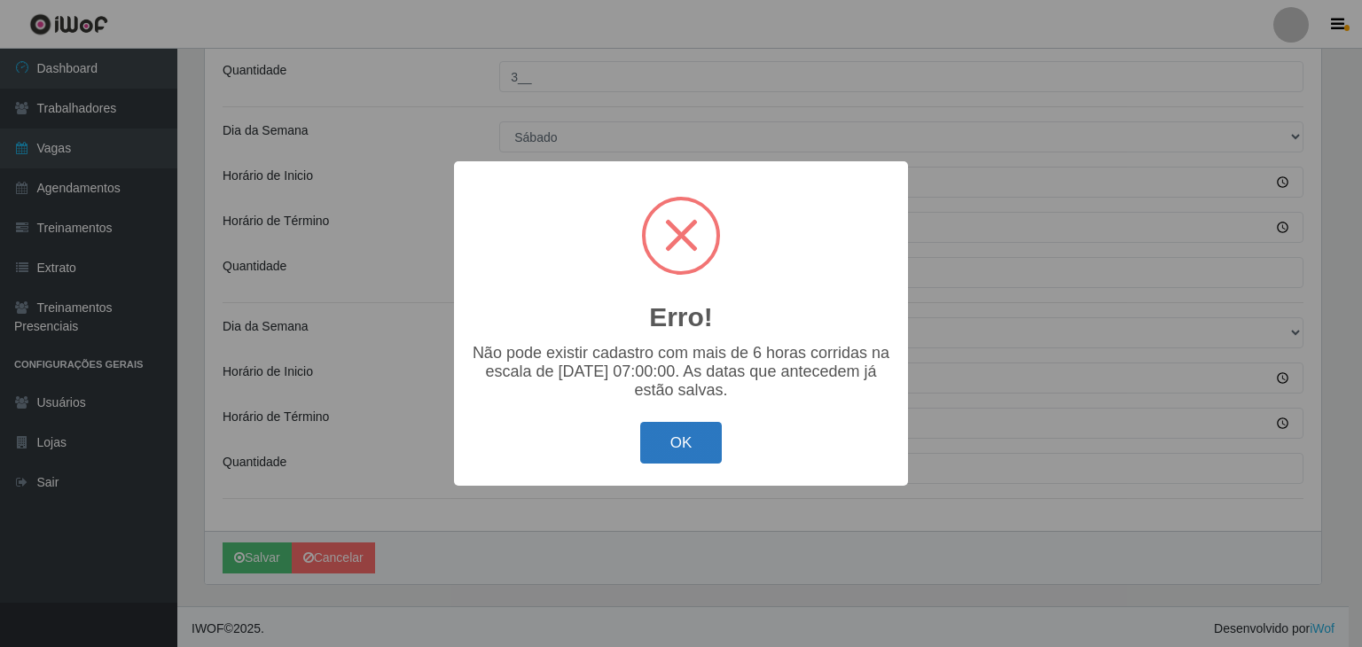
click at [691, 441] on button "OK" at bounding box center [681, 443] width 82 height 42
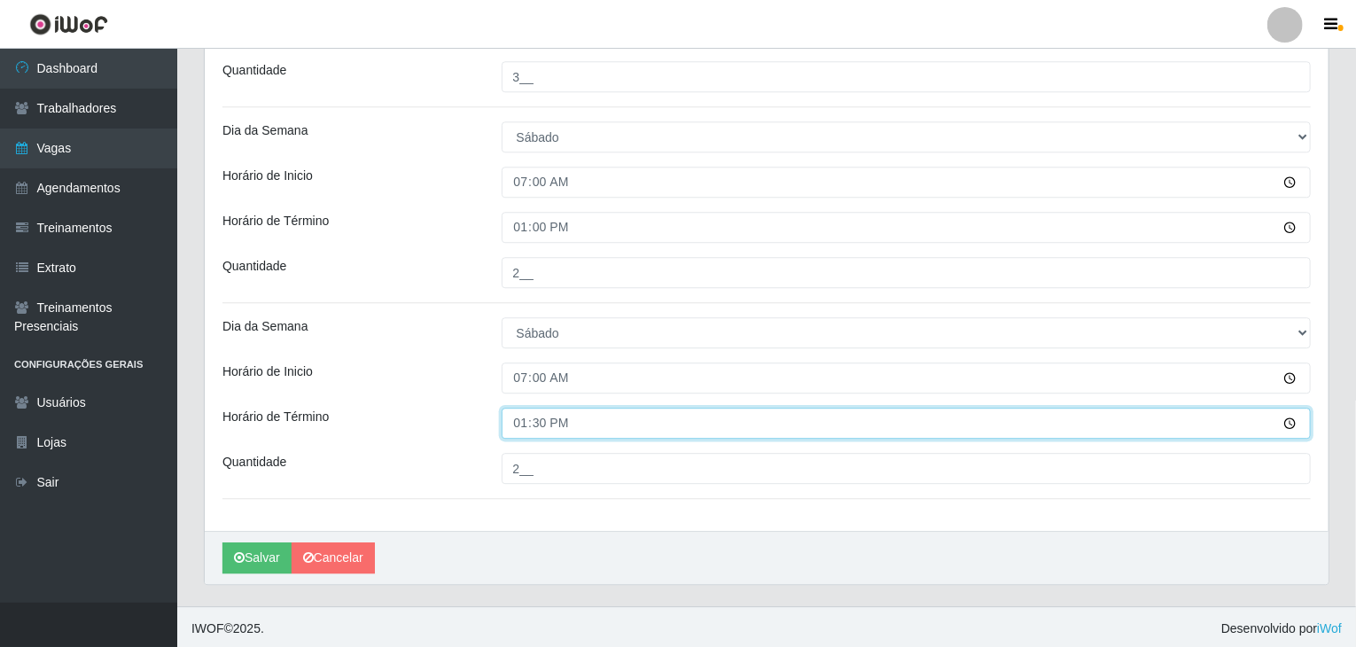
click at [526, 426] on input "13:30" at bounding box center [907, 423] width 810 height 31
click at [540, 426] on input "13:30" at bounding box center [907, 423] width 810 height 31
type input "13:00"
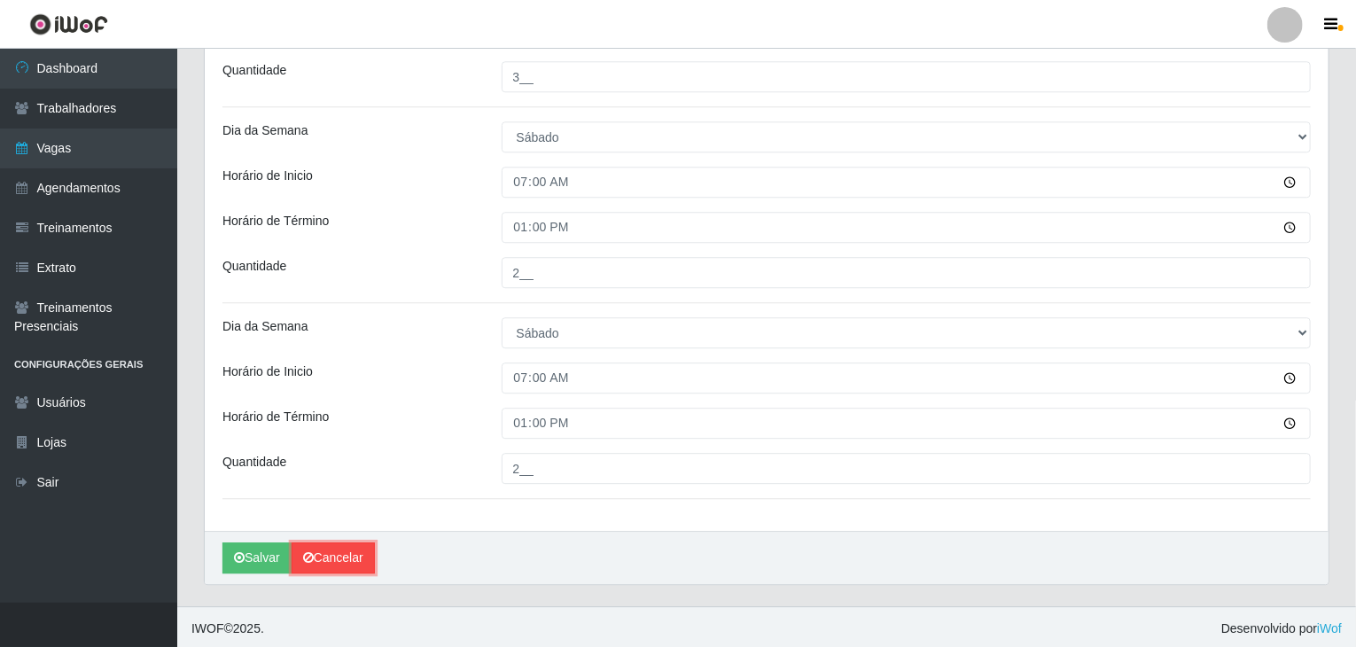
click at [351, 548] on link "Cancelar" at bounding box center [333, 558] width 83 height 31
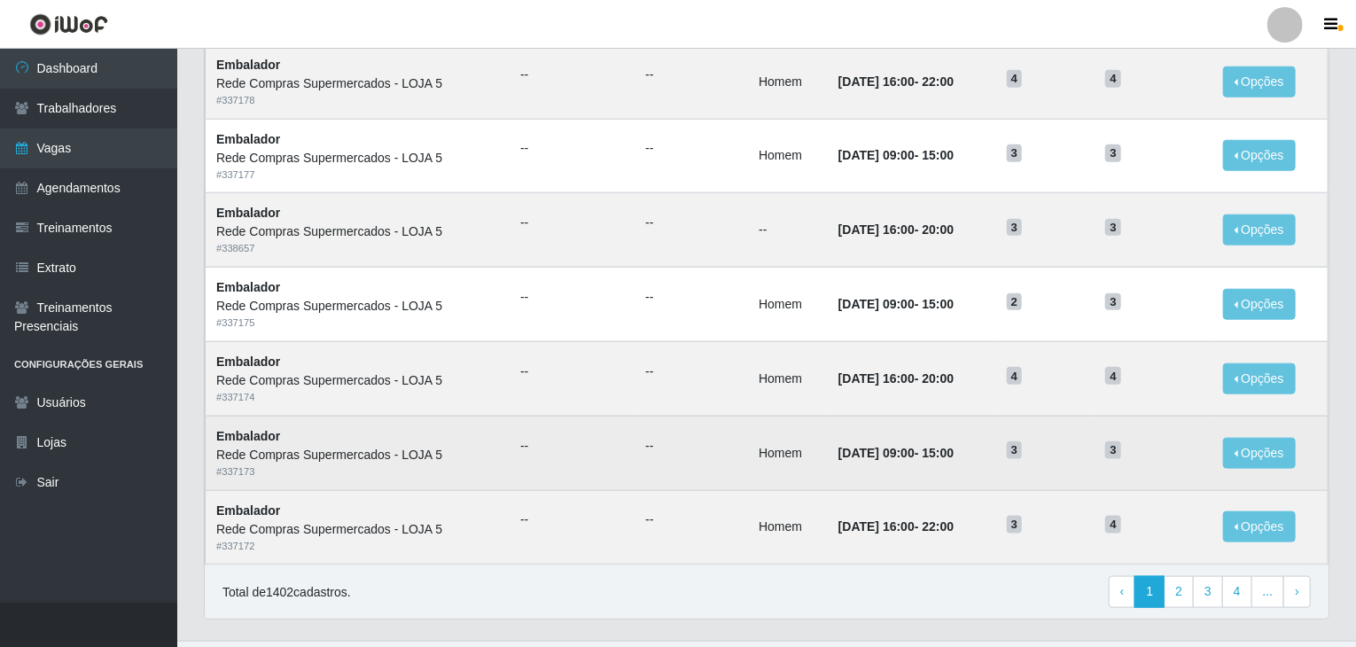
scroll to position [850, 0]
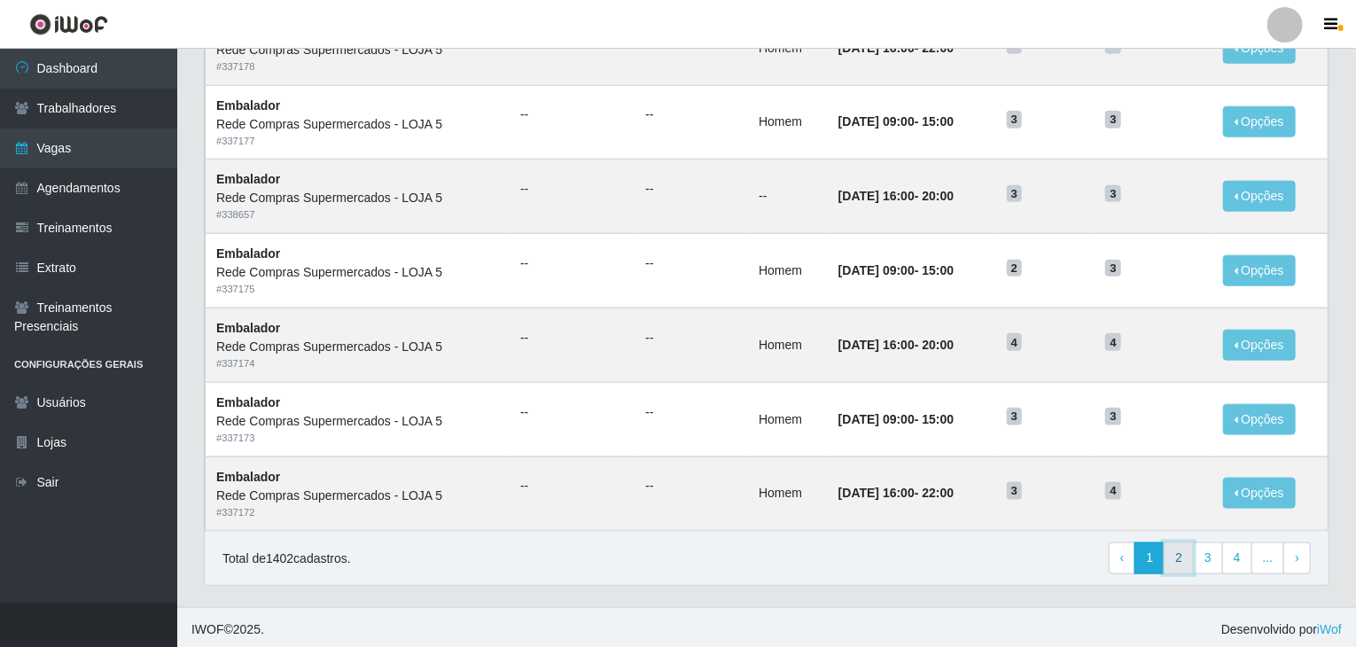
click at [1194, 565] on link "2" at bounding box center [1179, 559] width 30 height 32
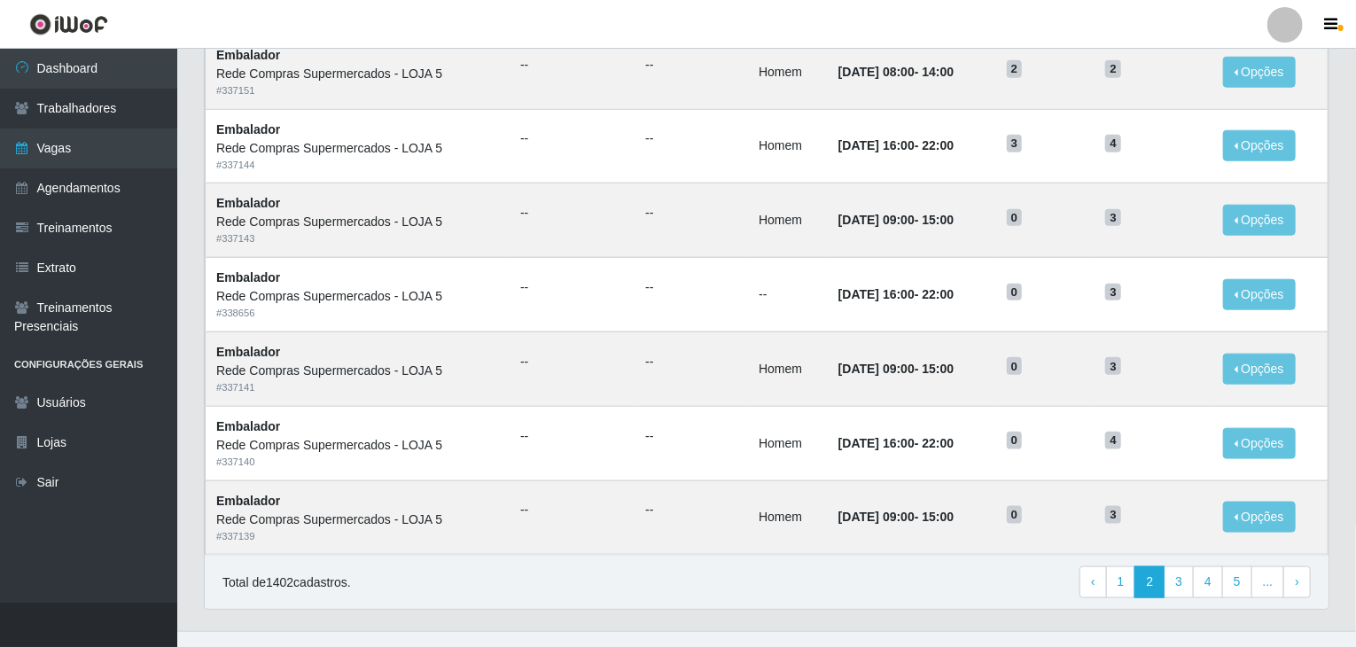
scroll to position [850, 0]
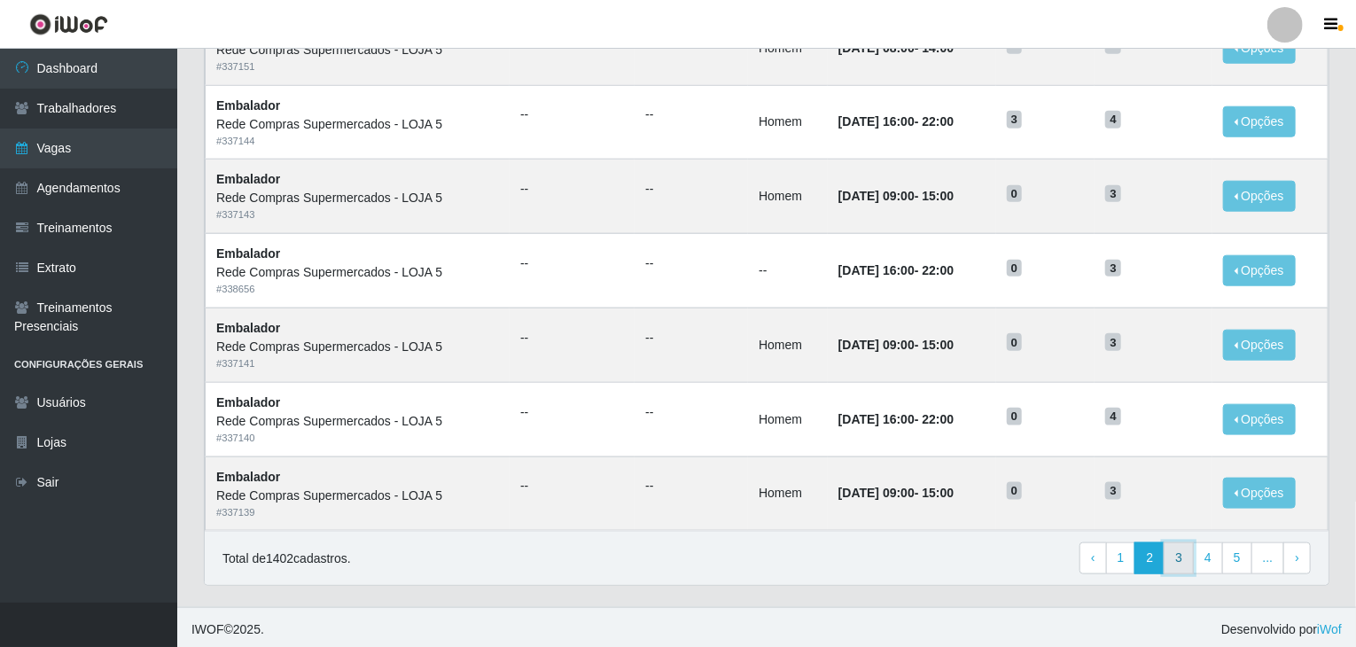
click at [1187, 559] on link "3" at bounding box center [1179, 559] width 30 height 32
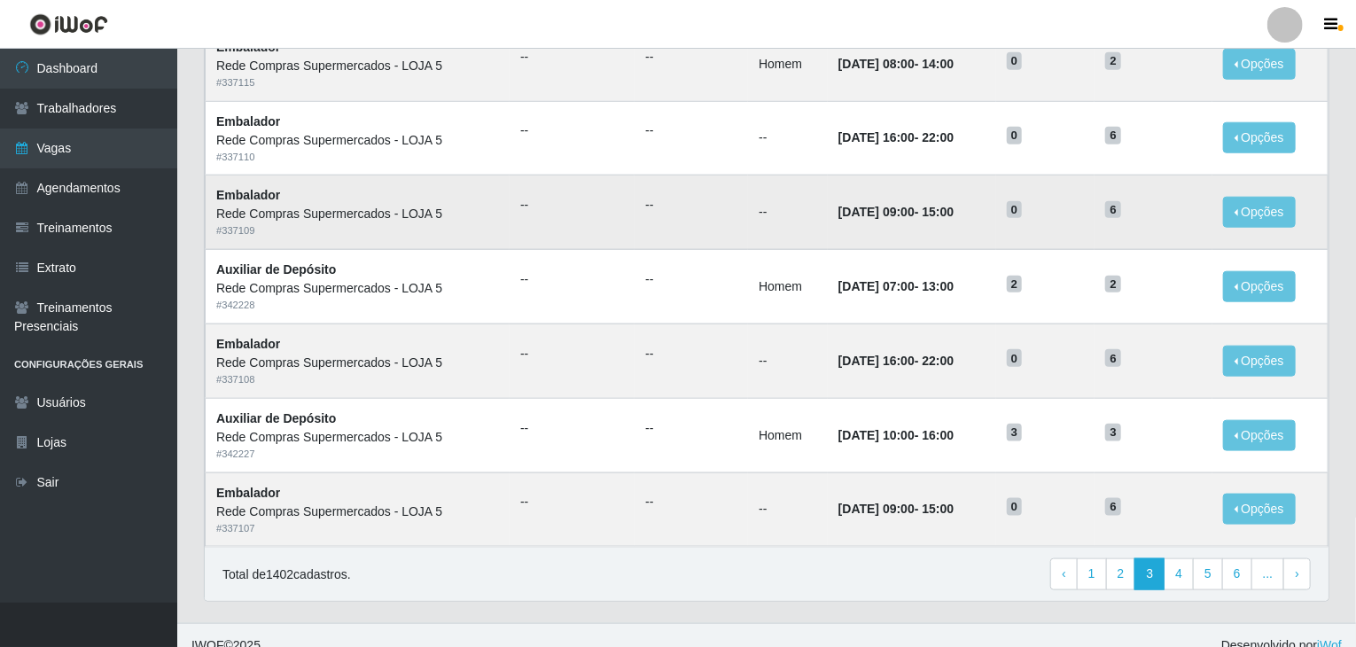
scroll to position [850, 0]
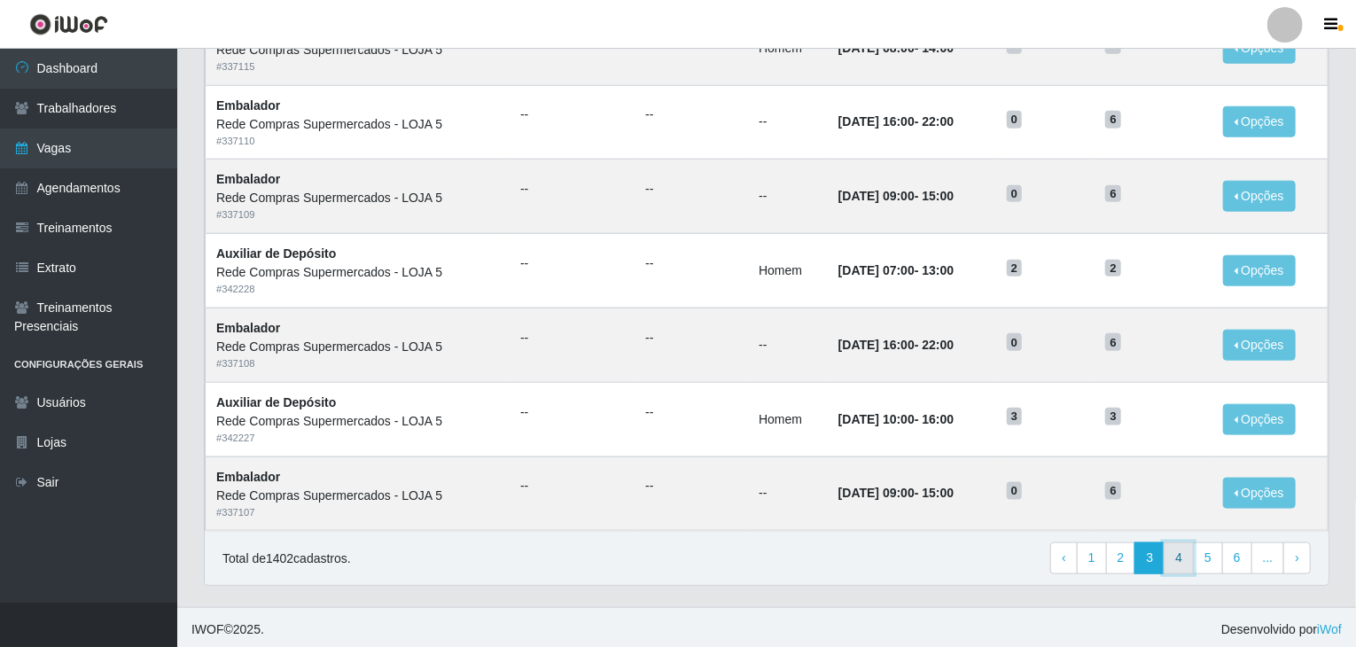
click at [1190, 567] on link "4" at bounding box center [1179, 559] width 30 height 32
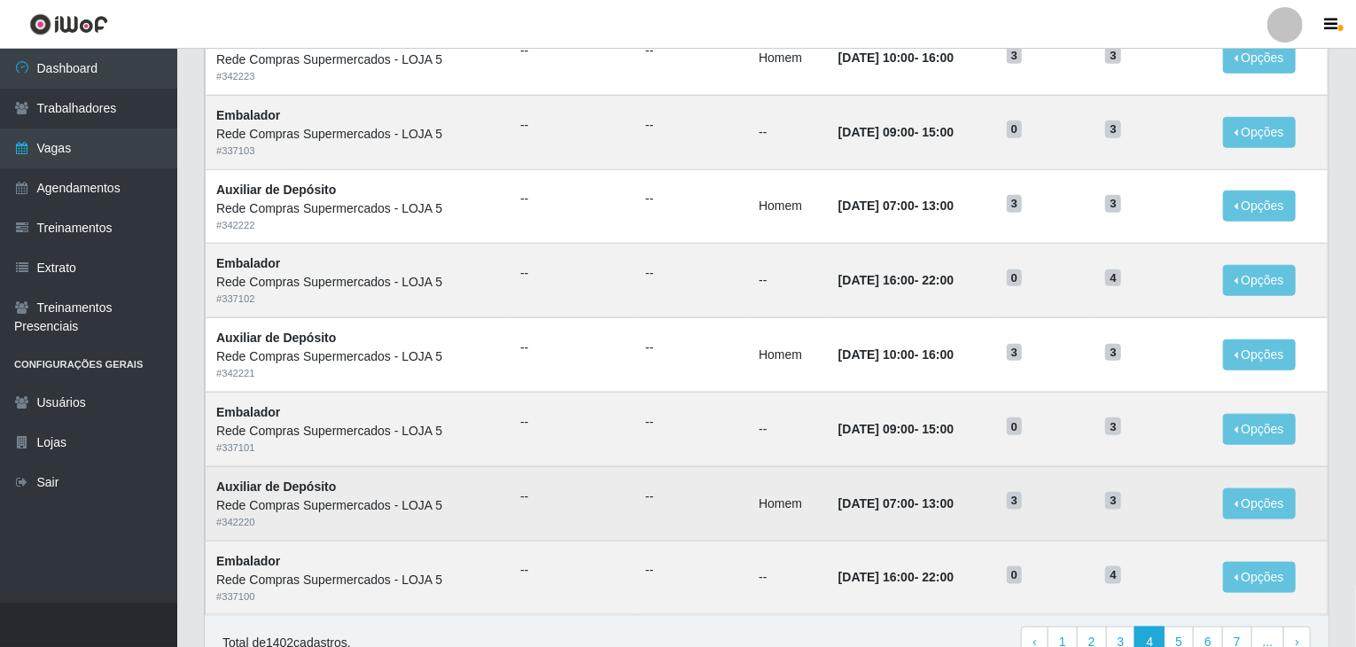
scroll to position [798, 0]
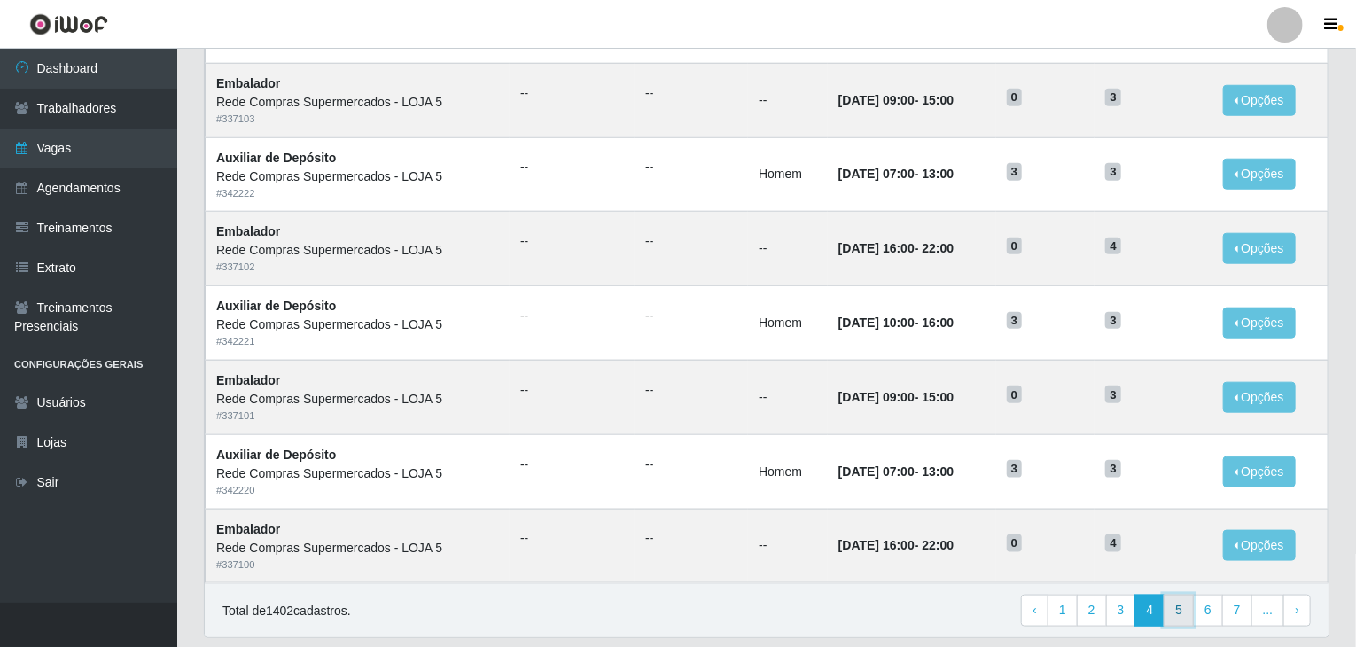
click at [1194, 612] on link "5" at bounding box center [1179, 611] width 30 height 32
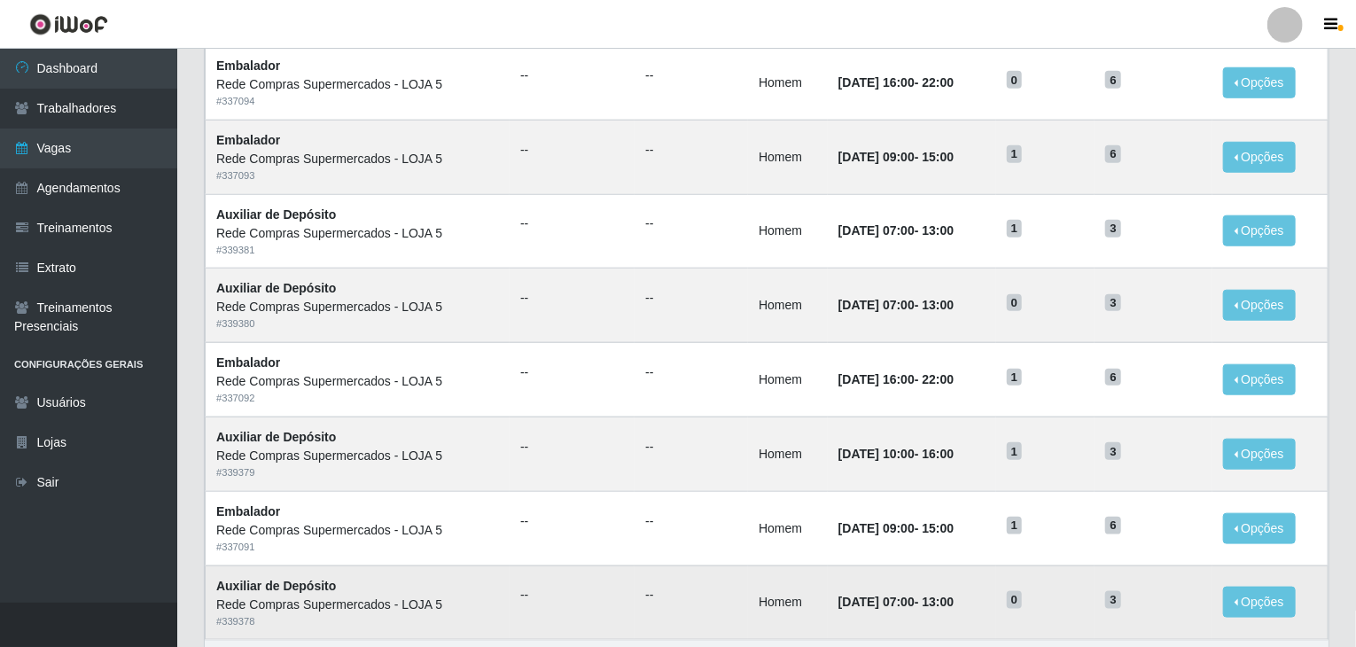
scroll to position [850, 0]
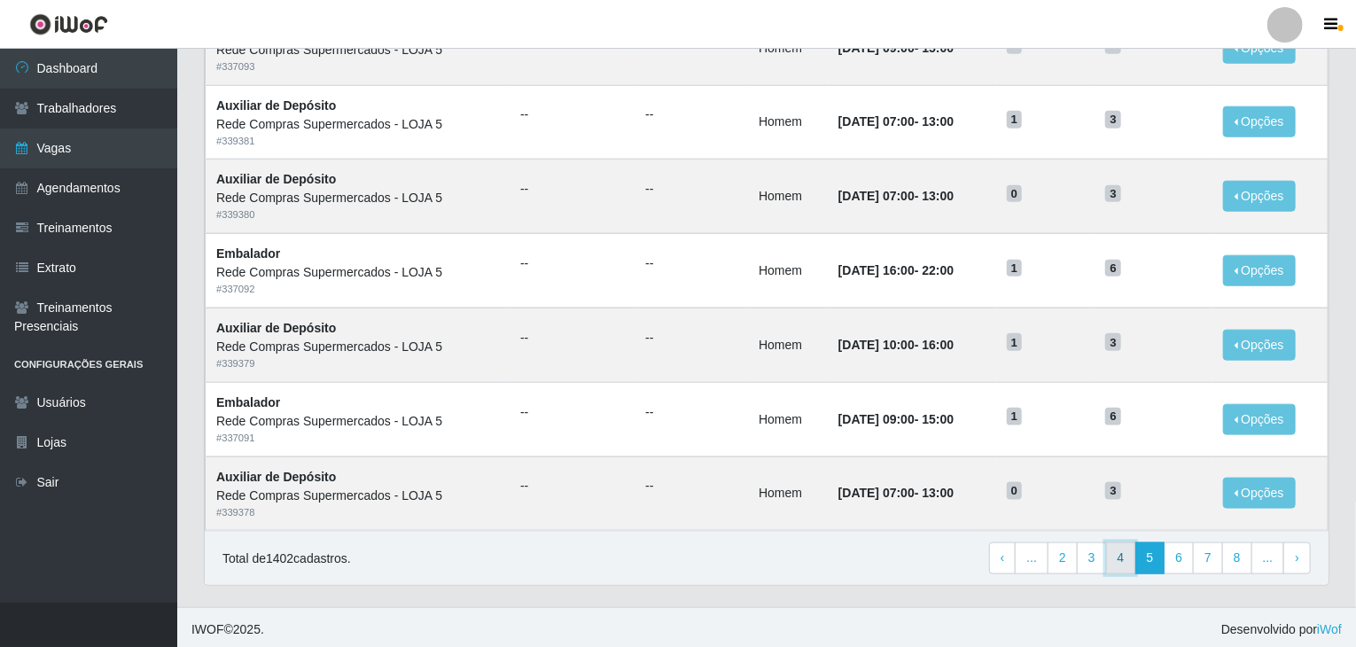
click at [1122, 546] on link "4" at bounding box center [1121, 559] width 30 height 32
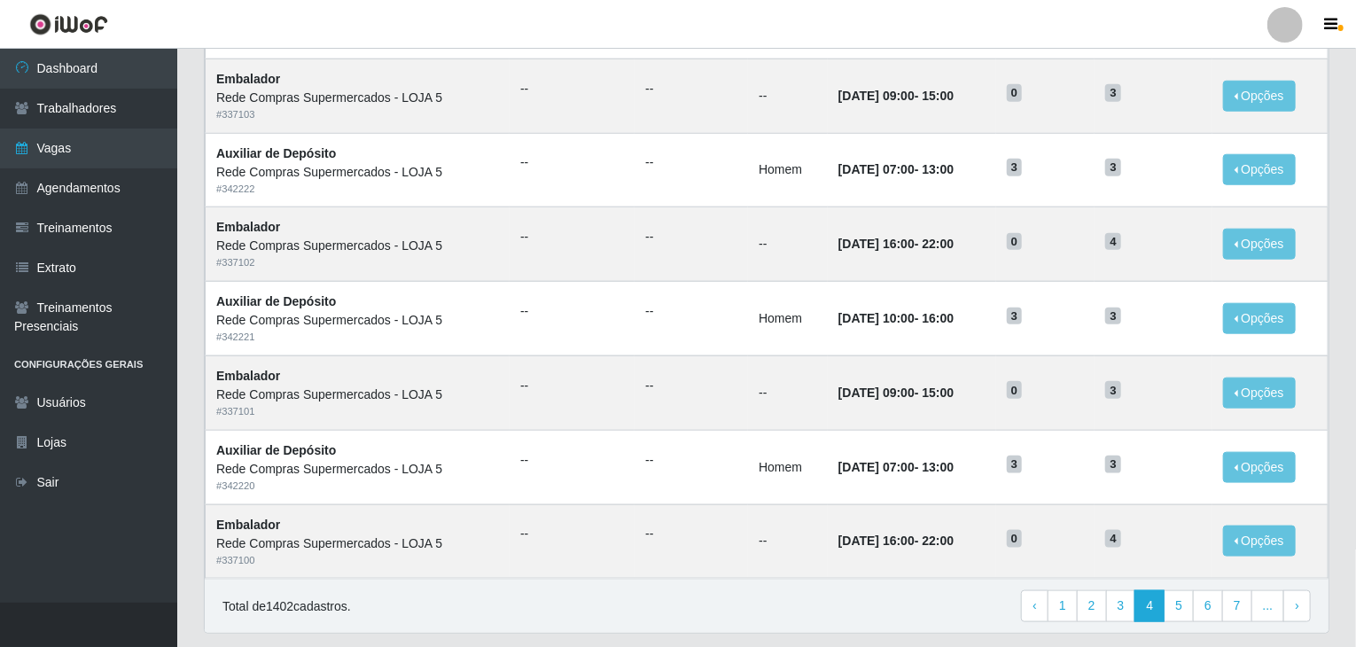
scroll to position [850, 0]
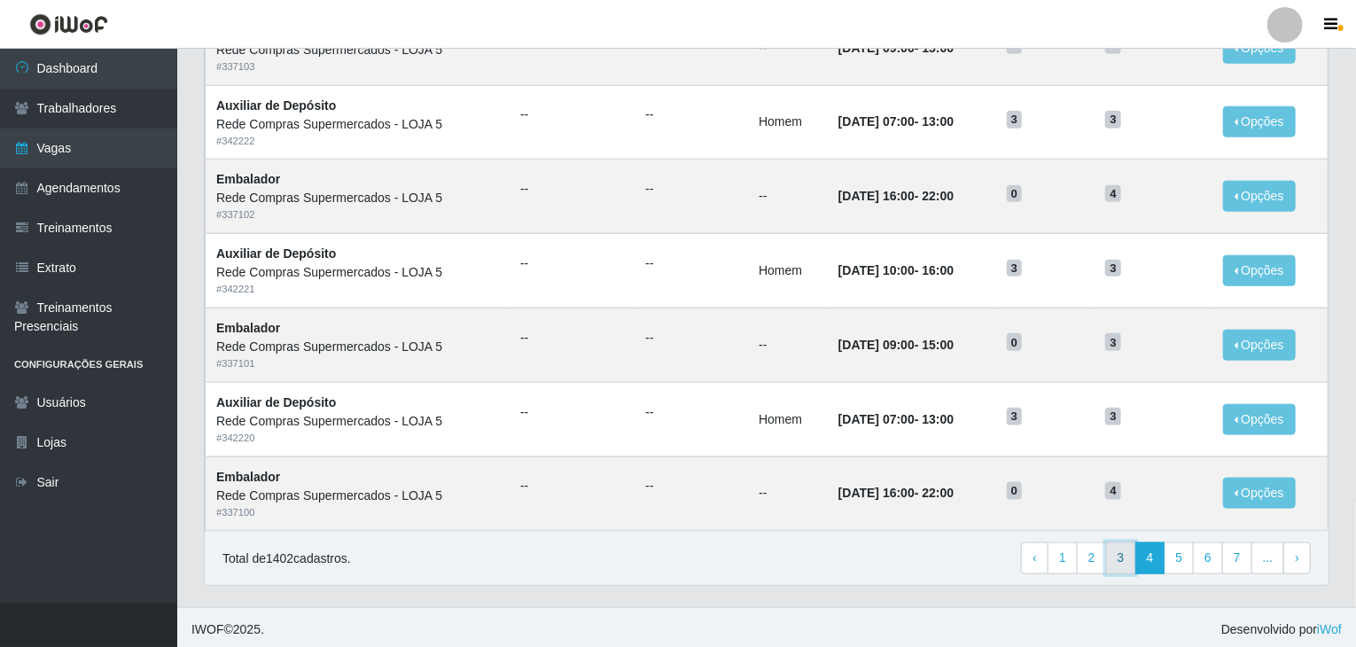
click at [1124, 558] on link "3" at bounding box center [1121, 559] width 30 height 32
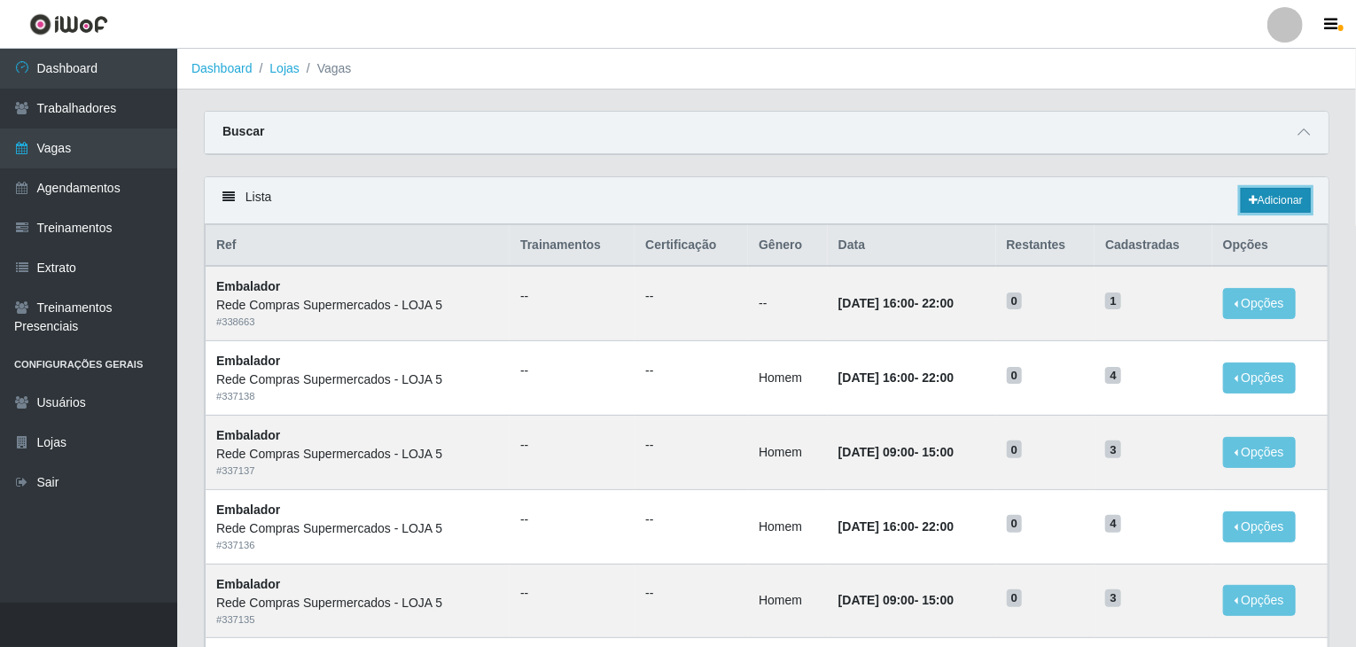
click at [1286, 207] on link "Adicionar" at bounding box center [1276, 200] width 70 height 25
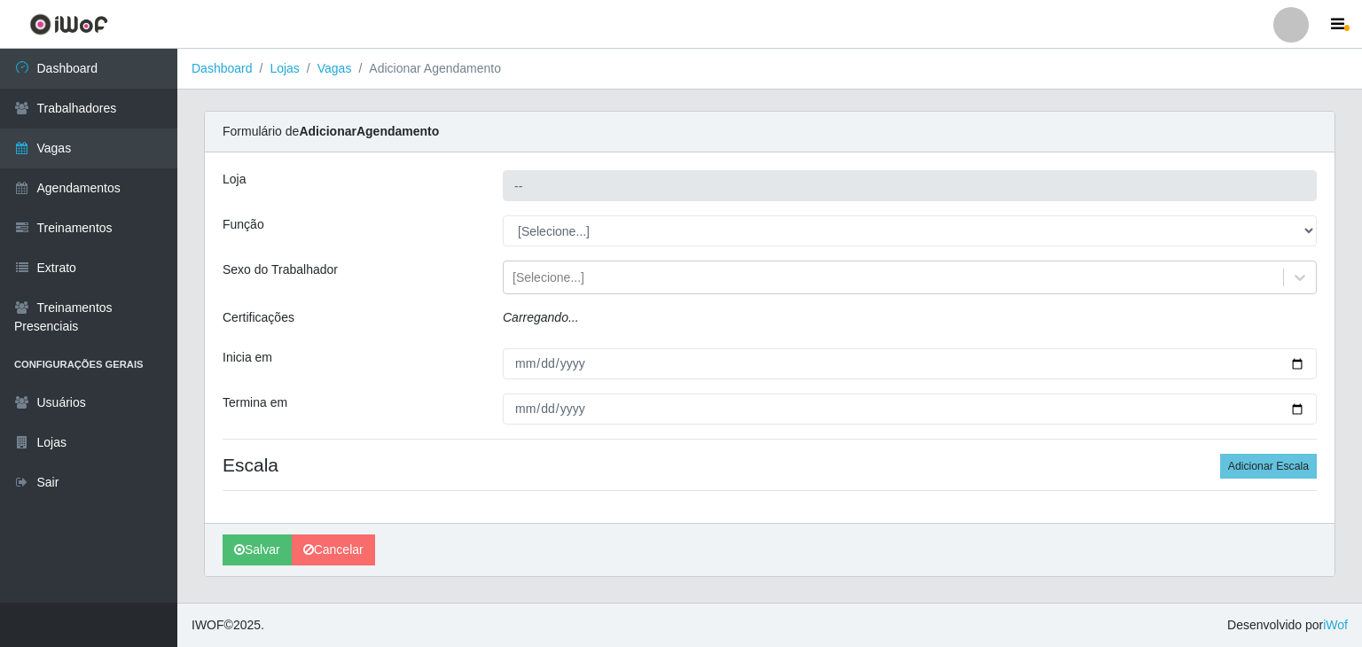
type input "Rede Compras Supermercados - LOJA 5"
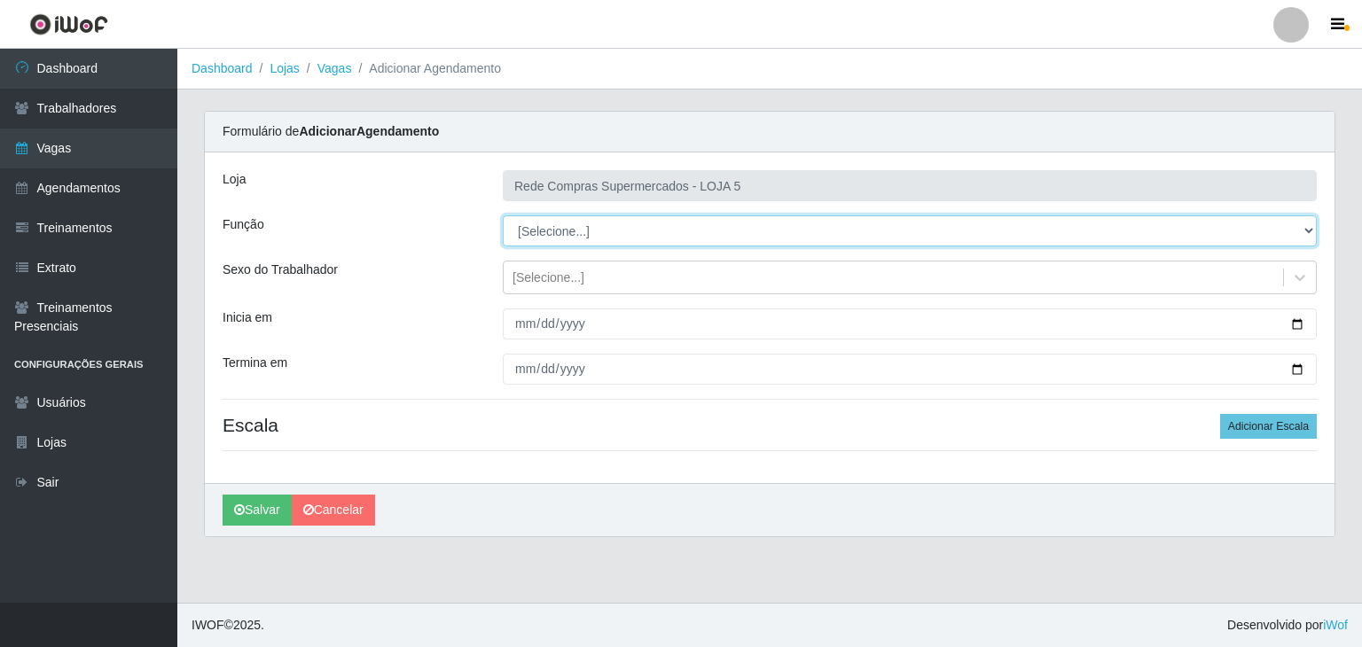
click at [564, 230] on select "[Selecione...] ASG ASG + ASG ++ Auxiliar de Depósito Auxiliar de Depósito + Aux…" at bounding box center [910, 230] width 814 height 31
select select "106"
click at [503, 215] on select "[Selecione...] ASG ASG + ASG ++ Auxiliar de Depósito Auxiliar de Depósito + Aux…" at bounding box center [910, 230] width 814 height 31
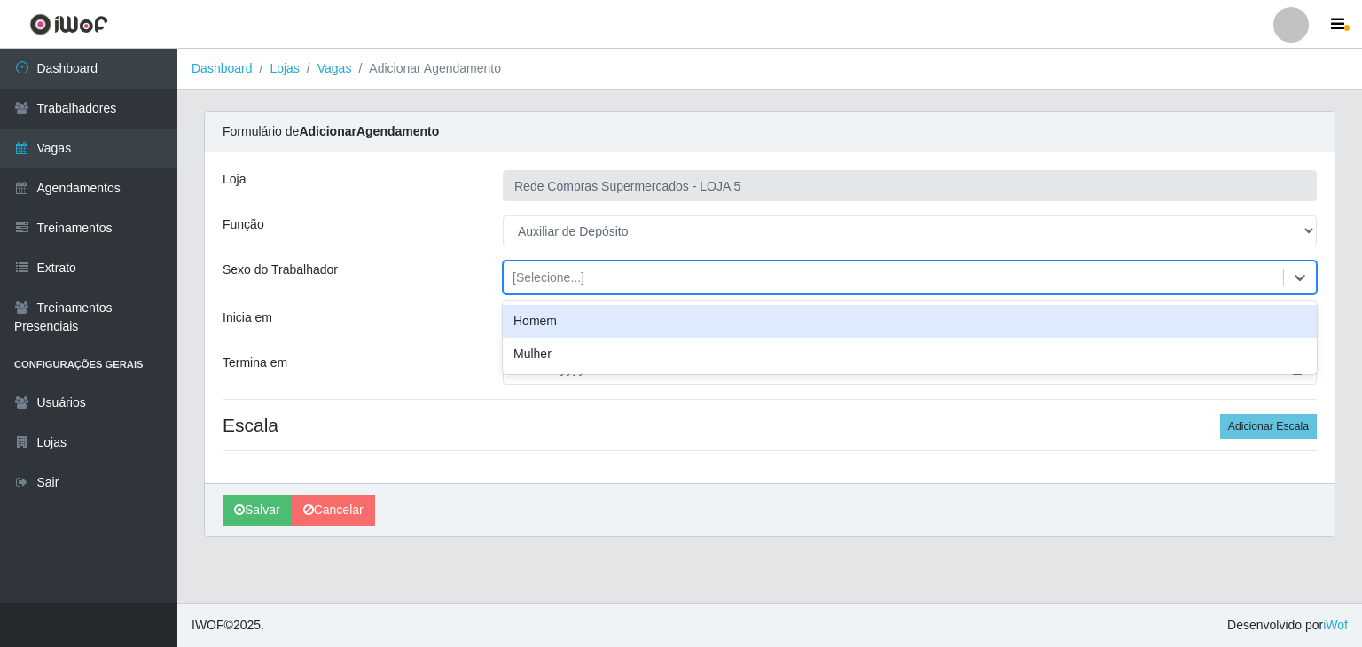
click at [588, 283] on div "[Selecione...]" at bounding box center [893, 277] width 779 height 29
click at [596, 319] on div "Homem" at bounding box center [910, 321] width 814 height 33
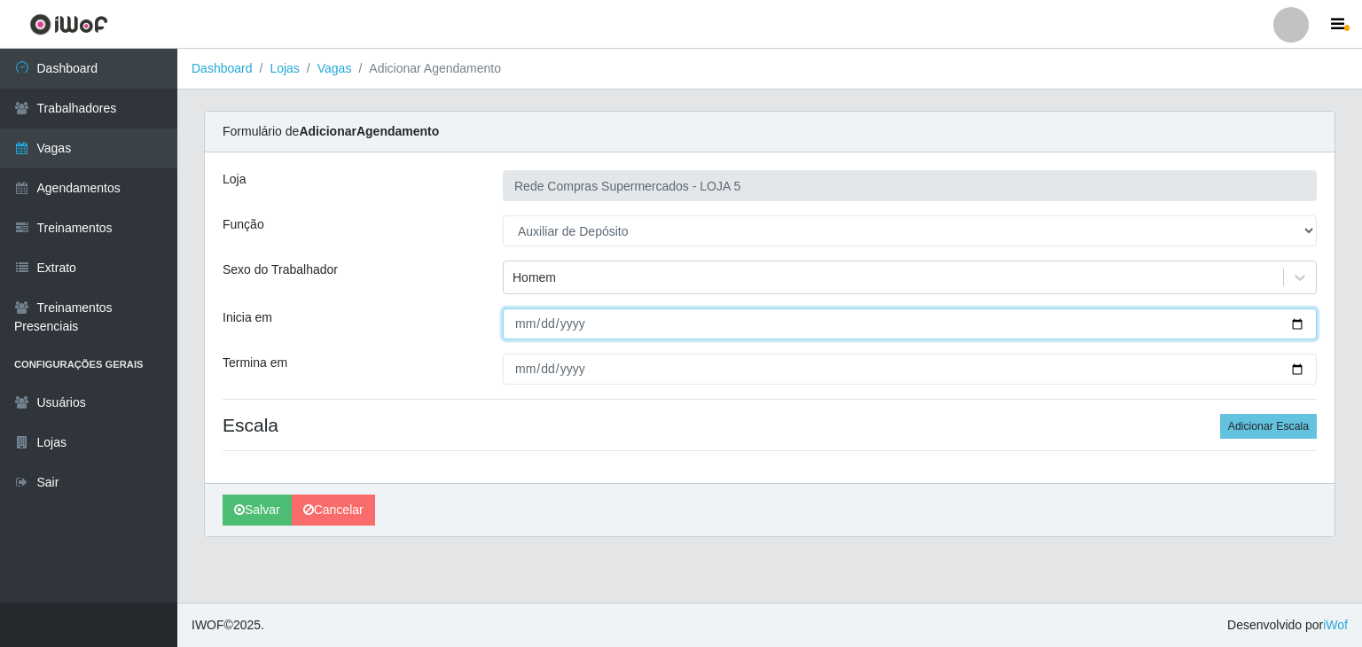
click at [1294, 324] on input "Inicia em" at bounding box center [910, 324] width 814 height 31
type input "2025-09-13"
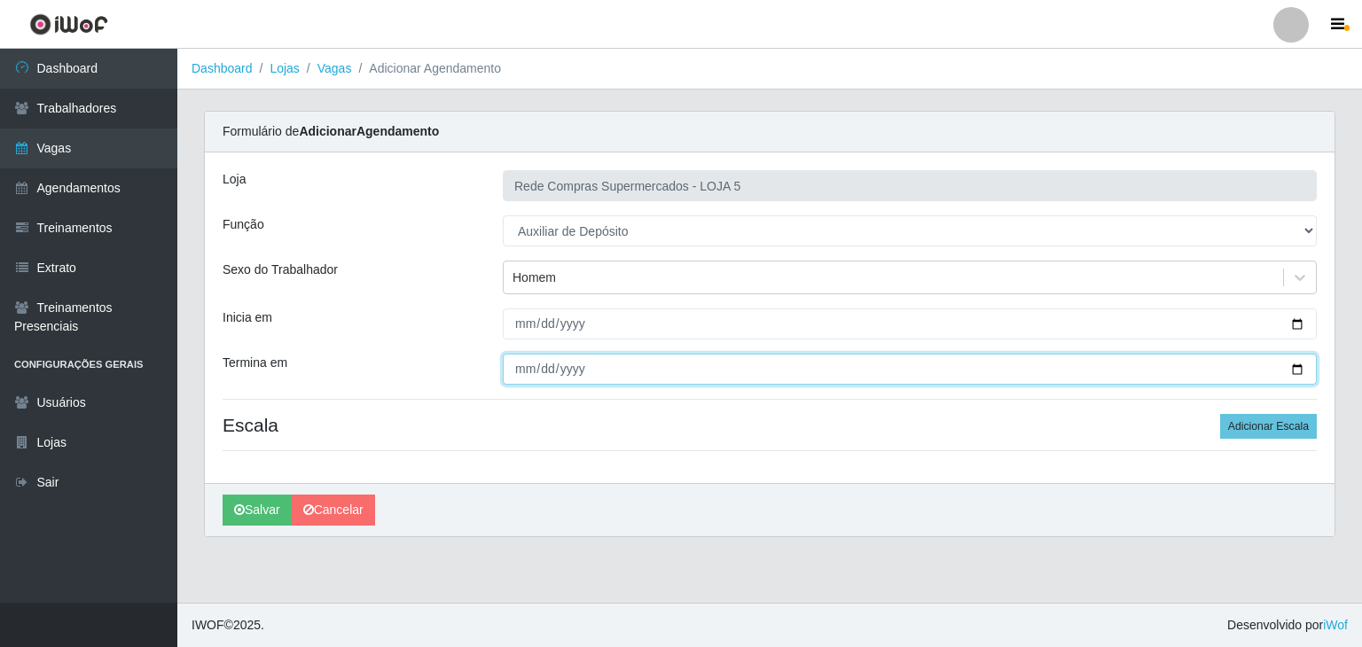
click at [1301, 377] on input "Termina em" at bounding box center [910, 369] width 814 height 31
click at [1301, 369] on input "Termina em" at bounding box center [910, 369] width 814 height 31
type input "2025-09-13"
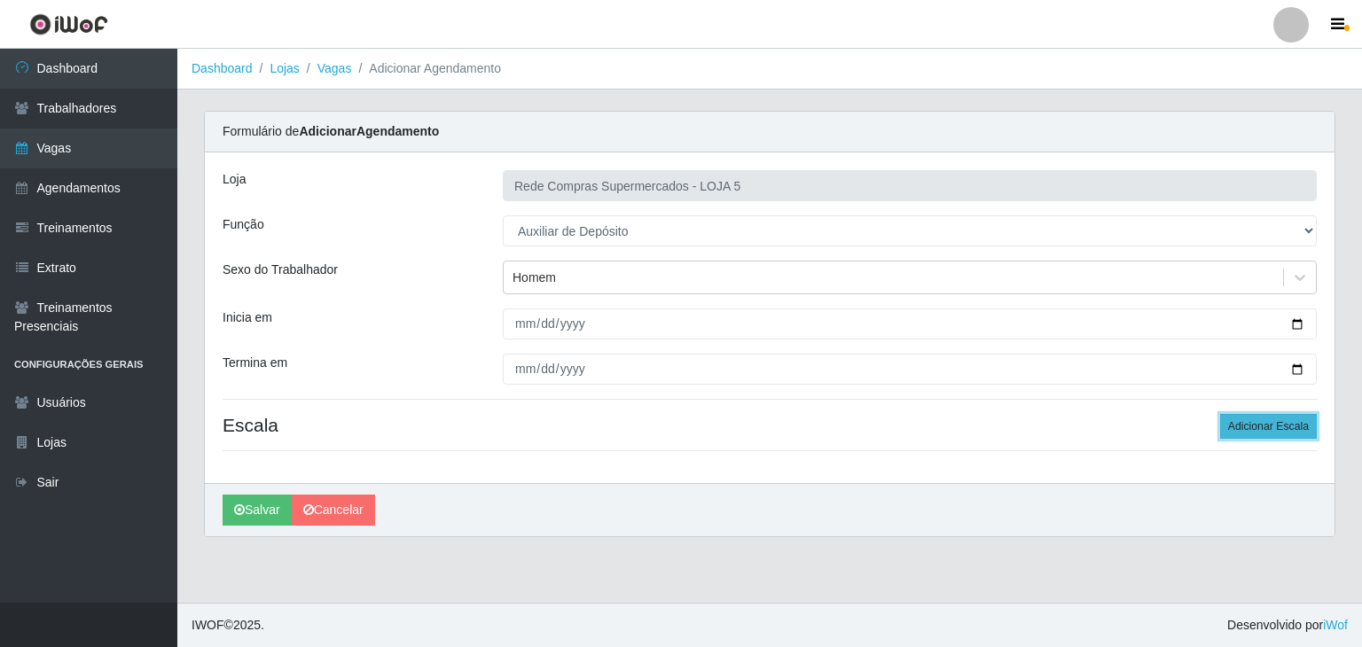
click at [1314, 435] on button "Adicionar Escala" at bounding box center [1268, 426] width 97 height 25
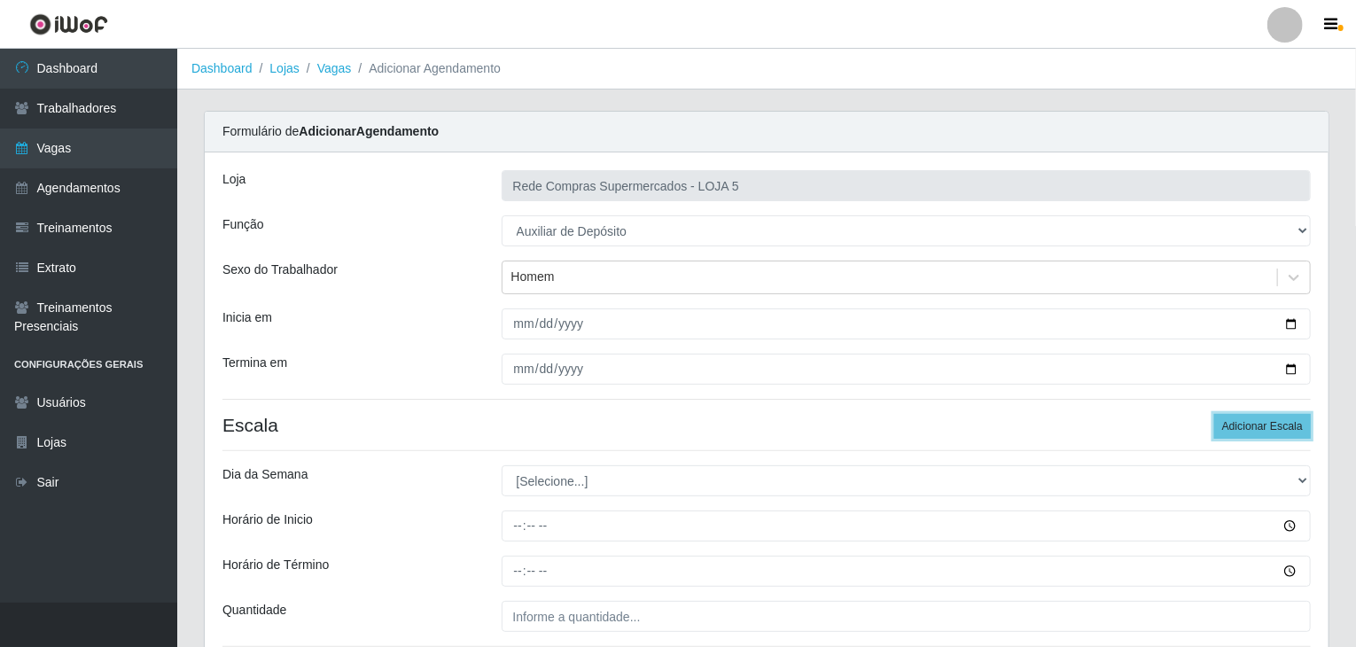
scroll to position [150, 0]
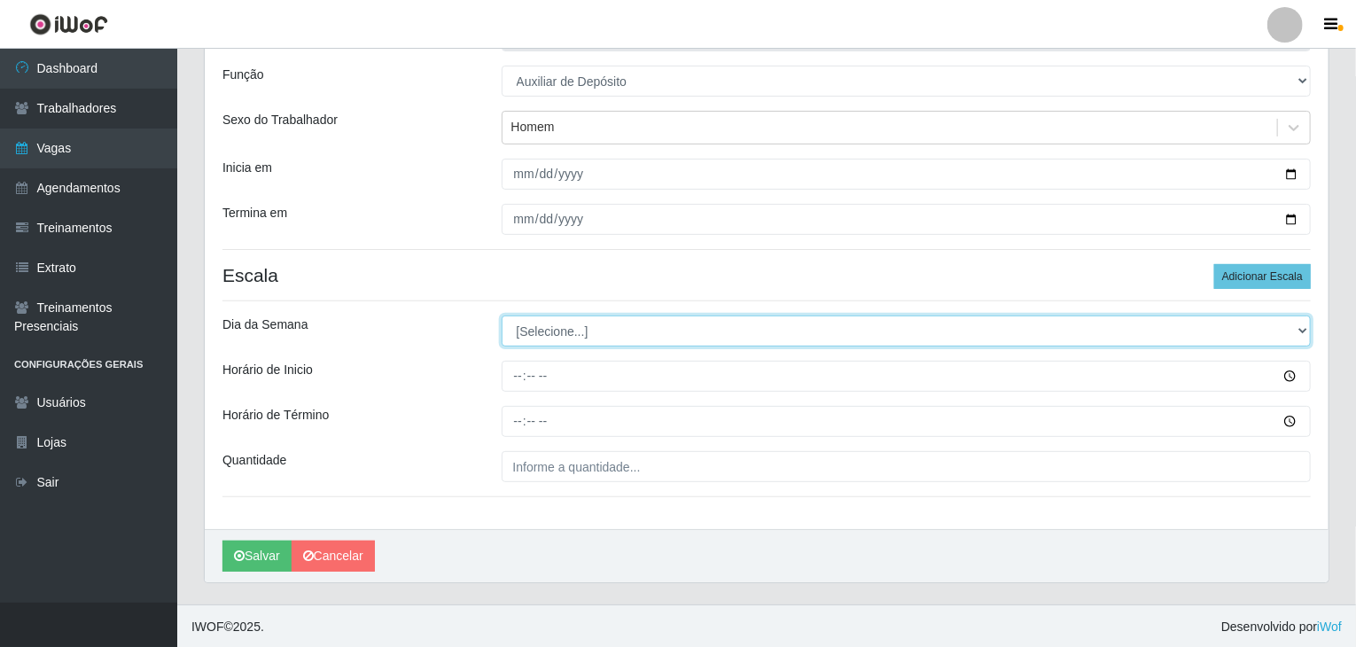
click at [551, 327] on select "[Selecione...] Segunda Terça Quarta Quinta Sexta Sábado Domingo" at bounding box center [907, 331] width 810 height 31
select select "6"
click at [502, 316] on select "[Selecione...] Segunda Terça Quarta Quinta Sexta Sábado Domingo" at bounding box center [907, 331] width 810 height 31
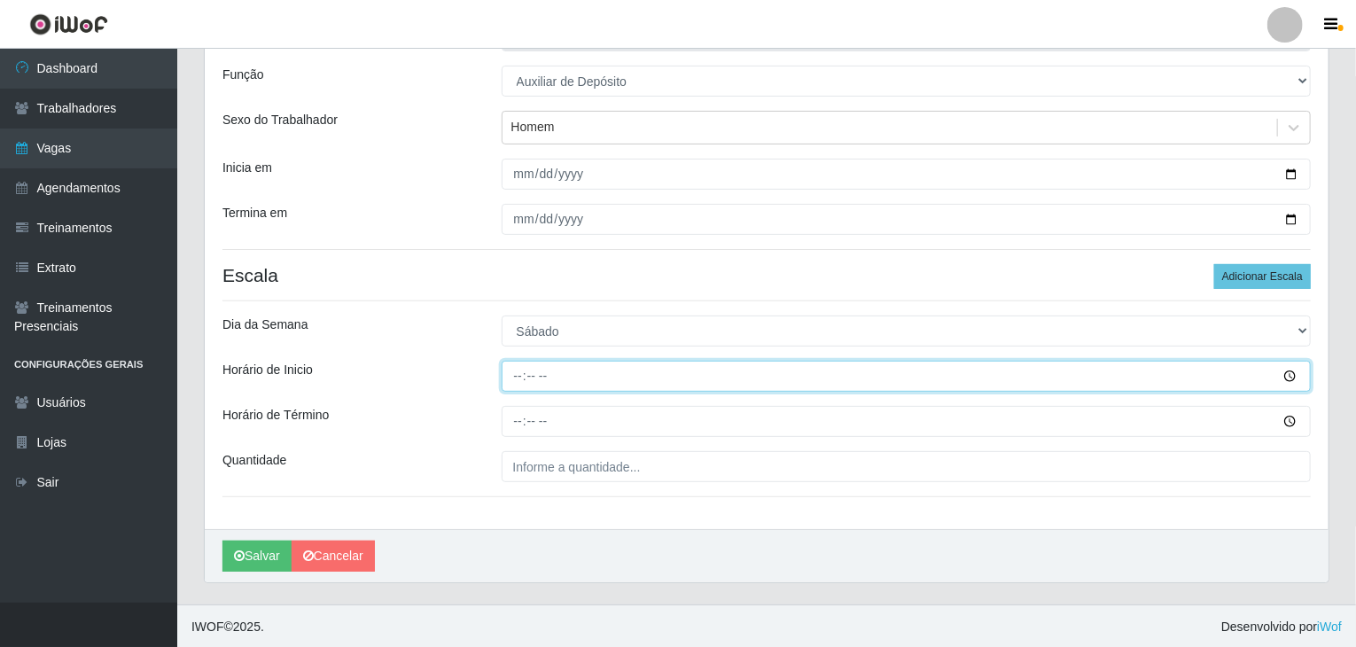
click at [521, 368] on input "Horário de Inicio" at bounding box center [907, 376] width 810 height 31
type input "07:00"
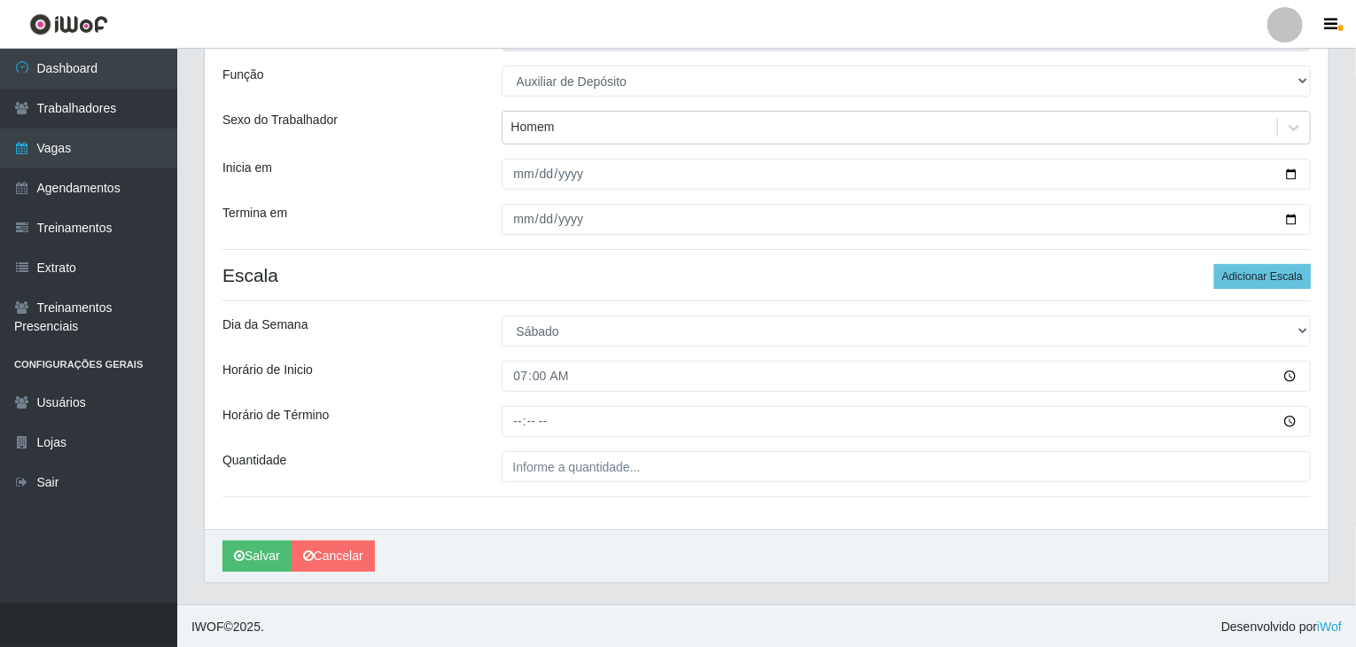
click at [498, 431] on div at bounding box center [907, 421] width 837 height 31
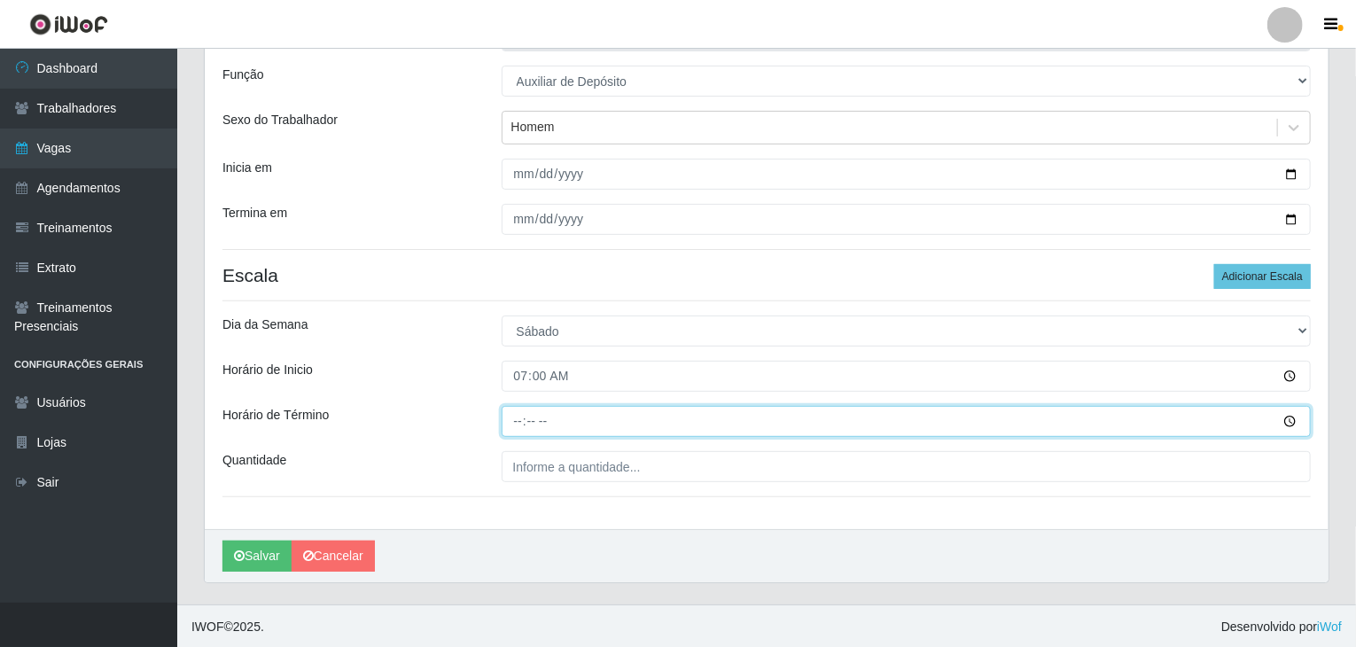
click at [512, 427] on input "Horário de Término" at bounding box center [907, 421] width 810 height 31
type input "13:00"
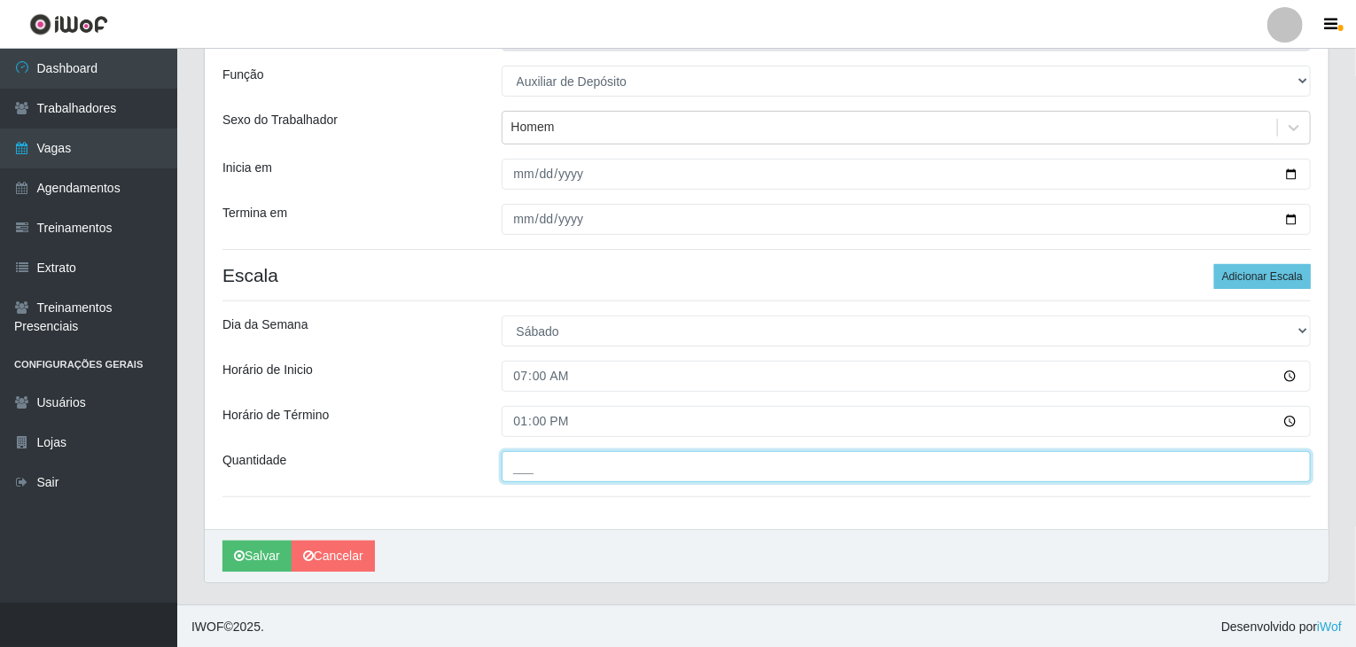
click at [565, 472] on input "___" at bounding box center [907, 466] width 810 height 31
type input "2__"
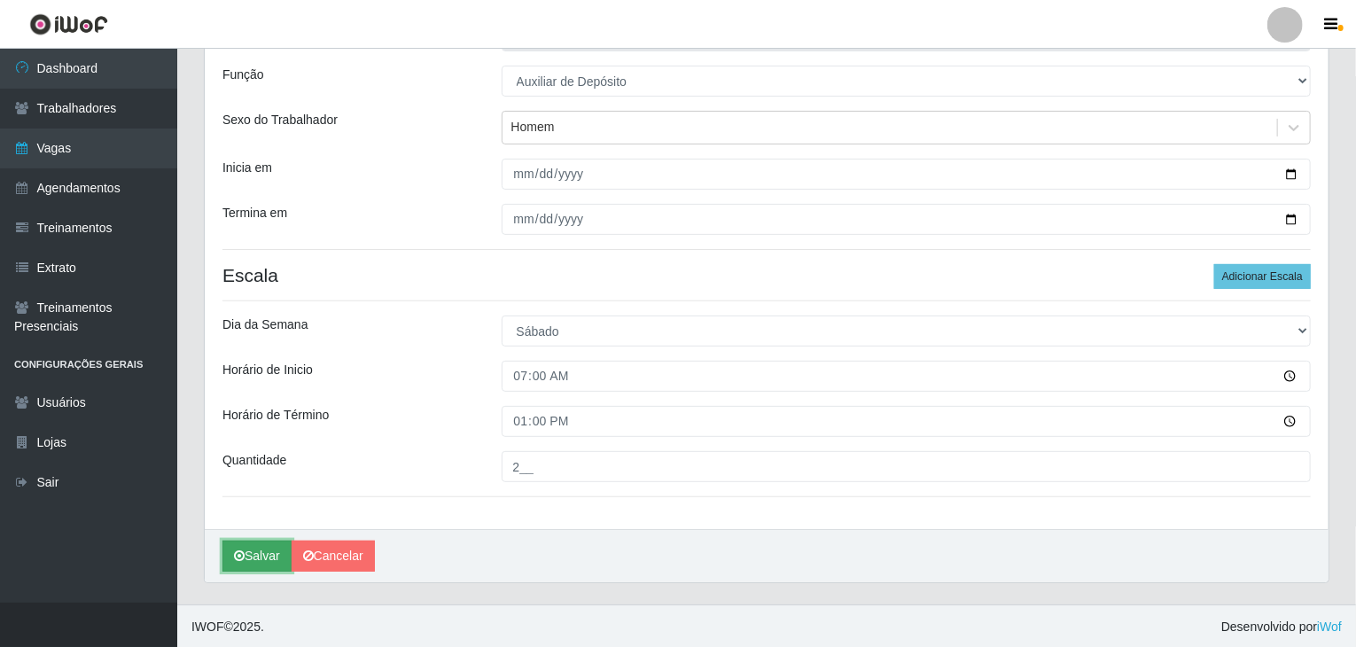
click at [258, 554] on button "Salvar" at bounding box center [257, 556] width 69 height 31
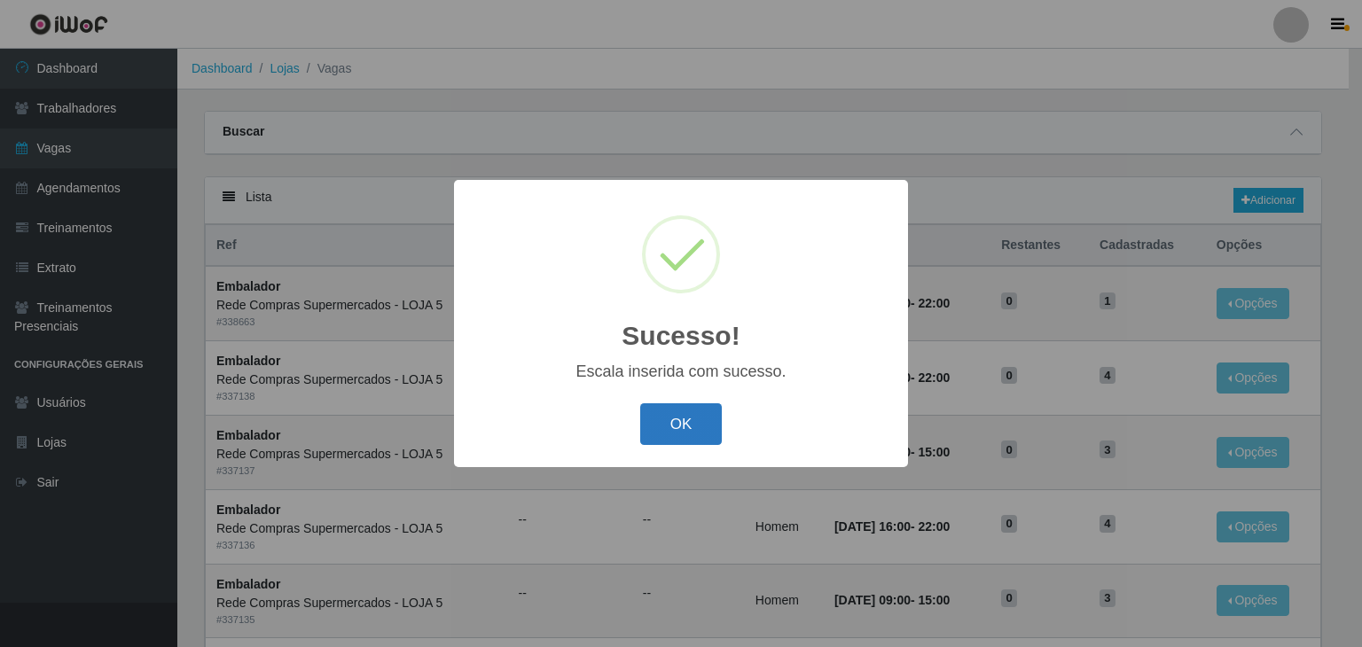
click at [688, 425] on button "OK" at bounding box center [681, 424] width 82 height 42
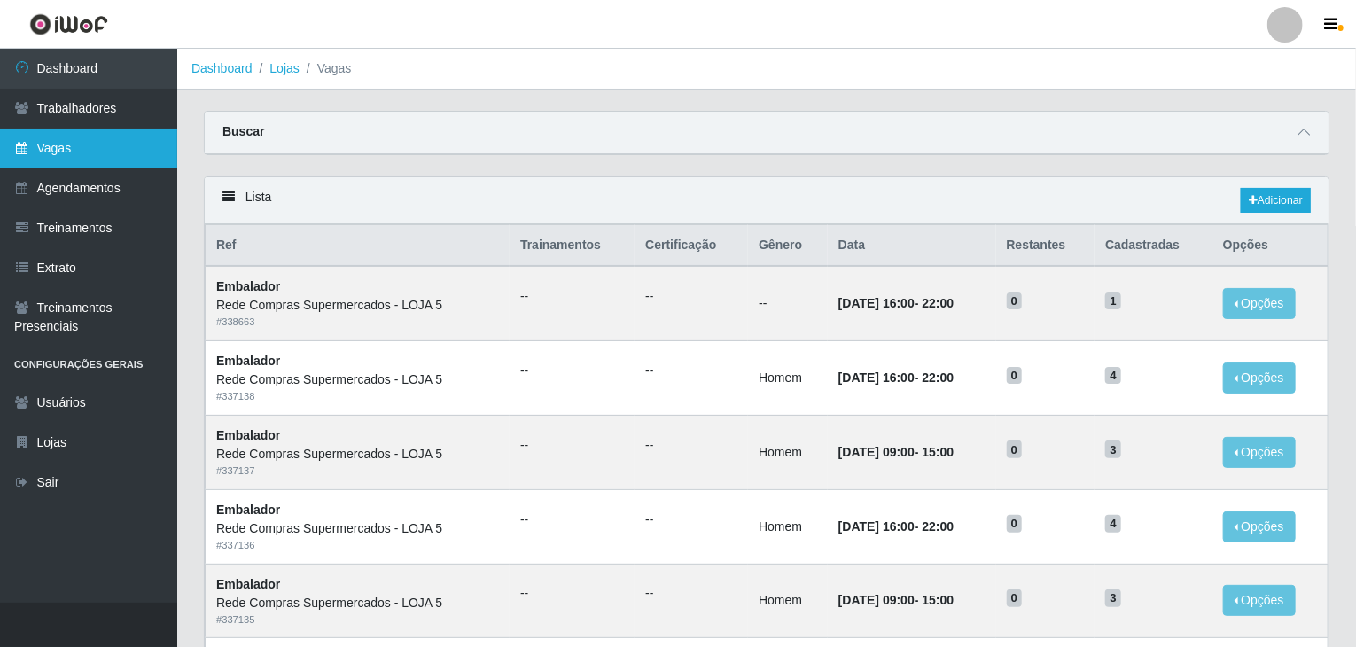
click at [132, 132] on link "Vagas" at bounding box center [88, 149] width 177 height 40
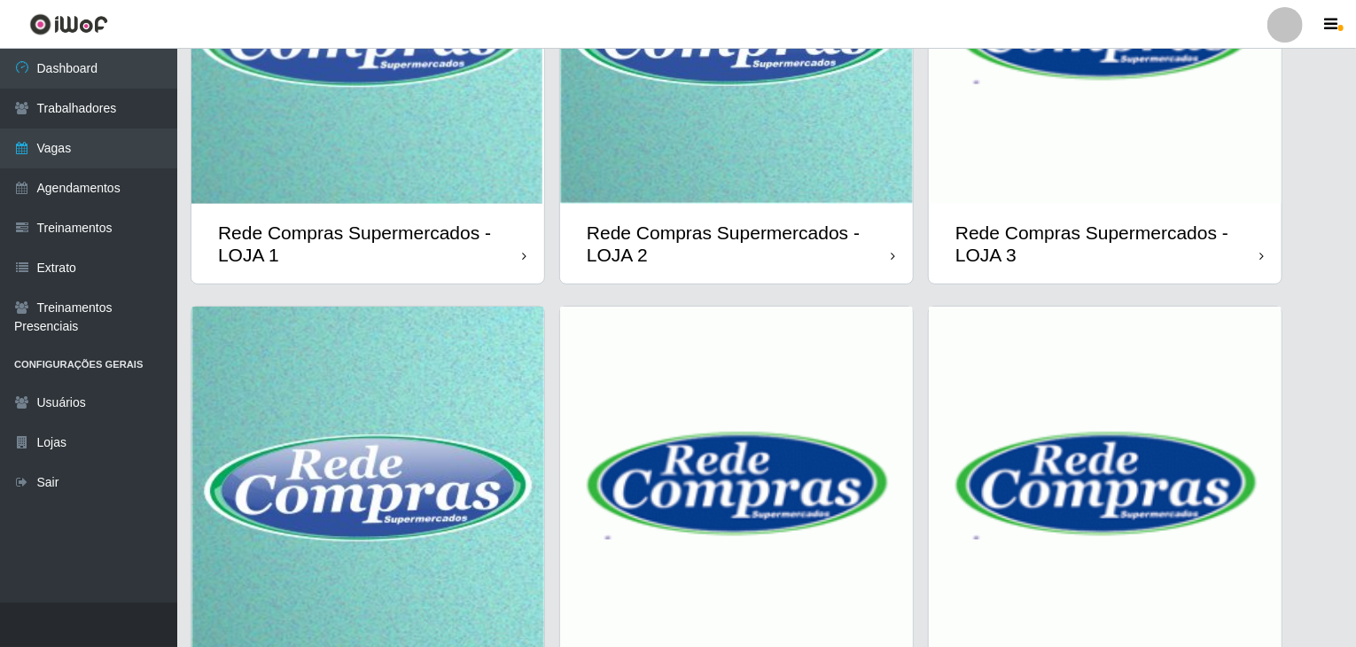
scroll to position [243, 0]
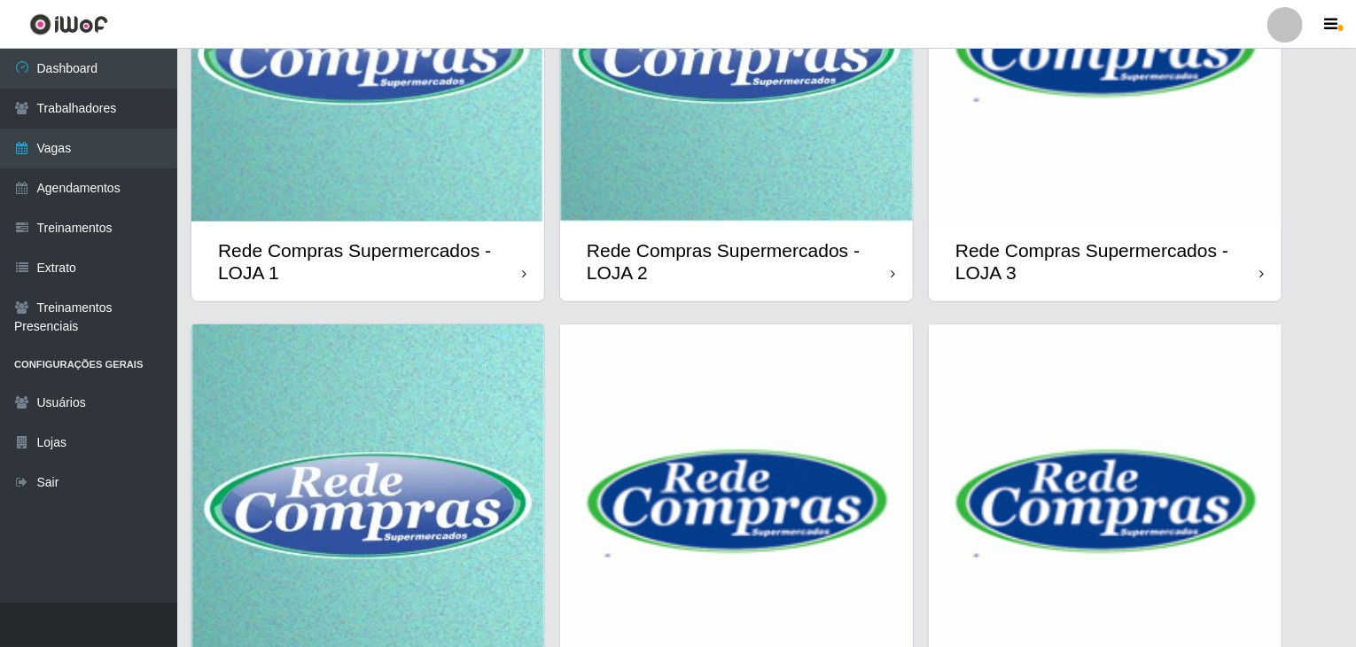
click at [1057, 210] on img at bounding box center [1105, 45] width 353 height 353
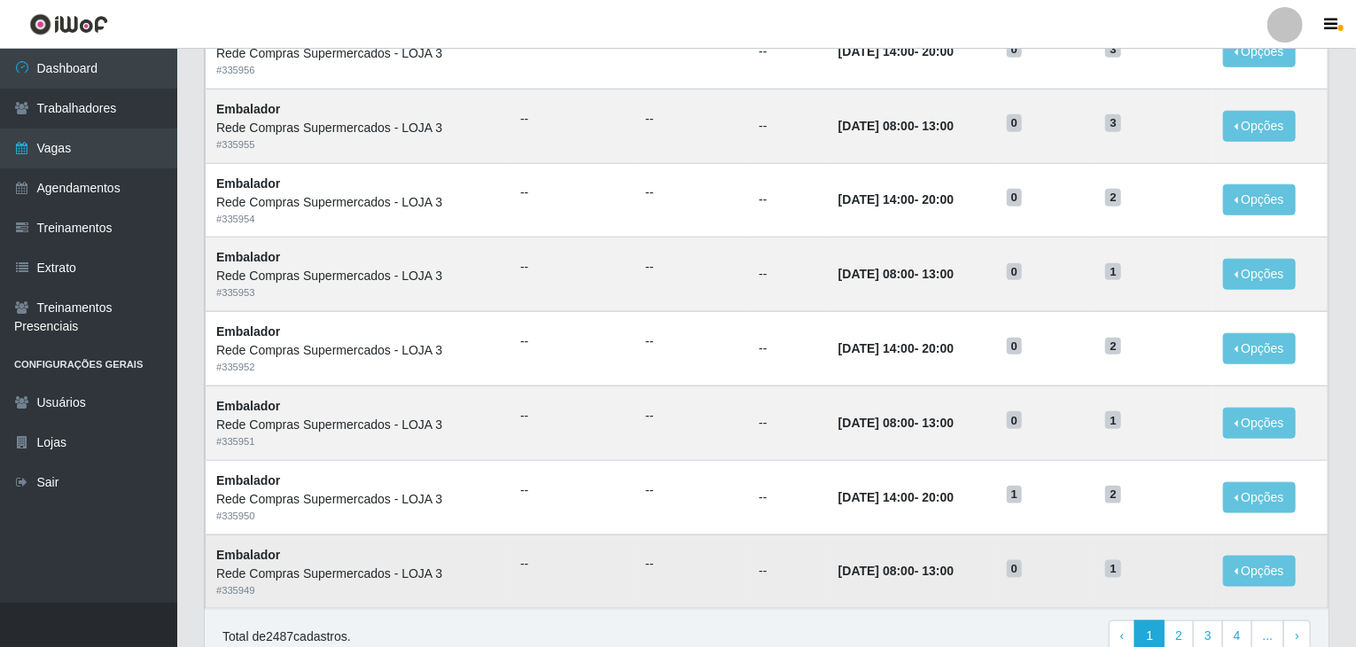
scroll to position [850, 0]
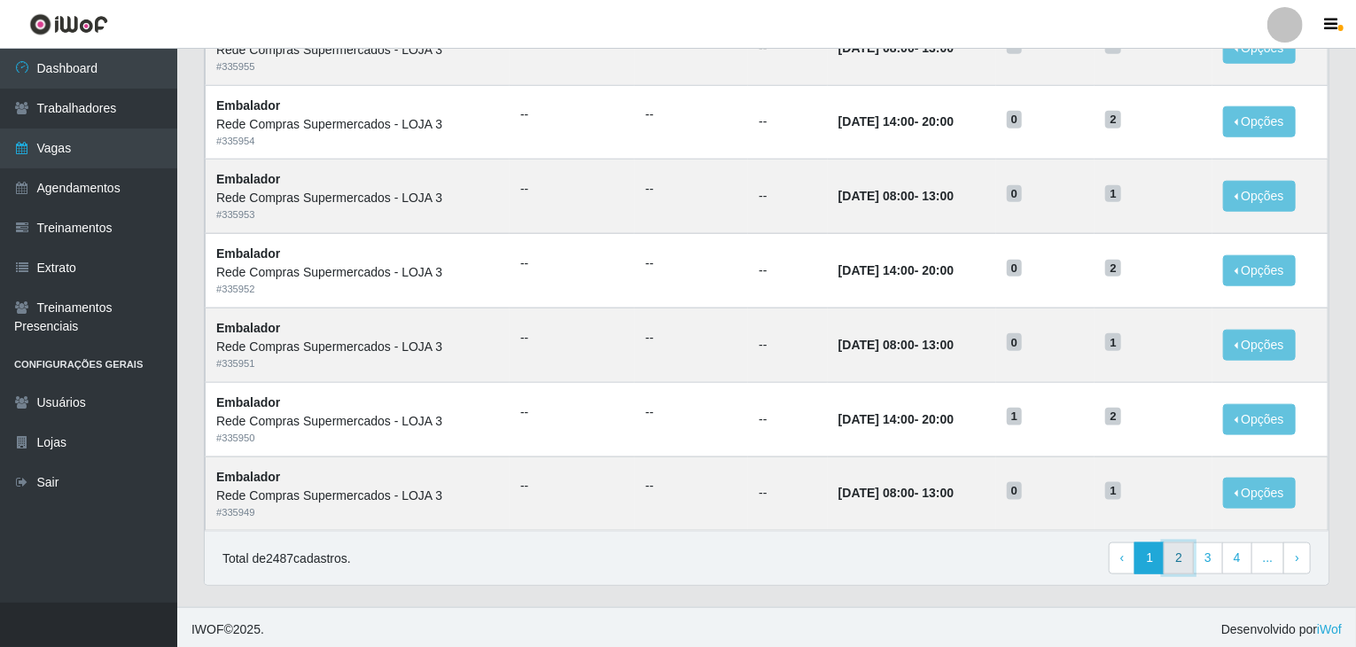
click at [1172, 563] on link "2" at bounding box center [1179, 559] width 30 height 32
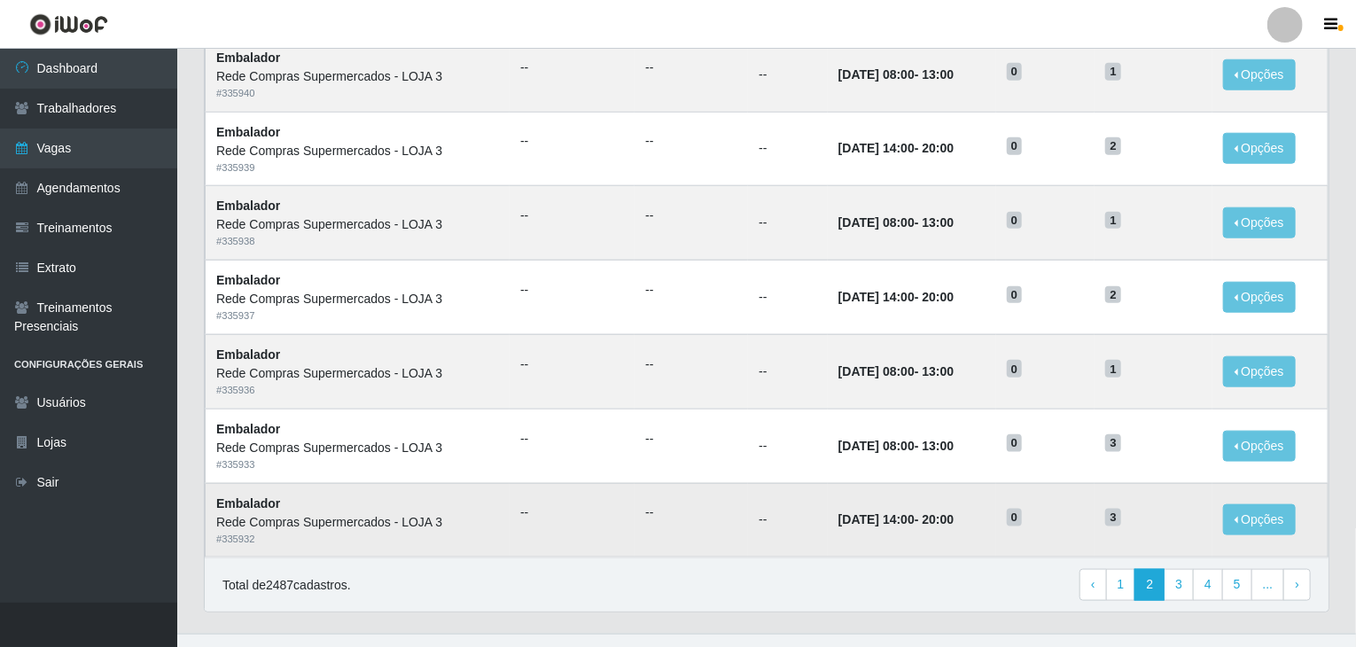
scroll to position [850, 0]
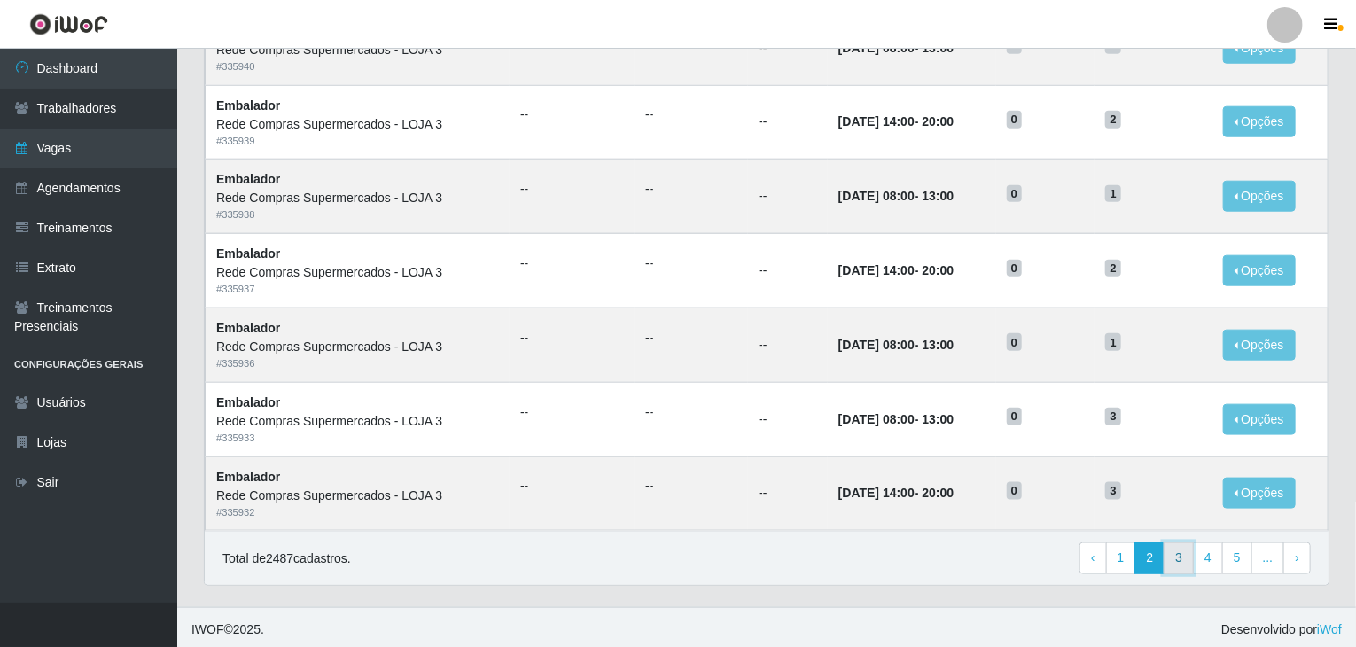
click at [1188, 551] on link "3" at bounding box center [1179, 559] width 30 height 32
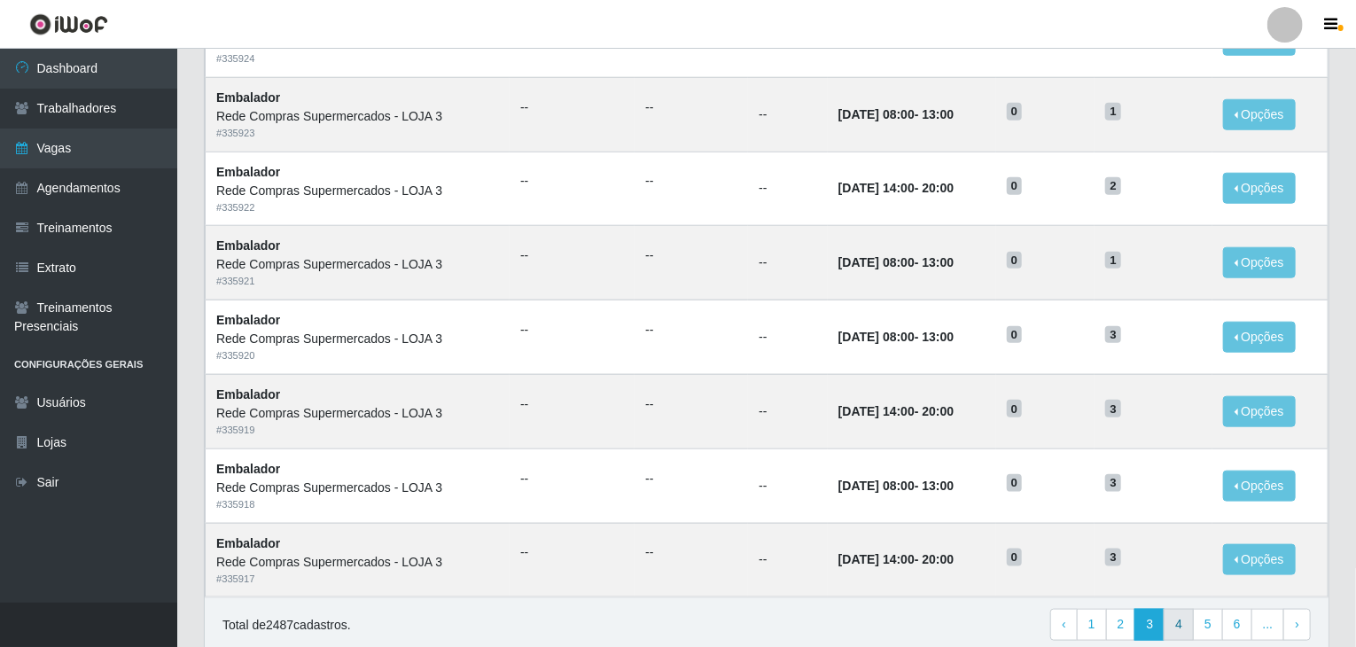
scroll to position [850, 0]
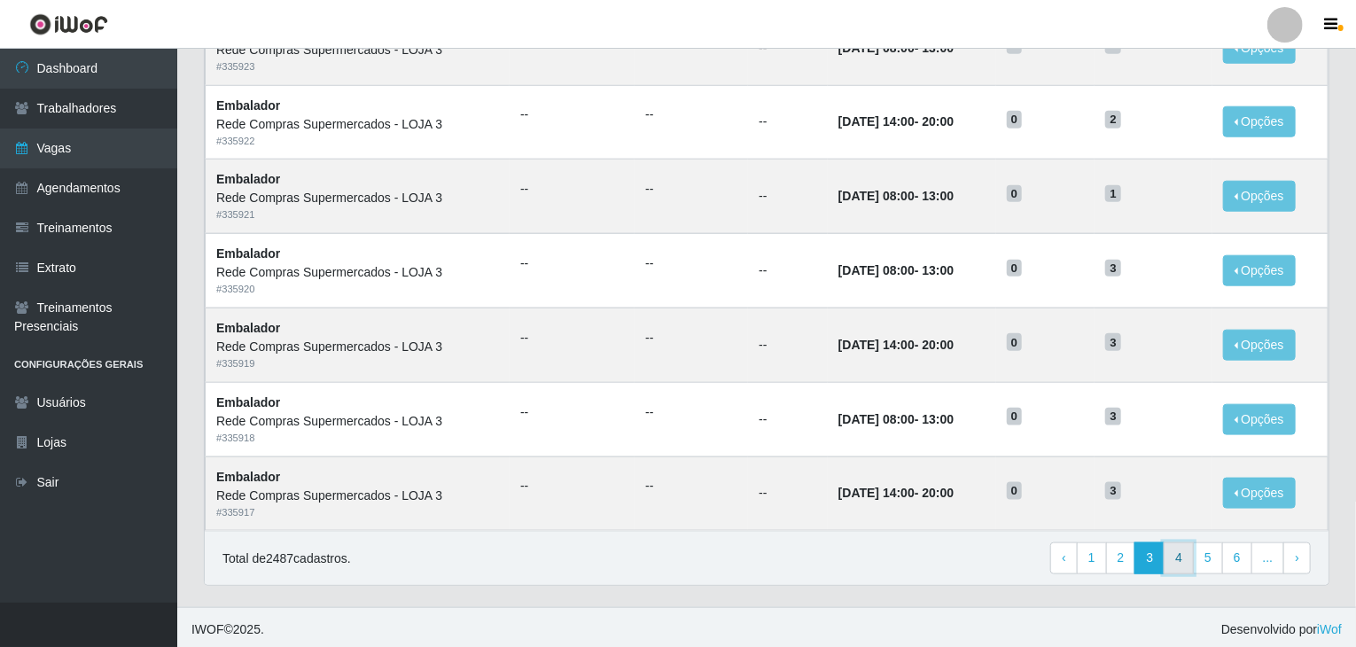
click at [1186, 551] on link "4" at bounding box center [1179, 559] width 30 height 32
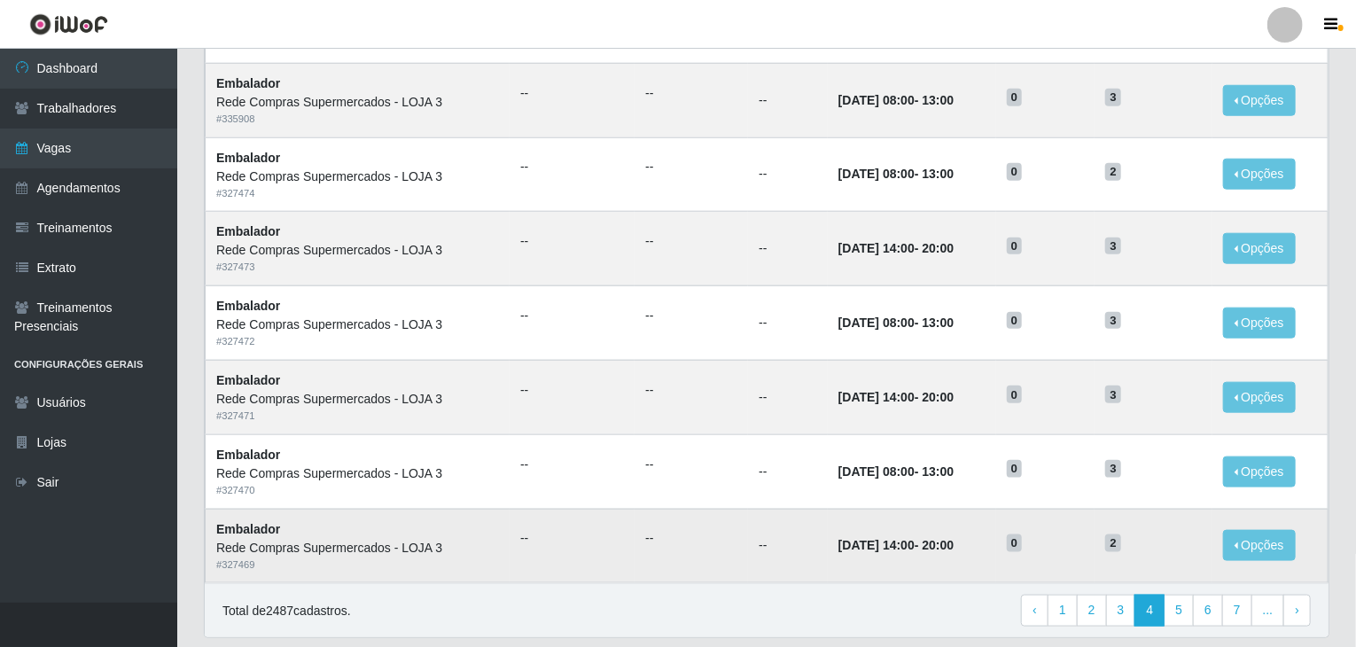
scroll to position [850, 0]
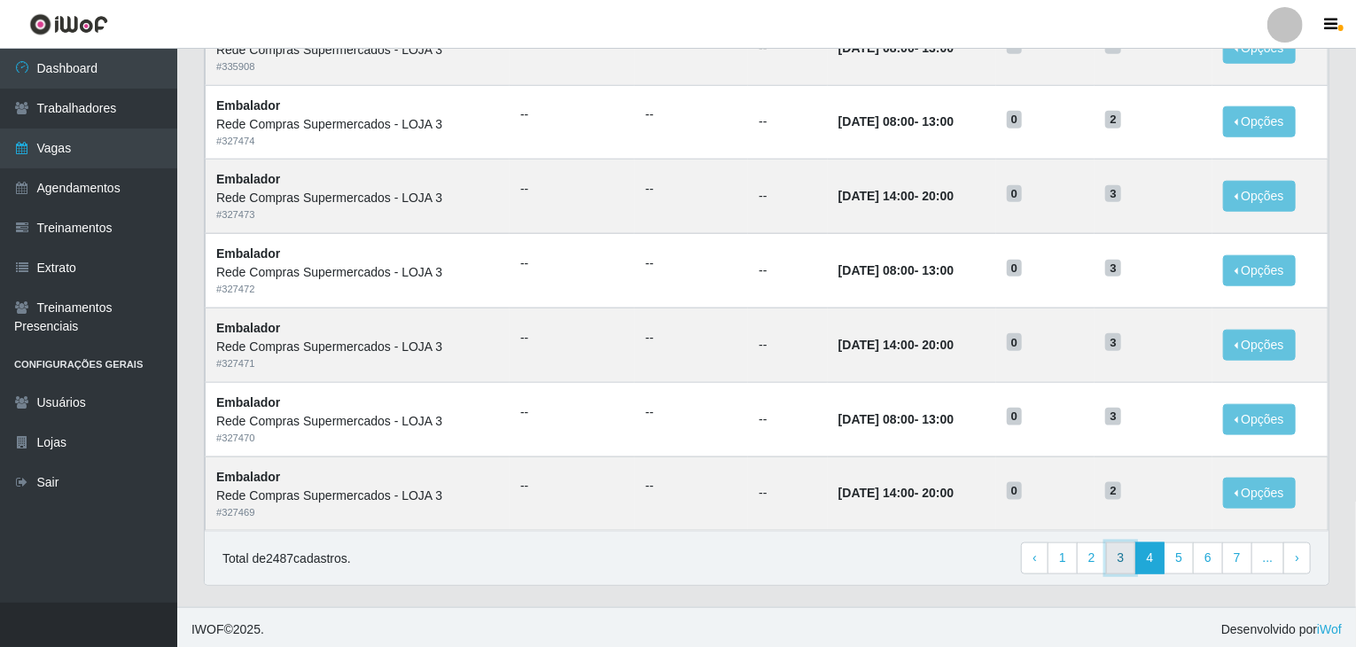
click at [1136, 543] on link "3" at bounding box center [1121, 559] width 30 height 32
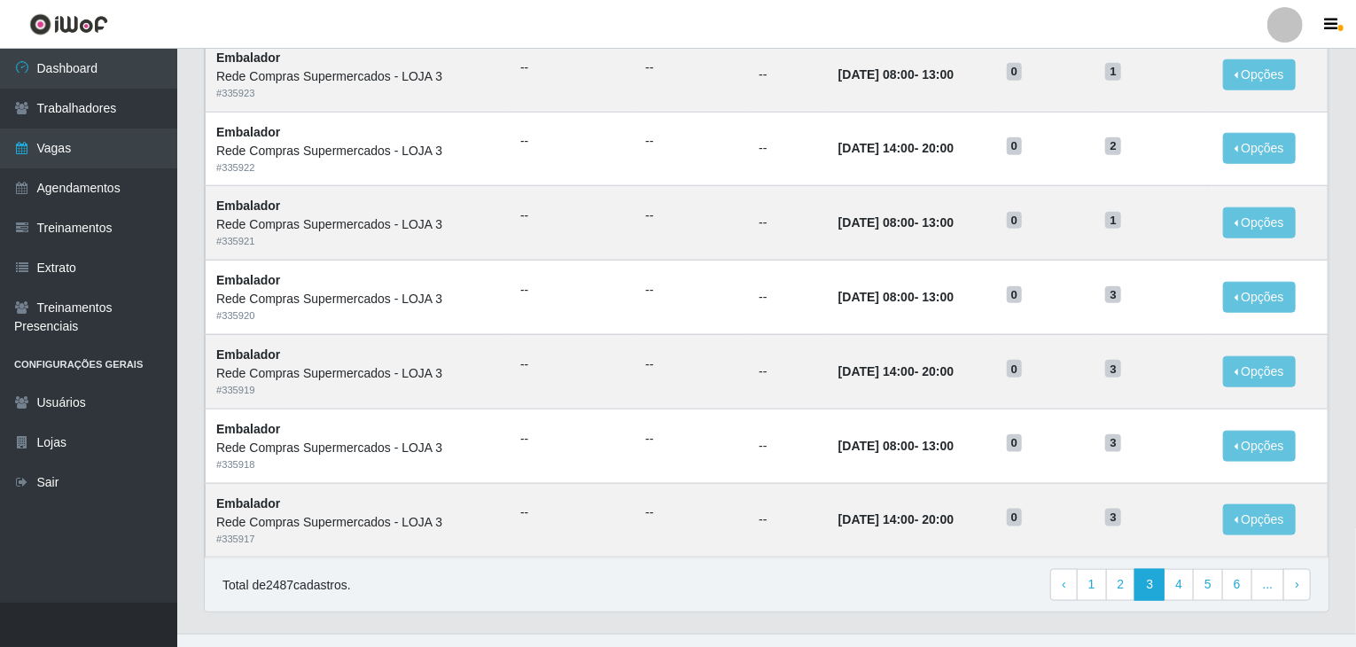
scroll to position [850, 0]
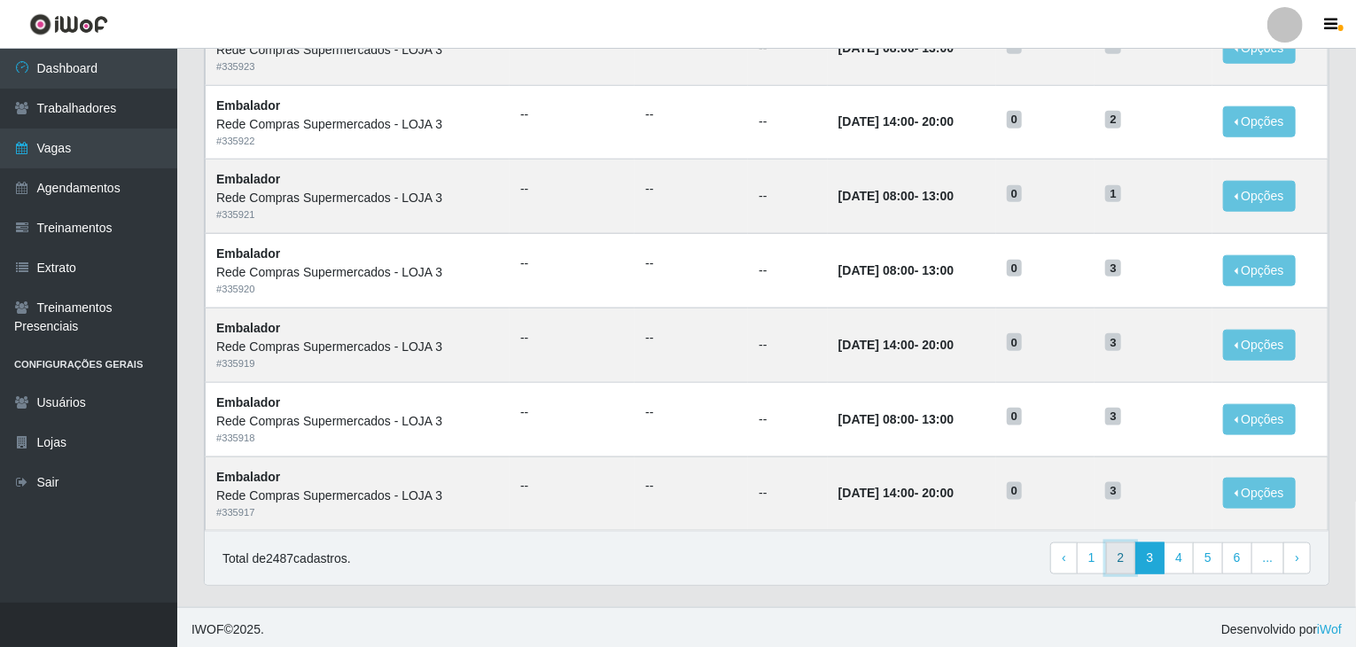
click at [1137, 558] on link "2" at bounding box center [1121, 559] width 30 height 32
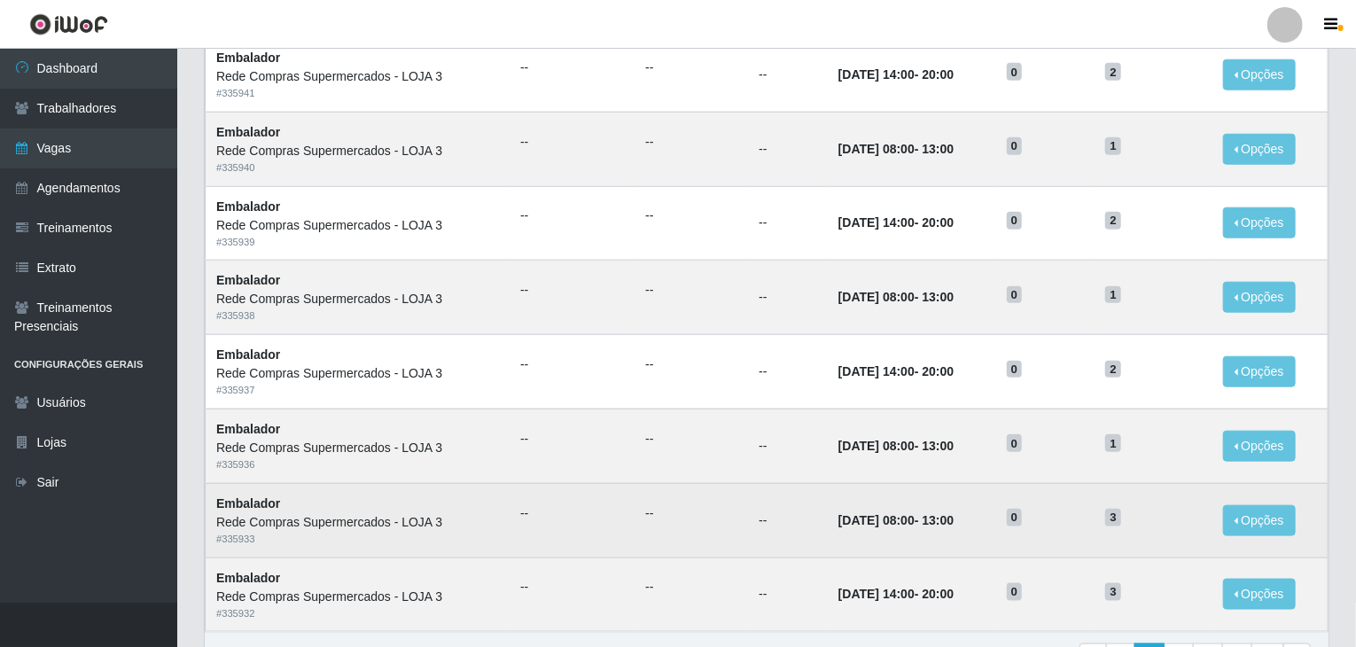
scroll to position [850, 0]
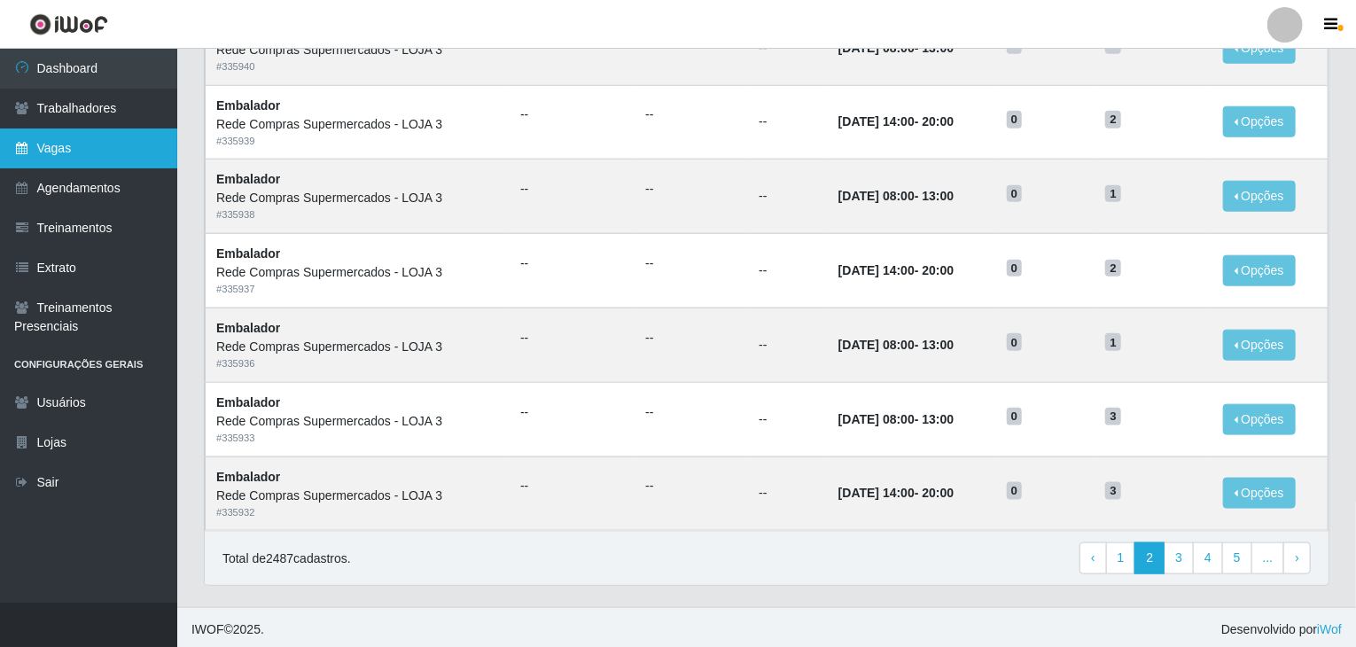
click at [47, 144] on link "Vagas" at bounding box center [88, 149] width 177 height 40
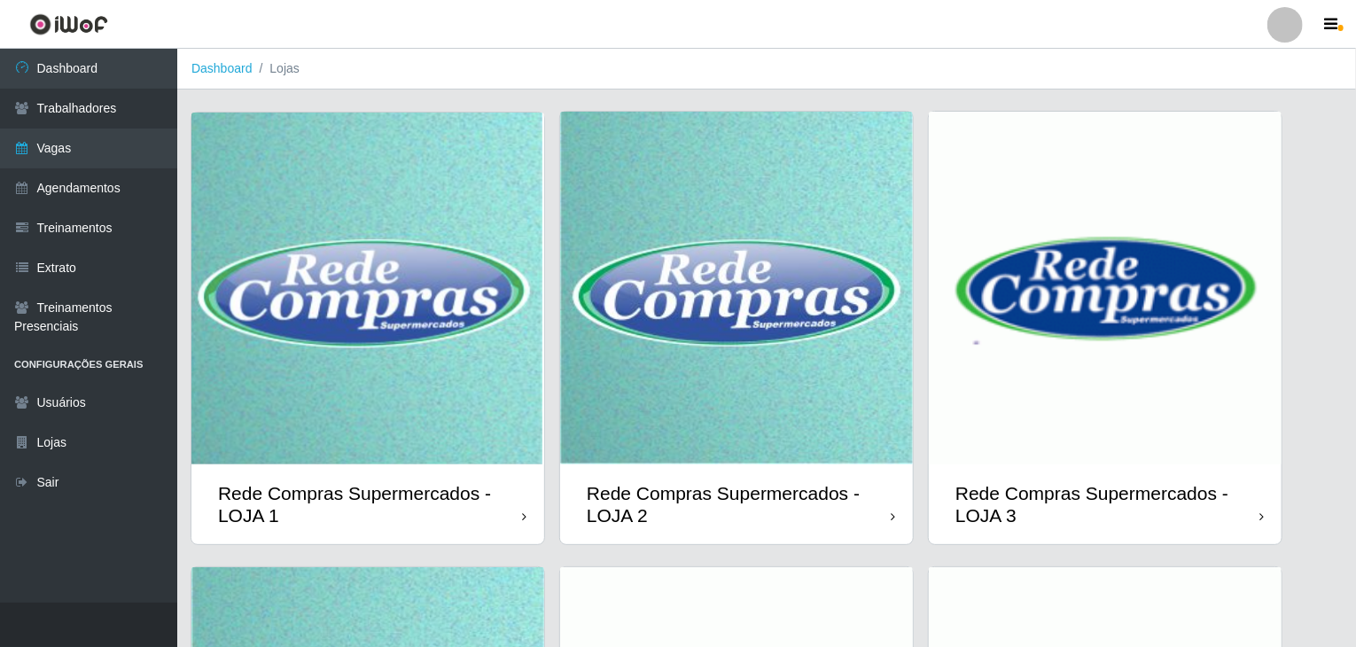
click at [365, 335] on img at bounding box center [367, 289] width 353 height 352
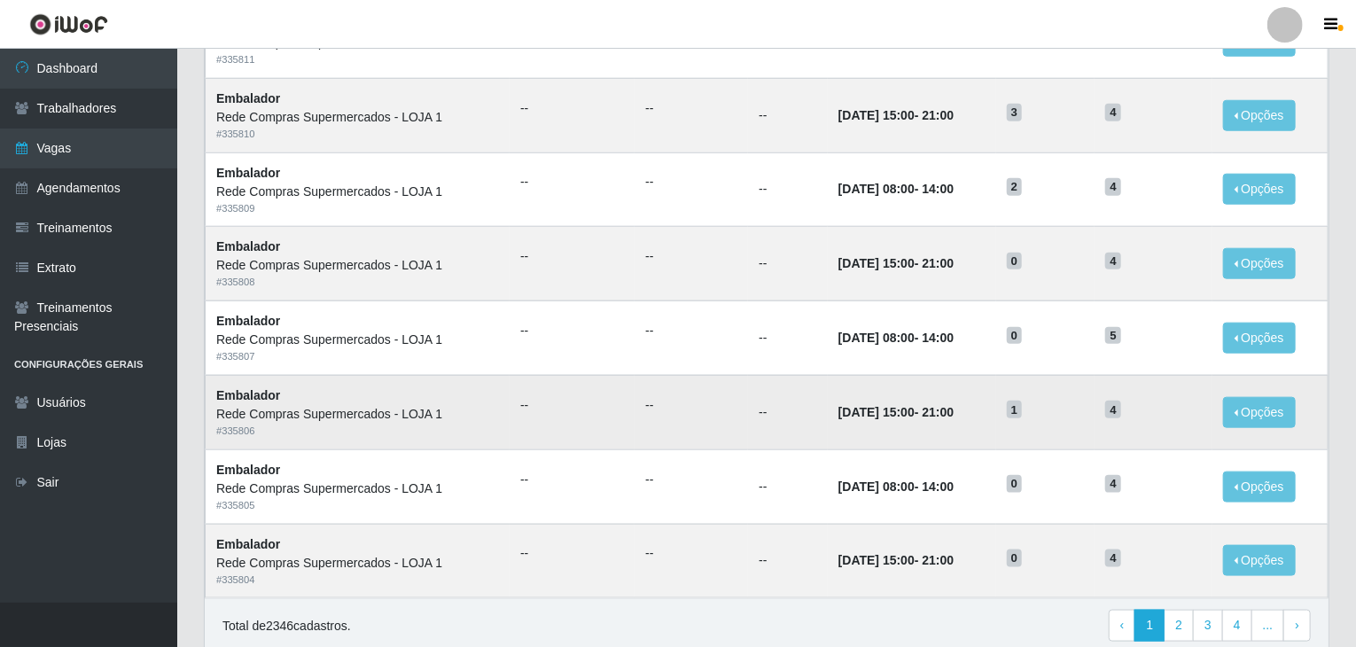
scroll to position [850, 0]
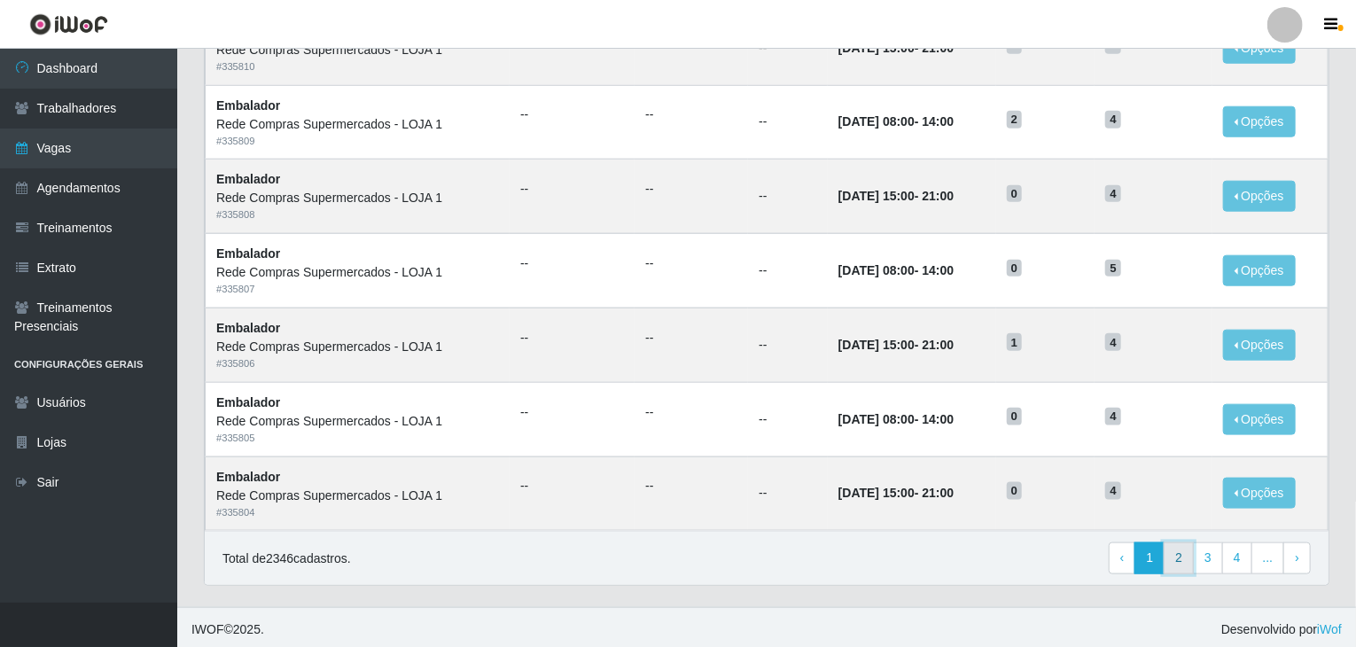
click at [1190, 551] on link "2" at bounding box center [1179, 559] width 30 height 32
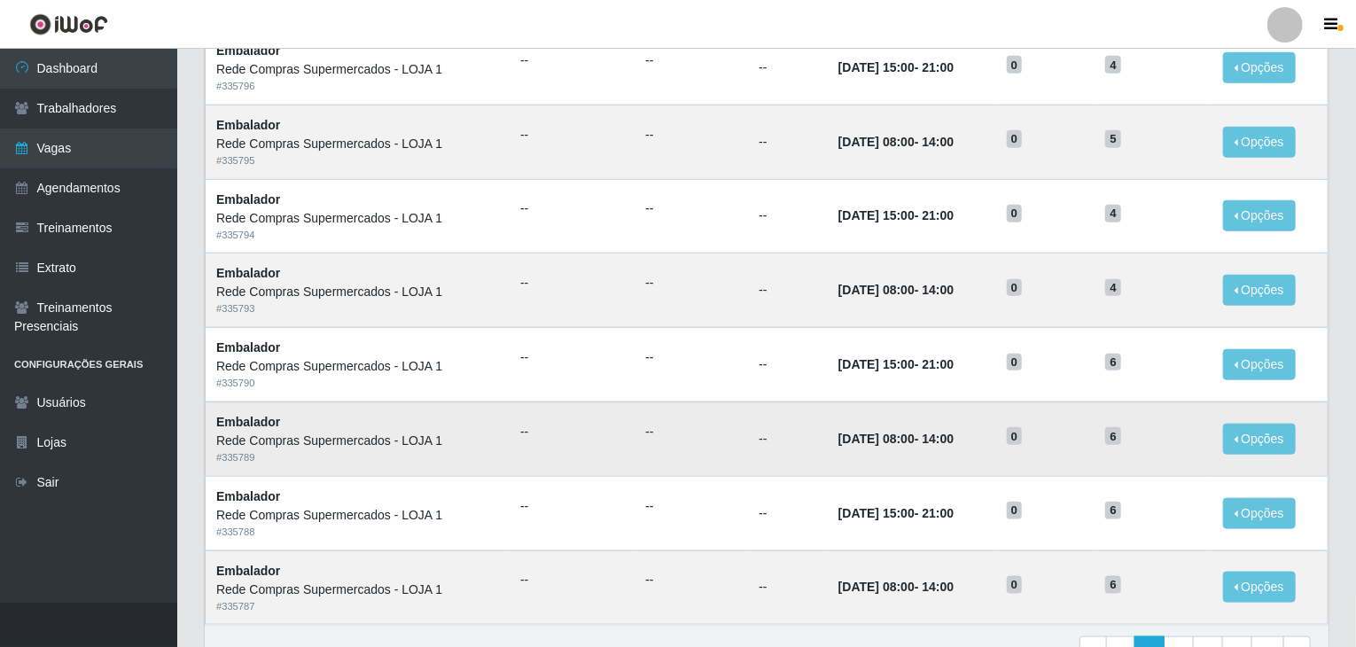
scroll to position [798, 0]
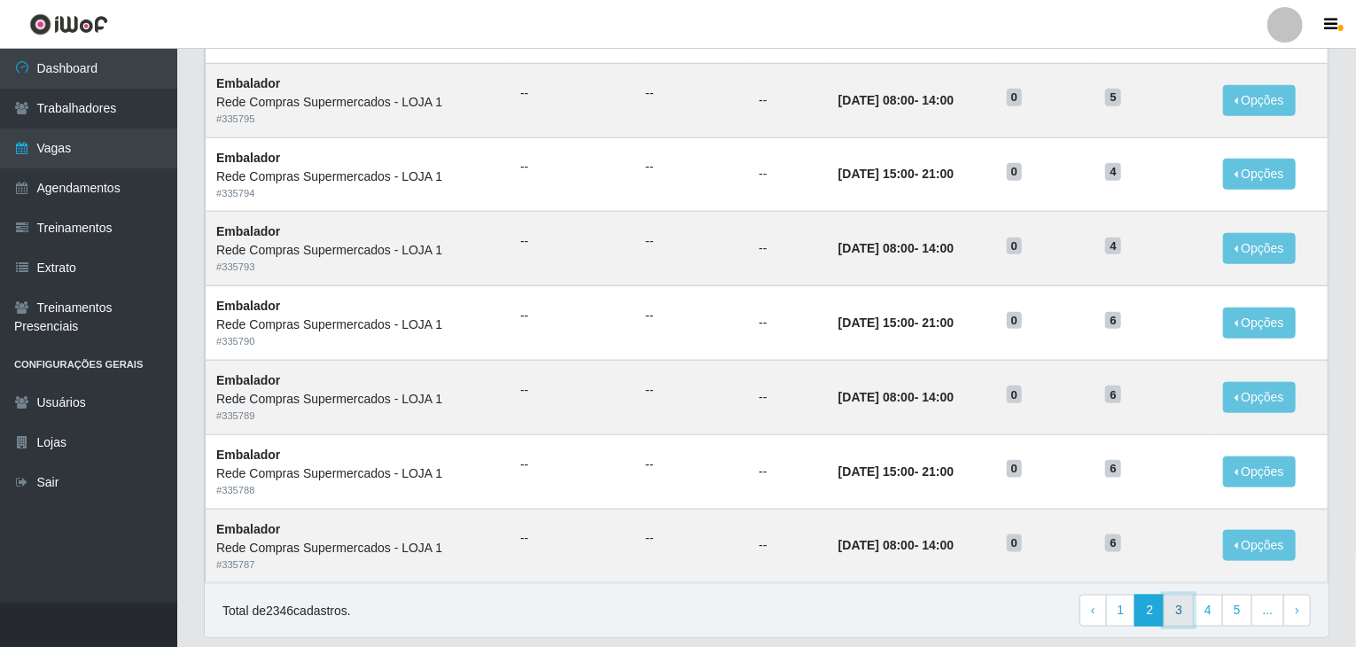
click at [1184, 612] on link "3" at bounding box center [1179, 611] width 30 height 32
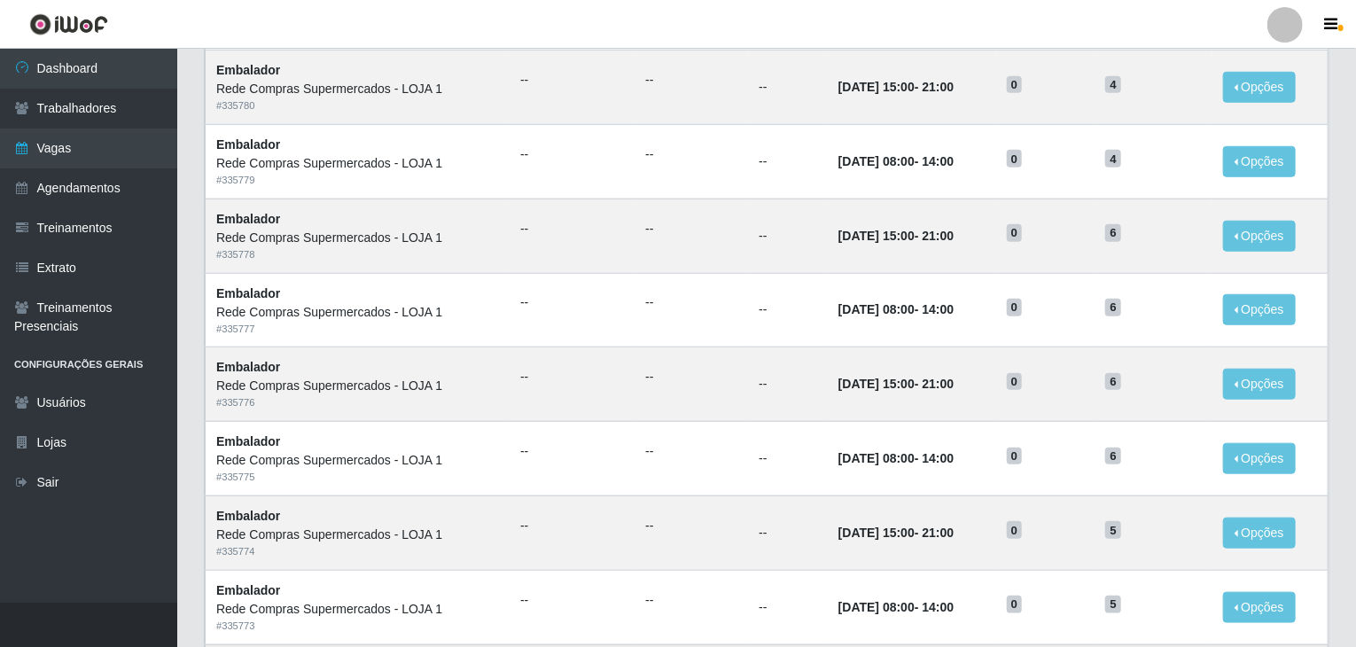
scroll to position [621, 0]
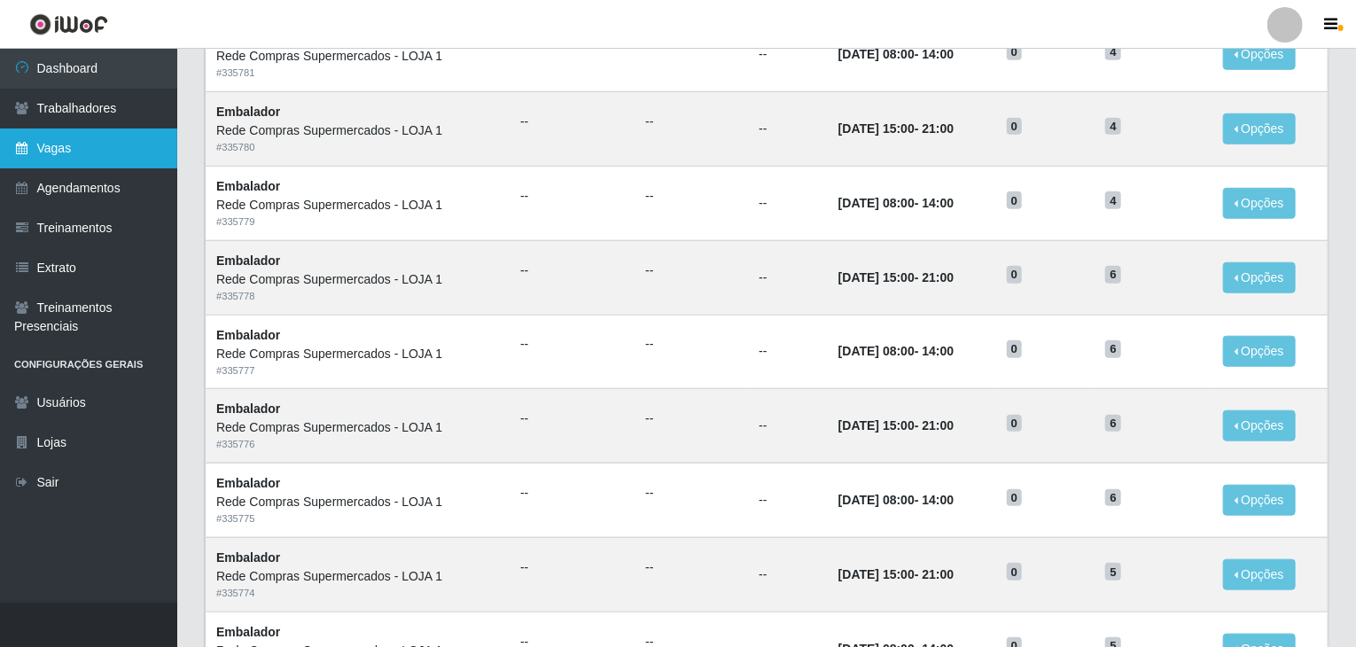
click at [128, 157] on link "Vagas" at bounding box center [88, 149] width 177 height 40
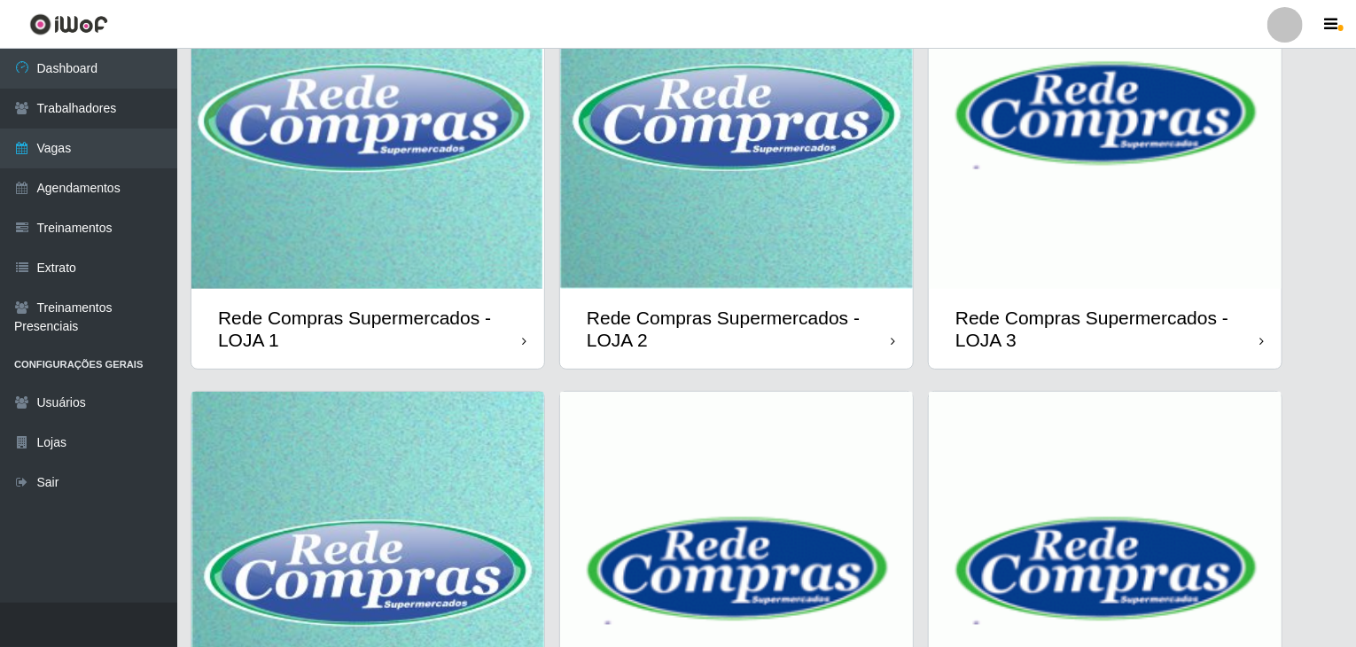
scroll to position [177, 0]
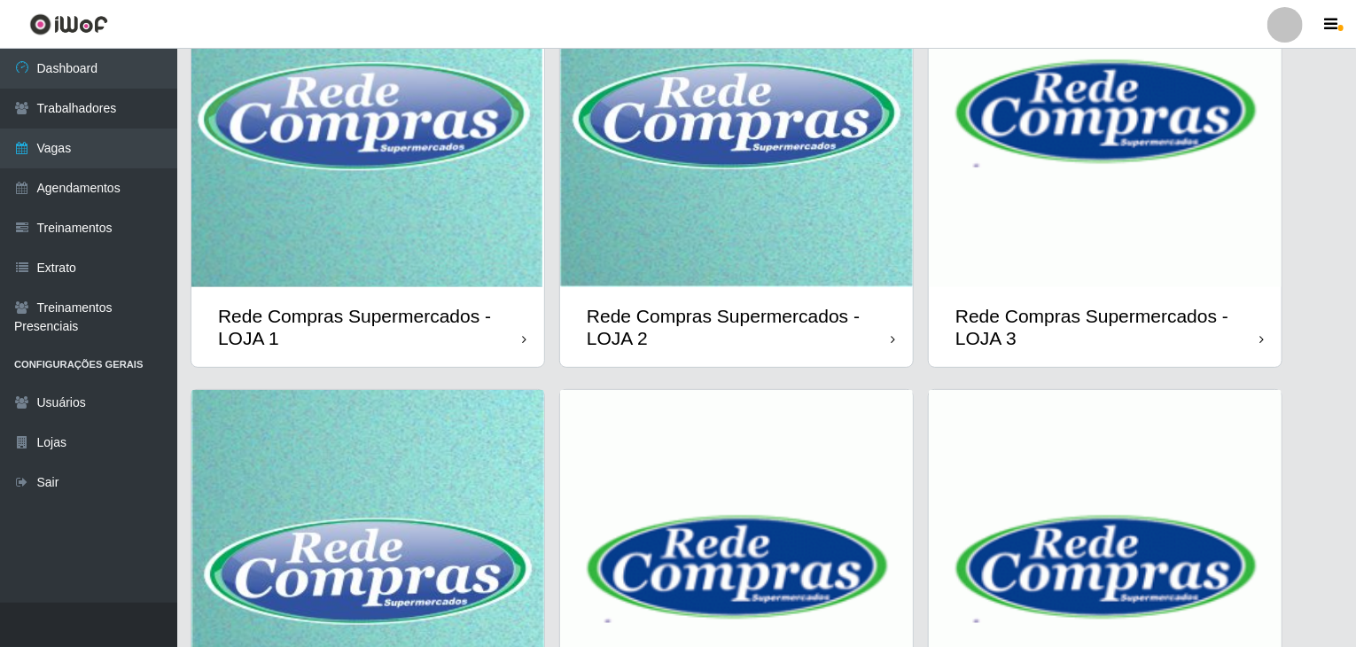
click at [762, 214] on img at bounding box center [736, 110] width 353 height 353
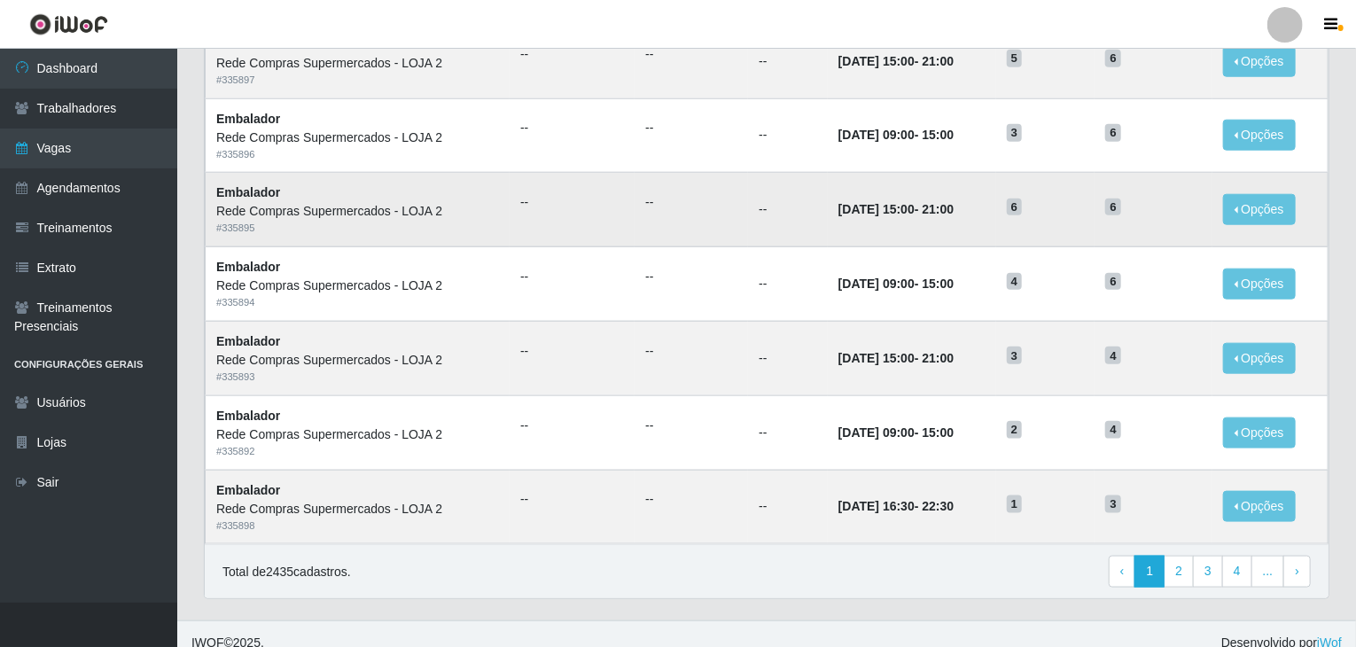
scroll to position [850, 0]
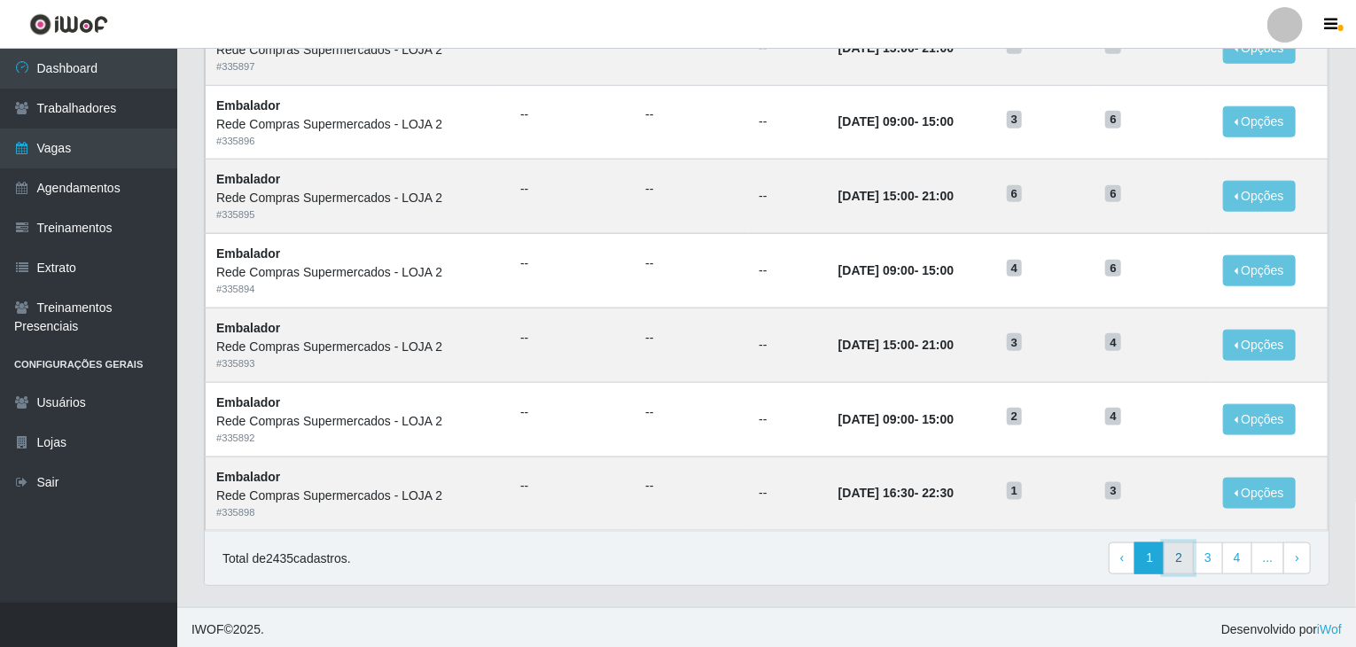
click at [1178, 553] on link "2" at bounding box center [1179, 559] width 30 height 32
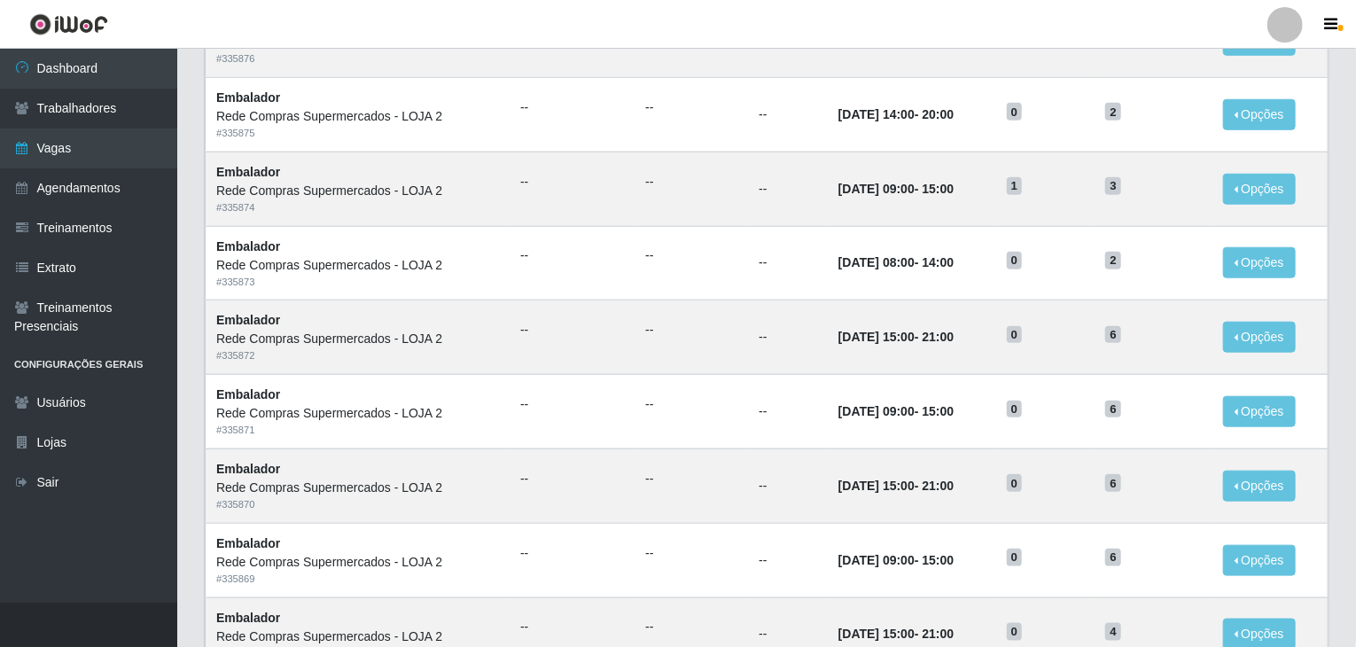
scroll to position [798, 0]
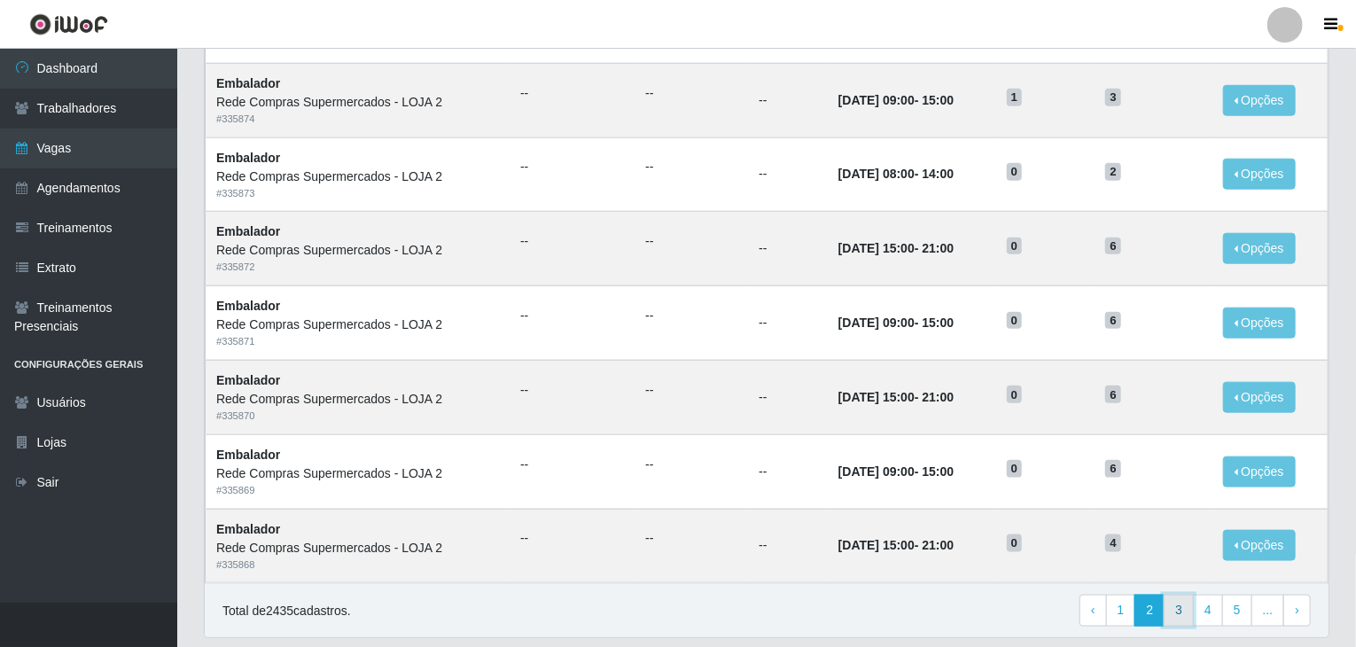
click at [1194, 603] on link "3" at bounding box center [1179, 611] width 30 height 32
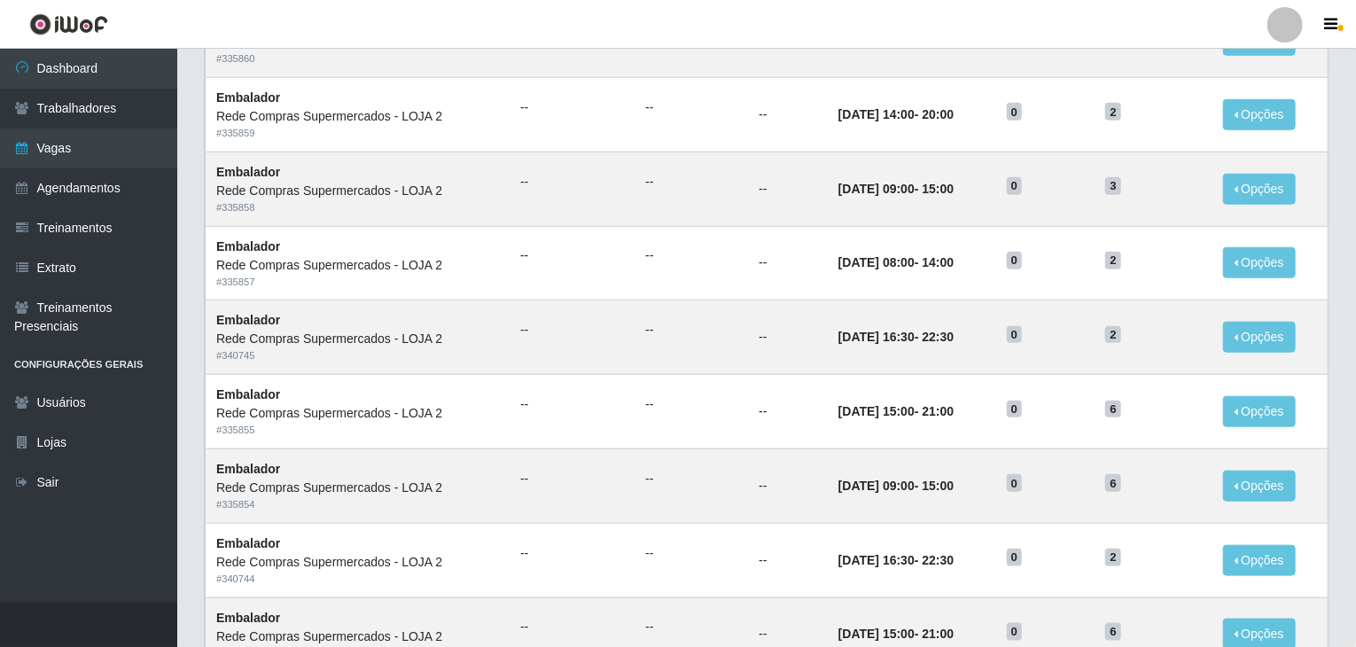
scroll to position [798, 0]
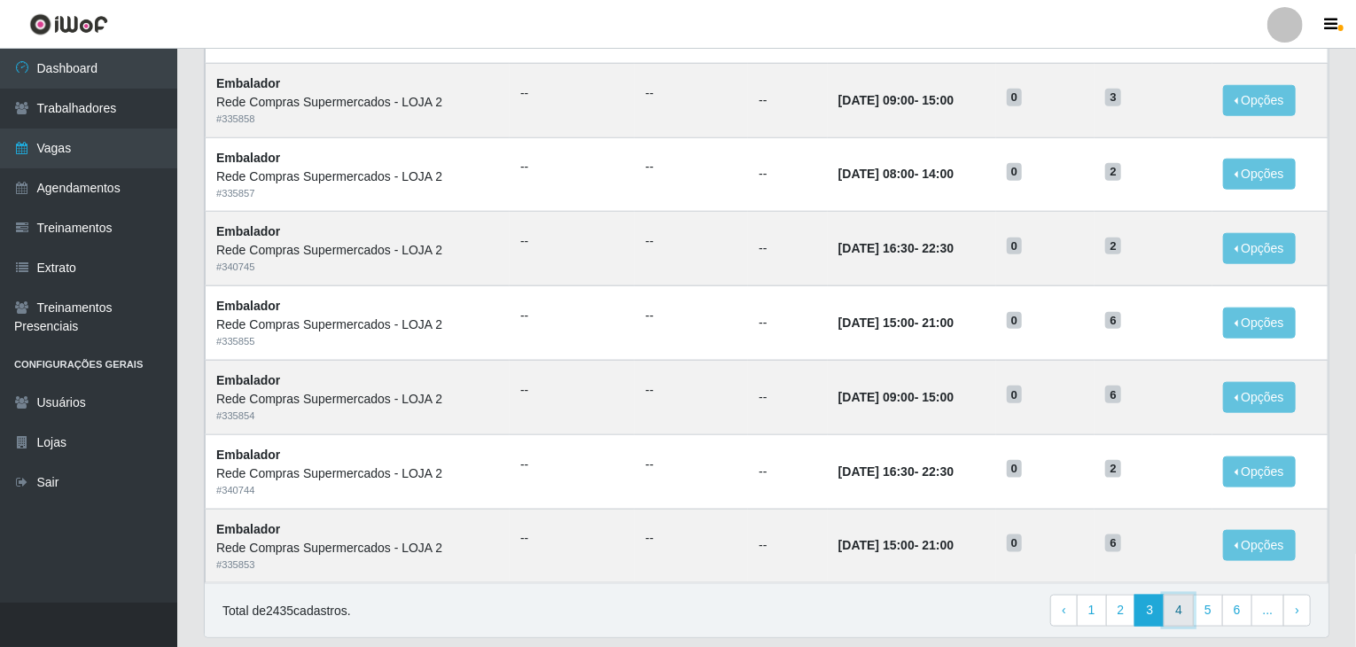
click at [1192, 614] on link "4" at bounding box center [1179, 611] width 30 height 32
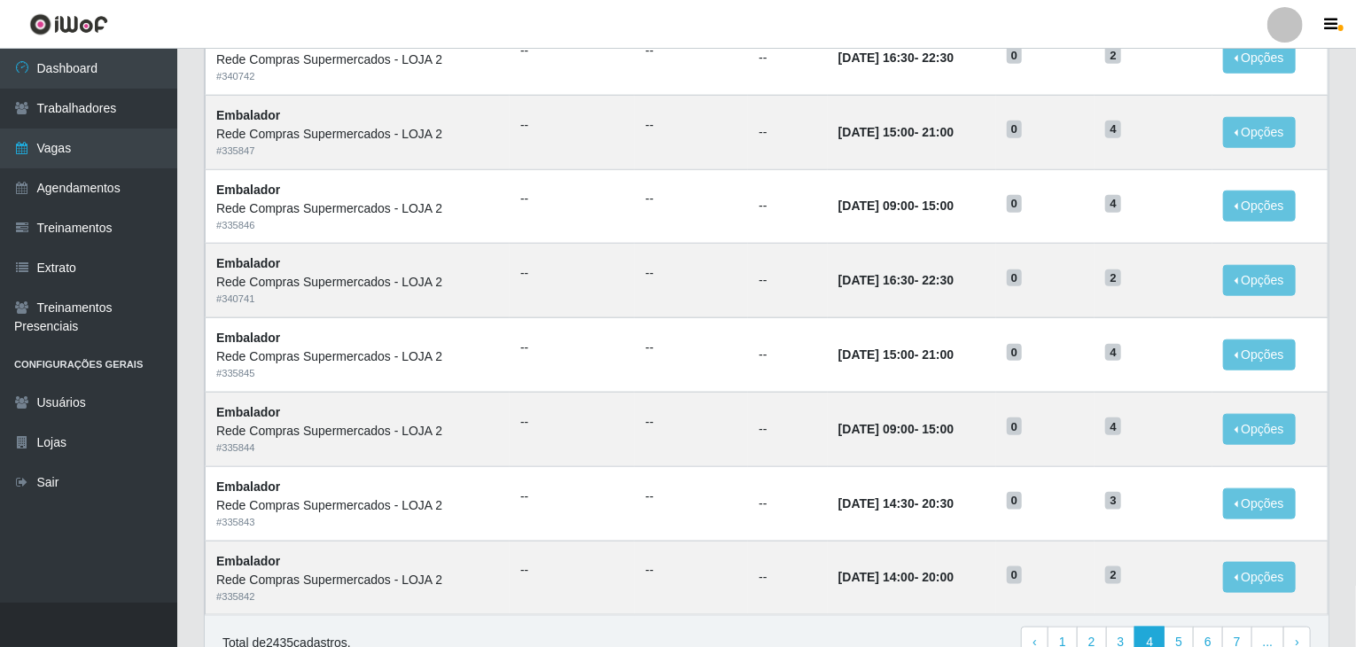
scroll to position [798, 0]
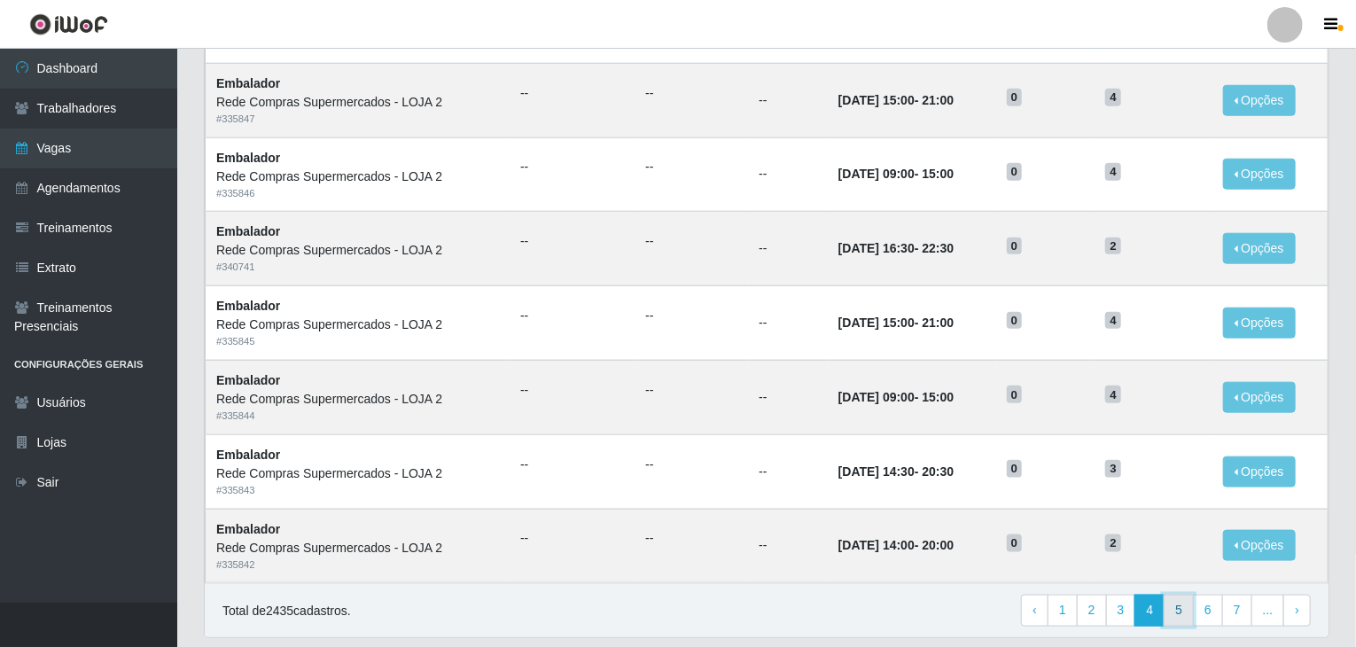
click at [1192, 609] on link "5" at bounding box center [1179, 611] width 30 height 32
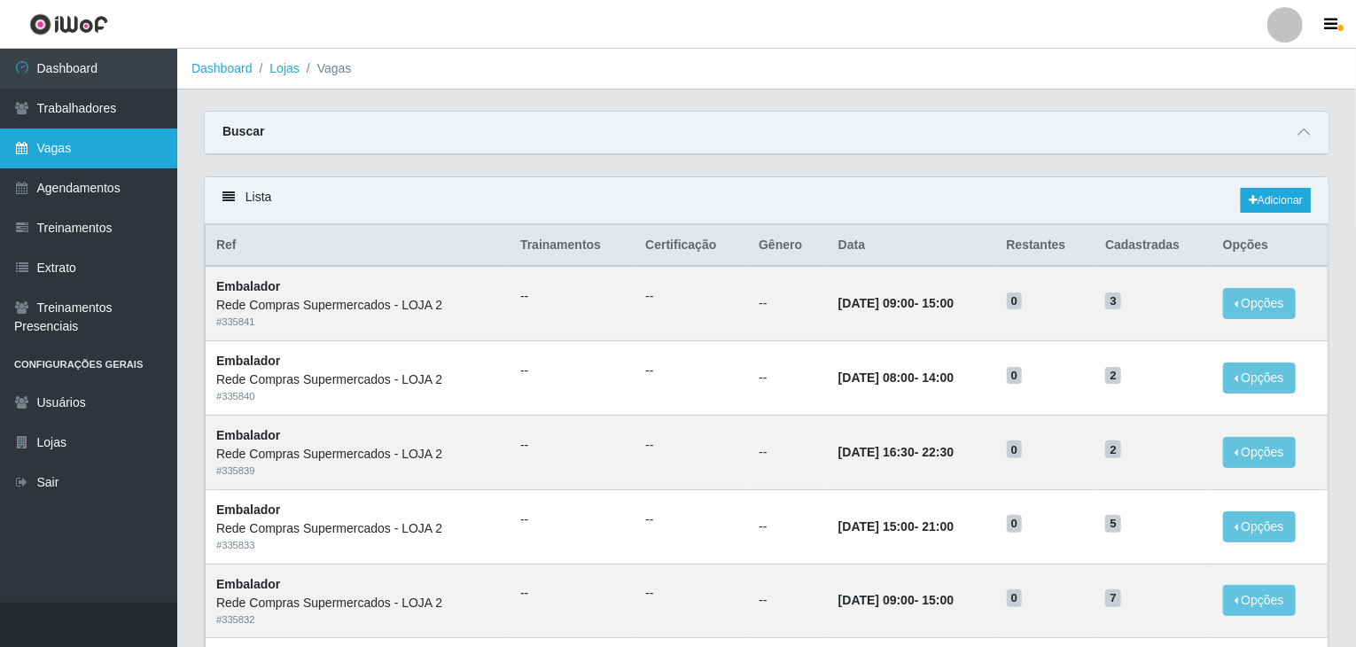
click at [61, 150] on link "Vagas" at bounding box center [88, 149] width 177 height 40
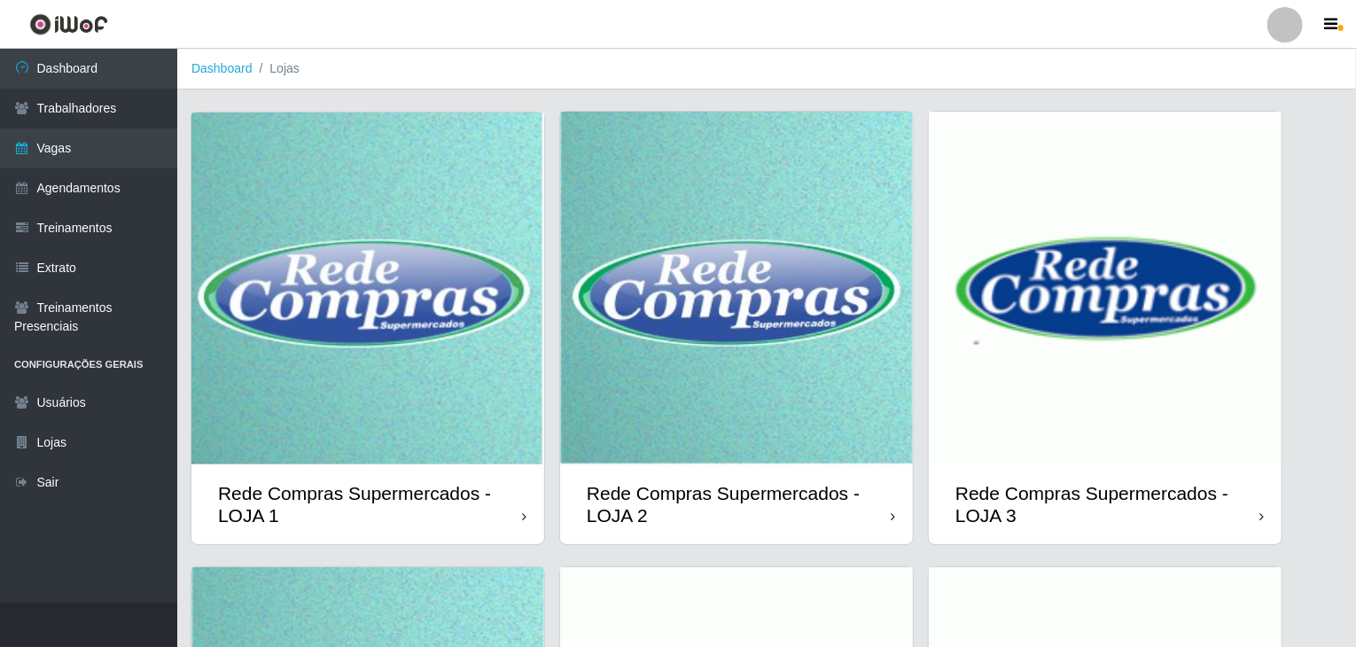
click at [421, 363] on img at bounding box center [367, 289] width 353 height 352
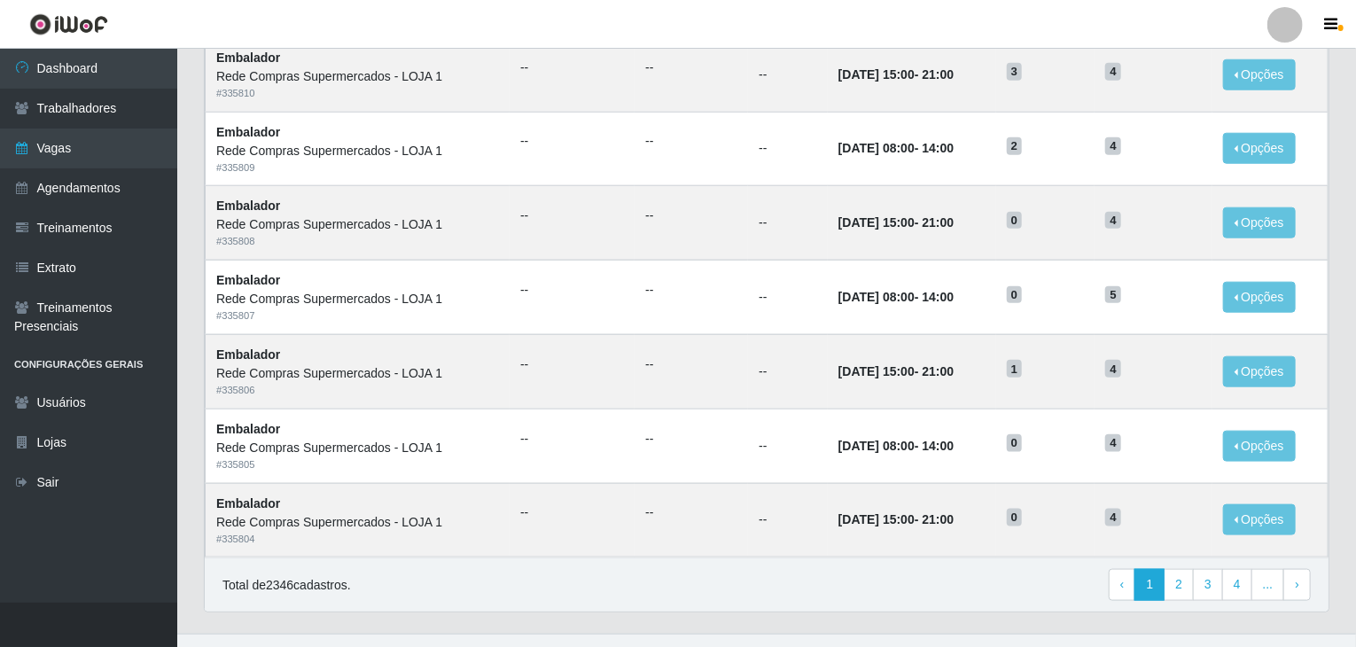
scroll to position [850, 0]
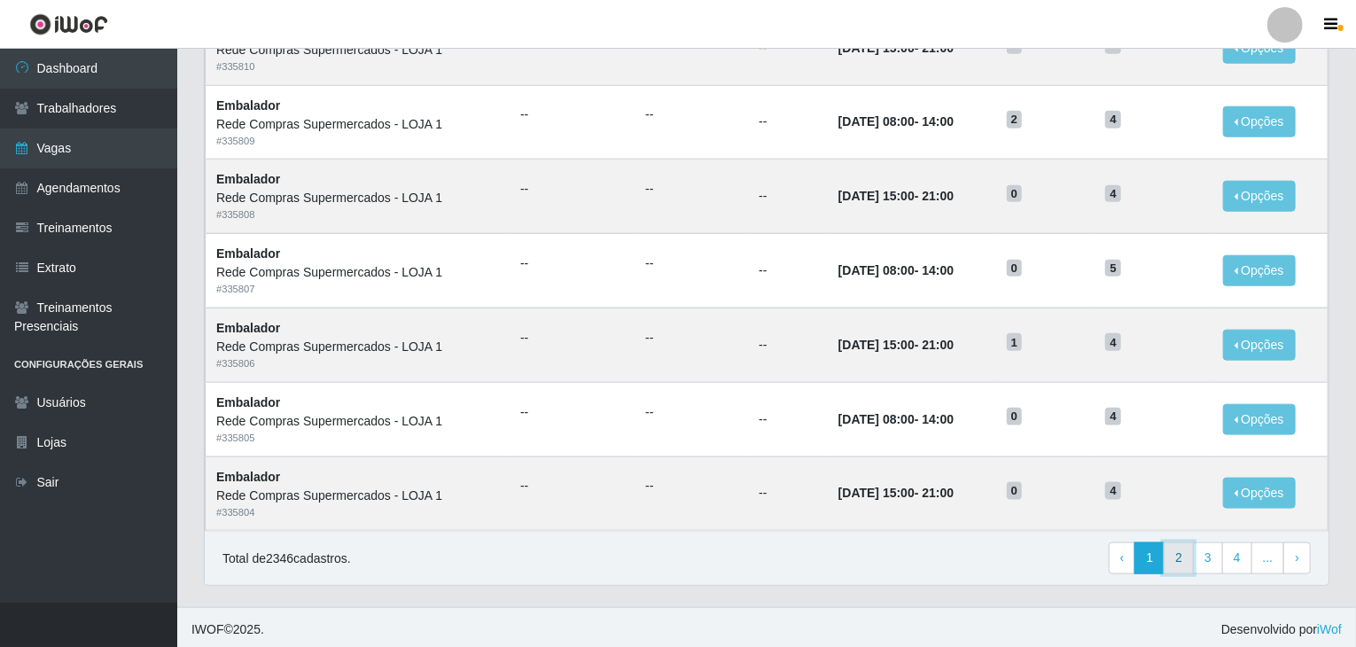
click at [1180, 565] on link "2" at bounding box center [1179, 559] width 30 height 32
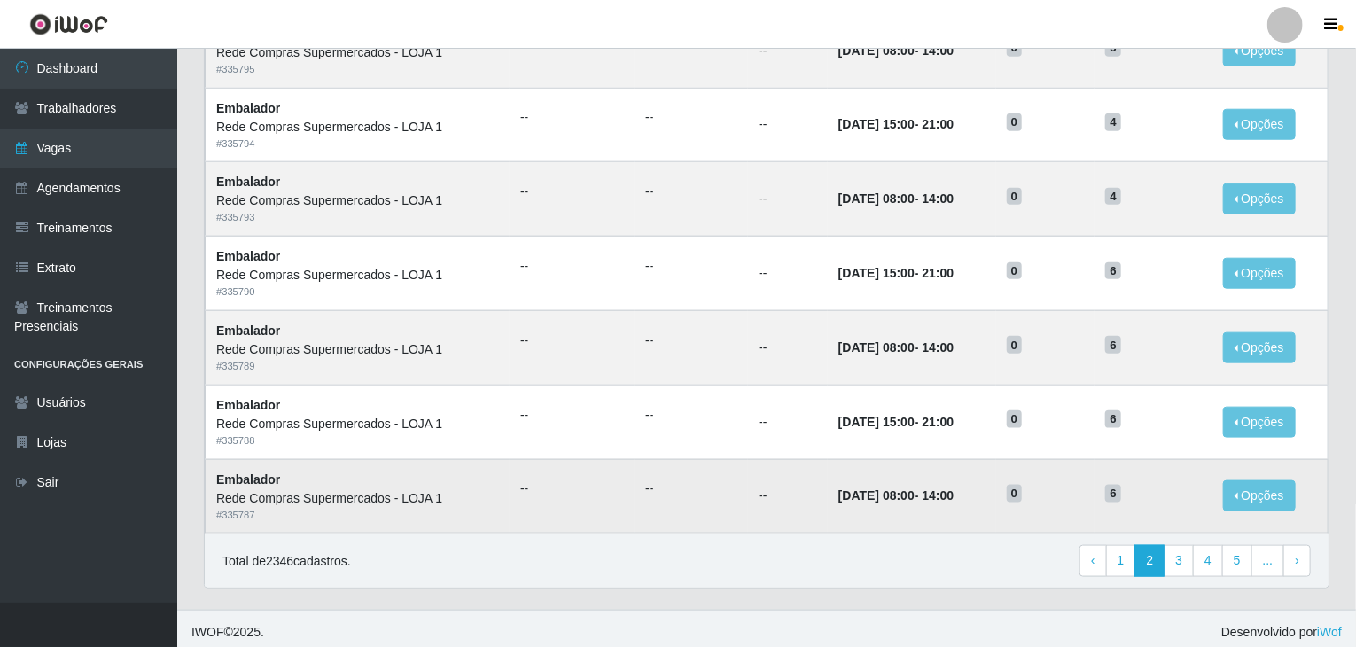
scroll to position [850, 0]
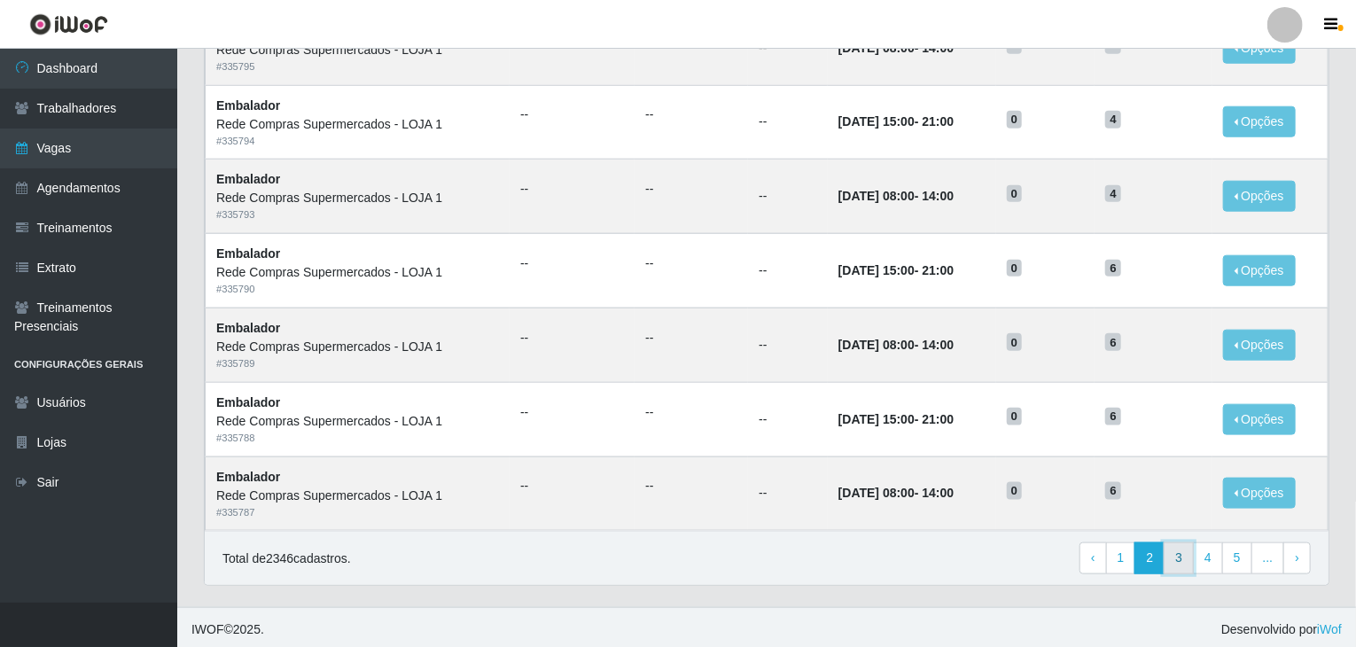
click at [1188, 555] on link "3" at bounding box center [1179, 559] width 30 height 32
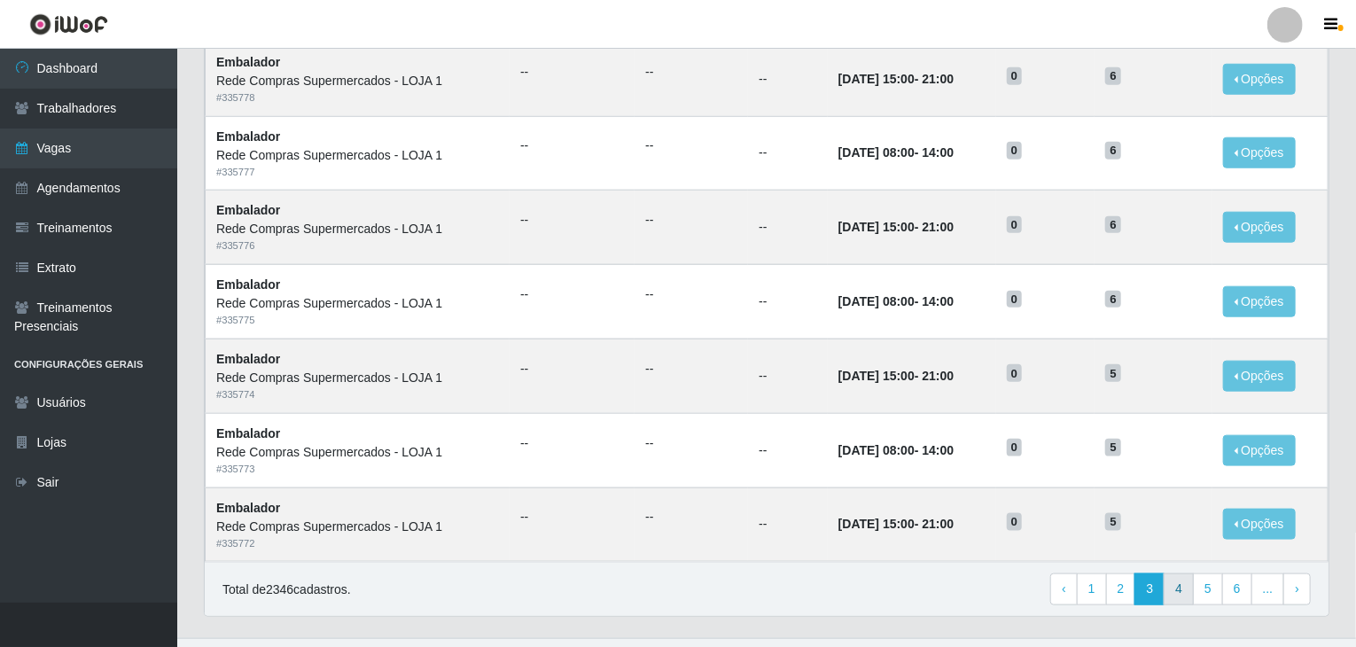
scroll to position [850, 0]
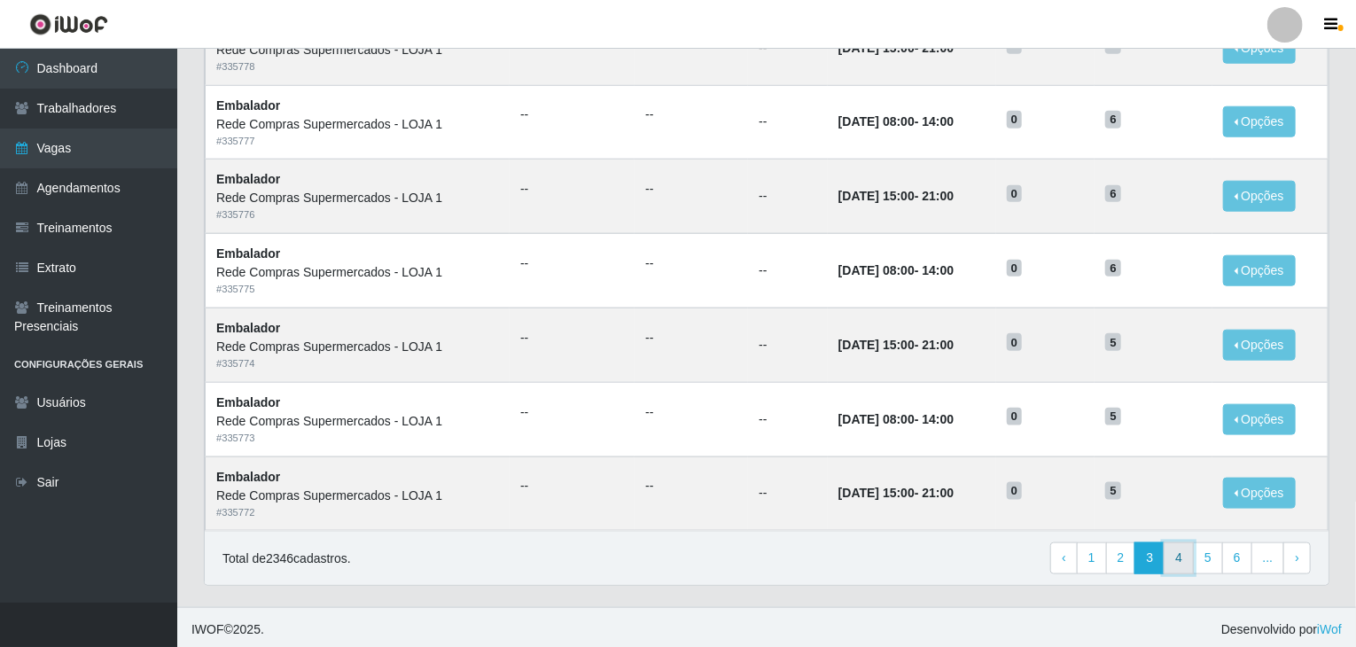
click at [1184, 554] on link "4" at bounding box center [1179, 559] width 30 height 32
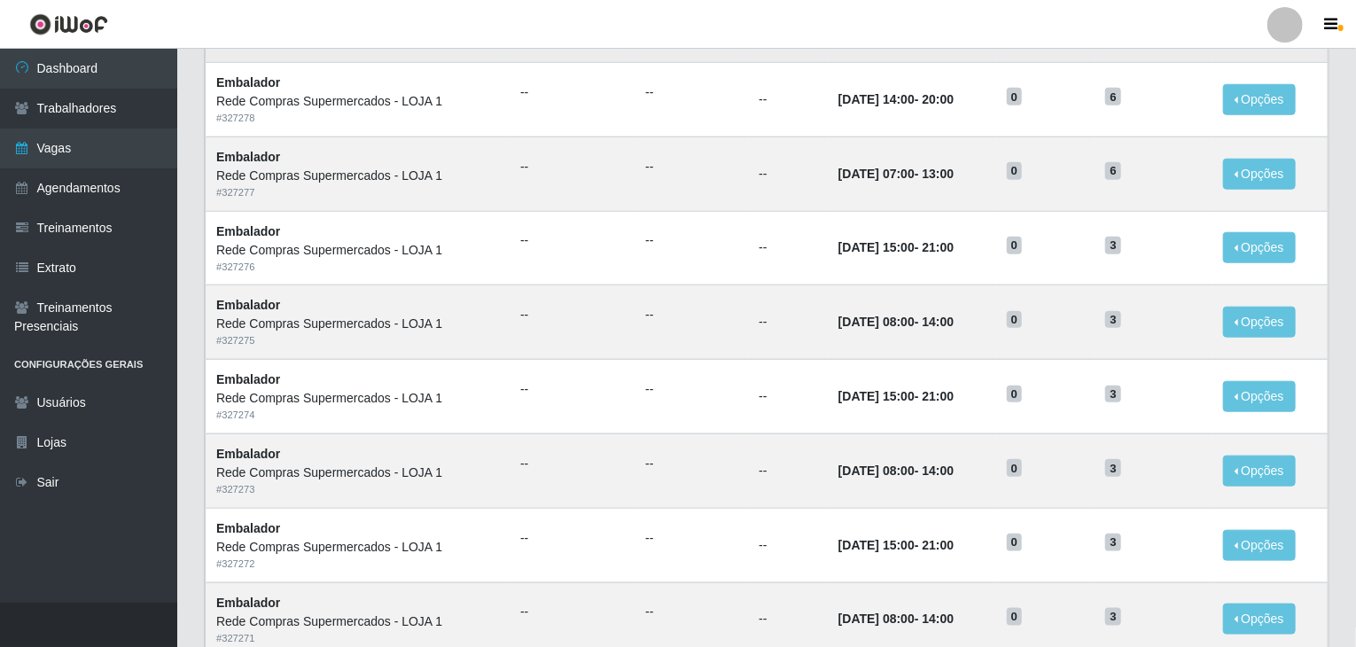
scroll to position [850, 0]
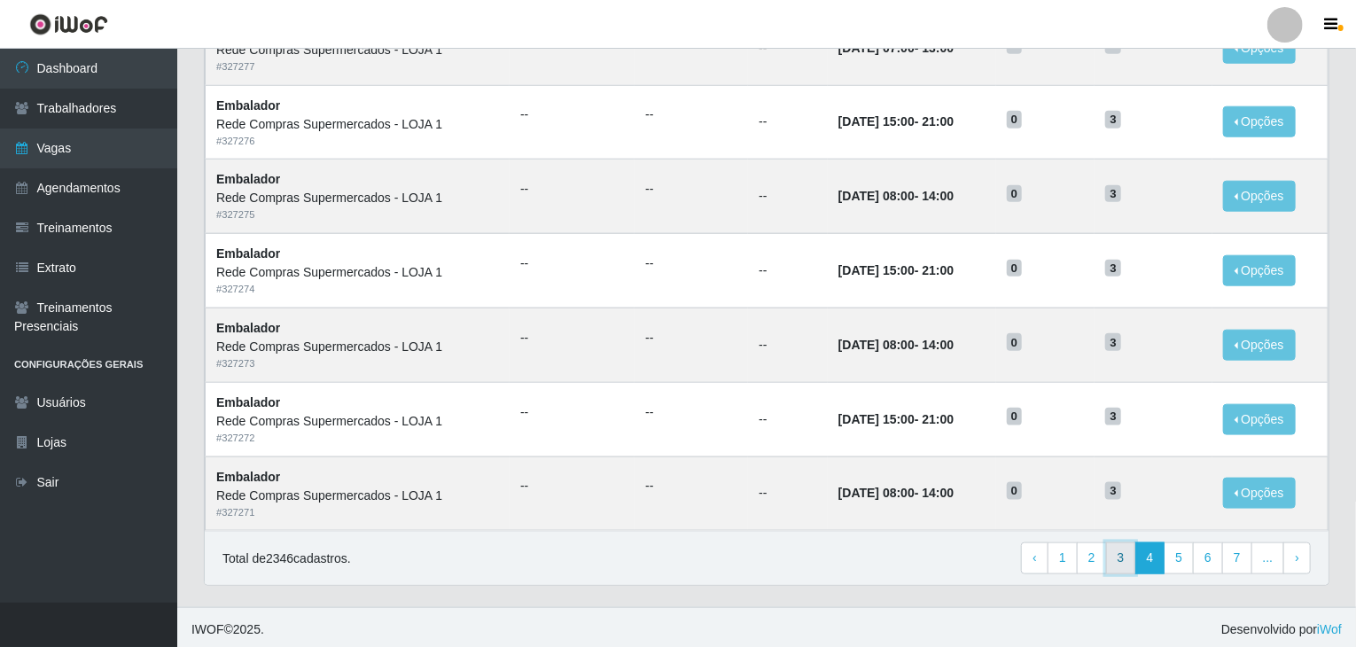
click at [1137, 551] on link "3" at bounding box center [1121, 559] width 30 height 32
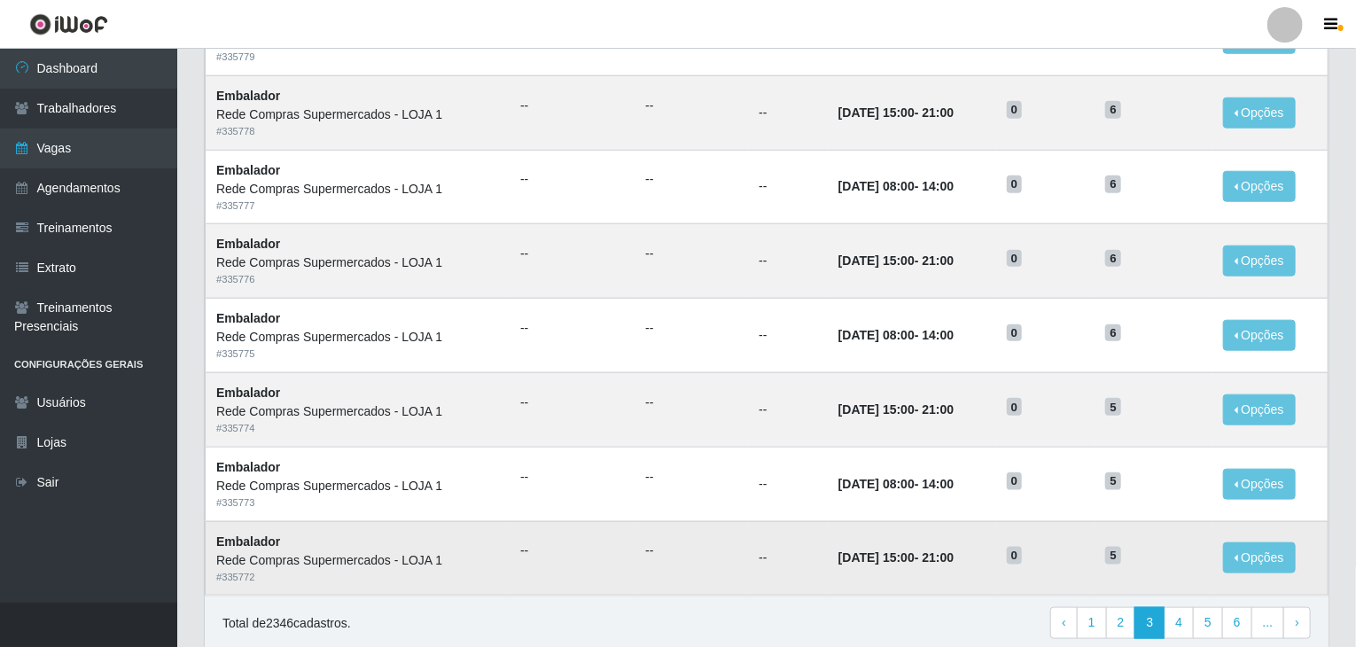
scroll to position [850, 0]
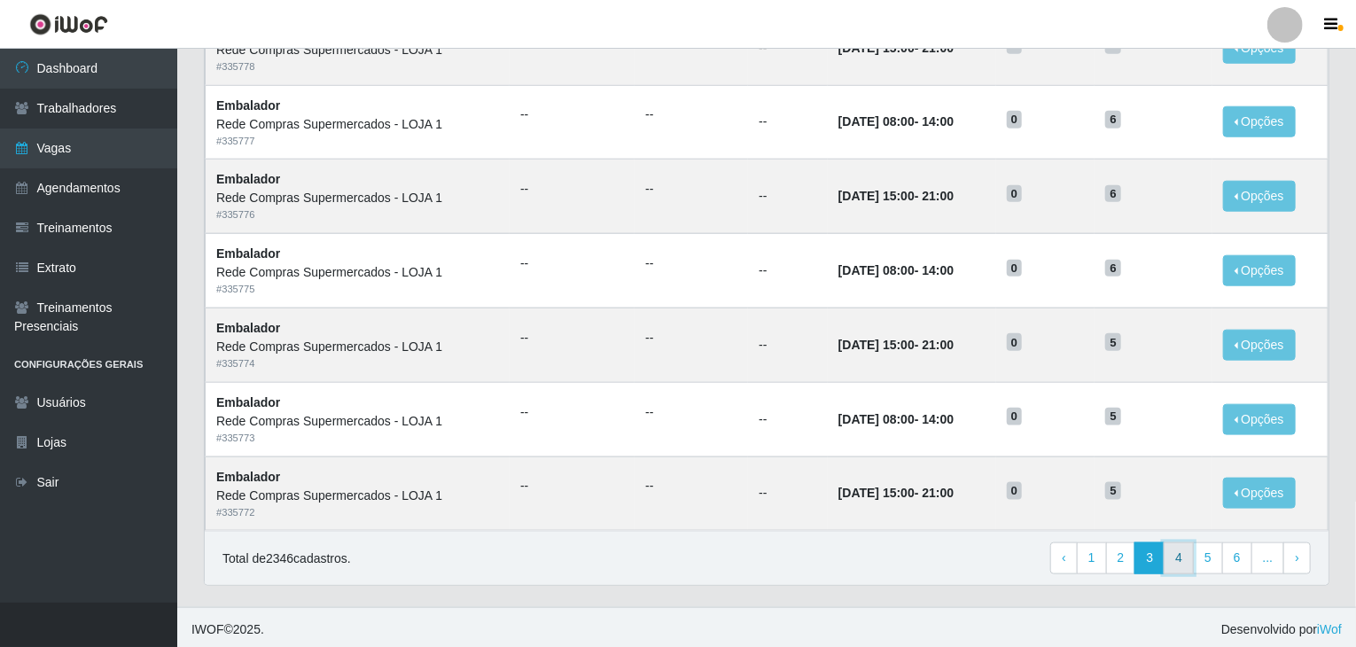
click at [1182, 555] on link "4" at bounding box center [1179, 559] width 30 height 32
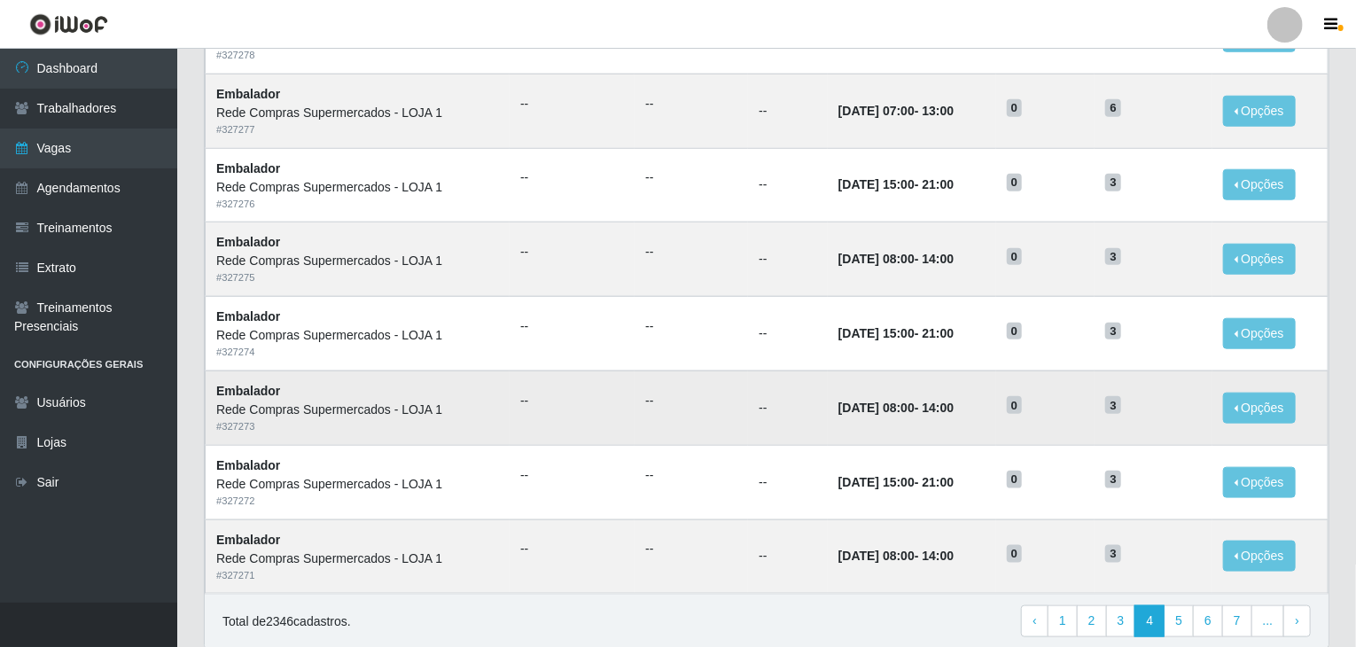
scroll to position [850, 0]
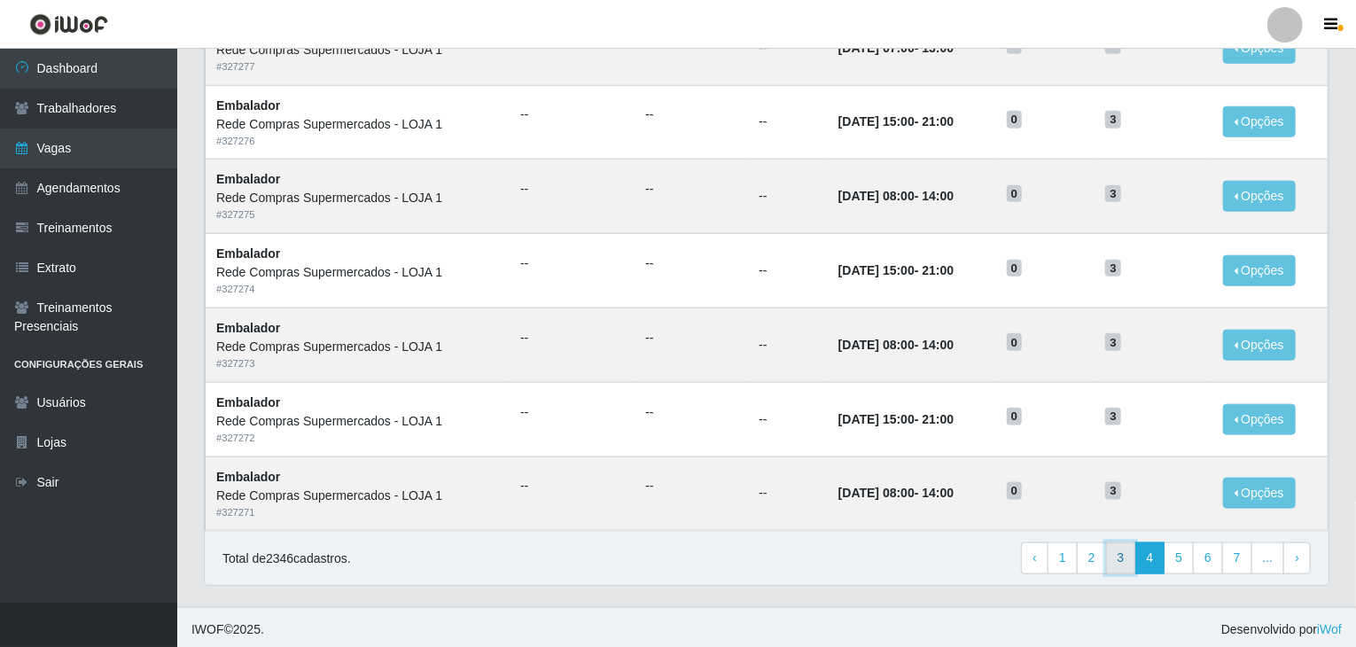
click at [1131, 564] on link "3" at bounding box center [1121, 559] width 30 height 32
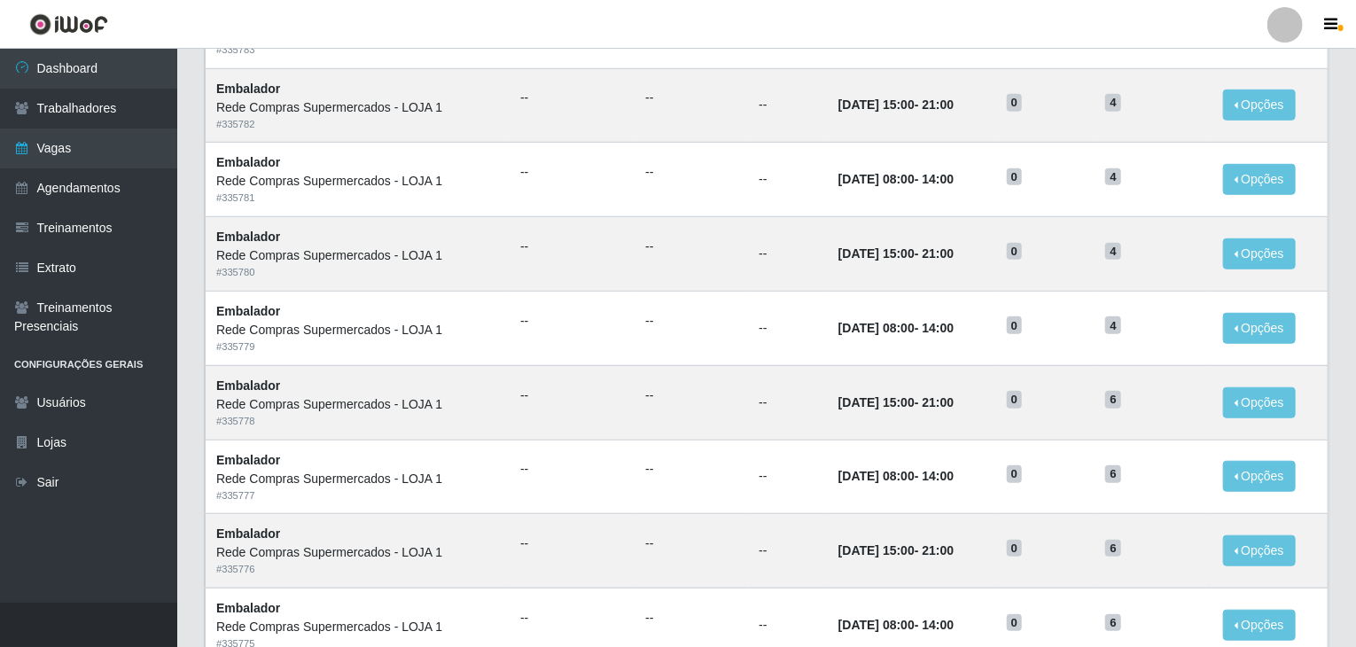
scroll to position [407, 0]
